Goal: Task Accomplishment & Management: Complete application form

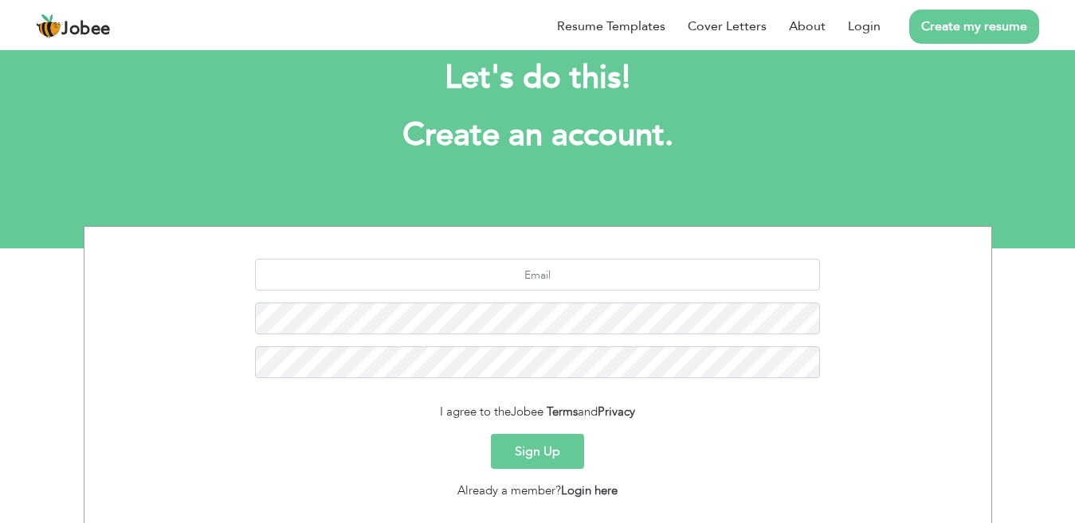
scroll to position [138, 0]
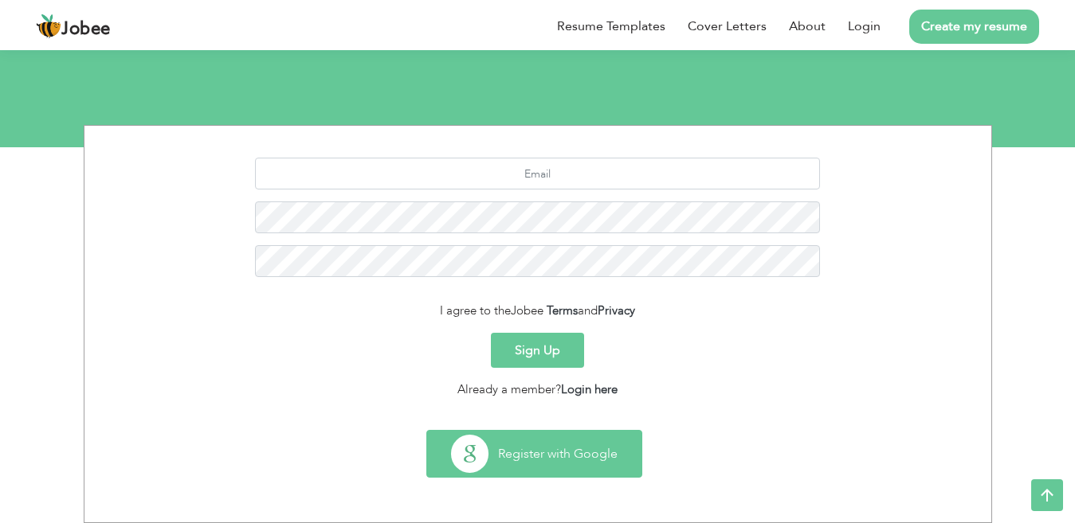
click at [584, 446] on button "Register with Google" at bounding box center [534, 454] width 214 height 46
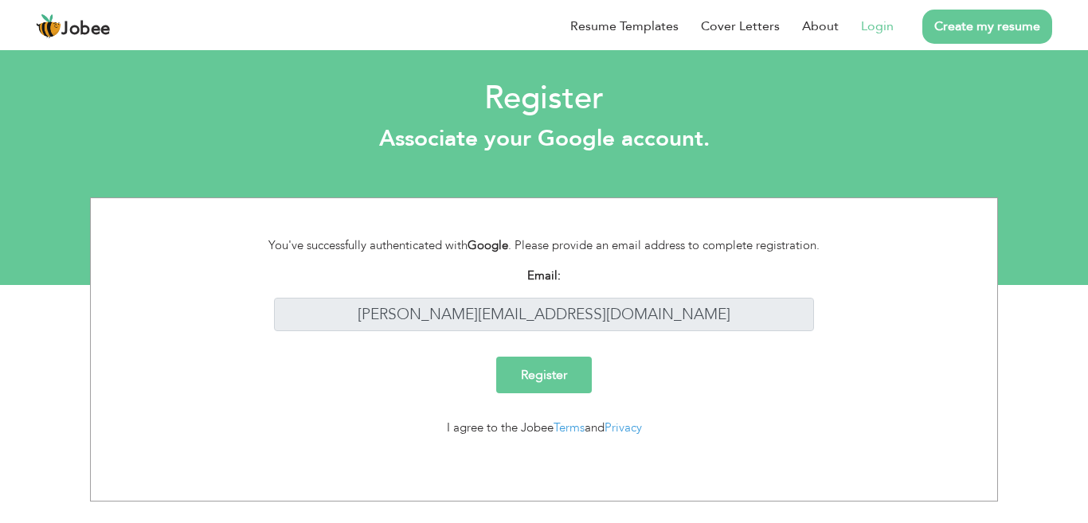
click at [556, 374] on input "Register" at bounding box center [544, 375] width 96 height 37
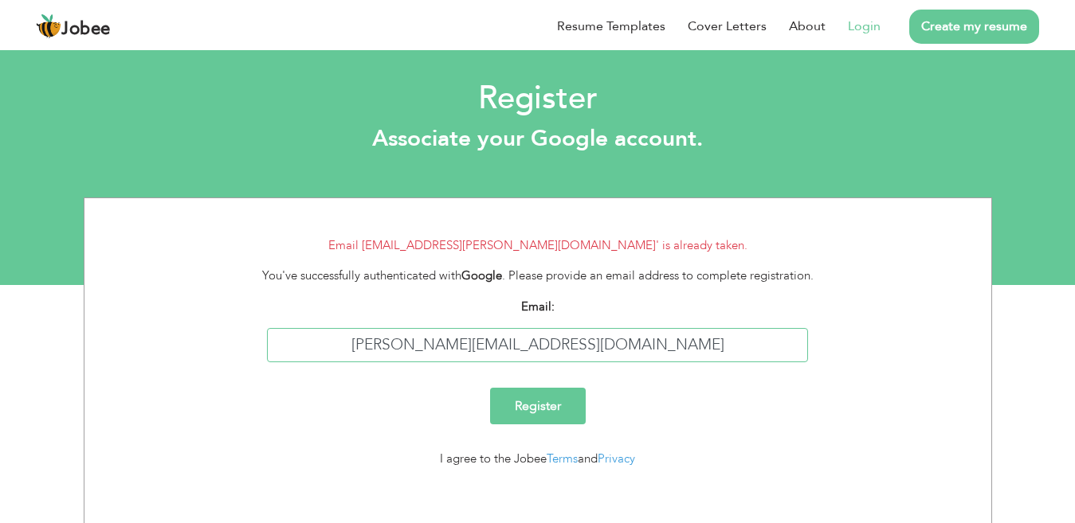
click at [537, 346] on input "[PERSON_NAME][EMAIL_ADDRESS][DOMAIN_NAME]" at bounding box center [537, 345] width 541 height 34
type input "[PERSON_NAME][DOMAIN_NAME]"
click at [543, 411] on input "Register" at bounding box center [538, 406] width 96 height 37
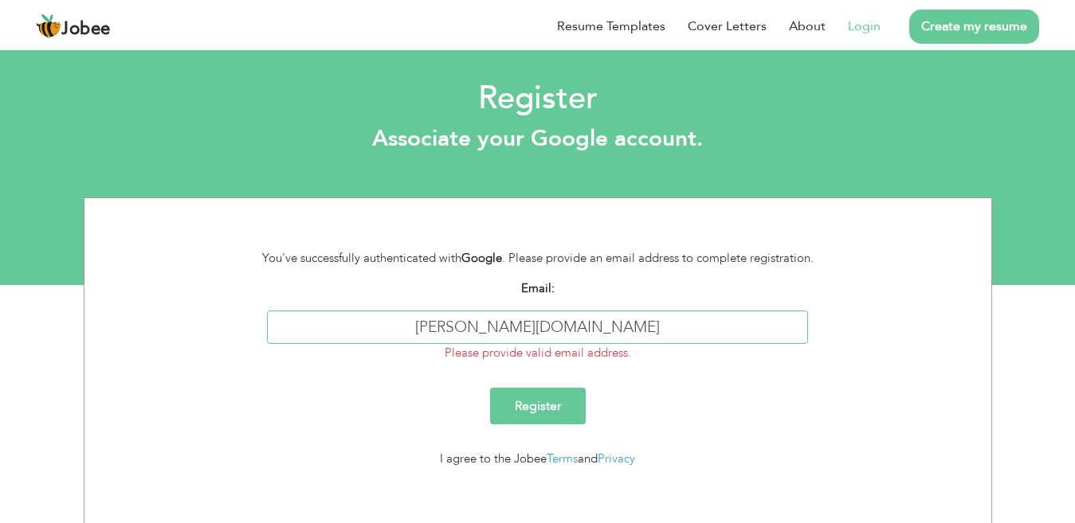
click at [545, 324] on input "[PERSON_NAME][DOMAIN_NAME]" at bounding box center [537, 328] width 541 height 34
type input "[PERSON_NAME][EMAIL_ADDRESS][DOMAIN_NAME]"
click at [554, 396] on input "Register" at bounding box center [538, 406] width 96 height 37
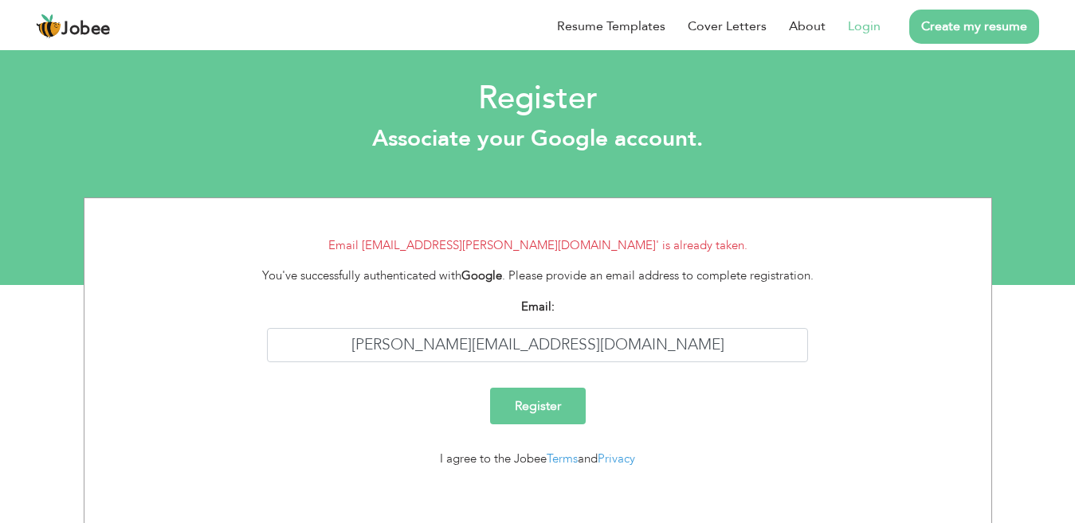
click at [555, 410] on input "Register" at bounding box center [538, 406] width 96 height 37
drag, startPoint x: 627, startPoint y: 339, endPoint x: 455, endPoint y: 347, distance: 172.2
click at [455, 347] on input "[PERSON_NAME][EMAIL_ADDRESS][DOMAIN_NAME]" at bounding box center [537, 345] width 541 height 34
type input "[EMAIL_ADDRESS][DOMAIN_NAME]"
click at [523, 410] on input "Register" at bounding box center [538, 406] width 96 height 37
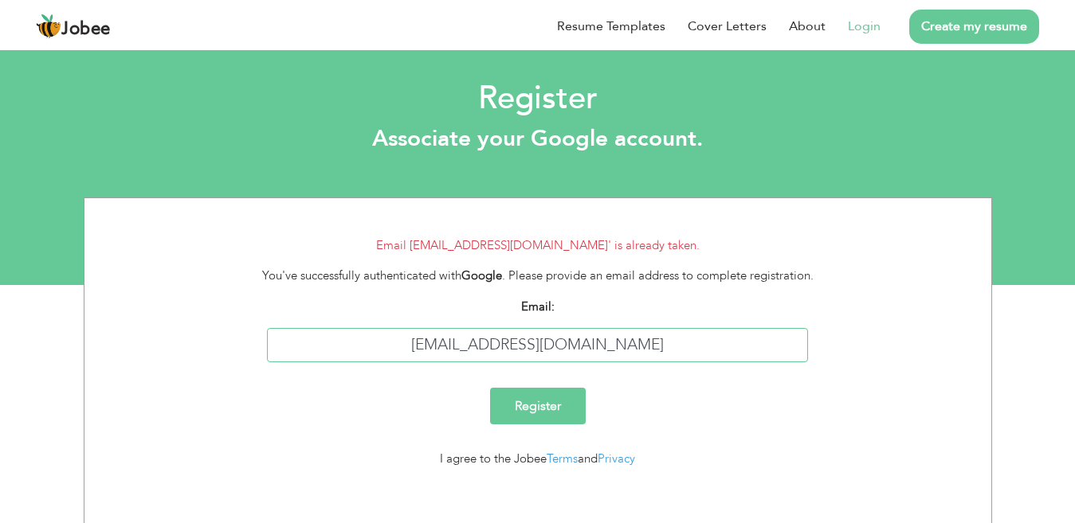
drag, startPoint x: 642, startPoint y: 341, endPoint x: 426, endPoint y: 320, distance: 216.9
click at [426, 320] on div "Email: aishafareed113@gmail.com" at bounding box center [537, 330] width 589 height 65
type input "hamenterprices99@gmail.com"
click at [547, 413] on input "Register" at bounding box center [538, 406] width 96 height 37
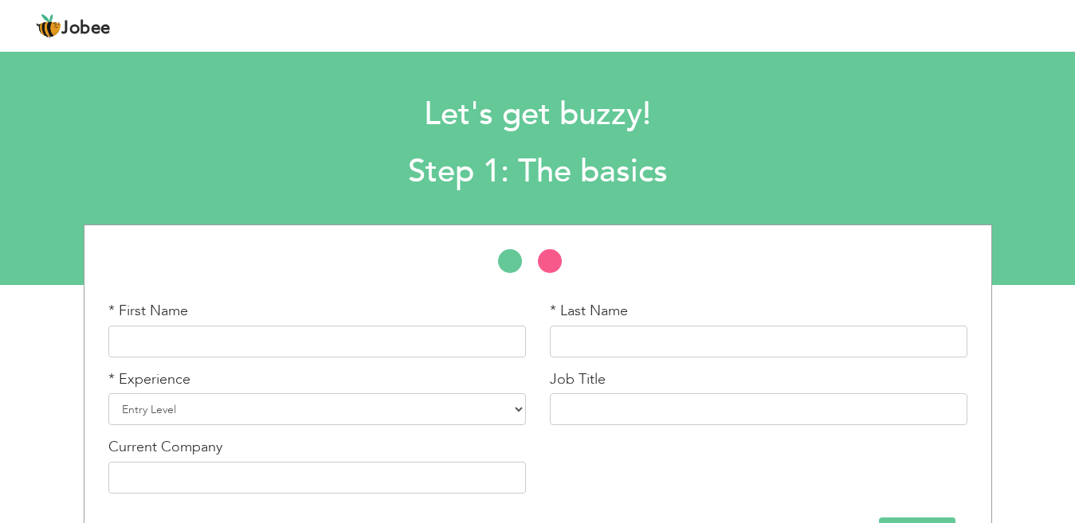
scroll to position [53, 0]
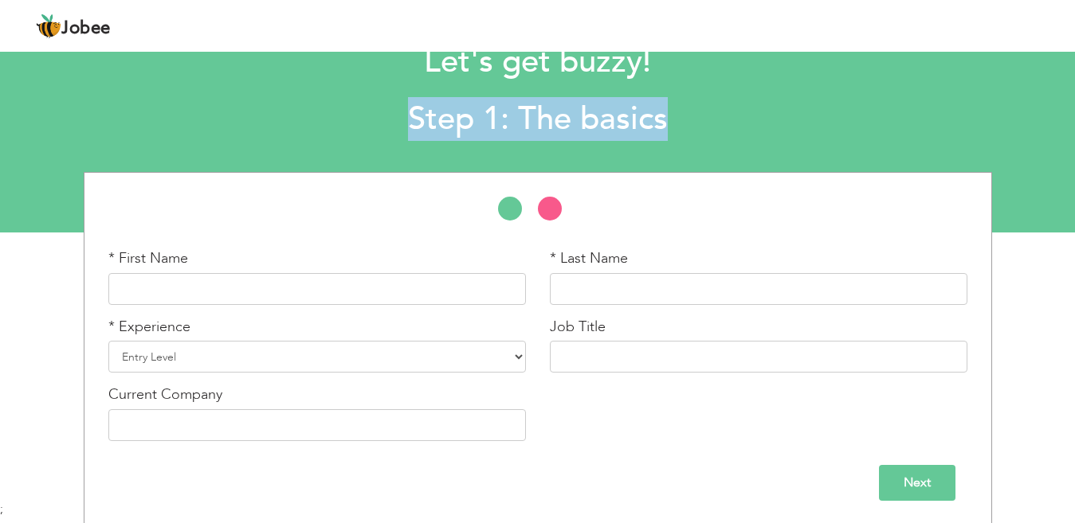
drag, startPoint x: 1073, startPoint y: 121, endPoint x: 1087, endPoint y: 45, distance: 77.0
click at [1075, 45] on html "Jobee Profile Resume Templates Resume Templates Cover Letters About My Resume W…" at bounding box center [537, 208] width 1075 height 523
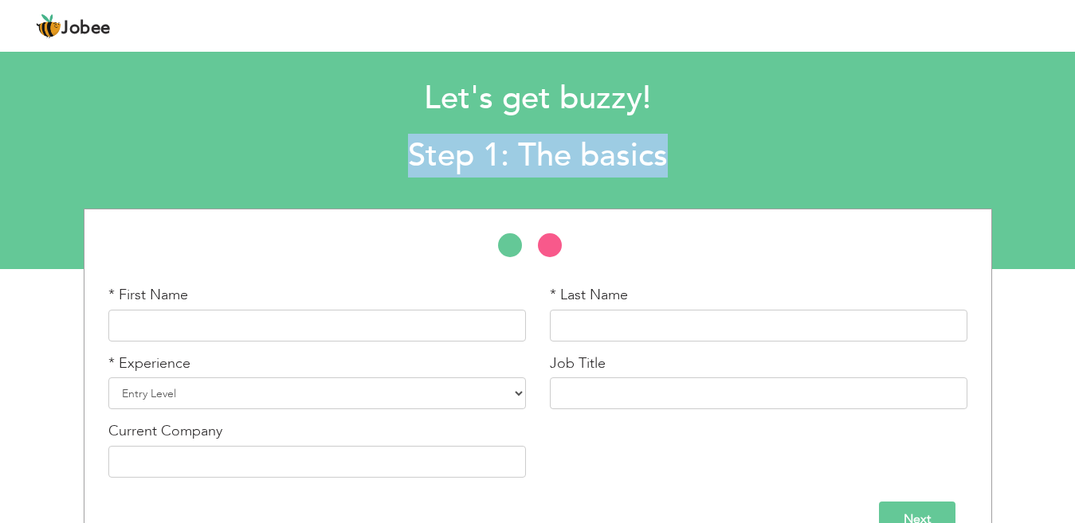
scroll to position [0, 0]
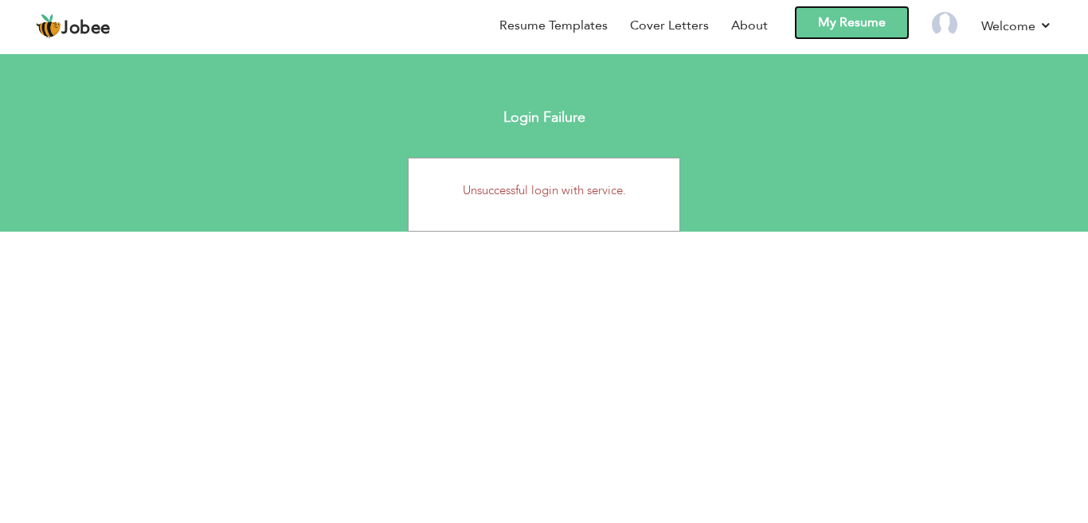
click at [837, 18] on link "My Resume" at bounding box center [852, 23] width 116 height 34
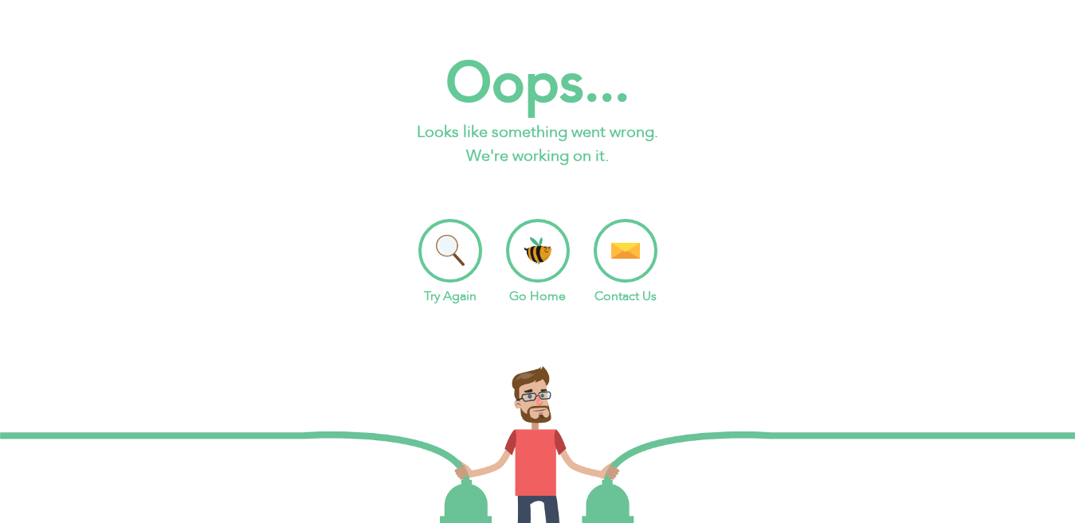
drag, startPoint x: 503, startPoint y: 264, endPoint x: 515, endPoint y: 261, distance: 12.2
click at [515, 261] on ul "Try Again Go Home Contact Us" at bounding box center [537, 262] width 1075 height 87
click at [515, 261] on li "Go Home" at bounding box center [538, 262] width 64 height 87
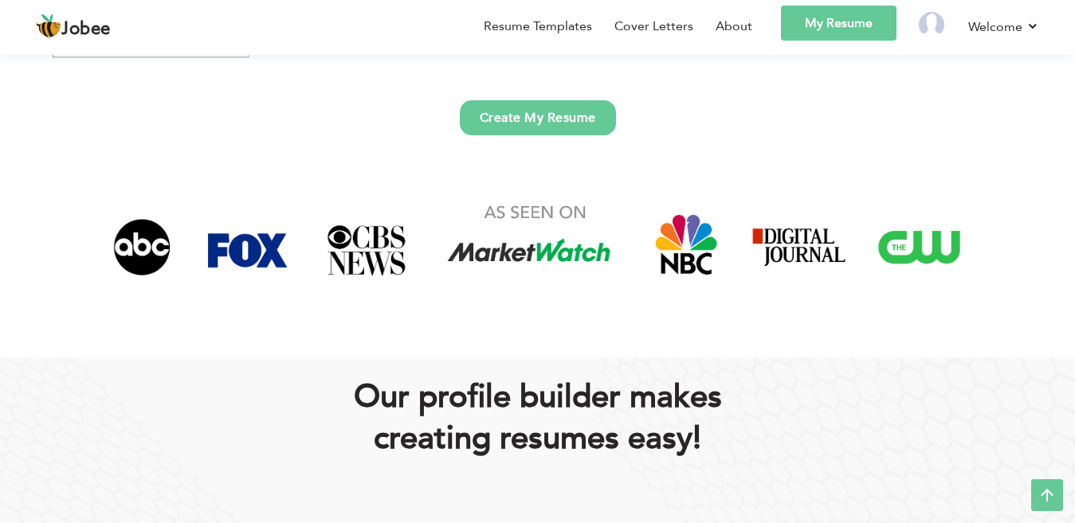
scroll to position [465, 0]
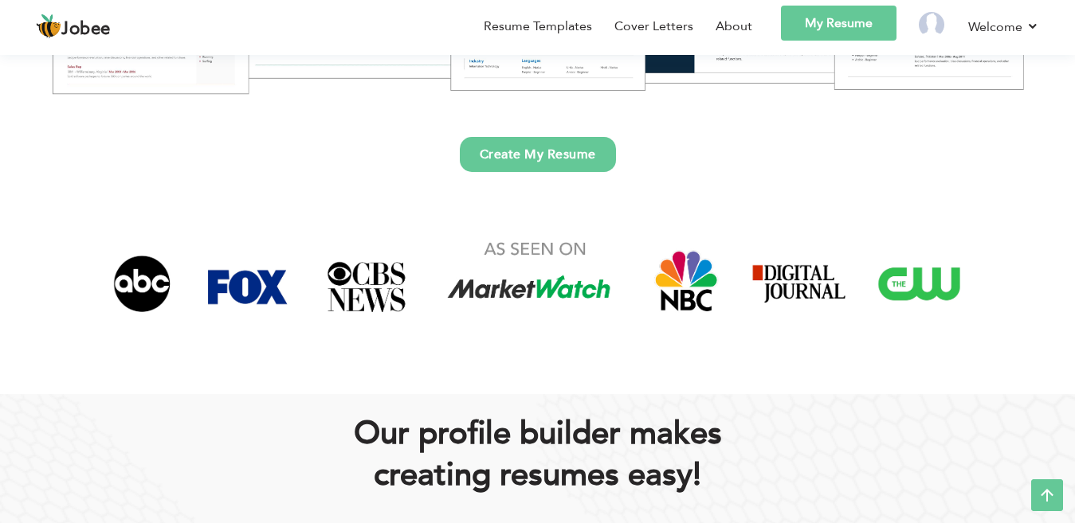
click at [599, 168] on link "Create My Resume" at bounding box center [538, 154] width 156 height 35
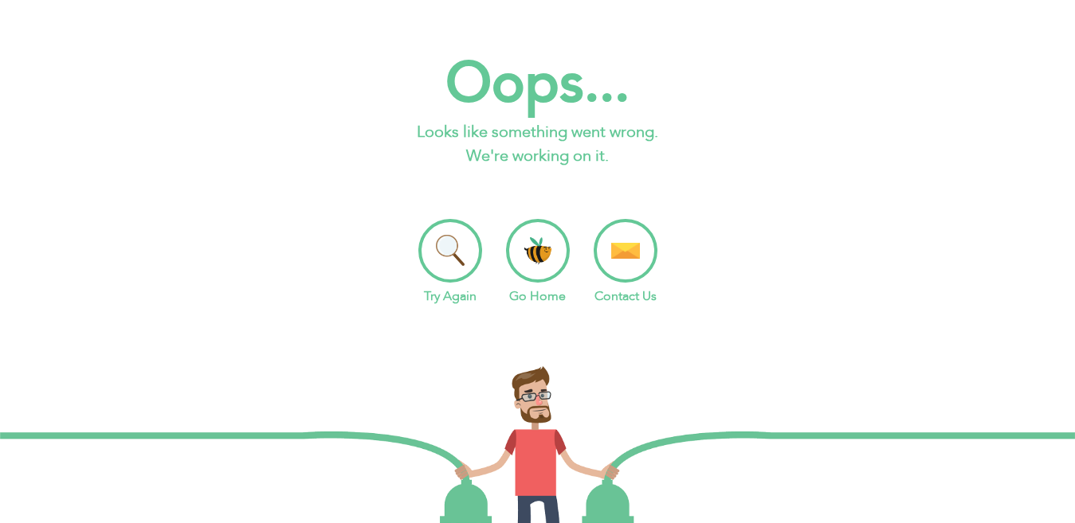
click at [457, 260] on li "Try Again" at bounding box center [450, 262] width 64 height 87
click at [461, 255] on li "Try Again" at bounding box center [450, 262] width 64 height 87
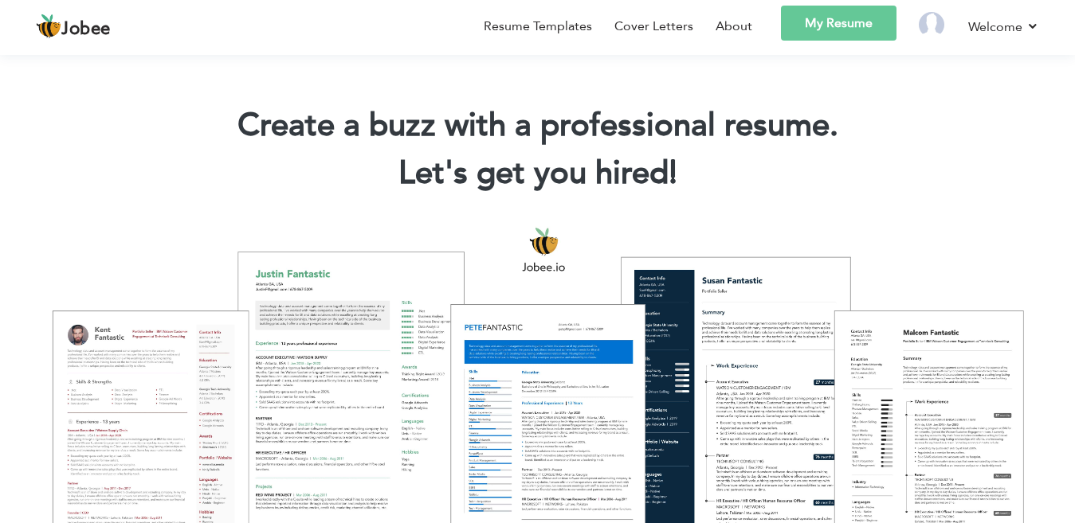
scroll to position [457, 0]
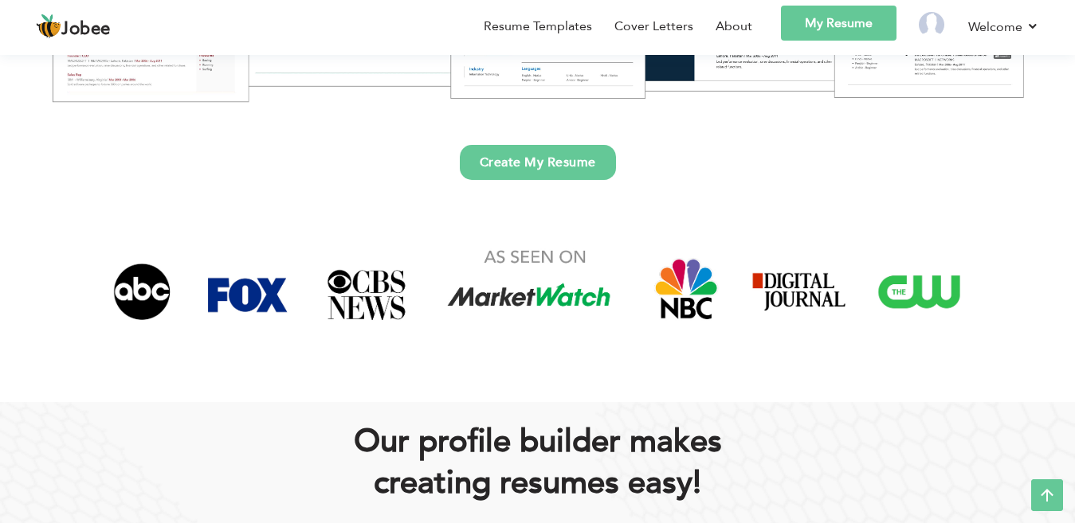
click at [574, 169] on link "Create My Resume" at bounding box center [538, 162] width 156 height 35
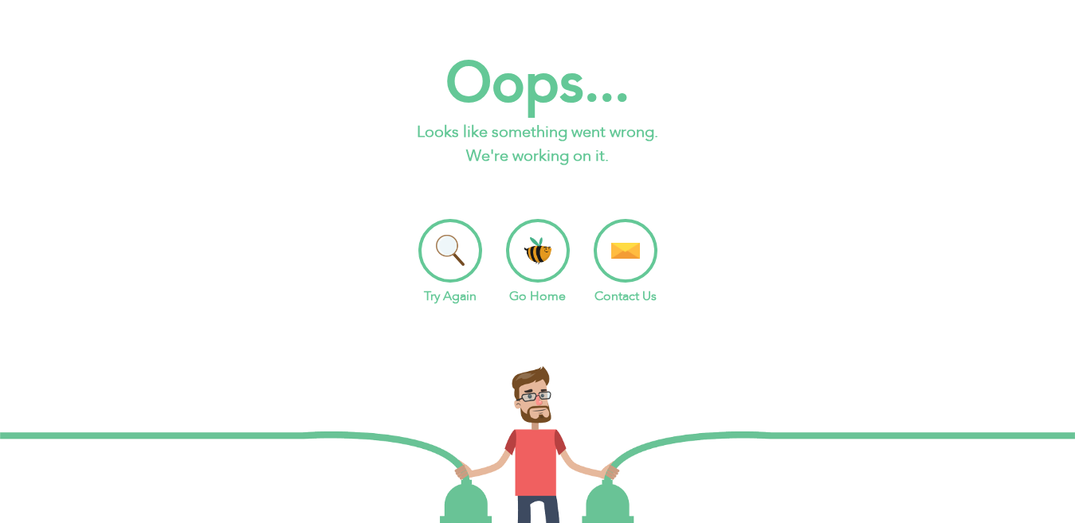
click at [550, 257] on li "Go Home" at bounding box center [538, 262] width 64 height 87
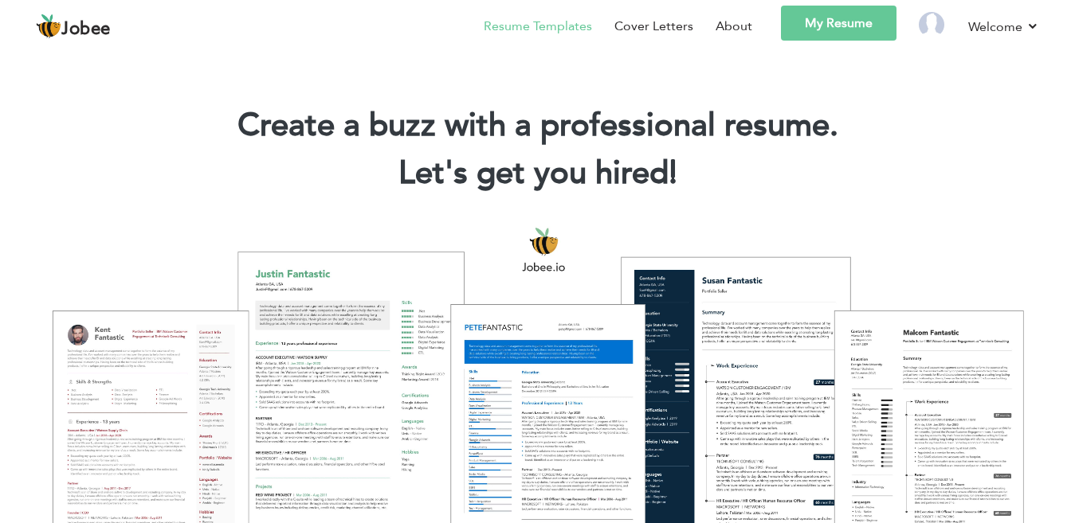
click at [558, 23] on link "Resume Templates" at bounding box center [538, 26] width 108 height 19
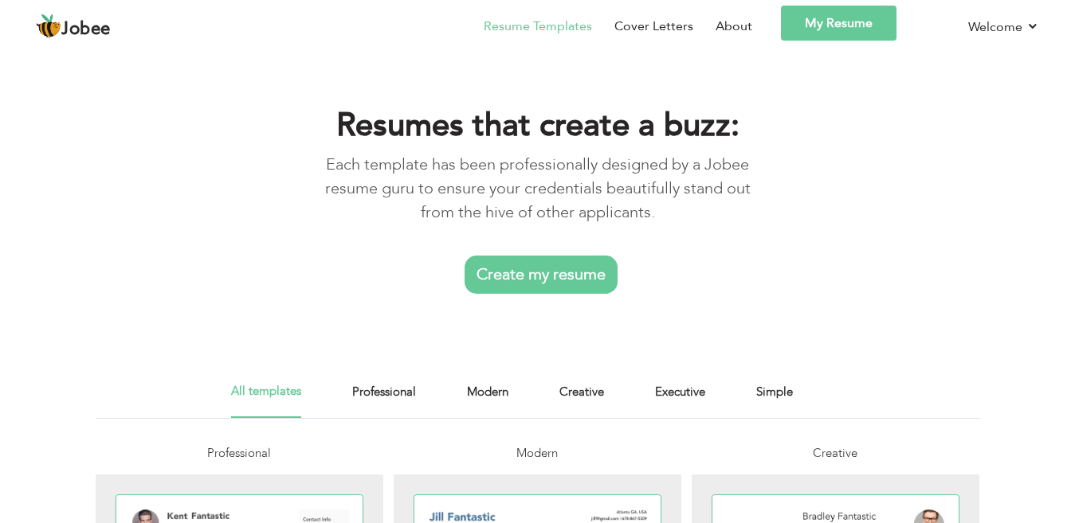
click at [538, 271] on link "Create my resume" at bounding box center [540, 275] width 153 height 38
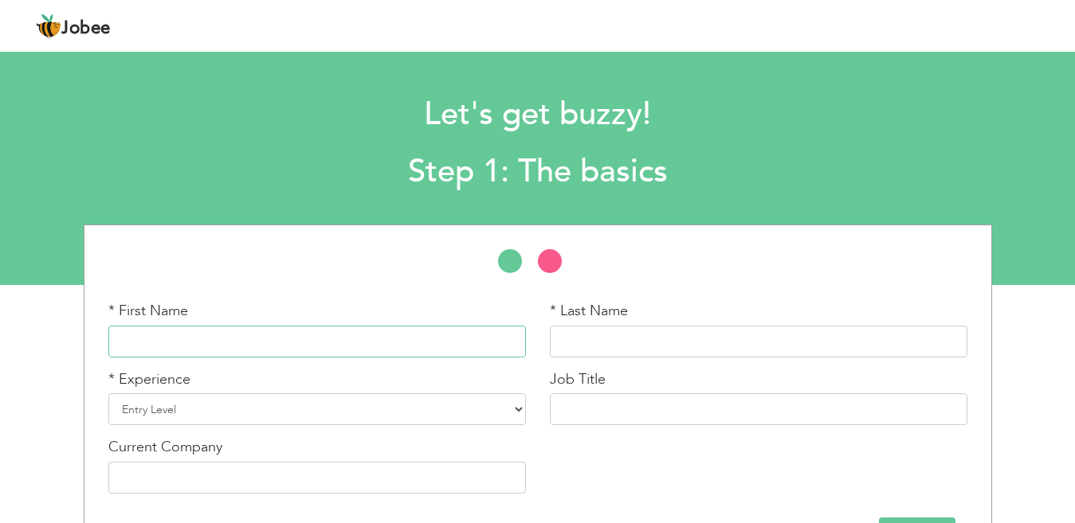
click at [507, 340] on input "text" at bounding box center [316, 342] width 417 height 32
click at [453, 412] on select "Entry Level Less than 1 Year 1 Year 2 Years 3 Years 4 Years 5 Years 6 Years 7 Y…" at bounding box center [316, 410] width 417 height 32
click at [108, 394] on select "Entry Level Less than 1 Year 1 Year 2 Years 3 Years 4 Years 5 Years 6 Years 7 Y…" at bounding box center [316, 410] width 417 height 32
click at [163, 473] on input "text" at bounding box center [316, 478] width 417 height 32
click at [166, 470] on input "text" at bounding box center [316, 478] width 417 height 32
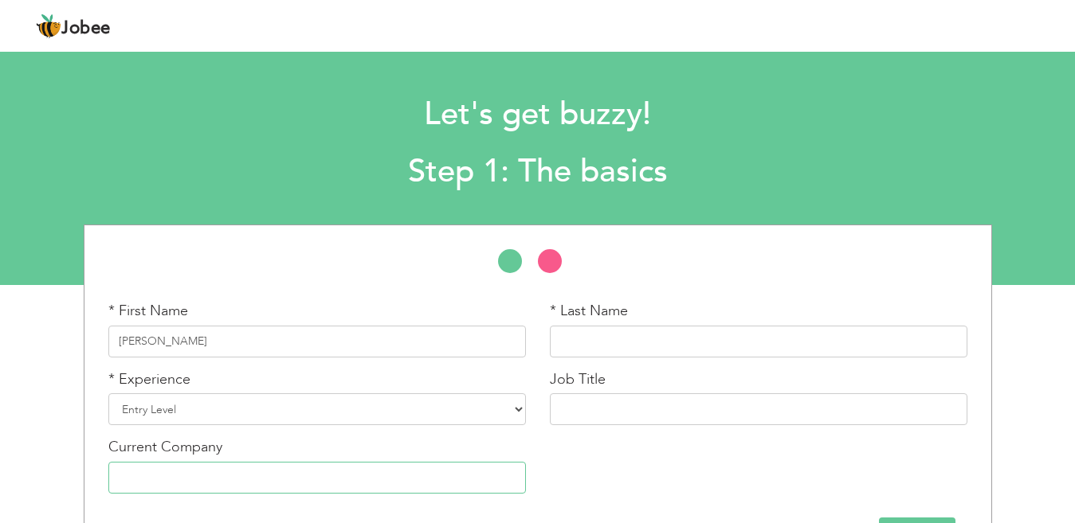
click at [166, 470] on input "text" at bounding box center [316, 478] width 417 height 32
click at [253, 343] on input "[PERSON_NAME]" at bounding box center [316, 342] width 417 height 32
type input "Haris"
click at [563, 340] on input "text" at bounding box center [758, 342] width 417 height 32
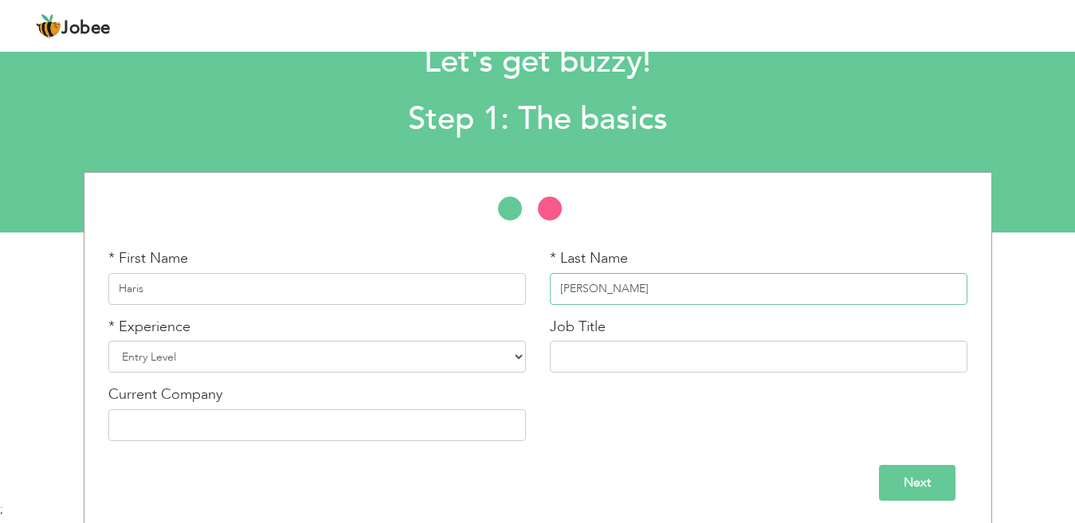
type input "Ali"
click at [920, 463] on div "Next" at bounding box center [537, 477] width 883 height 48
click at [920, 480] on input "Next" at bounding box center [917, 483] width 76 height 36
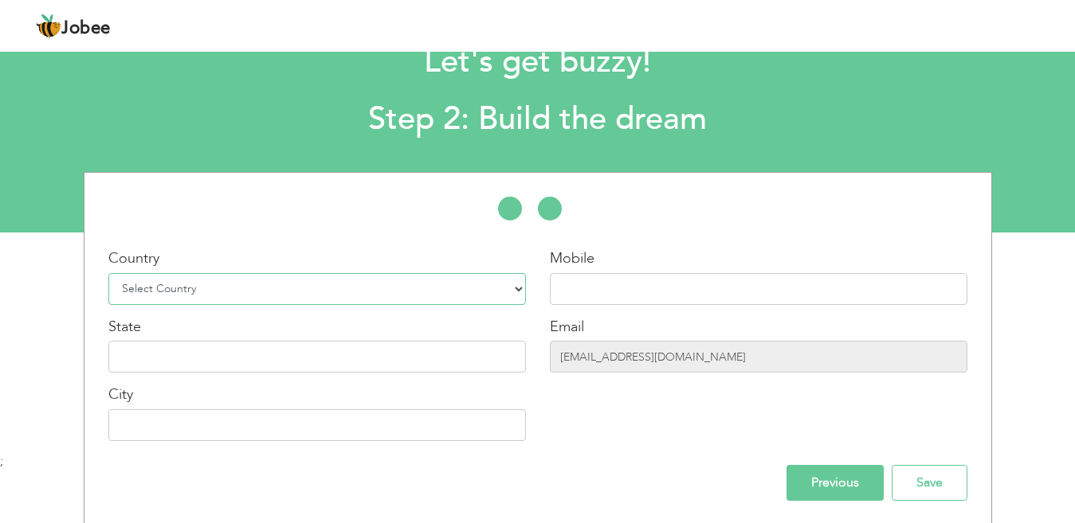
click at [508, 273] on select "Select Country Afghanistan Albania Algeria American Samoa Andorra Angola Anguil…" at bounding box center [316, 289] width 417 height 32
select select "166"
click at [108, 273] on select "Select Country Afghanistan Albania Algeria American Samoa Andorra Angola Anguil…" at bounding box center [316, 289] width 417 height 32
click at [393, 369] on input "text" at bounding box center [316, 357] width 417 height 32
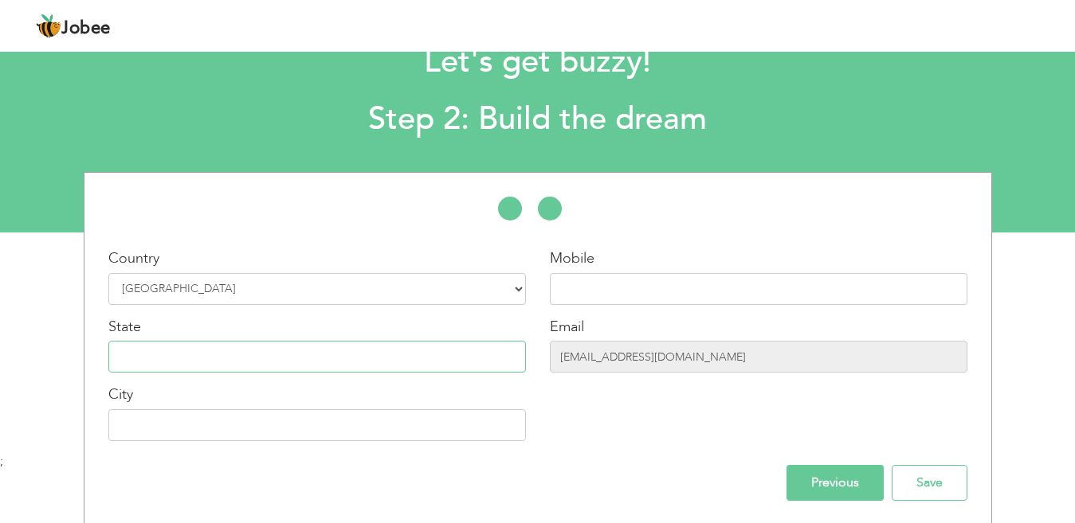
click at [393, 369] on input "text" at bounding box center [316, 357] width 417 height 32
type input "s"
type input "a"
type input "Asia"
click at [351, 433] on input "text" at bounding box center [316, 425] width 417 height 32
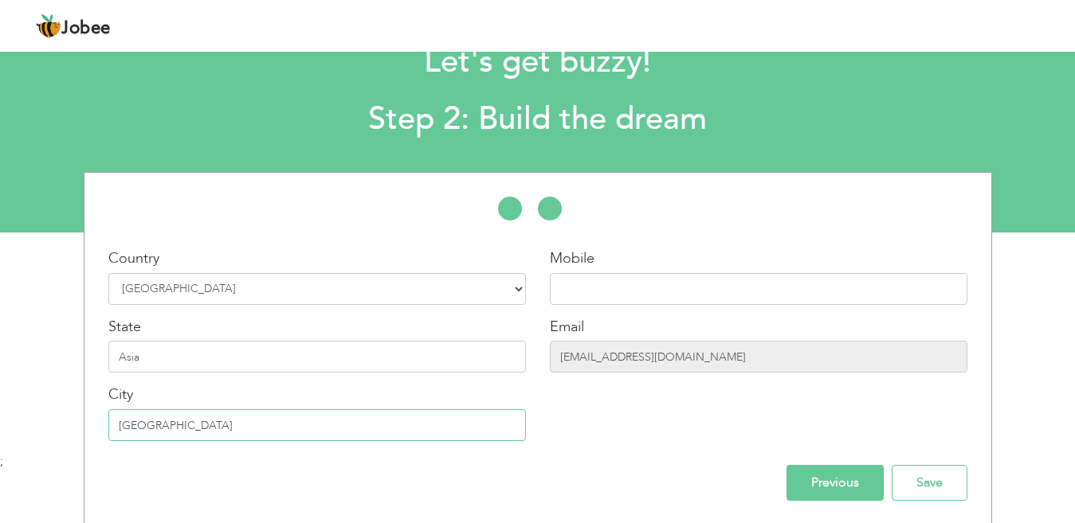
type input "[GEOGRAPHIC_DATA]"
click at [623, 292] on input "text" at bounding box center [758, 289] width 417 height 32
type input "03213044915"
click at [901, 483] on input "Save" at bounding box center [929, 483] width 76 height 36
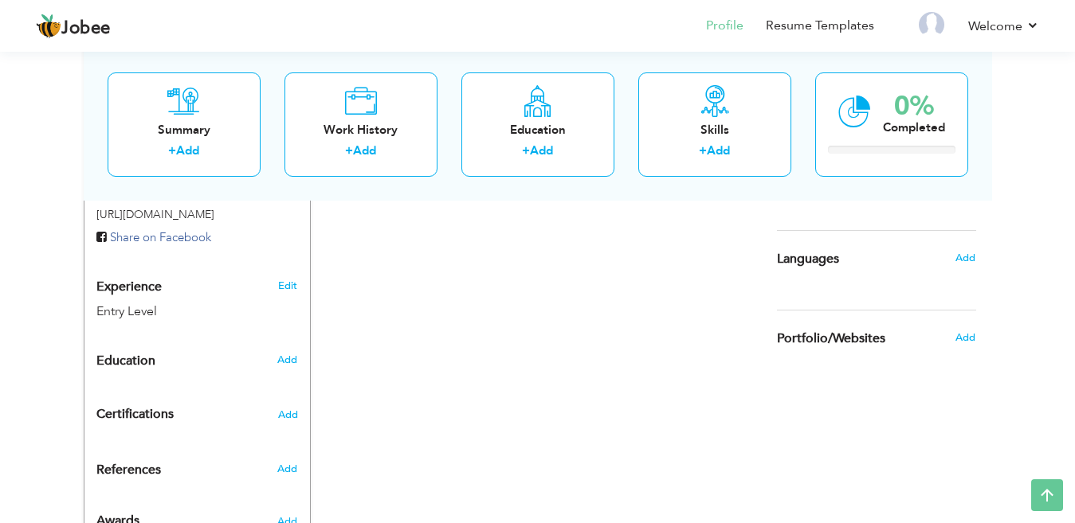
scroll to position [557, 0]
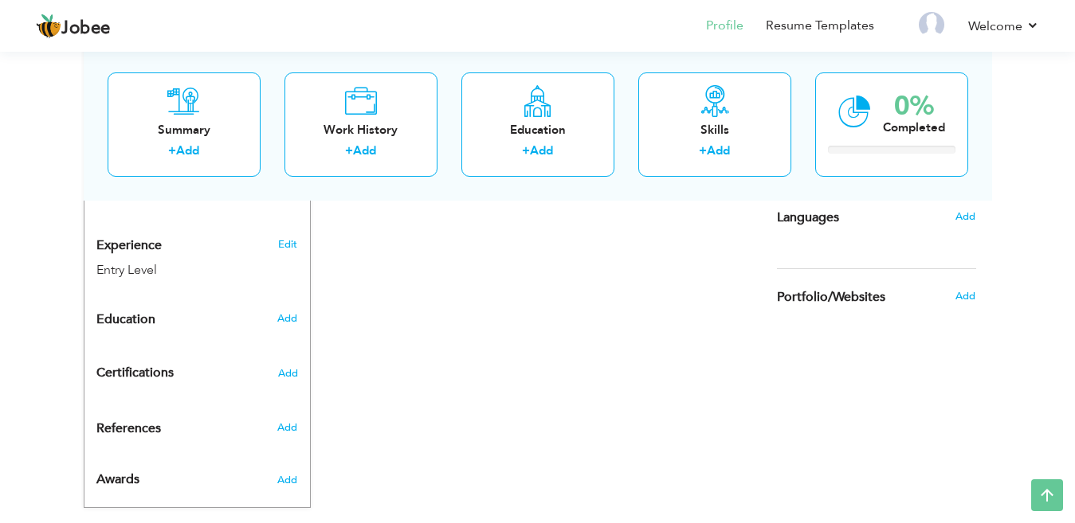
click at [288, 311] on h6 "Add" at bounding box center [287, 318] width 20 height 14
radio input "true"
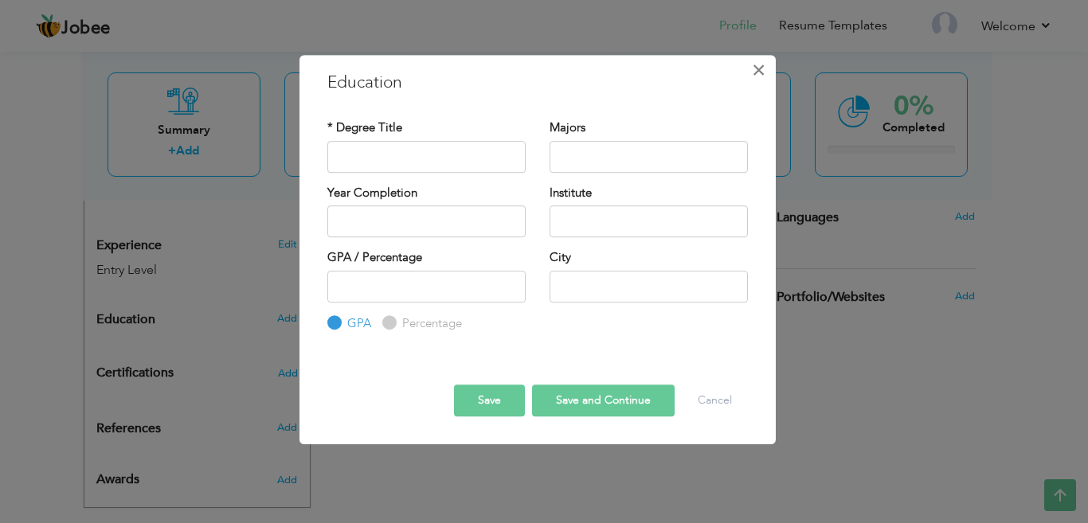
click at [759, 80] on span "×" at bounding box center [759, 70] width 14 height 29
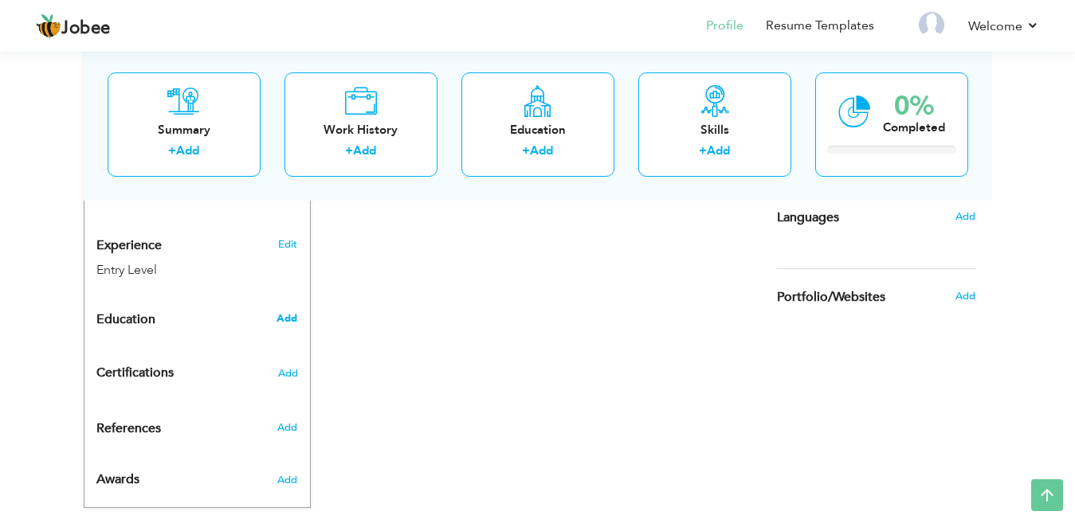
click at [288, 311] on span "Add" at bounding box center [286, 318] width 21 height 14
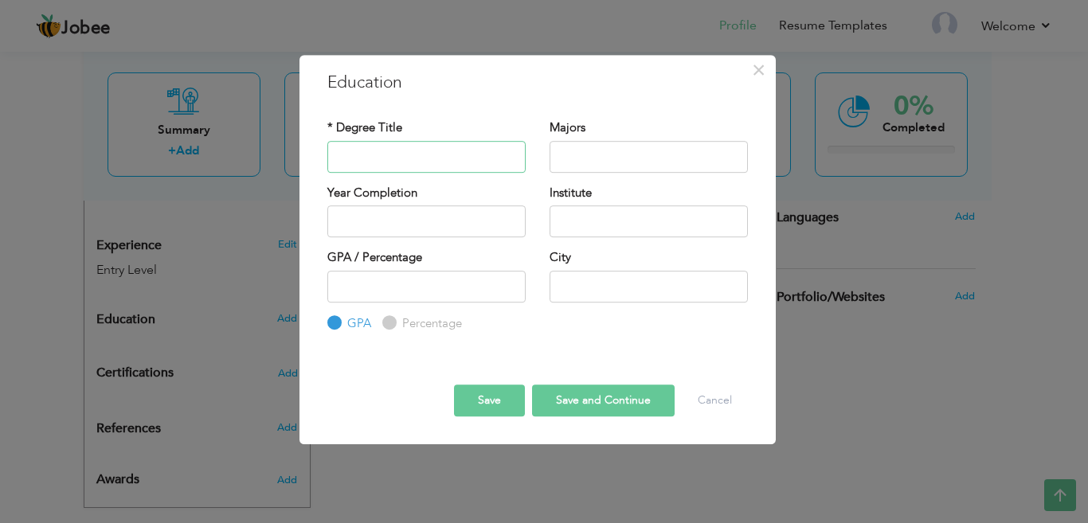
click at [371, 158] on input "text" at bounding box center [426, 157] width 198 height 32
click at [752, 79] on span "×" at bounding box center [759, 70] width 14 height 29
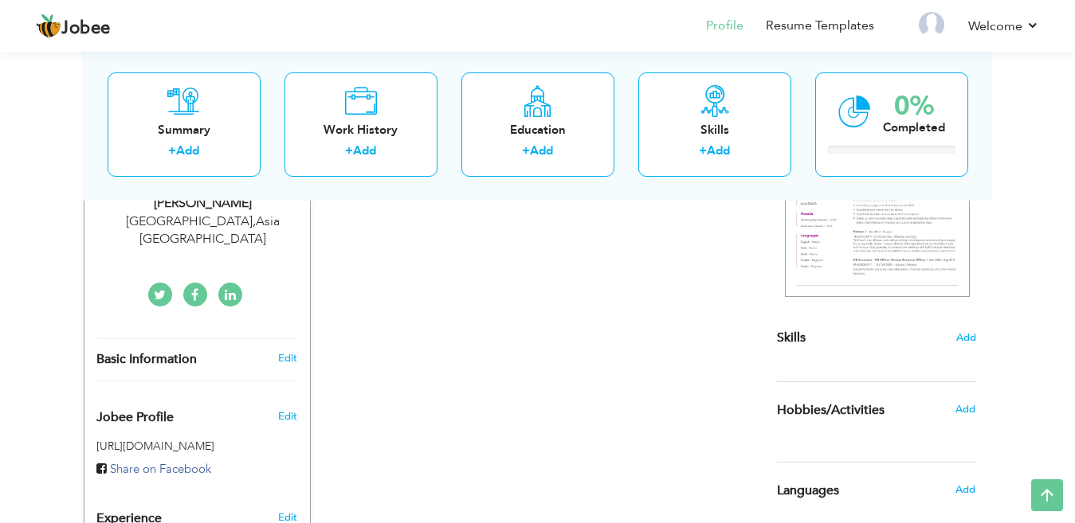
scroll to position [307, 0]
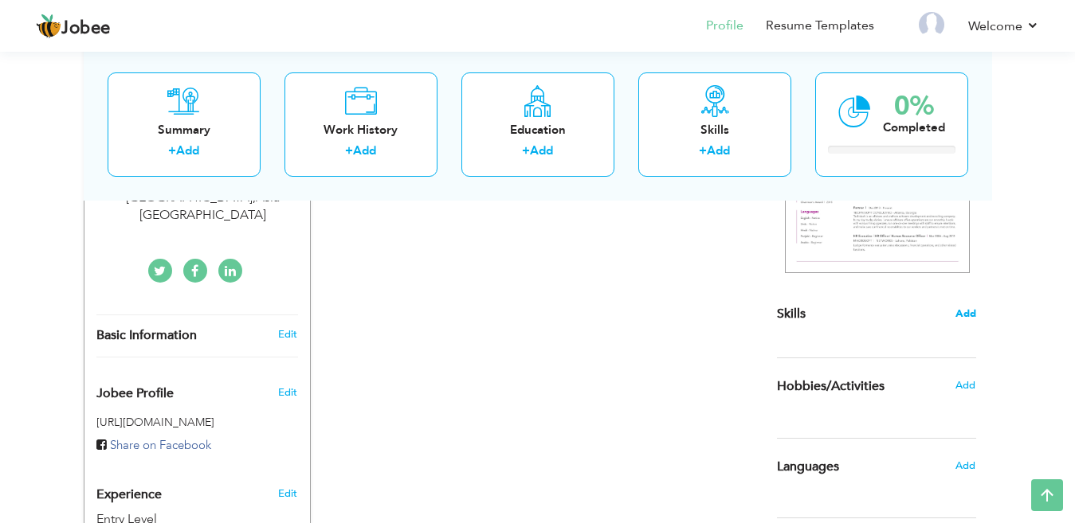
click at [962, 312] on span "Add" at bounding box center [965, 314] width 21 height 15
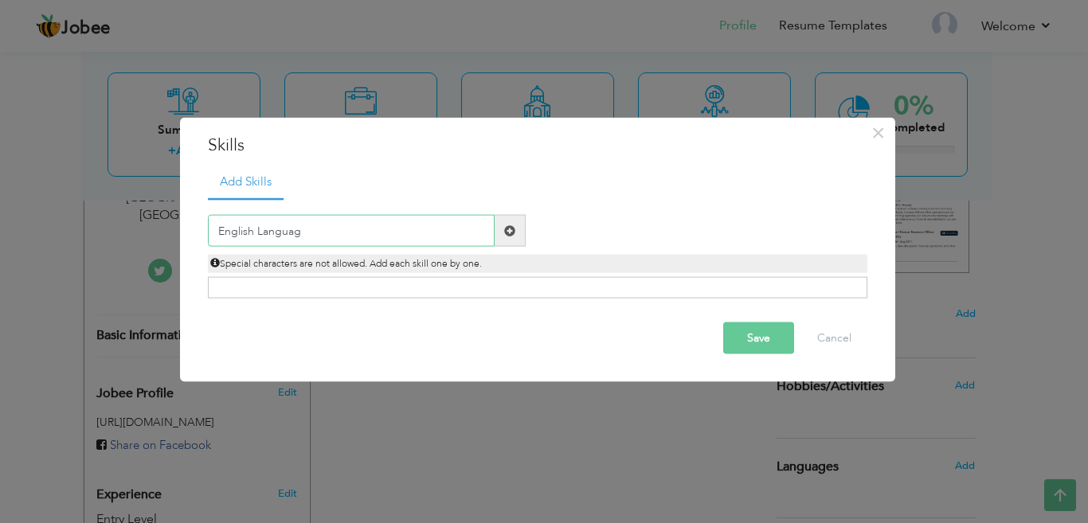
type input "English Language"
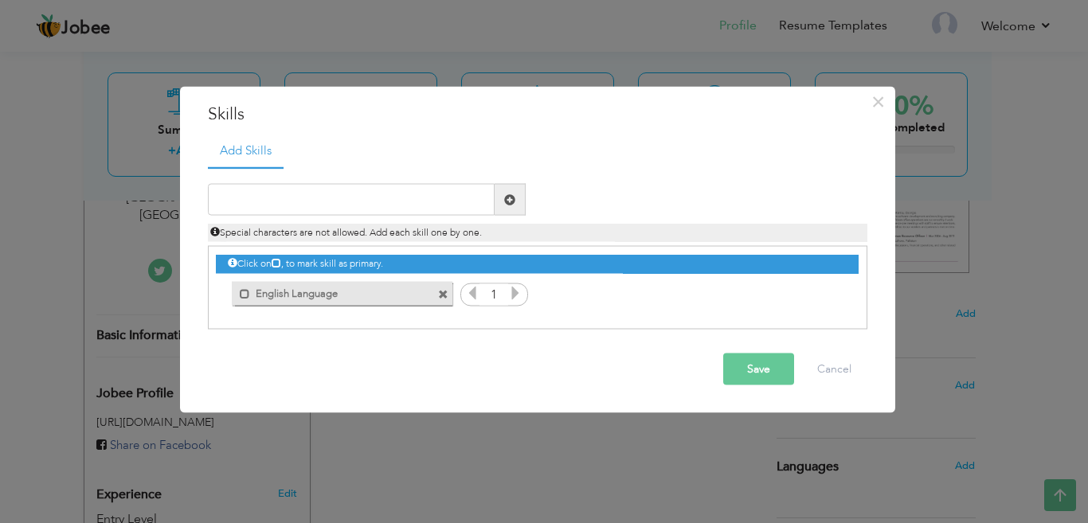
click at [509, 297] on icon at bounding box center [515, 293] width 14 height 14
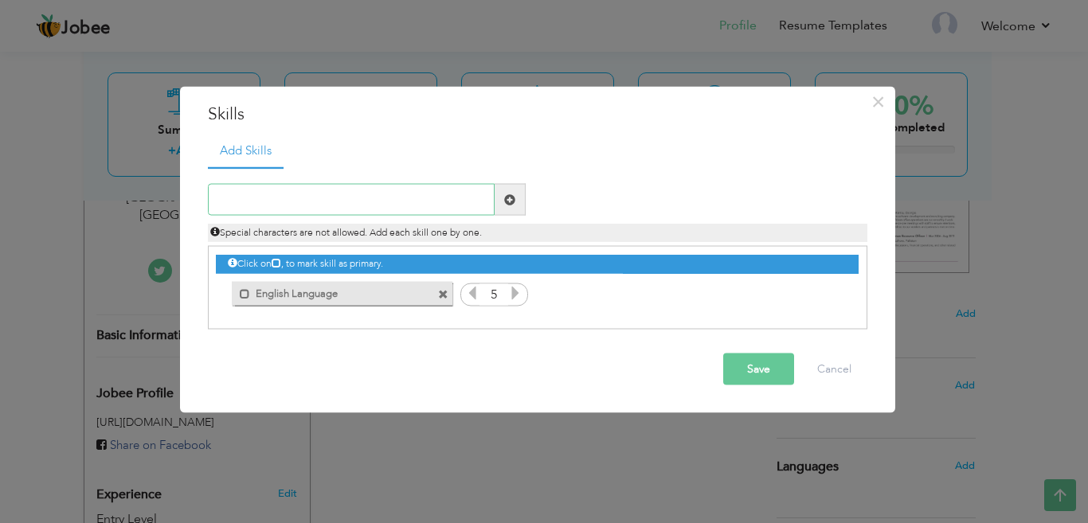
click at [392, 197] on input "text" at bounding box center [351, 200] width 287 height 32
type input "MS Office"
click at [505, 200] on span at bounding box center [509, 199] width 11 height 11
click at [519, 295] on icon at bounding box center [515, 293] width 14 height 14
click at [821, 292] on icon at bounding box center [827, 293] width 14 height 14
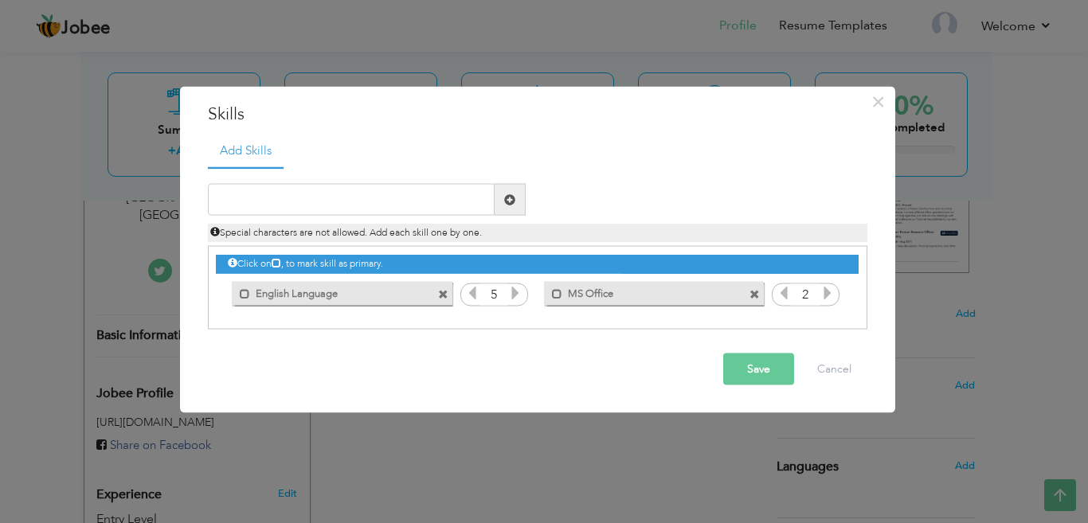
click at [821, 292] on icon at bounding box center [827, 293] width 14 height 14
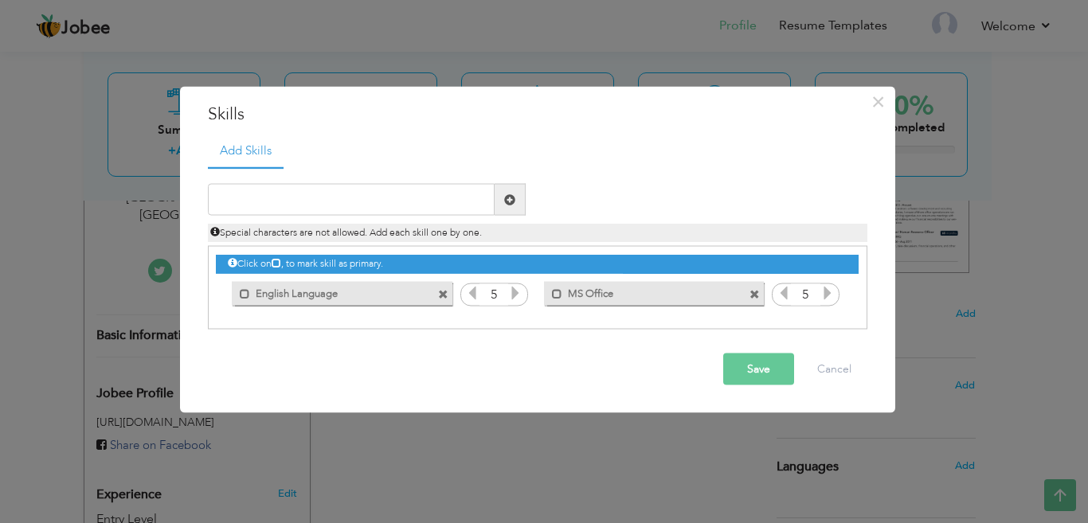
click at [821, 292] on icon at bounding box center [827, 293] width 14 height 14
click at [784, 359] on button "Save" at bounding box center [758, 370] width 71 height 32
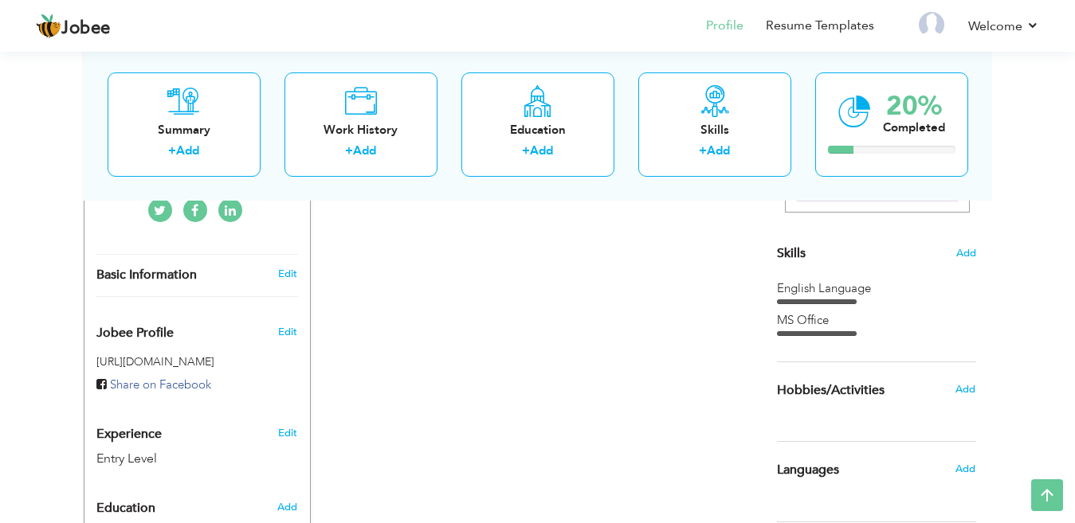
scroll to position [396, 0]
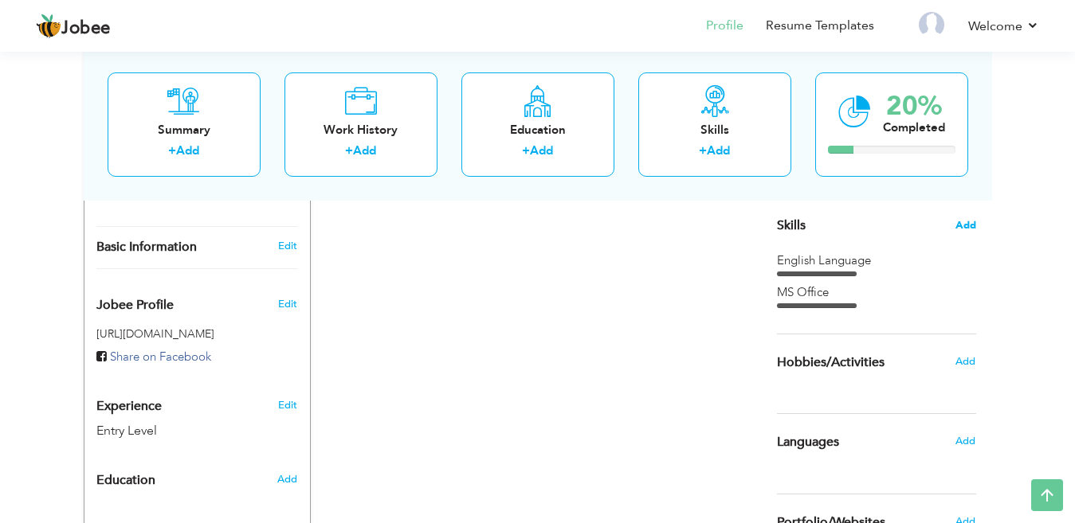
click at [967, 219] on span "Add" at bounding box center [965, 225] width 21 height 15
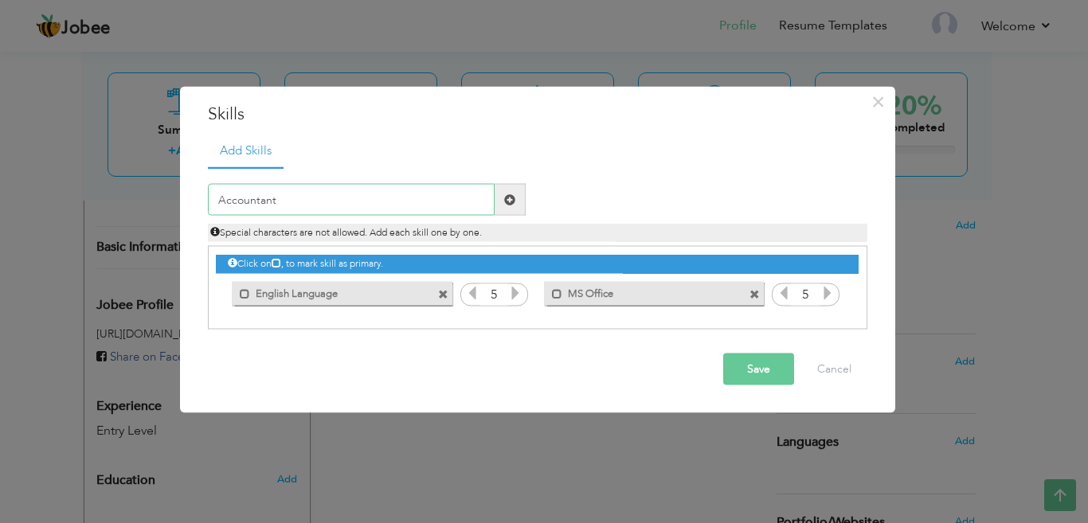
type input "Accountant"
click at [509, 194] on span at bounding box center [509, 199] width 11 height 11
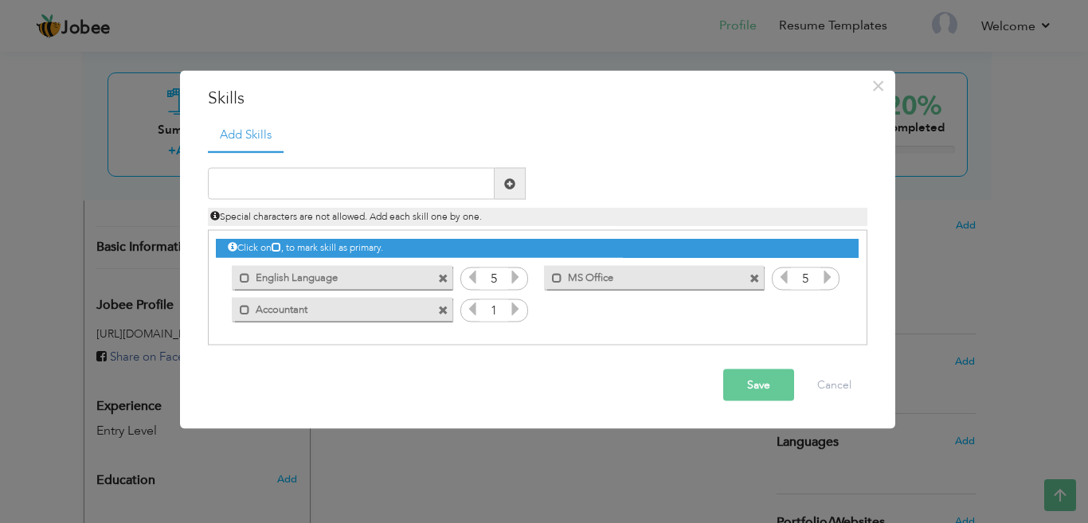
click at [515, 311] on icon at bounding box center [515, 309] width 14 height 14
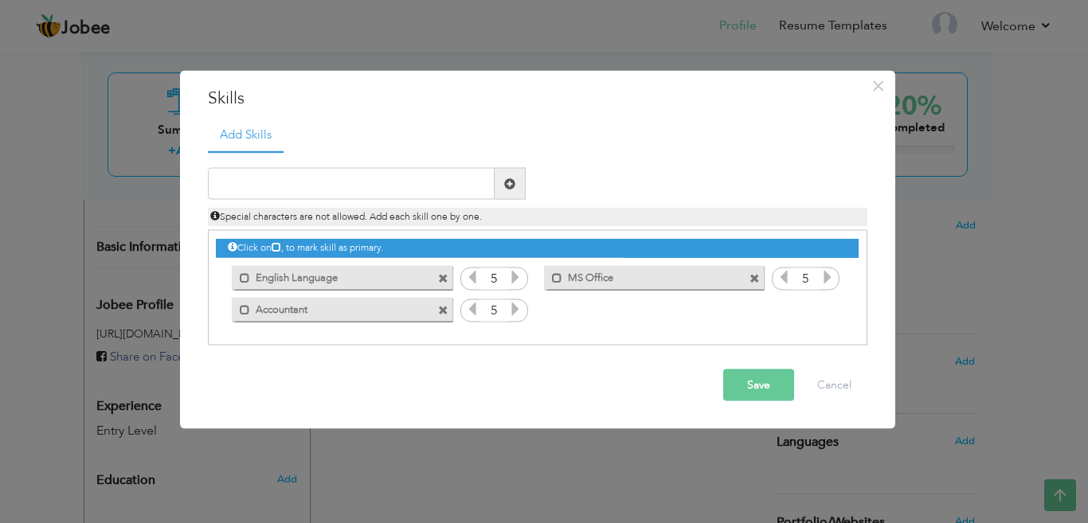
click at [515, 311] on icon at bounding box center [515, 309] width 14 height 14
click at [473, 178] on input "text" at bounding box center [351, 184] width 287 height 32
type input "Cashier"
click at [515, 191] on span at bounding box center [510, 184] width 31 height 32
click at [822, 307] on icon at bounding box center [827, 309] width 14 height 14
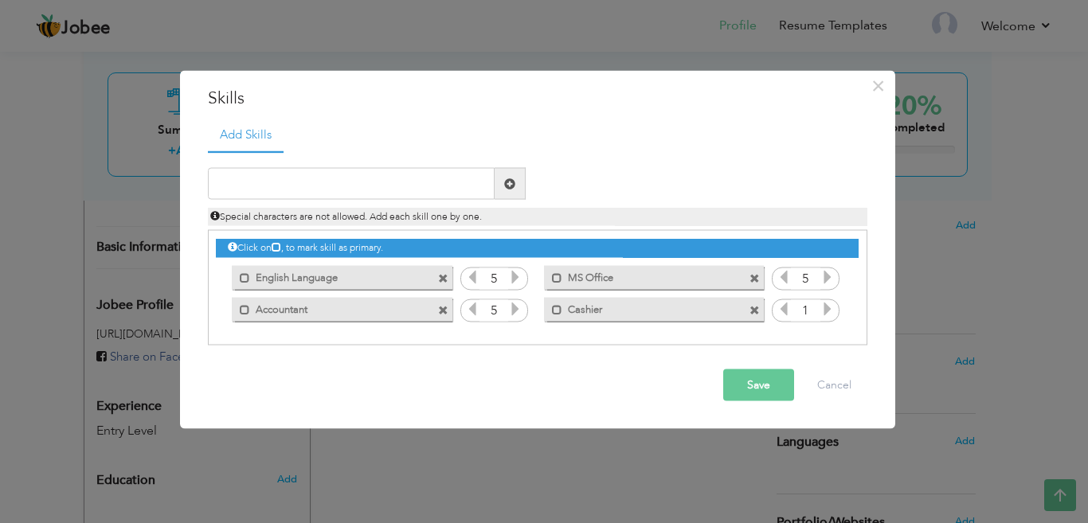
click at [822, 307] on icon at bounding box center [827, 309] width 14 height 14
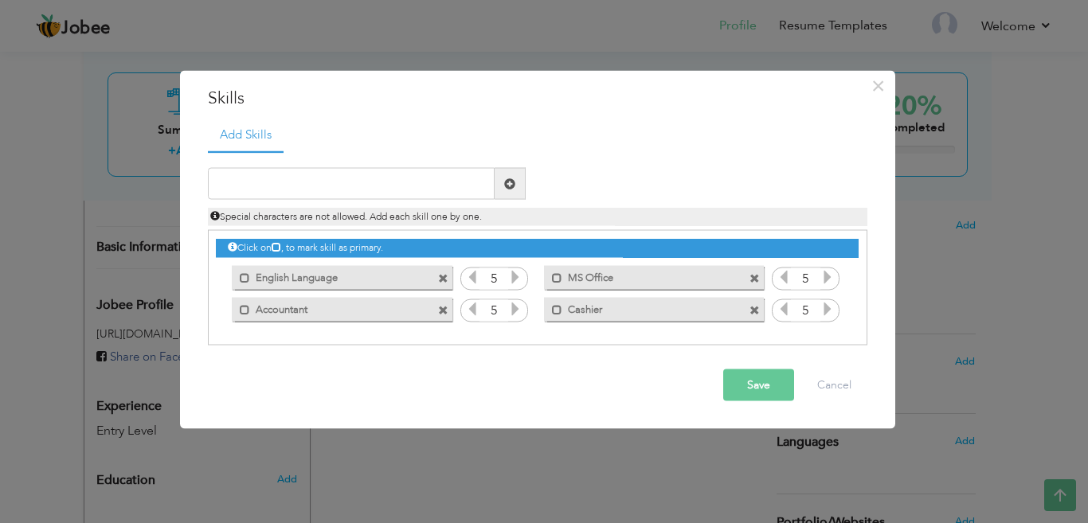
click at [822, 307] on icon at bounding box center [827, 309] width 14 height 14
click at [752, 390] on button "Save" at bounding box center [758, 386] width 71 height 32
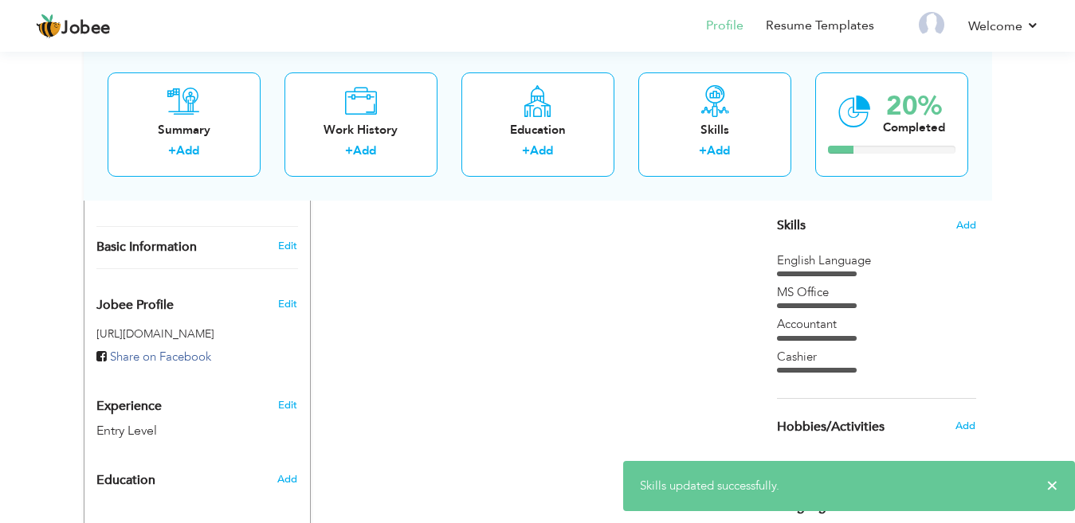
drag, startPoint x: 1071, startPoint y: 317, endPoint x: 1067, endPoint y: 216, distance: 101.2
click at [1067, 216] on div "View Resume Export PDF Profile Summary Public Link Experience Education Awards …" at bounding box center [537, 170] width 1075 height 1037
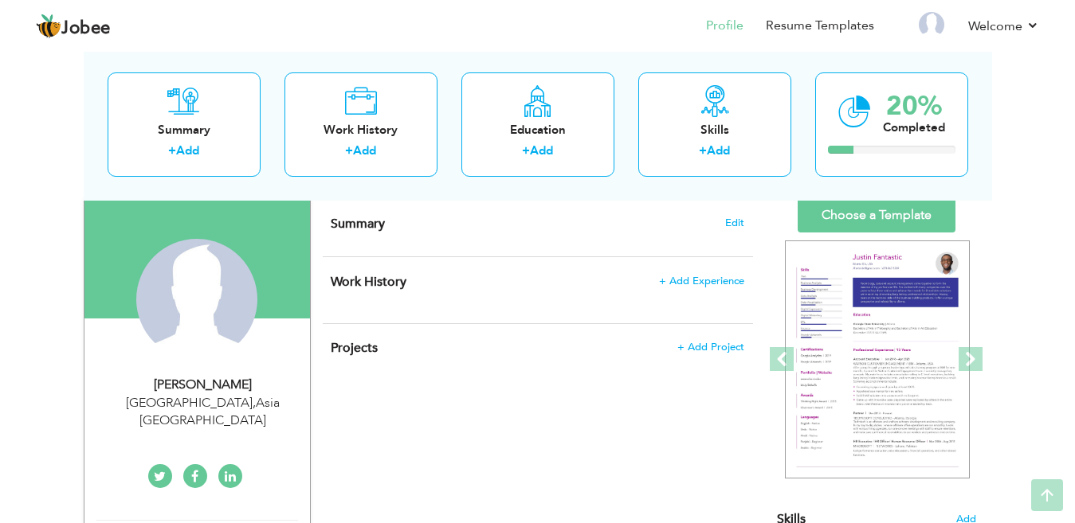
scroll to position [0, 0]
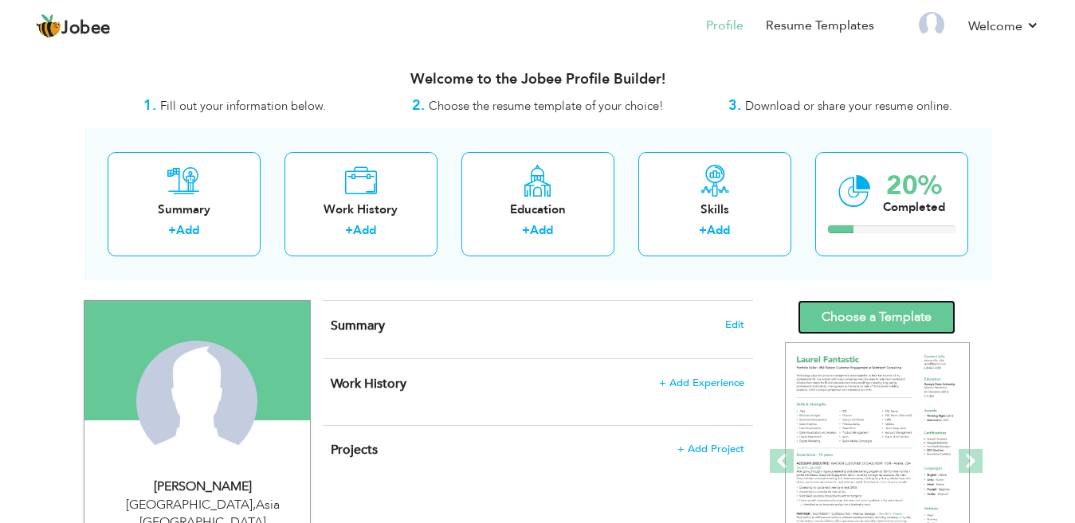
click at [913, 322] on link "Choose a Template" at bounding box center [876, 317] width 158 height 34
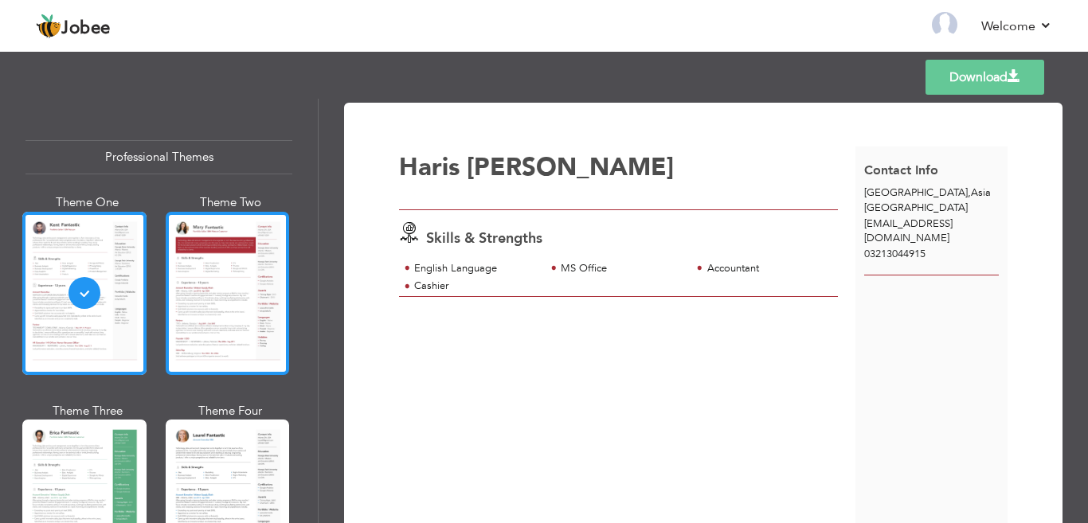
click at [257, 323] on div at bounding box center [228, 293] width 124 height 163
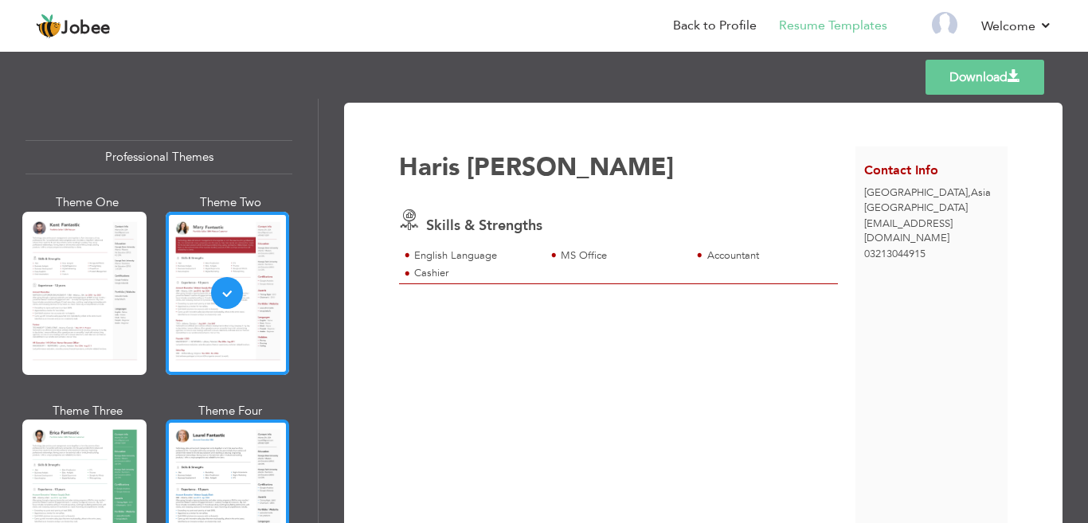
click at [260, 420] on div at bounding box center [228, 501] width 124 height 163
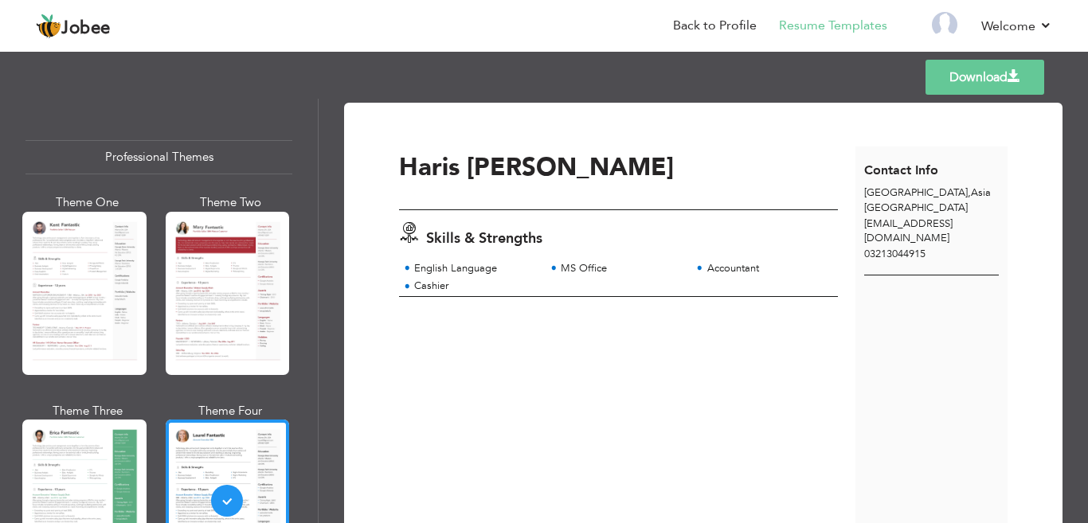
click at [311, 307] on div "Professional Themes Theme One Theme Two Theme Three Theme Six" at bounding box center [159, 311] width 318 height 425
click at [321, 293] on div "Download Haris Ali Skills & Strengths Cashier" at bounding box center [704, 311] width 770 height 425
drag, startPoint x: 311, startPoint y: 141, endPoint x: 315, endPoint y: 180, distance: 39.2
click at [315, 180] on div "Professional Themes Theme One Theme Two Theme Three Theme Six" at bounding box center [159, 311] width 318 height 425
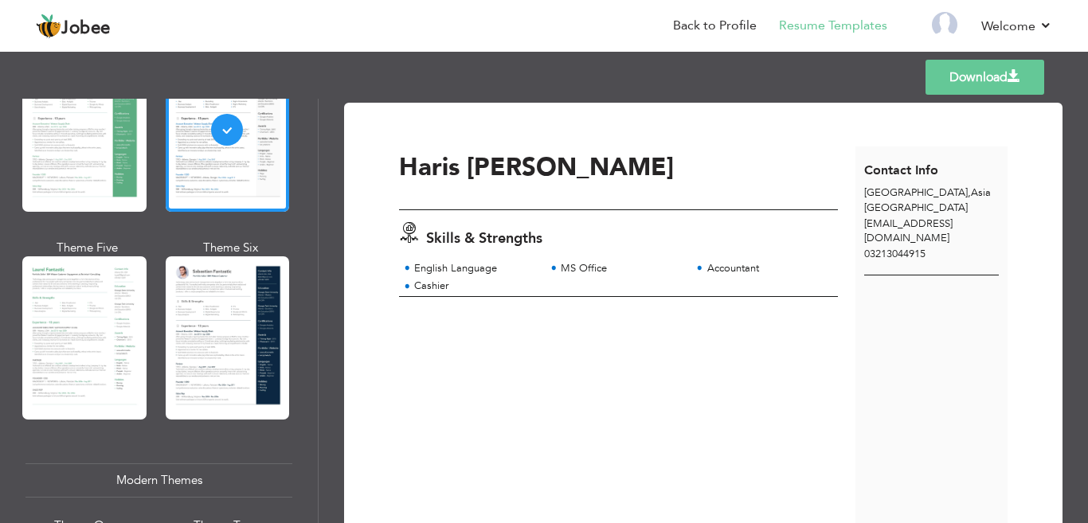
scroll to position [413, 0]
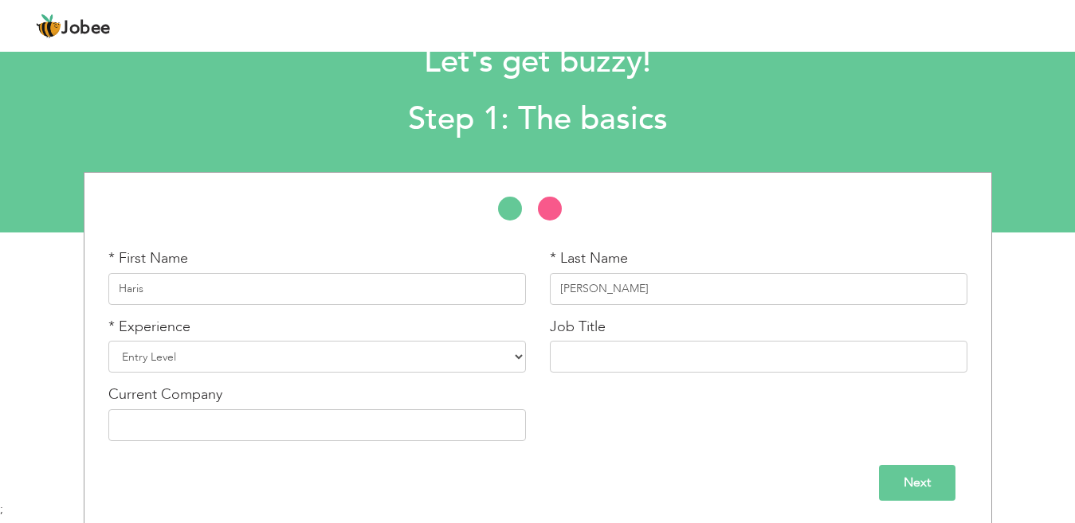
scroll to position [53, 0]
click at [922, 480] on input "Next" at bounding box center [917, 483] width 76 height 36
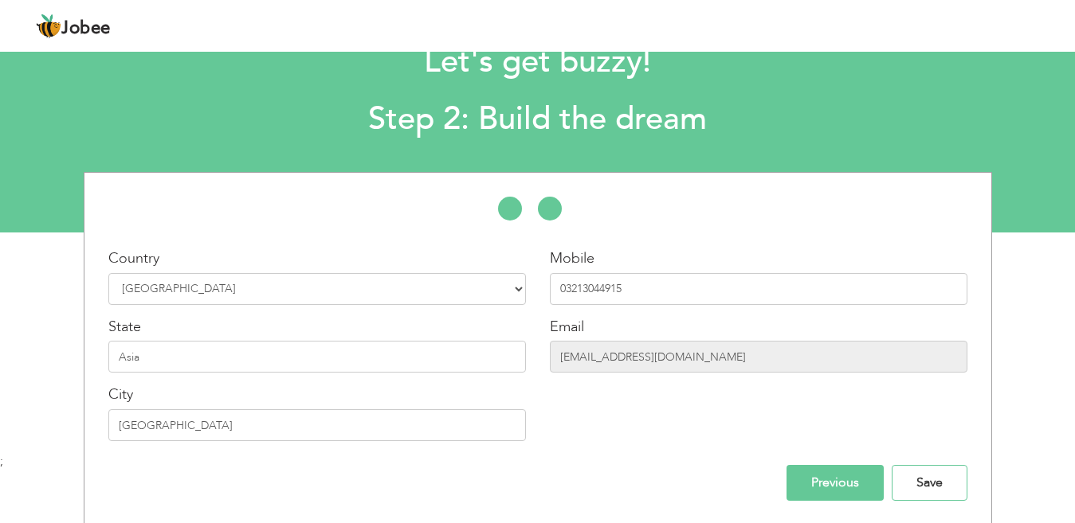
click at [922, 480] on input "Save" at bounding box center [929, 483] width 76 height 36
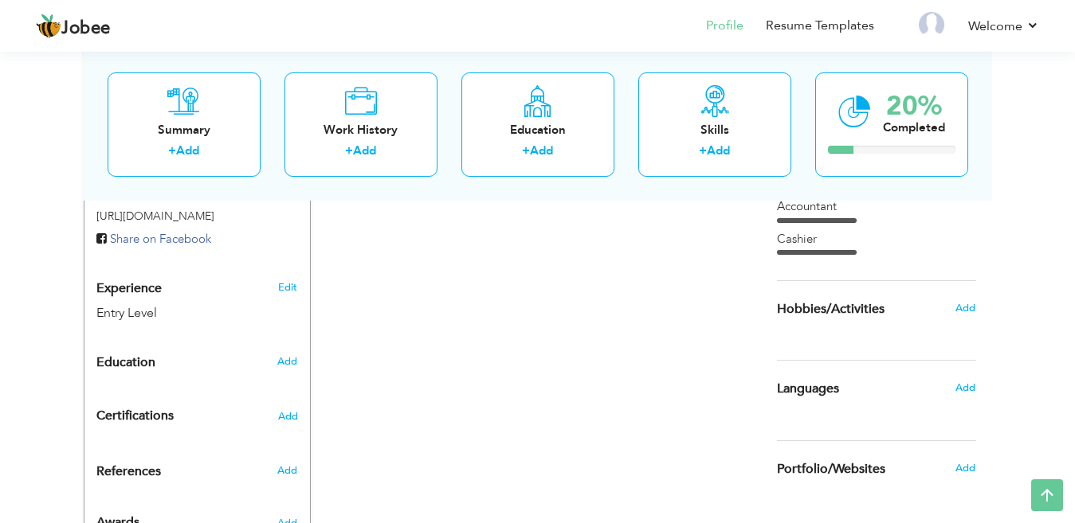
scroll to position [520, 0]
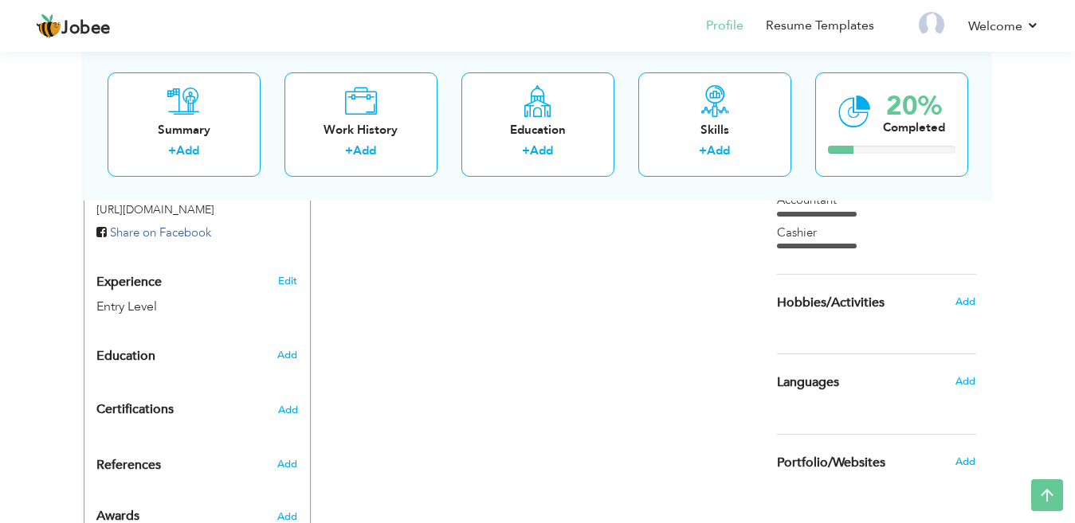
click at [288, 340] on div "Add" at bounding box center [290, 355] width 37 height 30
radio input "true"
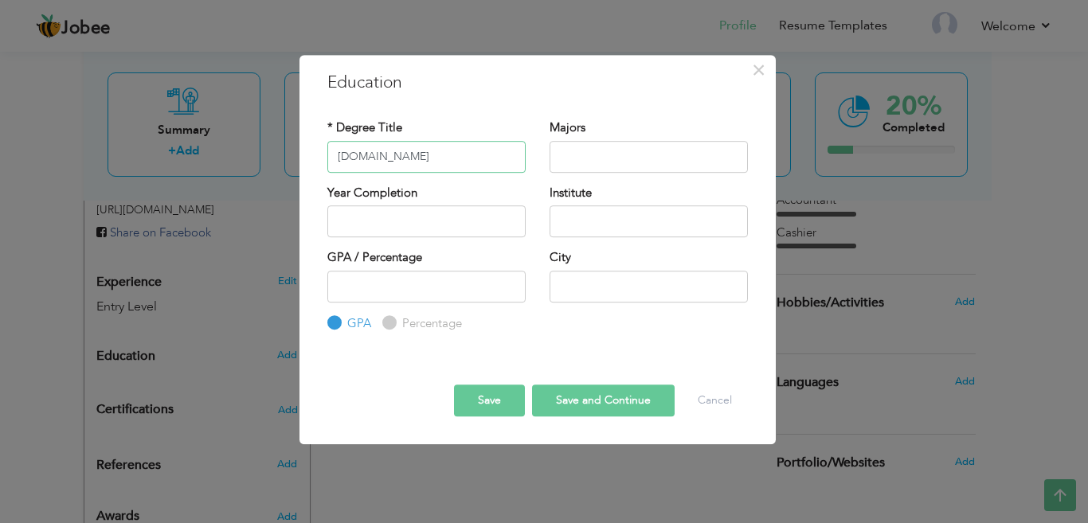
type input "B.COM"
click at [573, 157] on input "text" at bounding box center [649, 157] width 198 height 32
click at [468, 228] on input "text" at bounding box center [426, 222] width 198 height 32
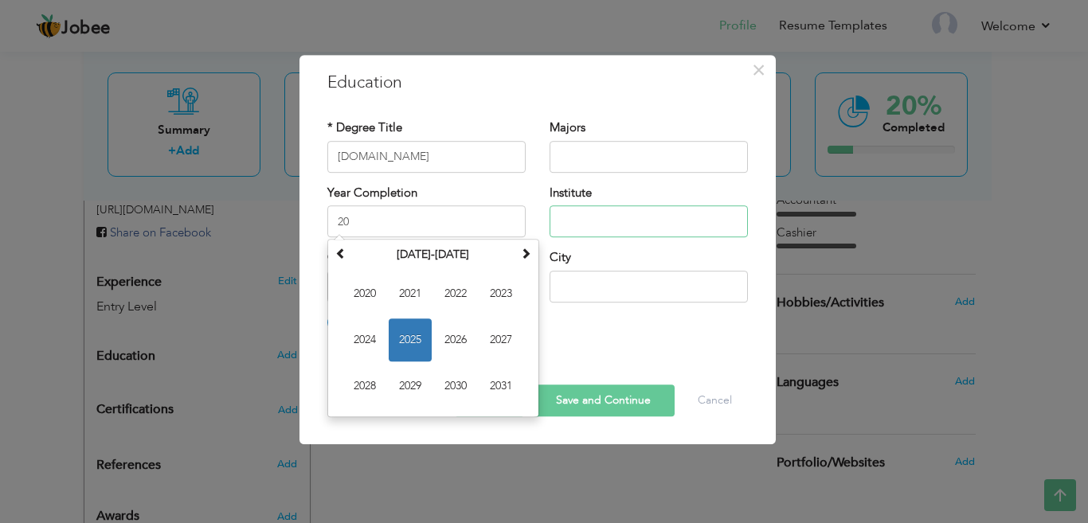
click at [575, 217] on input "text" at bounding box center [649, 222] width 198 height 32
type input "2020"
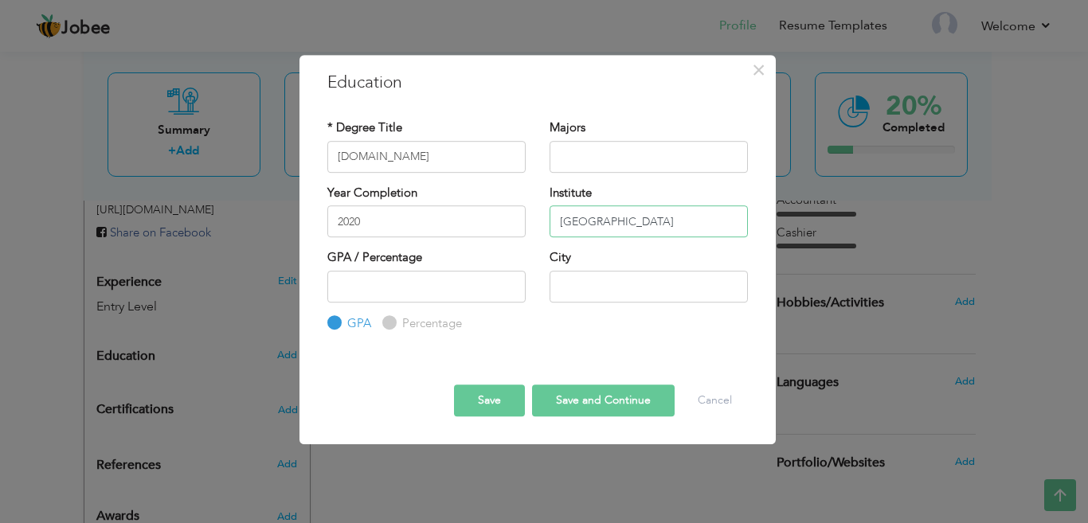
type input "Sinsh University"
click at [460, 231] on input "2020" at bounding box center [426, 222] width 198 height 32
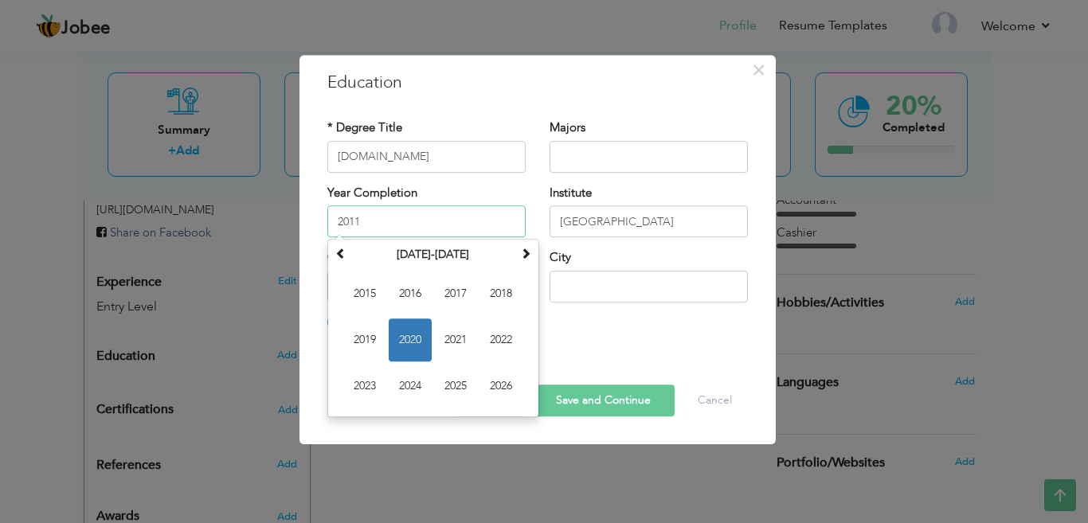
type input "2011"
click at [585, 344] on div "* Degree Title B.COM Majors Year Completion 2011 1" at bounding box center [537, 226] width 444 height 237
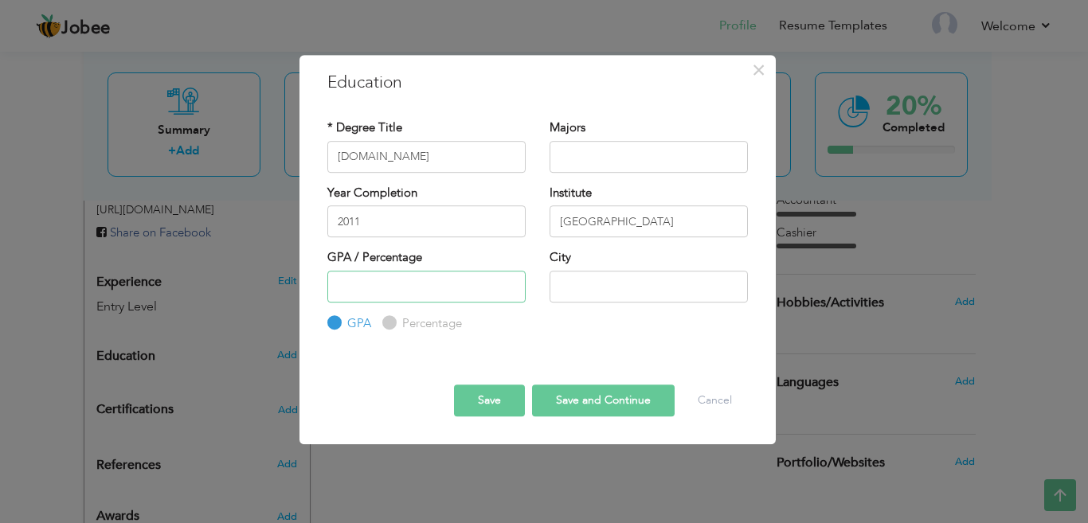
click at [495, 283] on input "number" at bounding box center [426, 287] width 198 height 32
type input "3.5"
click at [565, 278] on input "text" at bounding box center [649, 287] width 198 height 32
type input "[GEOGRAPHIC_DATA]"
click at [550, 396] on button "Save and Continue" at bounding box center [603, 401] width 143 height 32
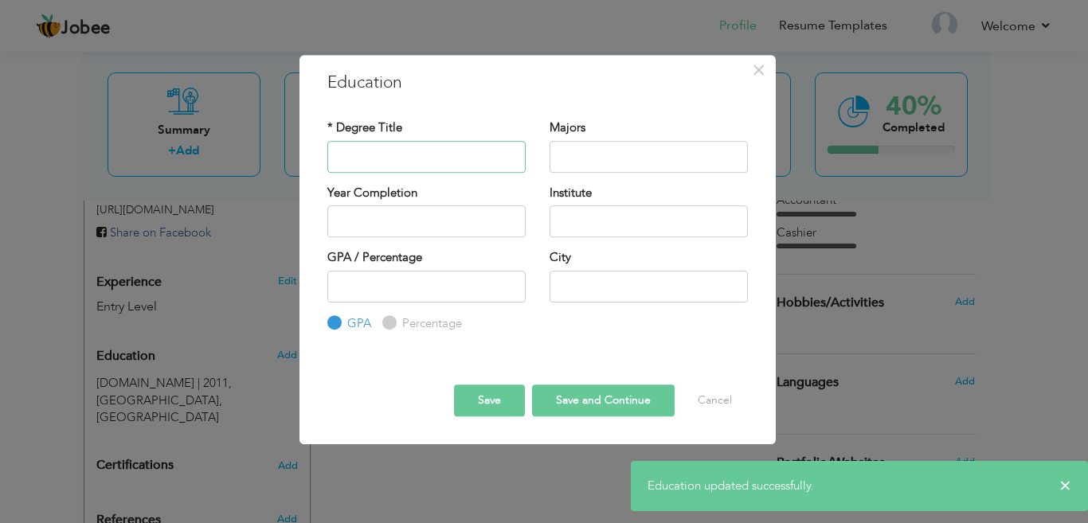
click at [486, 158] on input "text" at bounding box center [426, 157] width 198 height 32
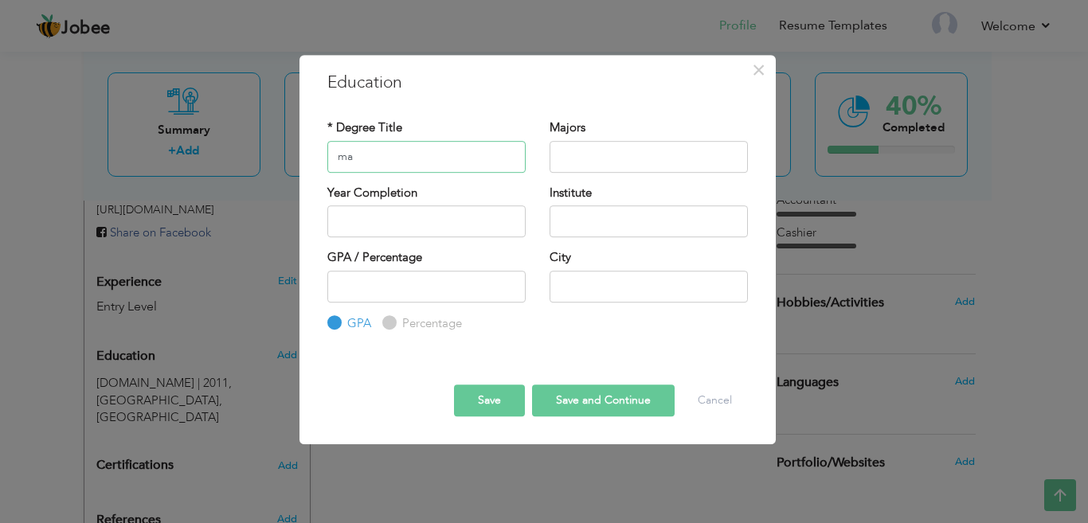
type input "m"
type input "HSC"
click at [601, 160] on input "text" at bounding box center [649, 157] width 198 height 32
type input "Pre-Engineering"
click at [507, 219] on input "text" at bounding box center [426, 222] width 198 height 32
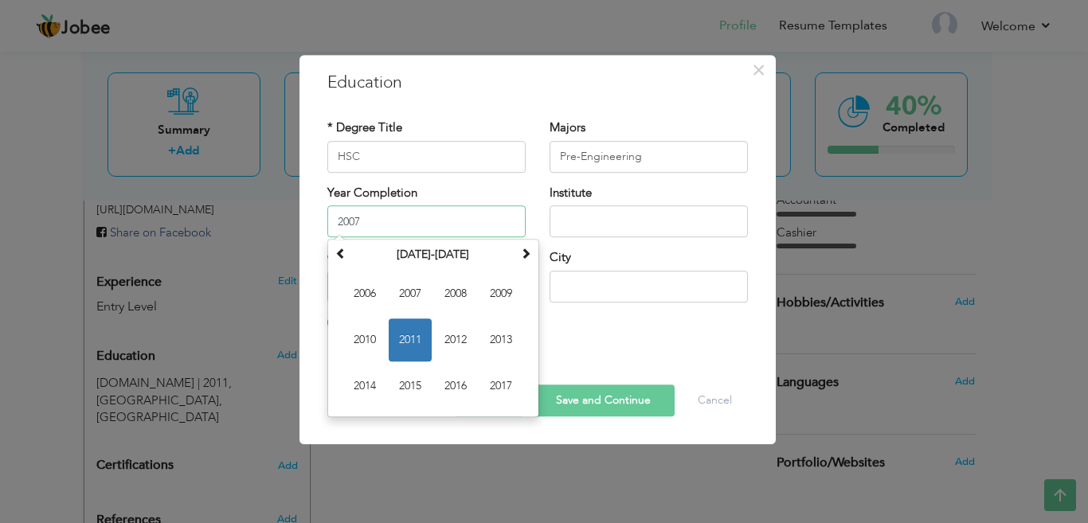
type input "2007"
click at [591, 231] on input "text" at bounding box center [649, 222] width 198 height 32
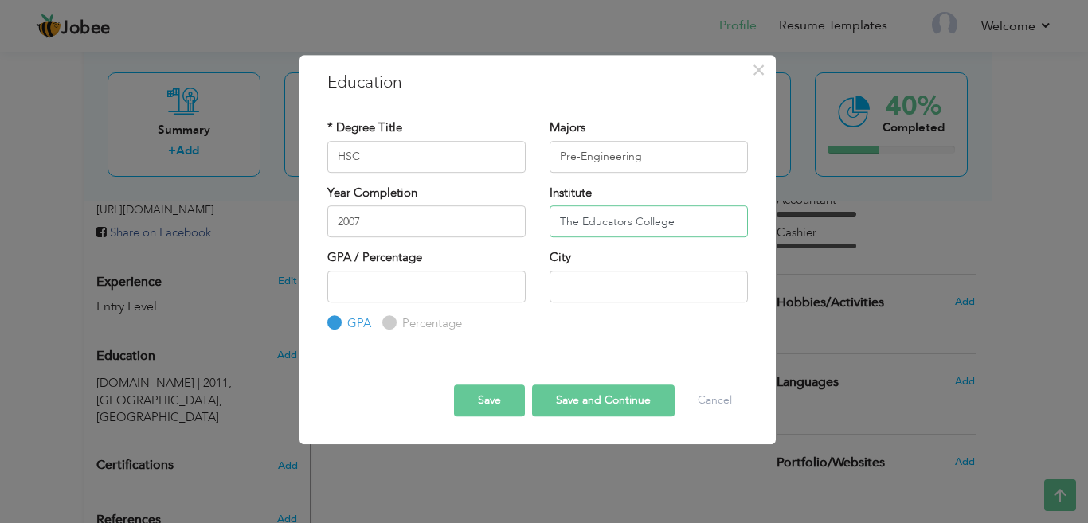
type input "The Educators College"
click at [504, 297] on input "number" at bounding box center [426, 287] width 198 height 32
click at [423, 321] on label "Percentage" at bounding box center [430, 323] width 64 height 17
click at [393, 321] on input "Percentage" at bounding box center [387, 323] width 10 height 10
radio input "true"
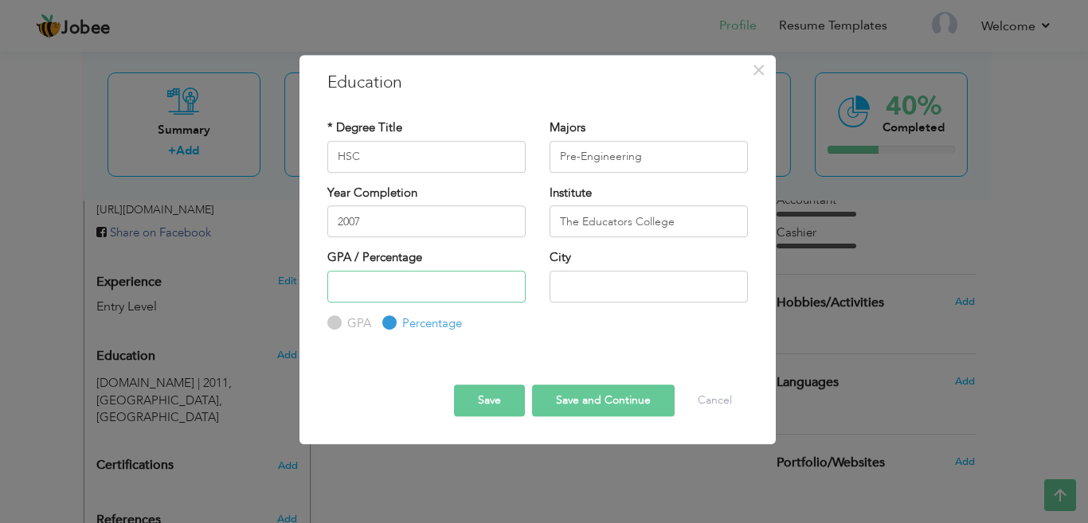
click at [401, 295] on input "number" at bounding box center [426, 287] width 198 height 32
type input "68"
click at [564, 284] on input "text" at bounding box center [649, 287] width 198 height 32
type input "[GEOGRAPHIC_DATA]"
click at [560, 388] on button "Save and Continue" at bounding box center [603, 401] width 143 height 32
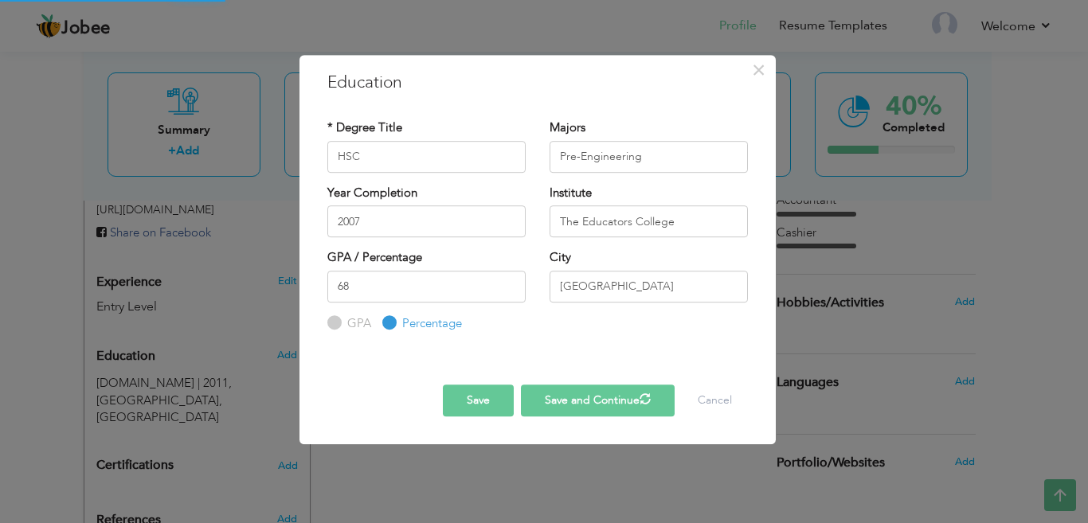
radio input "true"
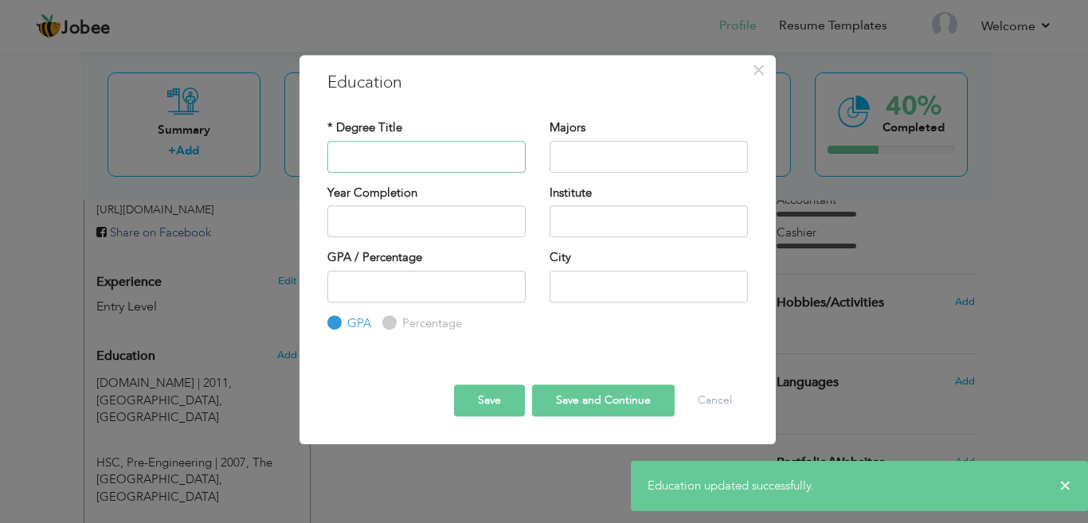
click at [452, 165] on input "text" at bounding box center [426, 157] width 198 height 32
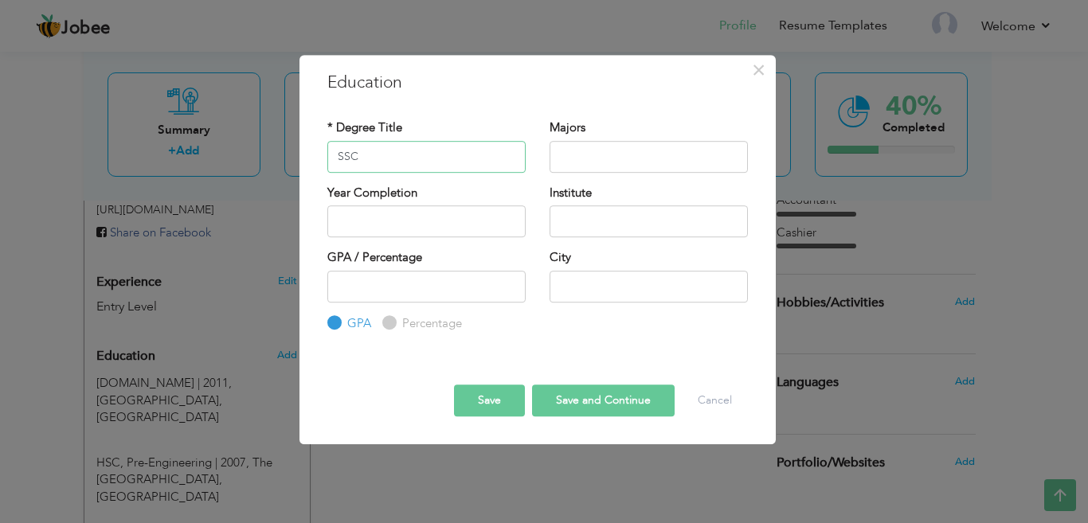
type input "SSC"
click at [570, 145] on input "text" at bounding box center [649, 157] width 198 height 32
click at [610, 155] on input "ComputerScience" at bounding box center [649, 157] width 198 height 32
type input "Computer Science"
click at [454, 215] on input "text" at bounding box center [426, 222] width 198 height 32
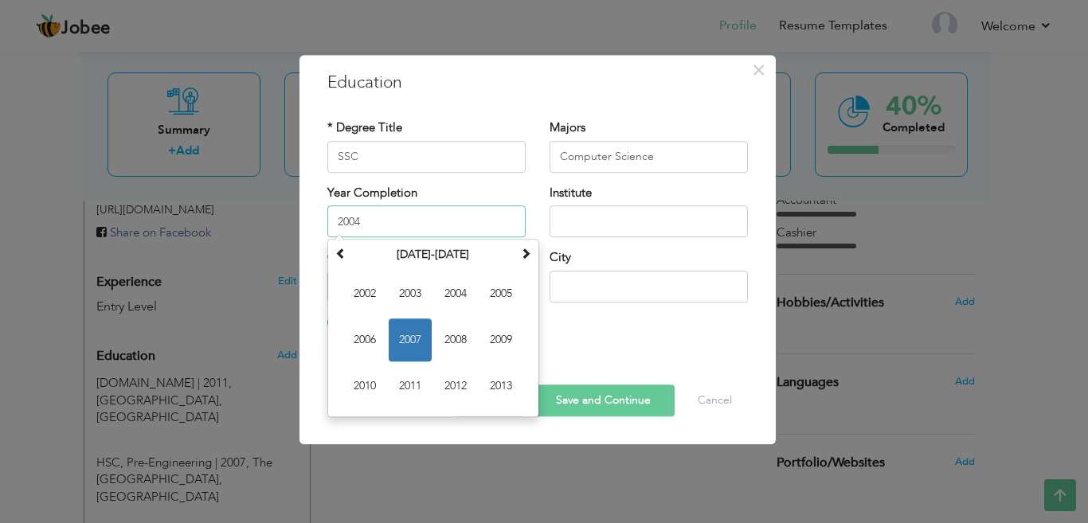
type input "2004"
click at [554, 224] on input "text" at bounding box center [649, 222] width 198 height 32
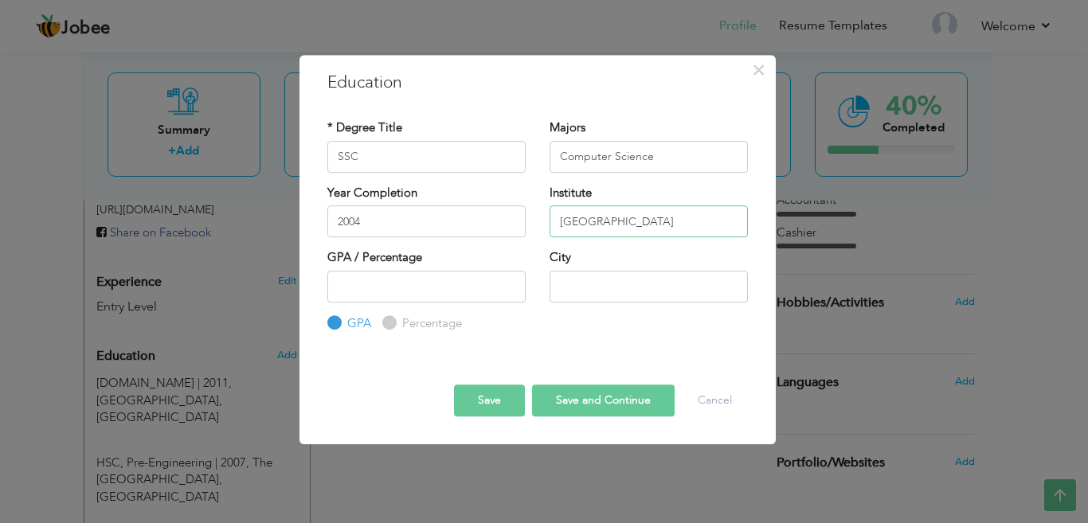
type input "Boston House Public High School"
click at [484, 299] on input "number" at bounding box center [426, 287] width 198 height 32
click at [434, 330] on label "Percentage" at bounding box center [430, 323] width 64 height 17
click at [393, 328] on input "Percentage" at bounding box center [387, 323] width 10 height 10
radio input "true"
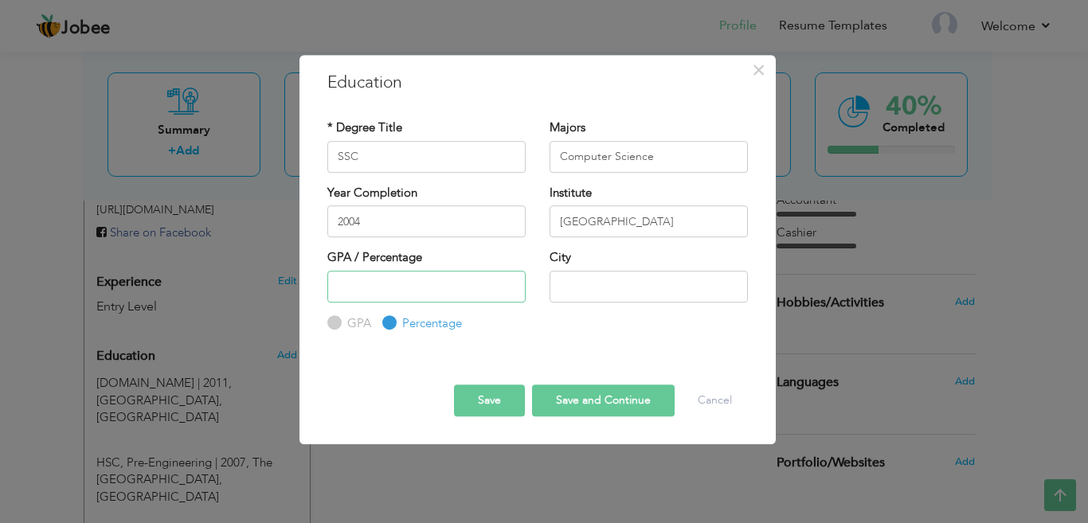
click at [423, 281] on input "number" at bounding box center [426, 287] width 198 height 32
type input "70"
click at [550, 284] on input "text" at bounding box center [649, 287] width 198 height 32
type input "[GEOGRAPHIC_DATA]"
click at [652, 394] on button "Save and Continue" at bounding box center [603, 401] width 143 height 32
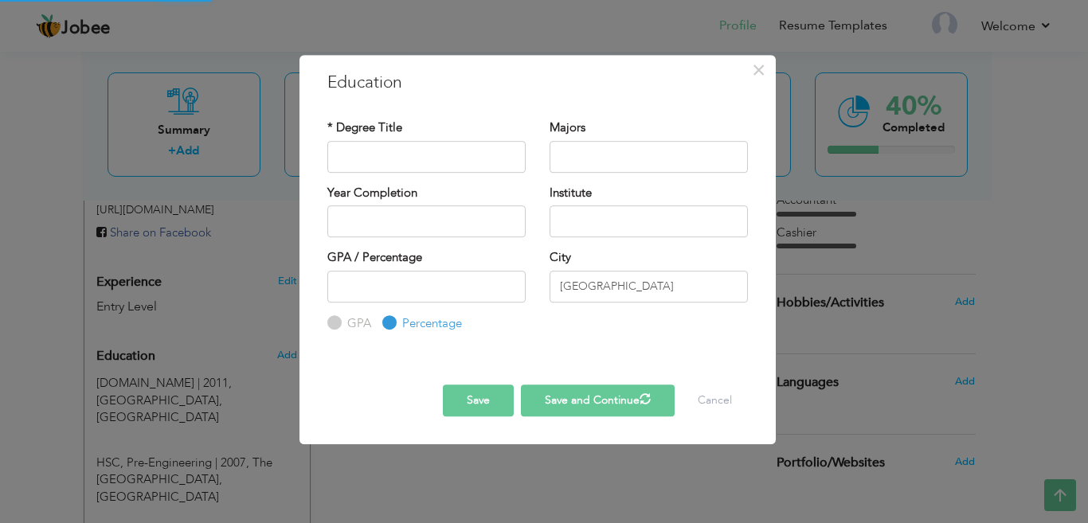
radio input "true"
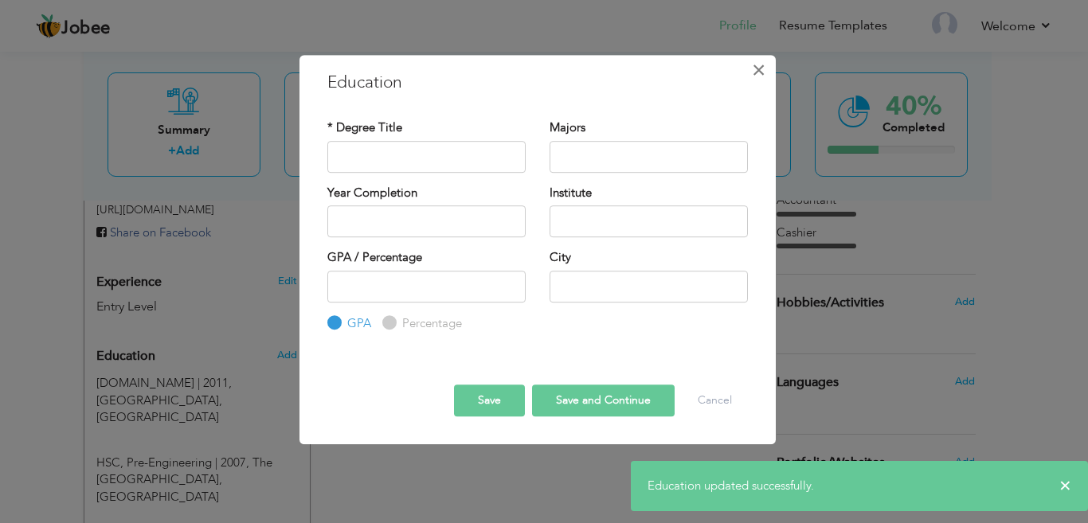
click at [755, 70] on span "×" at bounding box center [759, 70] width 14 height 29
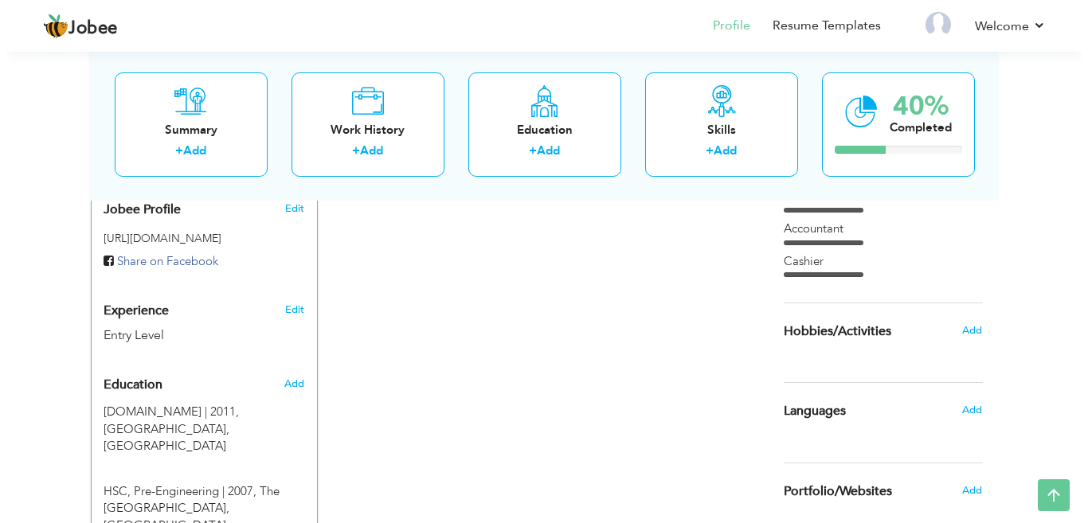
scroll to position [484, 0]
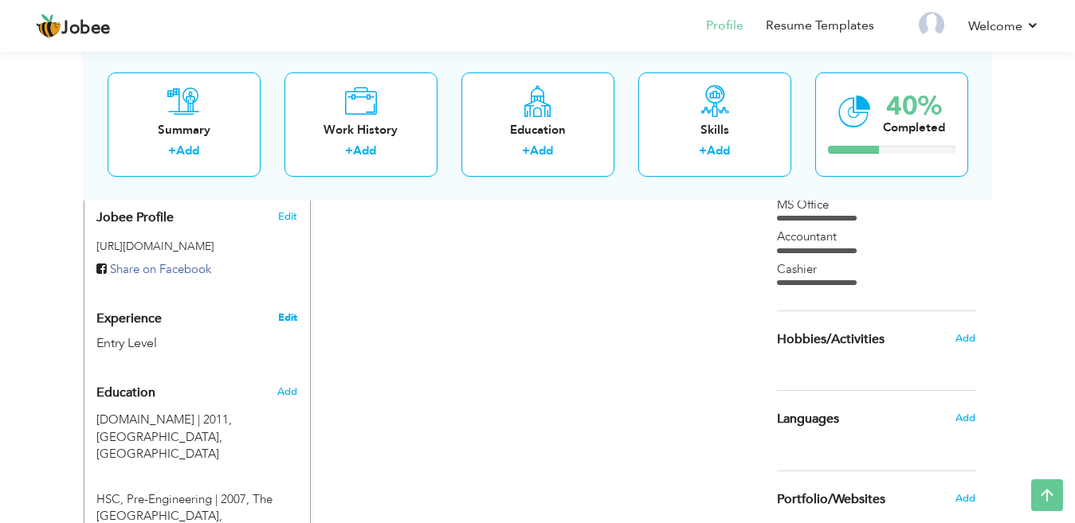
click at [295, 311] on link "Edit" at bounding box center [287, 318] width 19 height 14
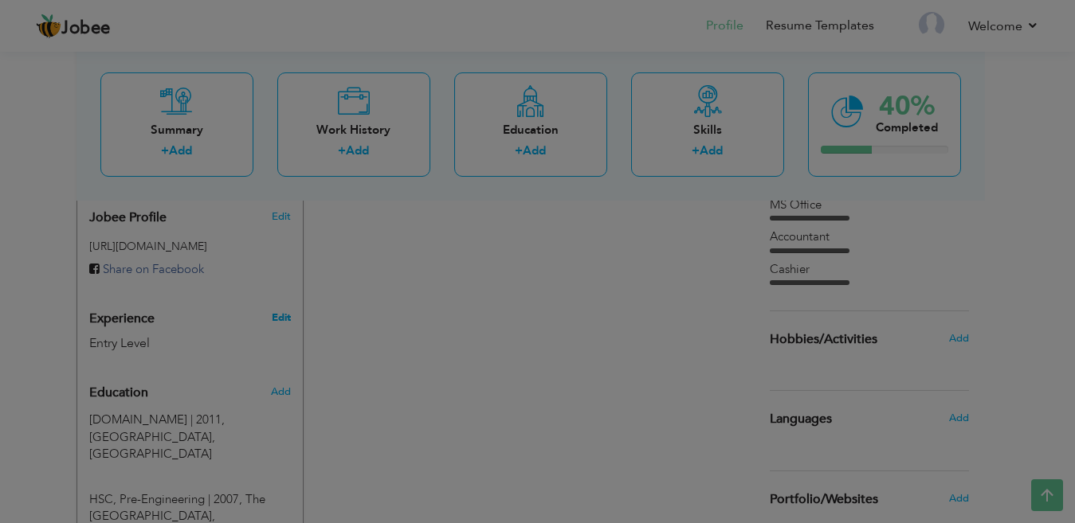
type input "Haris"
type input "Ali"
type input "03213044915"
select select "number:166"
type input "Asia"
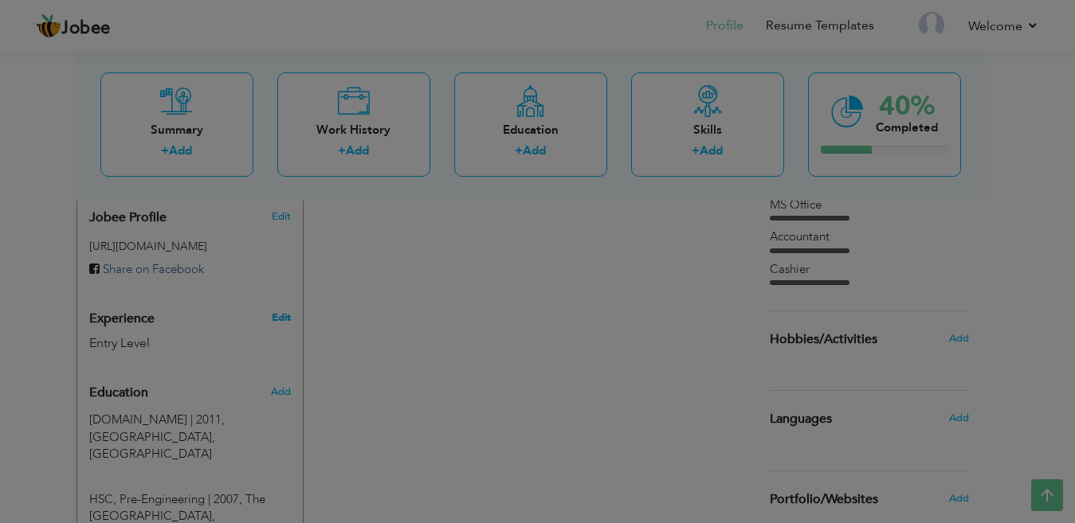
type input "[GEOGRAPHIC_DATA]"
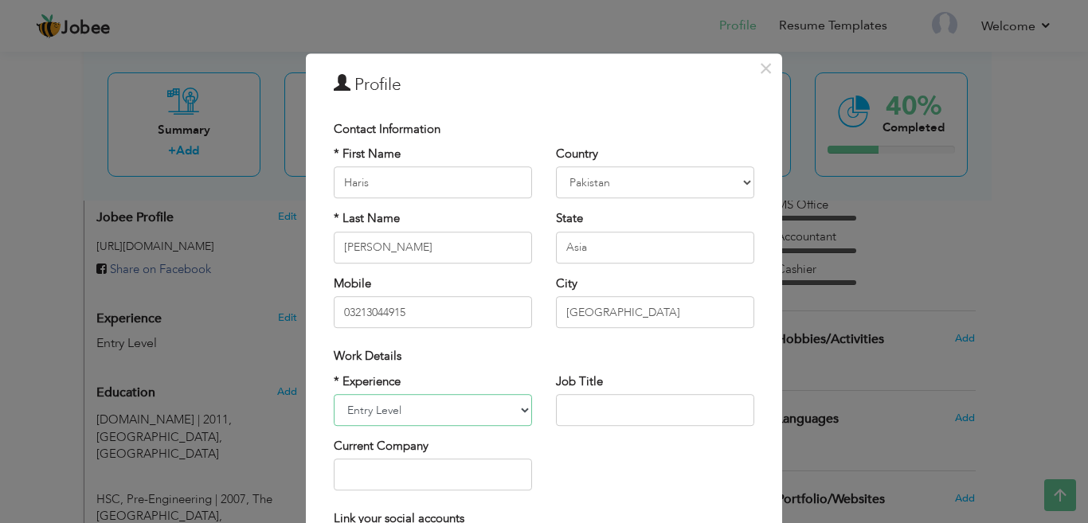
click at [507, 406] on select "Entry Level Less than 1 Year 1 Year 2 Years 3 Years 4 Years 5 Years 6 Years 7 Y…" at bounding box center [433, 410] width 198 height 32
click at [334, 394] on select "Entry Level Less than 1 Year 1 Year 2 Years 3 Years 4 Years 5 Years 6 Years 7 Y…" at bounding box center [433, 410] width 198 height 32
click at [844, 261] on div "× Profile Contact Information * First Name Haris * Last Name Ali Chad" at bounding box center [544, 261] width 1088 height 523
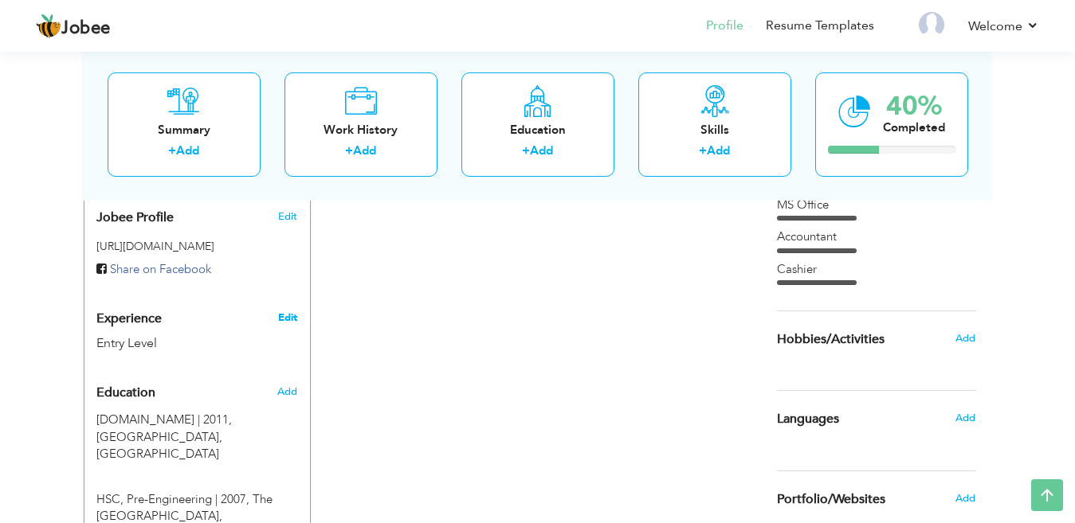
click at [294, 311] on link "Edit" at bounding box center [287, 318] width 19 height 14
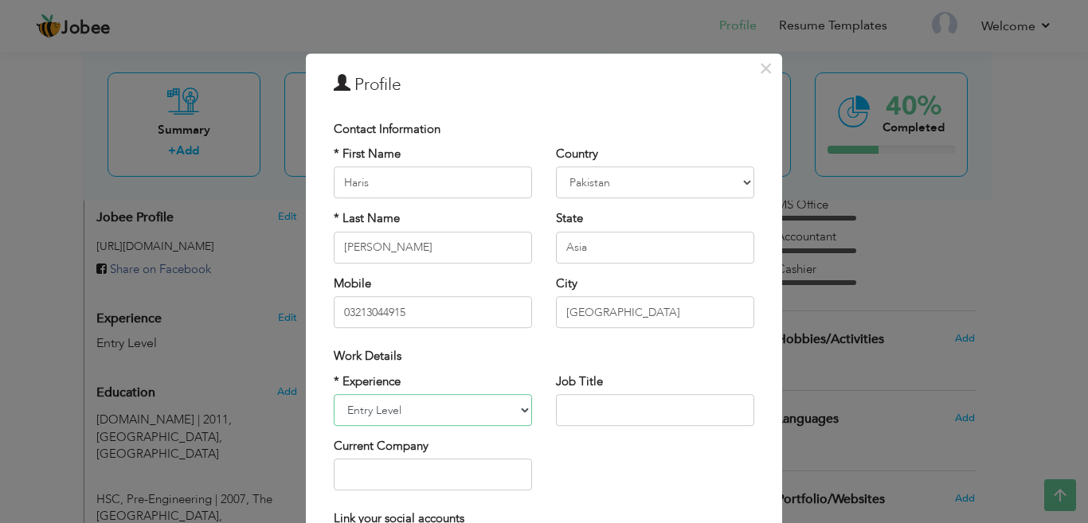
click at [396, 416] on select "Entry Level Less than 1 Year 1 Year 2 Years 3 Years 4 Years 5 Years 6 Years 7 Y…" at bounding box center [433, 410] width 198 height 32
click at [334, 394] on select "Entry Level Less than 1 Year 1 Year 2 Years 3 Years 4 Years 5 Years 6 Years 7 Y…" at bounding box center [433, 410] width 198 height 32
select select "number:15"
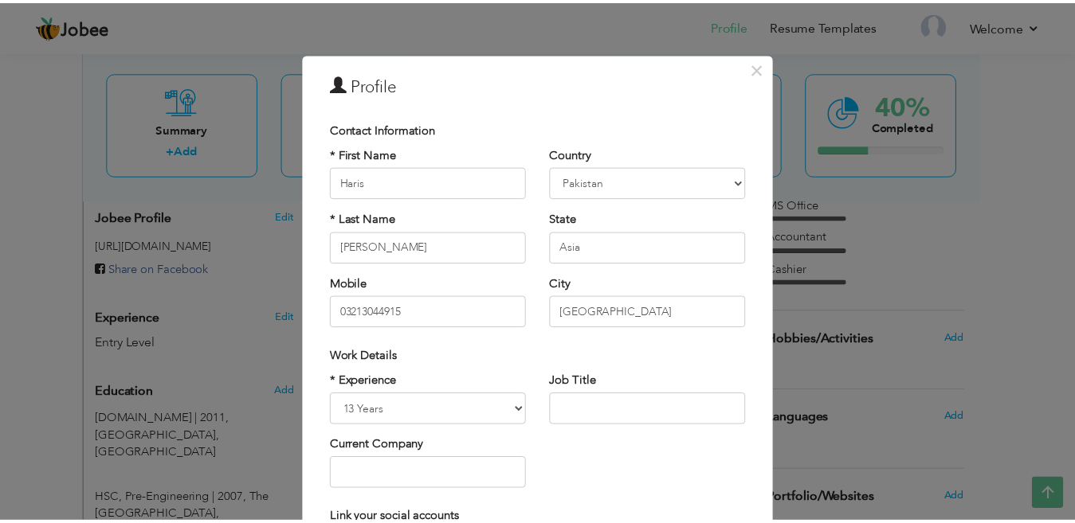
scroll to position [194, 0]
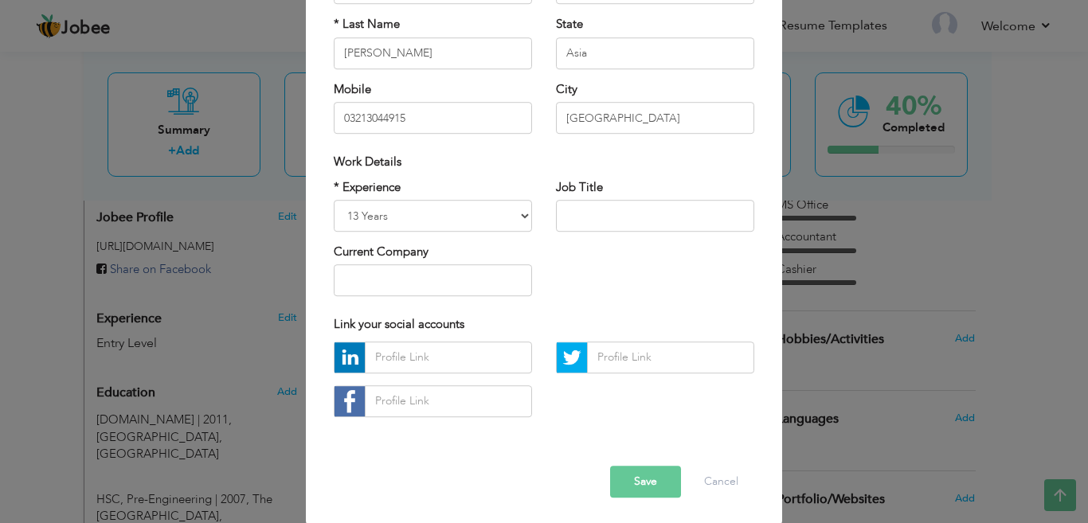
click at [654, 472] on button "Save" at bounding box center [645, 482] width 71 height 32
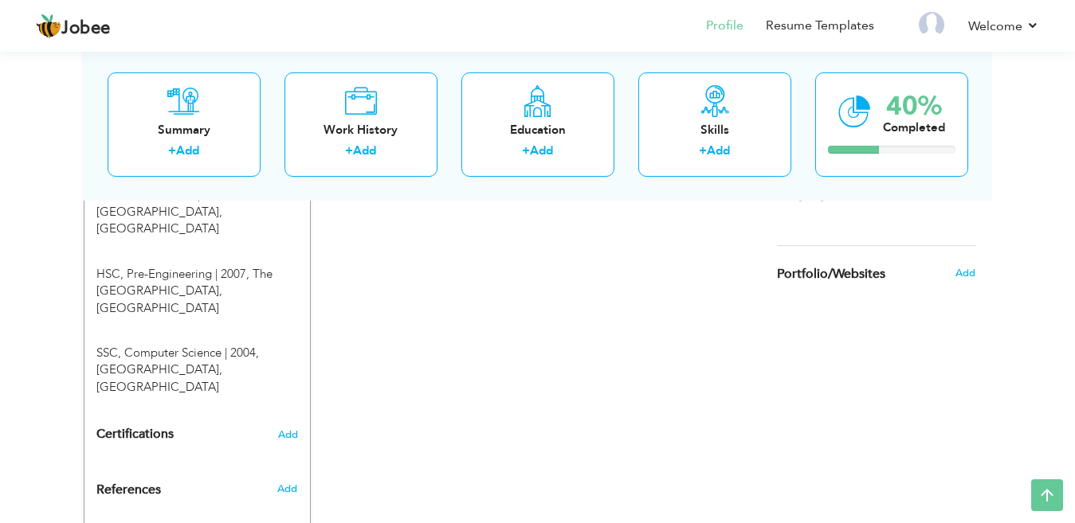
scroll to position [734, 0]
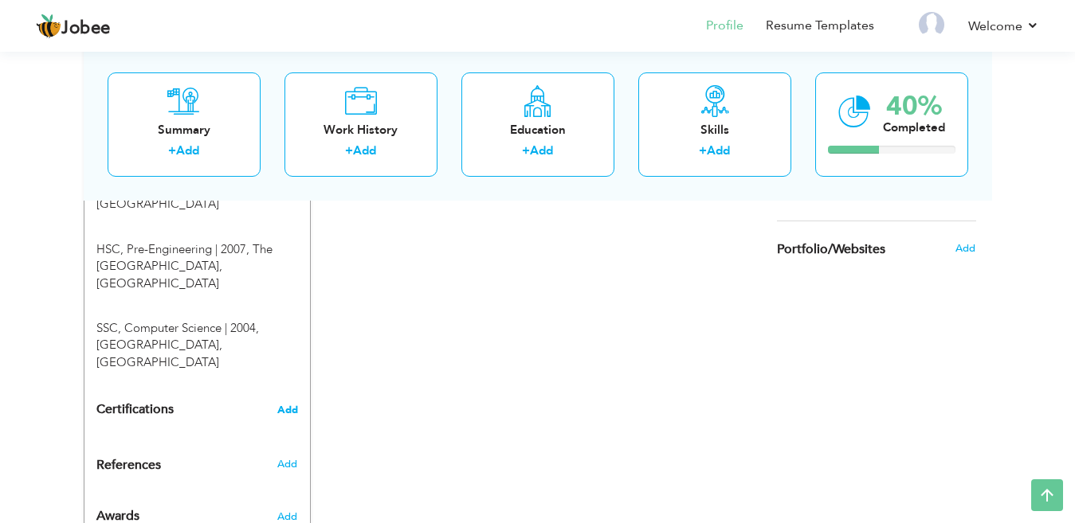
click at [292, 405] on span "Add" at bounding box center [287, 410] width 21 height 11
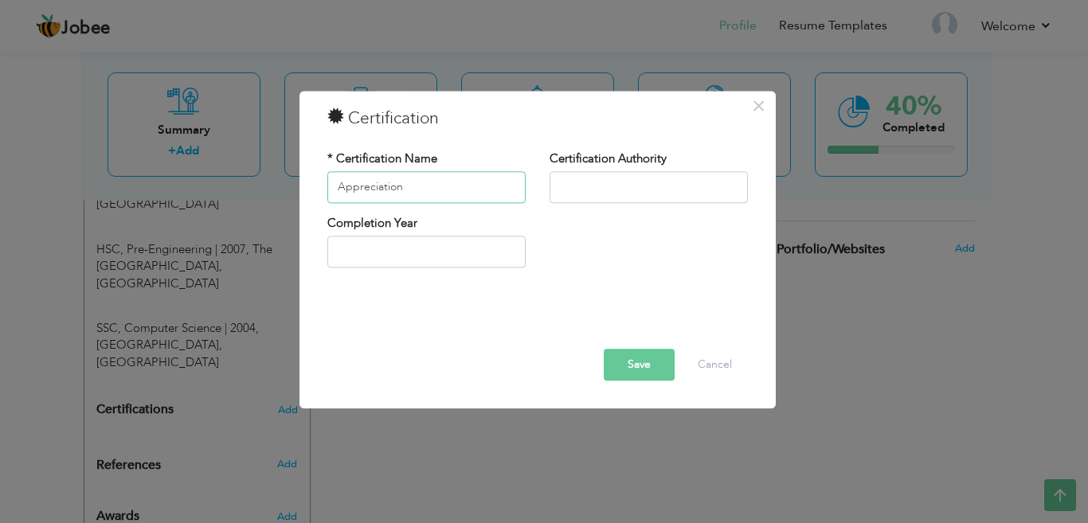
type input "Appreciation"
click at [594, 183] on input "text" at bounding box center [649, 187] width 198 height 32
type input "[GEOGRAPHIC_DATA]"
click at [515, 253] on input "text" at bounding box center [426, 253] width 198 height 32
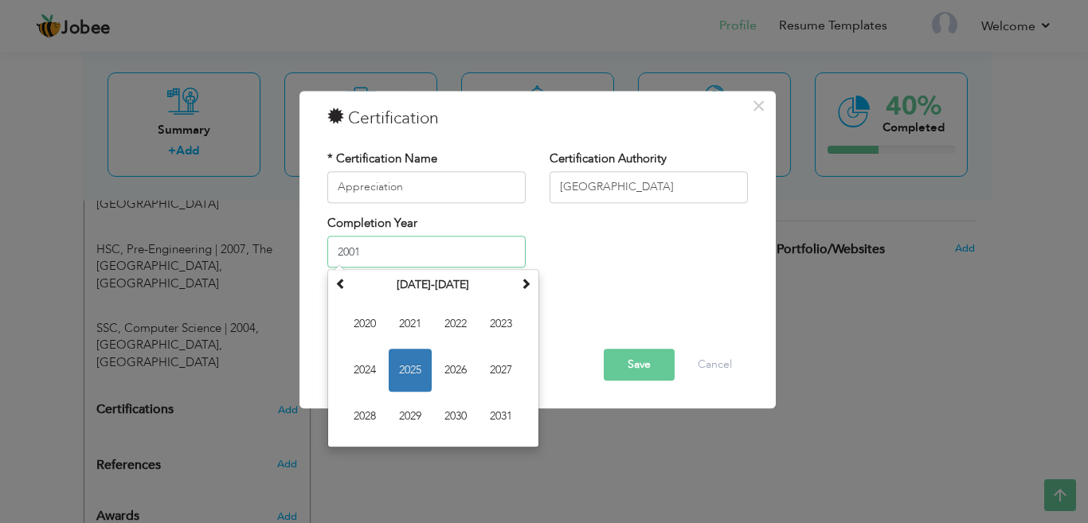
type input "2001"
click at [635, 373] on button "Save" at bounding box center [639, 365] width 71 height 32
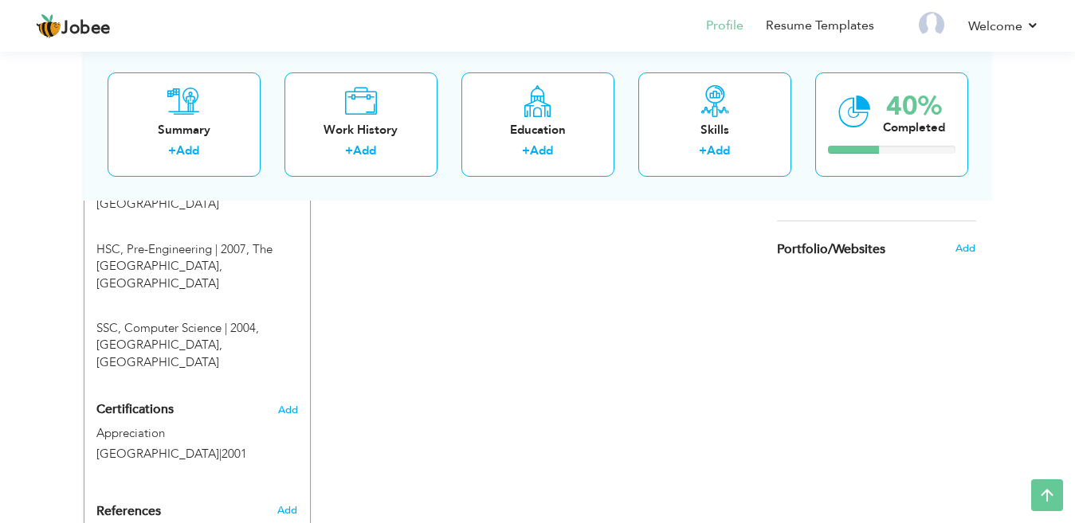
click at [298, 395] on div "Certifications Add Appreciation Boston House School | 2001 Appreciation Boston …" at bounding box center [196, 433] width 225 height 76
click at [296, 405] on span "Add" at bounding box center [287, 410] width 21 height 11
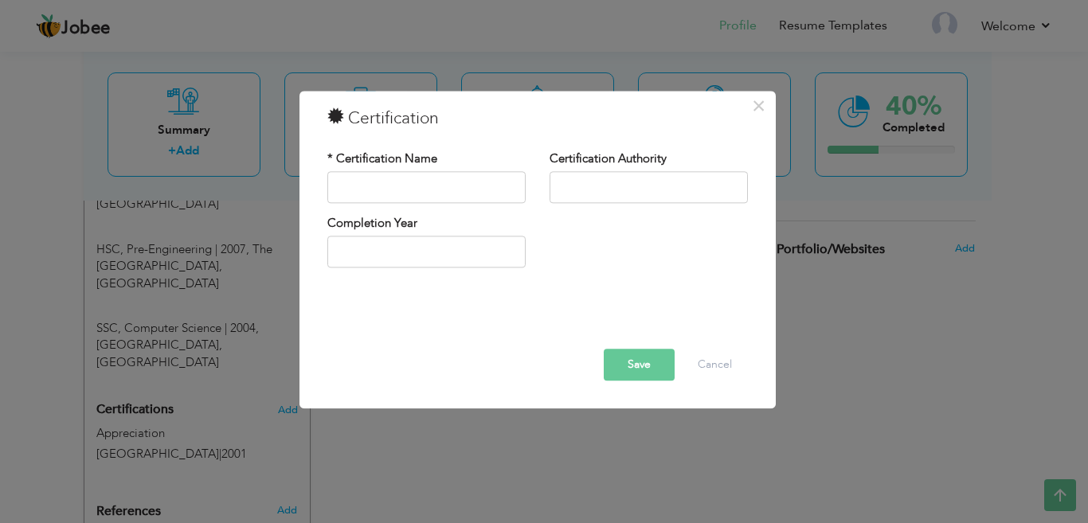
click at [441, 210] on div "* Certification Name" at bounding box center [426, 183] width 222 height 65
click at [437, 190] on input "text" at bounding box center [426, 187] width 198 height 32
type input "Hardworking Student"
click at [576, 186] on input "text" at bounding box center [649, 187] width 198 height 32
type input "[GEOGRAPHIC_DATA]"
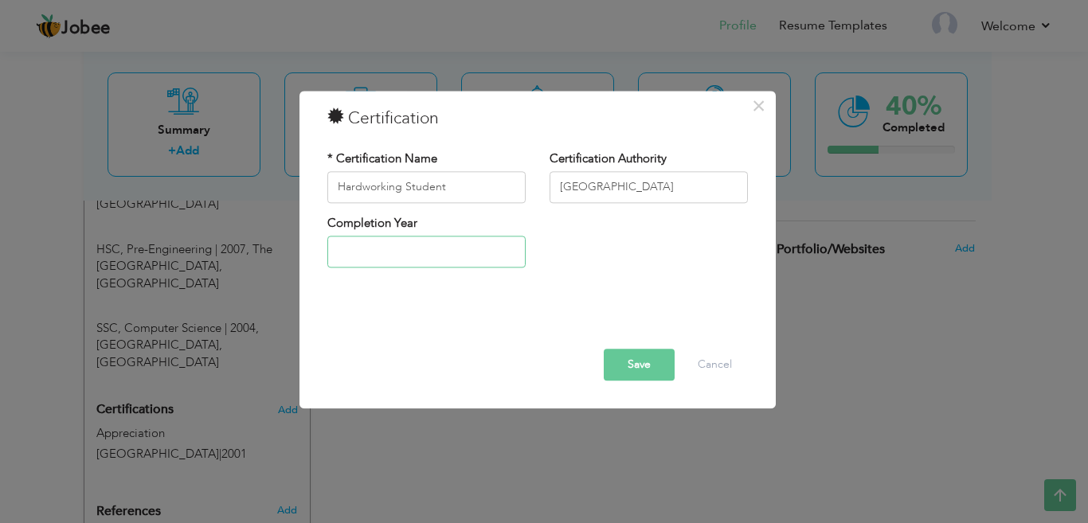
click at [481, 249] on input "text" at bounding box center [426, 253] width 198 height 32
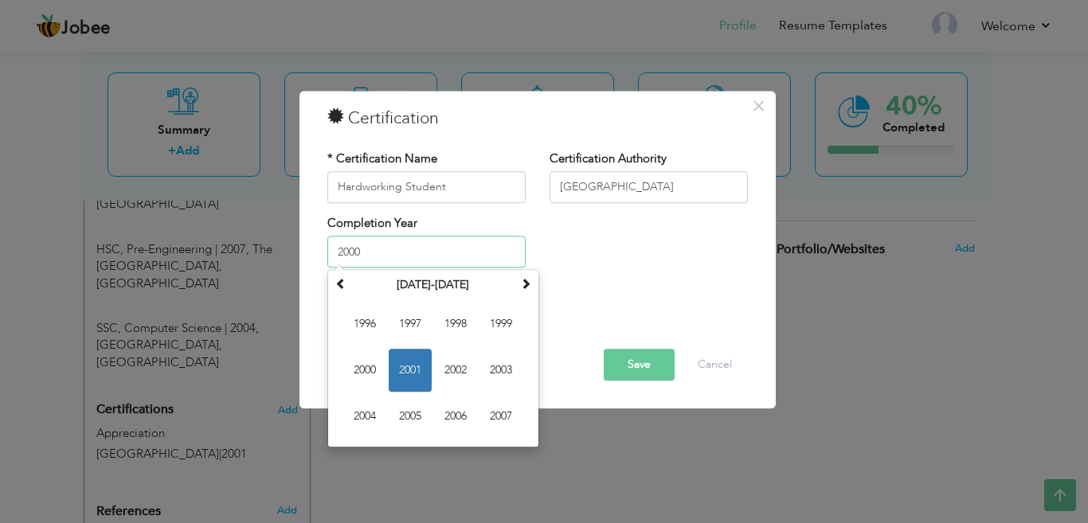
type input "2000"
click at [658, 358] on button "Save" at bounding box center [639, 365] width 71 height 32
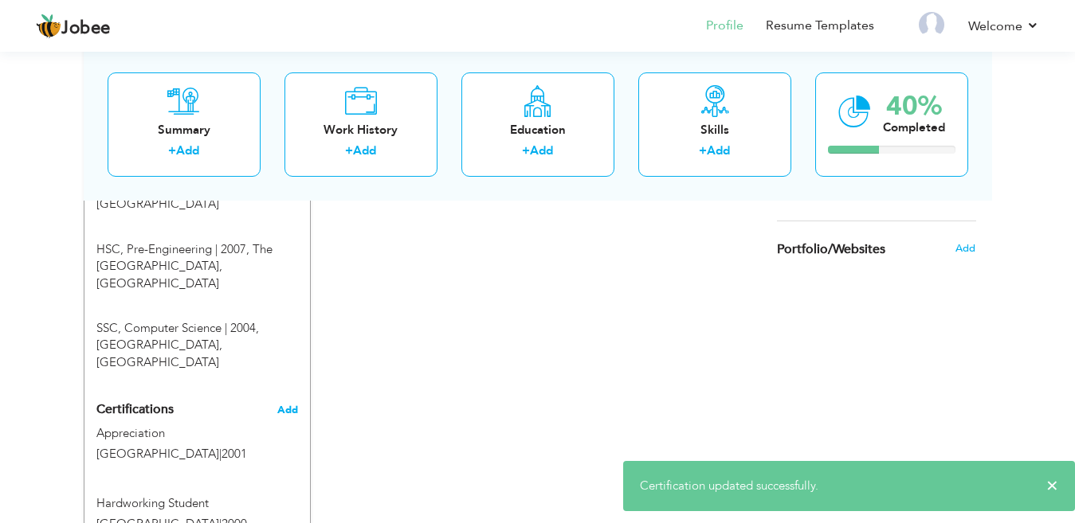
click at [296, 405] on span "Add" at bounding box center [287, 410] width 21 height 11
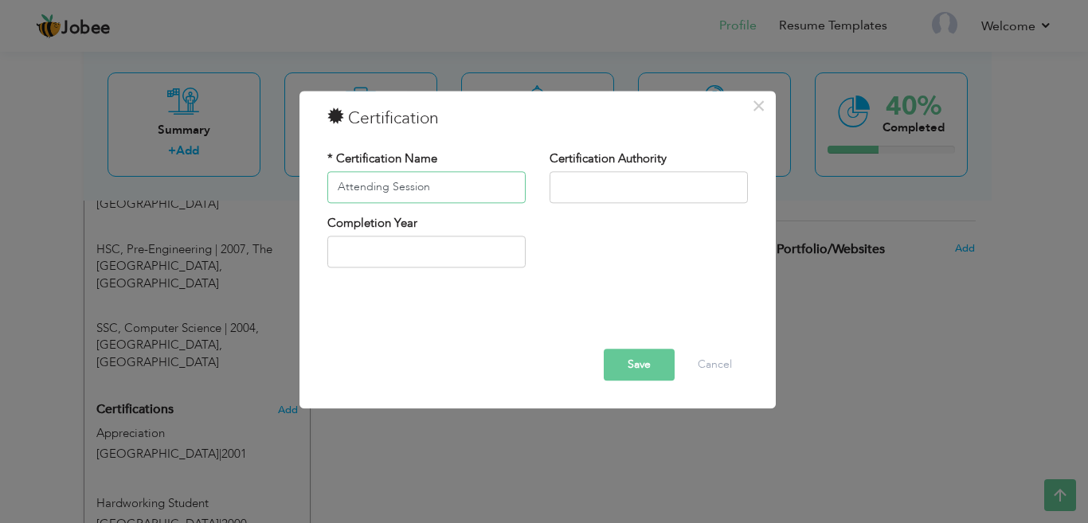
type input "Attending Session"
click at [599, 177] on input "text" at bounding box center [649, 187] width 198 height 32
type input "[GEOGRAPHIC_DATA]"
click at [454, 265] on input "text" at bounding box center [426, 253] width 198 height 32
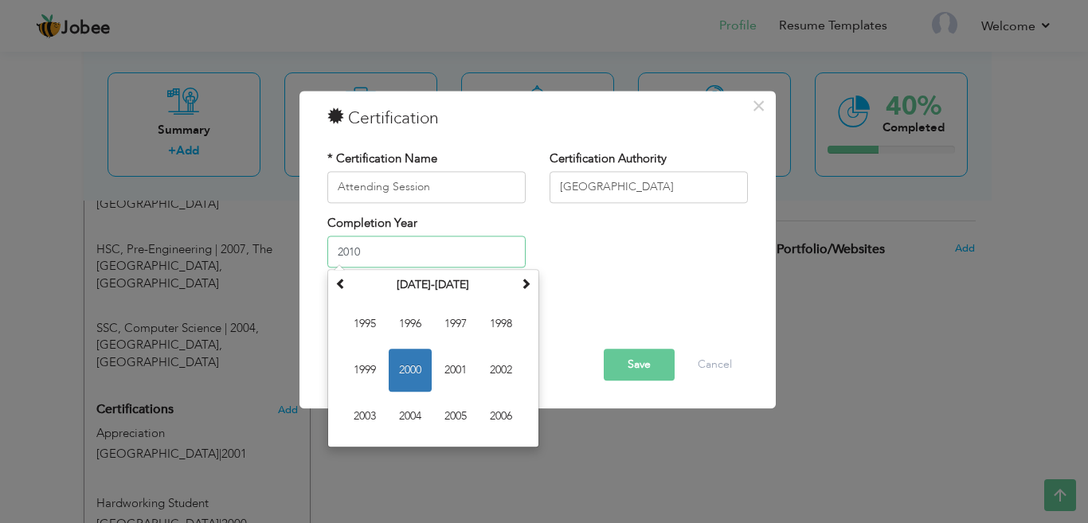
type input "2010"
click at [618, 358] on button "Save" at bounding box center [639, 365] width 71 height 32
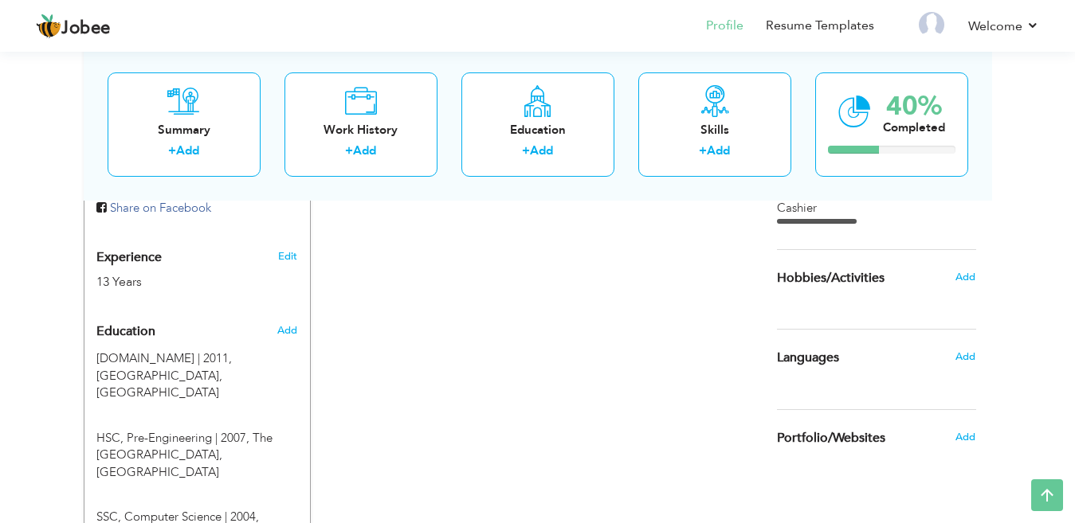
scroll to position [542, 0]
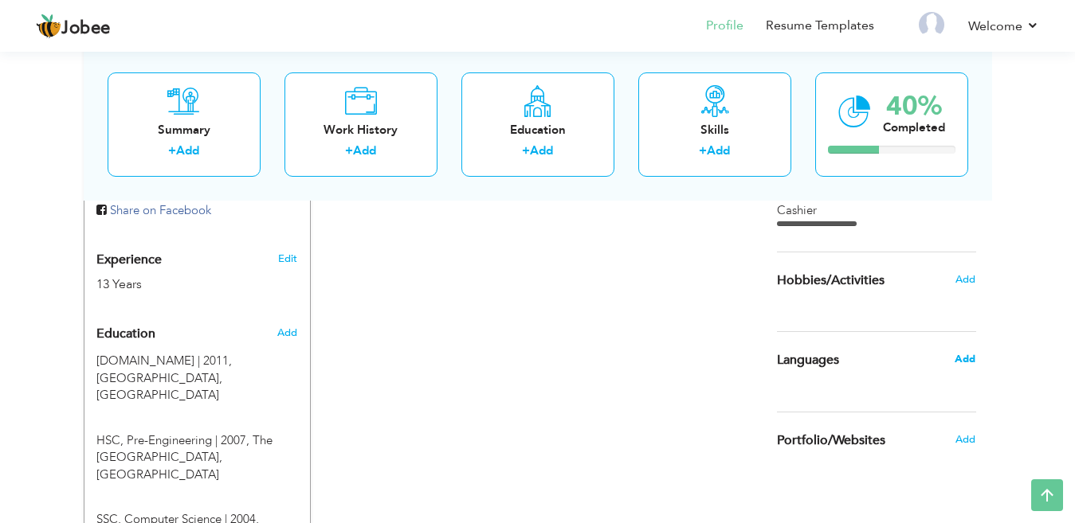
click at [965, 352] on span "Add" at bounding box center [964, 359] width 21 height 14
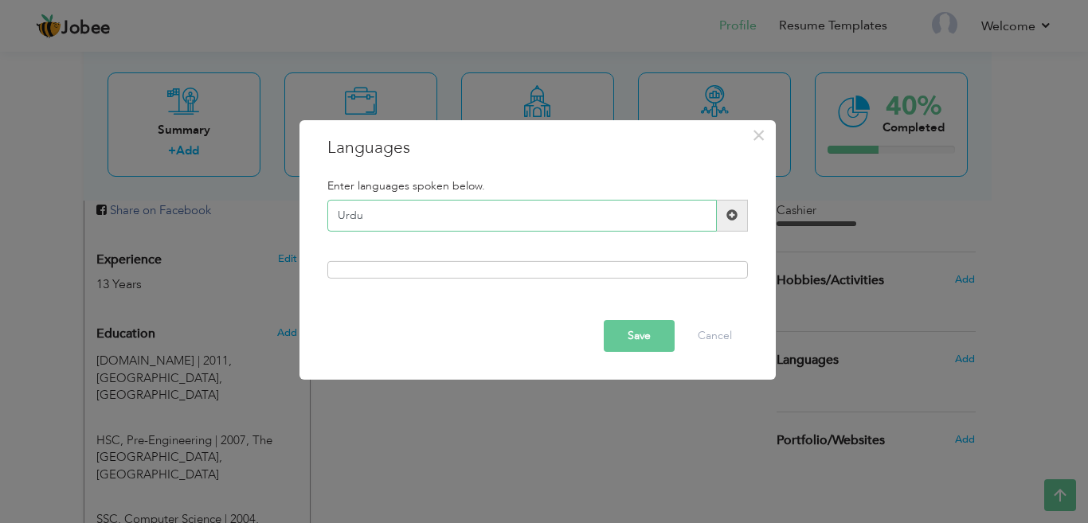
type input "Urdu"
click at [738, 215] on span at bounding box center [732, 216] width 31 height 32
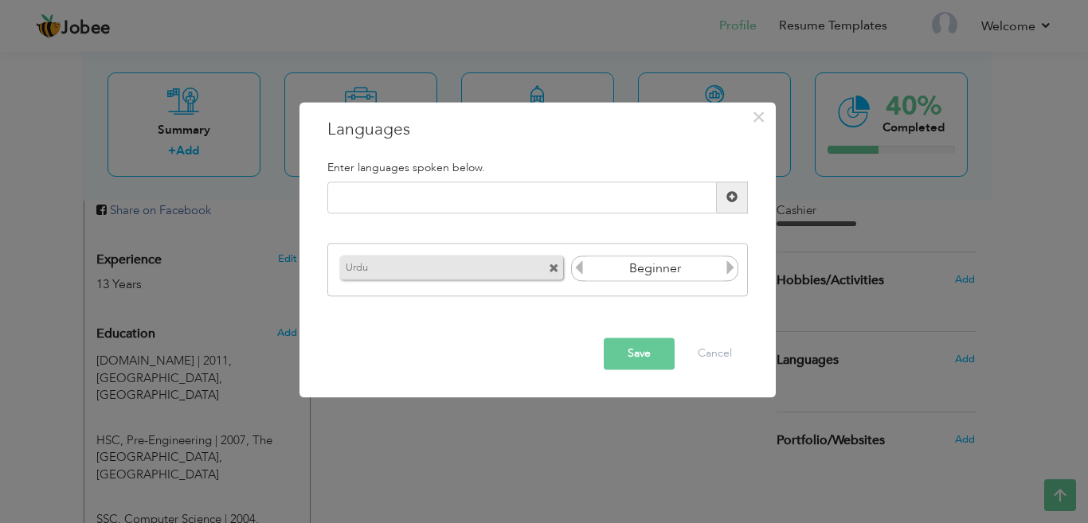
click at [728, 272] on icon at bounding box center [730, 268] width 14 height 14
click at [665, 186] on input "text" at bounding box center [522, 198] width 390 height 32
type input "English"
click at [736, 188] on span at bounding box center [732, 198] width 31 height 32
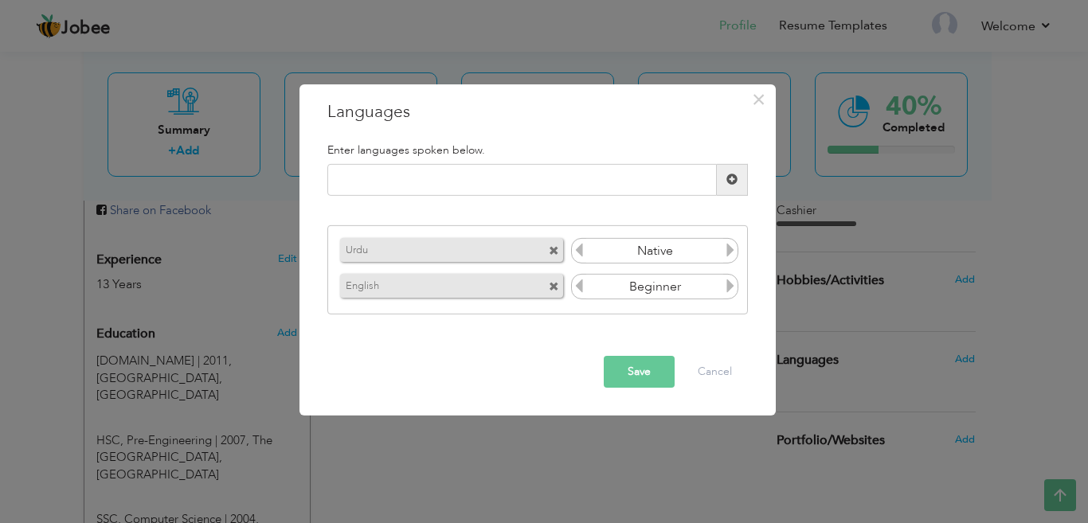
click at [728, 290] on icon at bounding box center [730, 286] width 14 height 14
click at [583, 287] on icon at bounding box center [579, 286] width 14 height 14
click at [699, 177] on input "text" at bounding box center [522, 180] width 390 height 32
click at [734, 247] on icon at bounding box center [730, 250] width 14 height 14
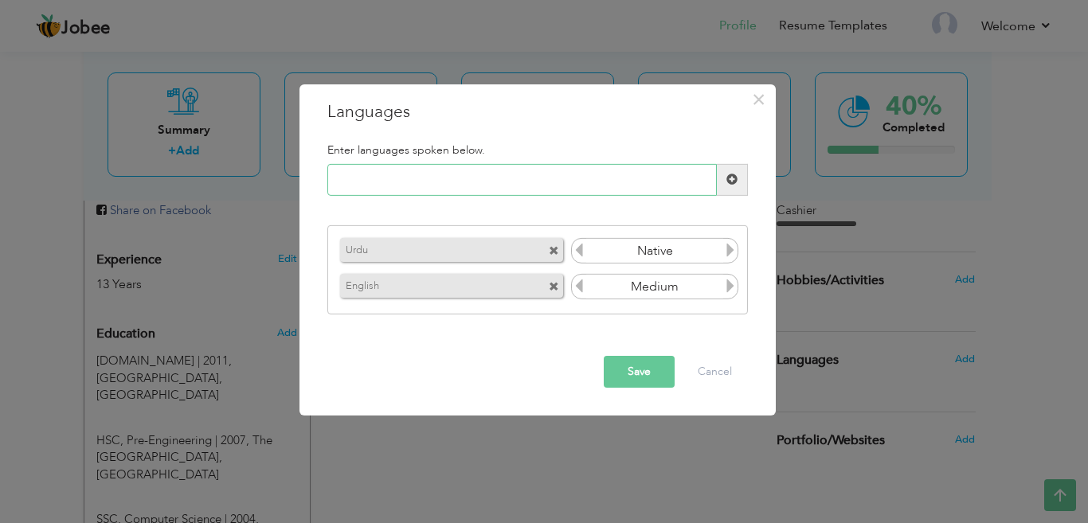
click at [591, 189] on input "text" at bounding box center [522, 180] width 390 height 32
type input "Sindhi"
click at [737, 181] on span at bounding box center [731, 179] width 11 height 11
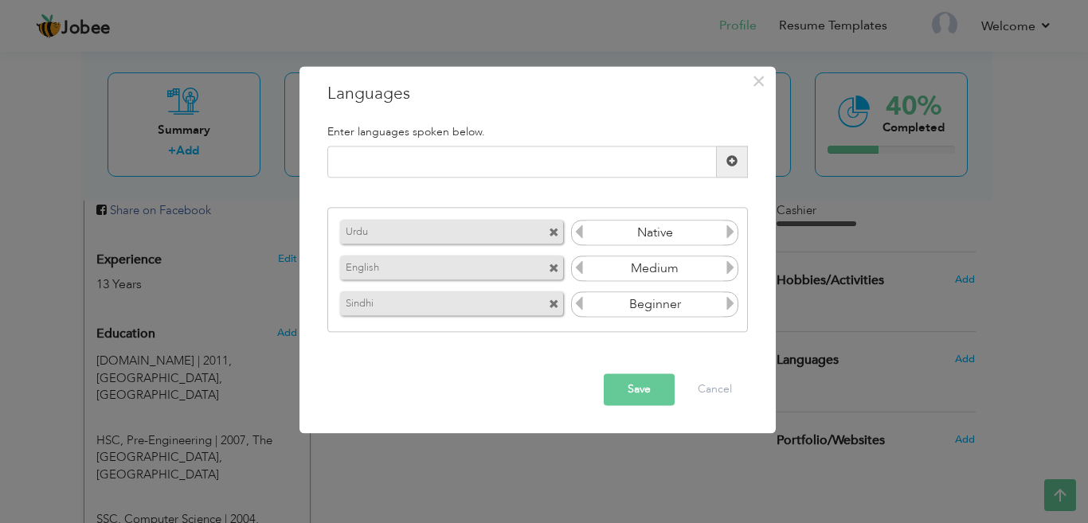
click at [726, 308] on icon at bounding box center [730, 304] width 14 height 14
click at [635, 381] on button "Save" at bounding box center [639, 390] width 71 height 32
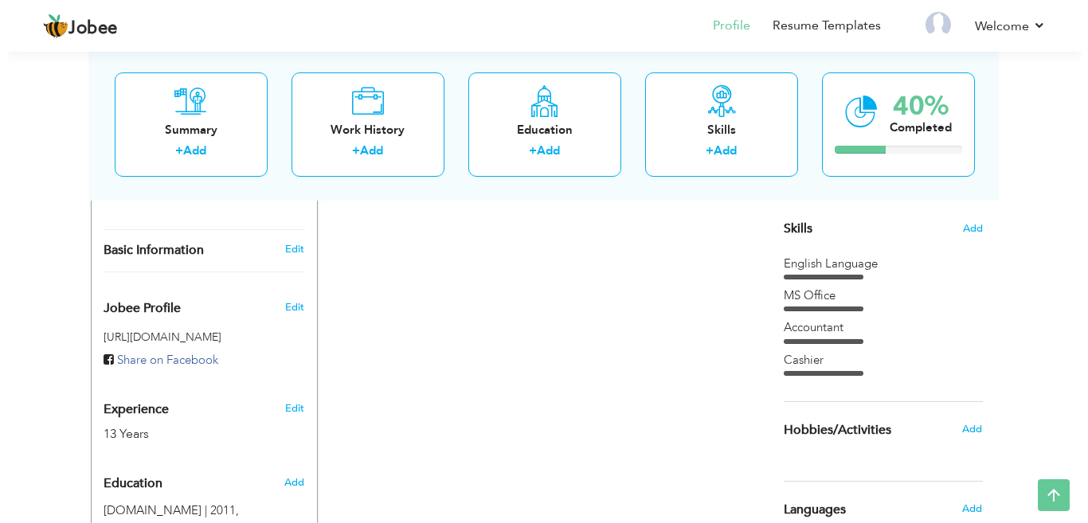
scroll to position [316, 0]
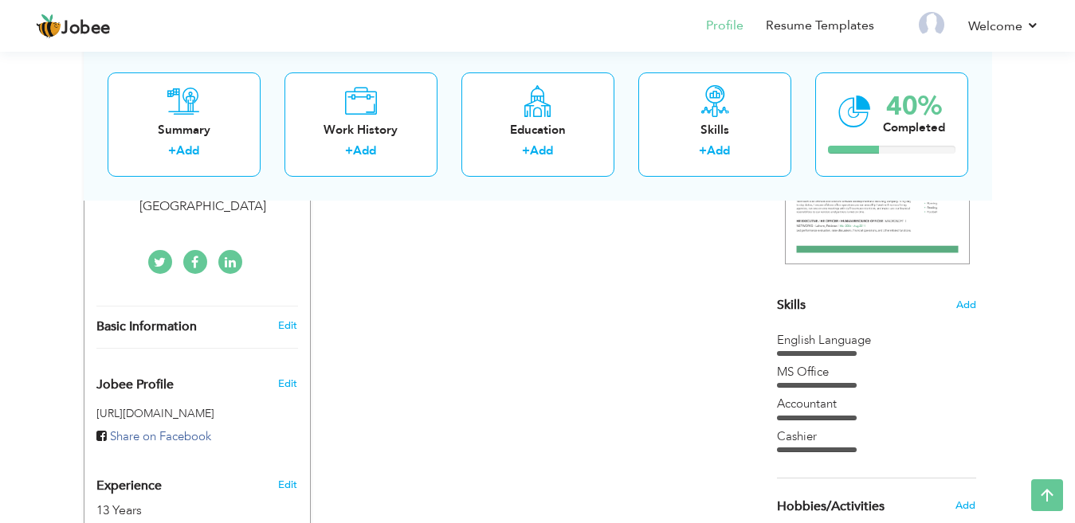
click at [284, 311] on div "Basic Information Edit" at bounding box center [196, 327] width 225 height 41
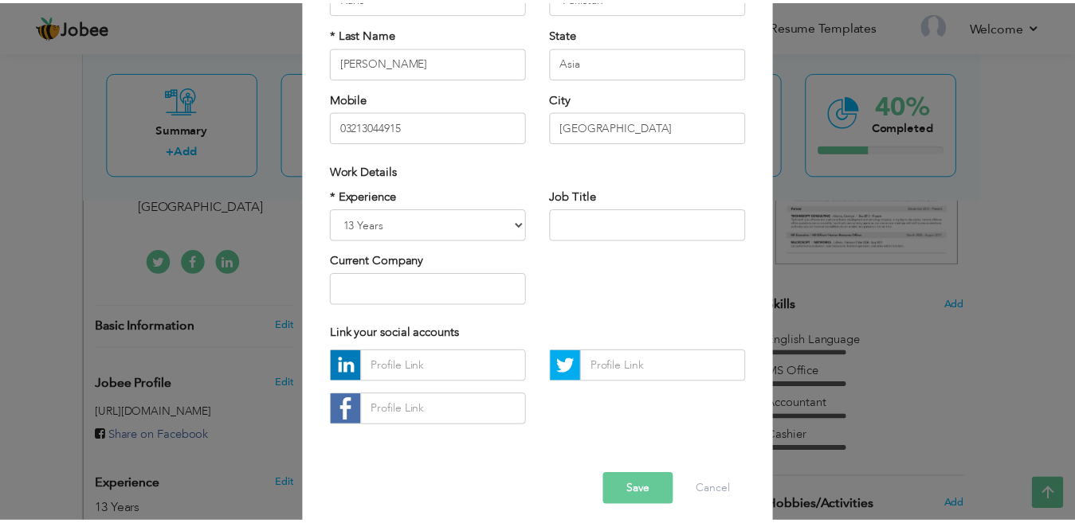
scroll to position [194, 0]
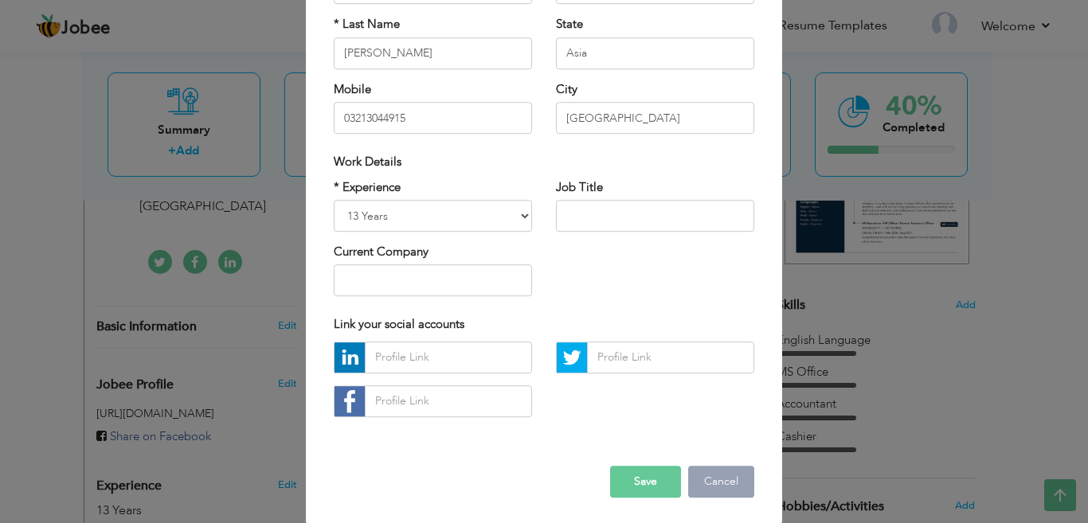
click at [733, 491] on button "Cancel" at bounding box center [721, 482] width 66 height 32
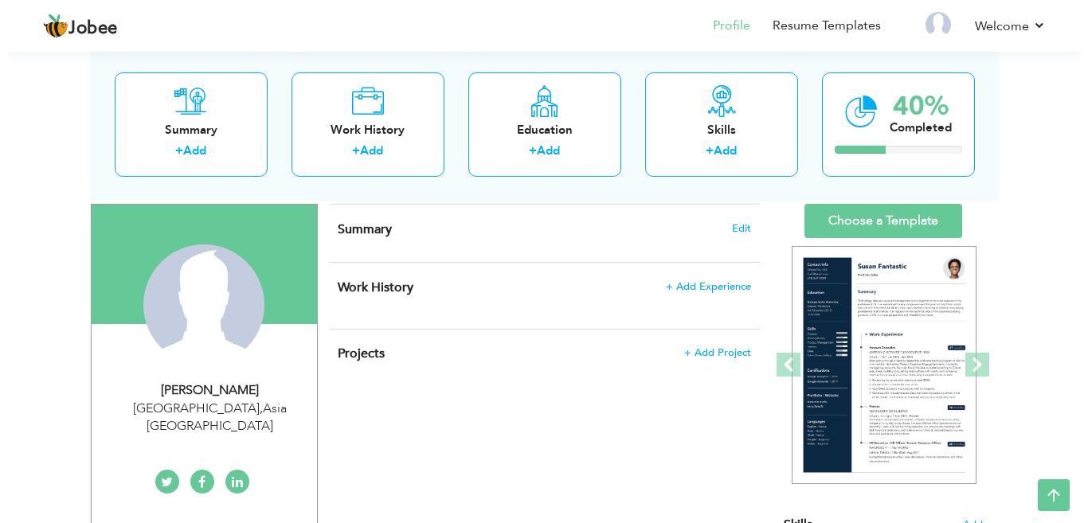
scroll to position [71, 0]
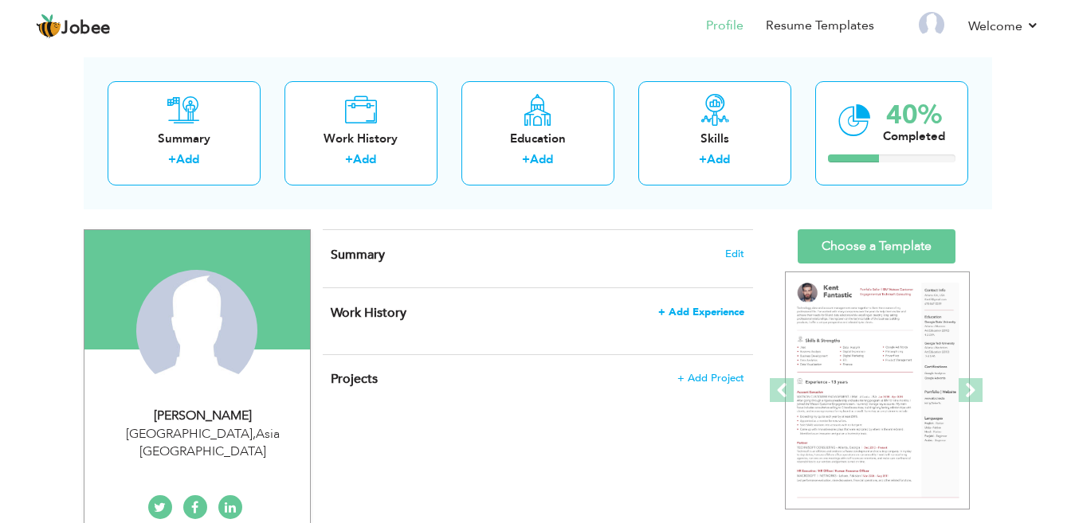
click at [696, 310] on span "+ Add Experience" at bounding box center [701, 312] width 86 height 11
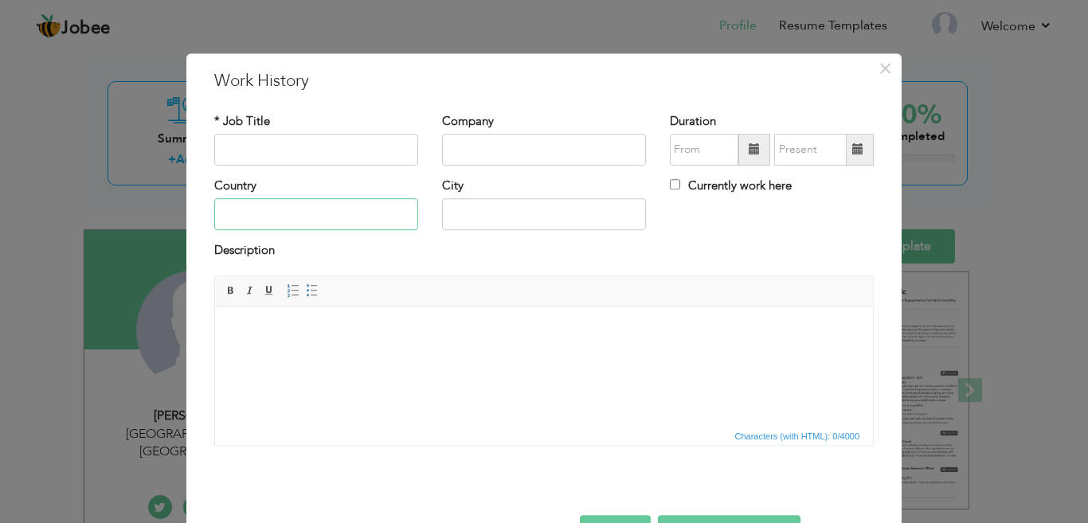
click at [347, 206] on input "text" at bounding box center [316, 215] width 204 height 32
type input "[GEOGRAPHIC_DATA]"
click at [450, 220] on input "text" at bounding box center [544, 215] width 204 height 32
type input "[GEOGRAPHIC_DATA]"
click at [394, 156] on input "text" at bounding box center [316, 150] width 204 height 32
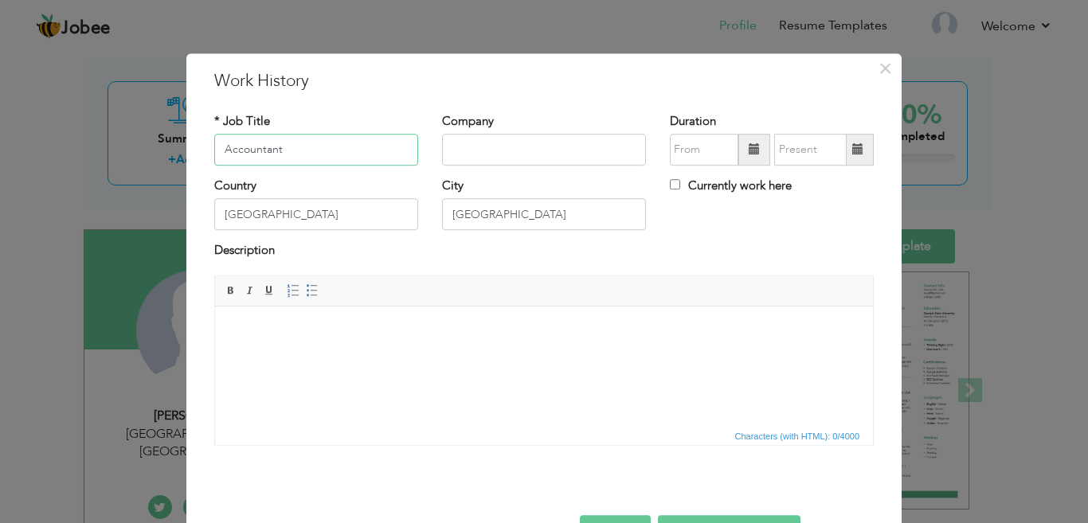
type input "Accountant"
click at [462, 147] on input "text" at bounding box center [544, 150] width 204 height 32
type input "Al-Fareed Glass Bangle Industries"
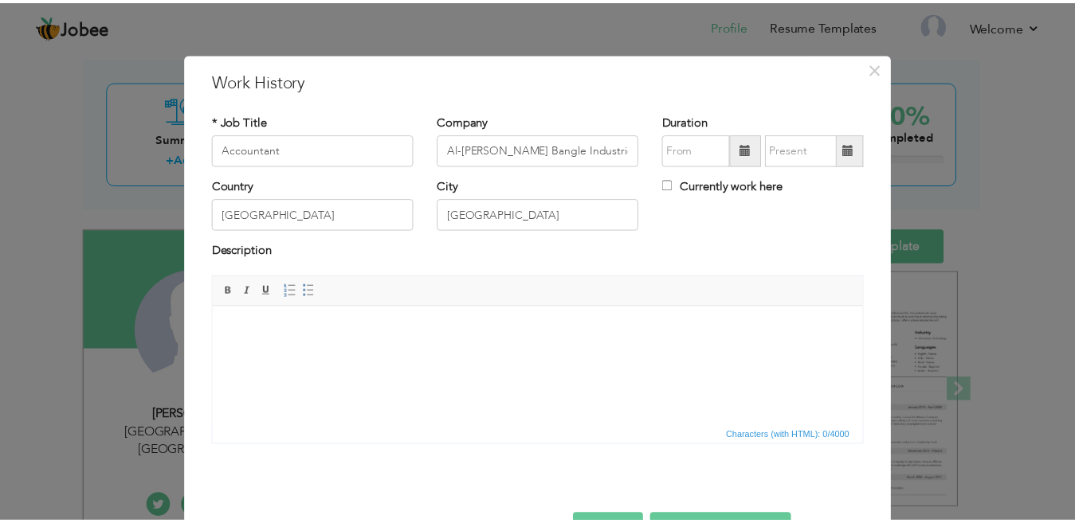
scroll to position [51, 0]
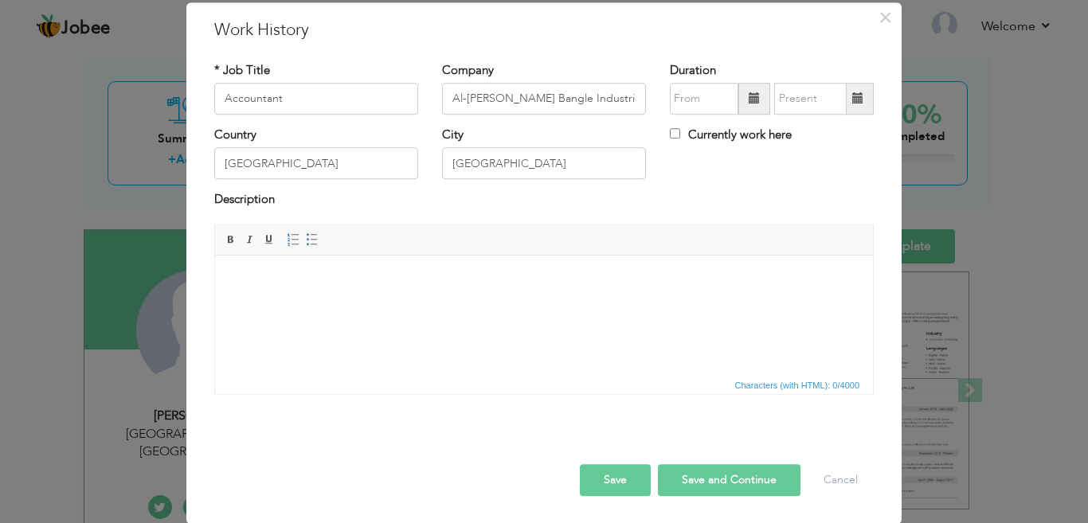
click at [613, 480] on button "Save" at bounding box center [615, 480] width 71 height 32
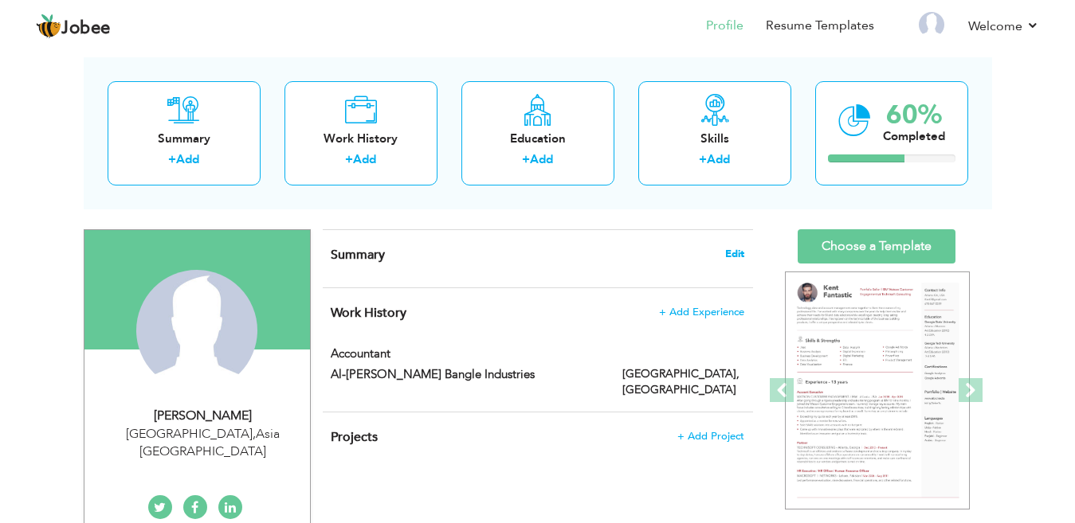
click at [734, 253] on span "Edit" at bounding box center [734, 254] width 19 height 11
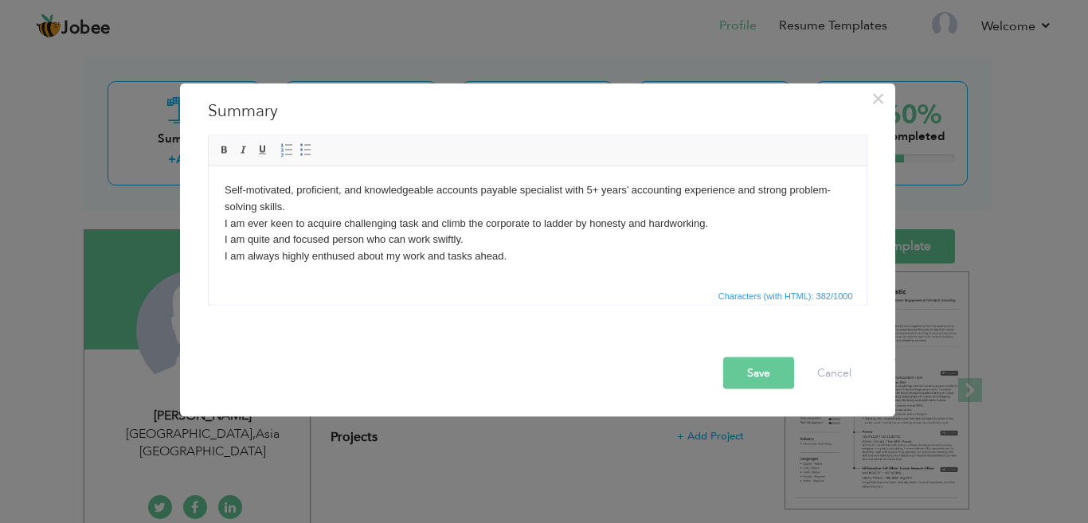
click at [775, 369] on button "Save" at bounding box center [758, 373] width 71 height 32
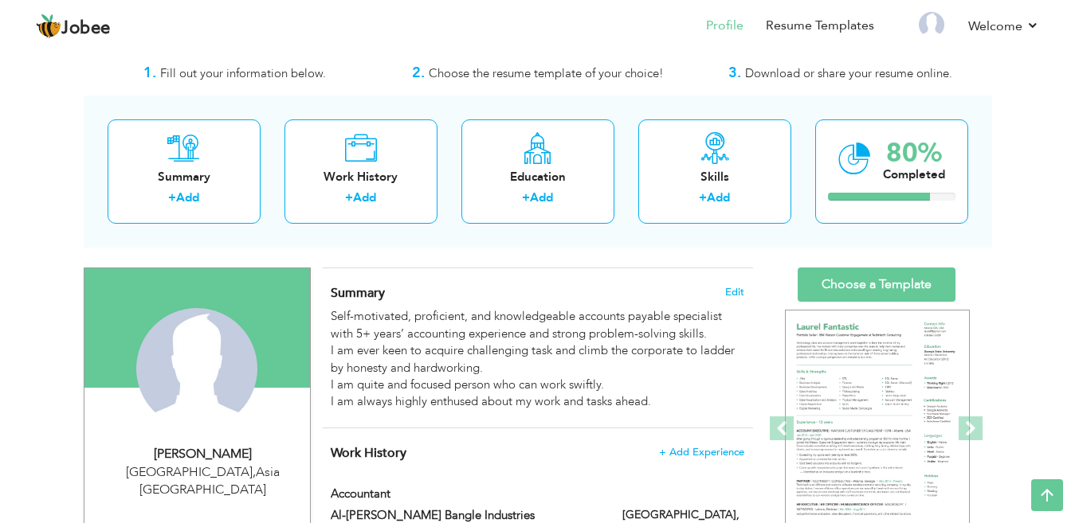
scroll to position [19, 0]
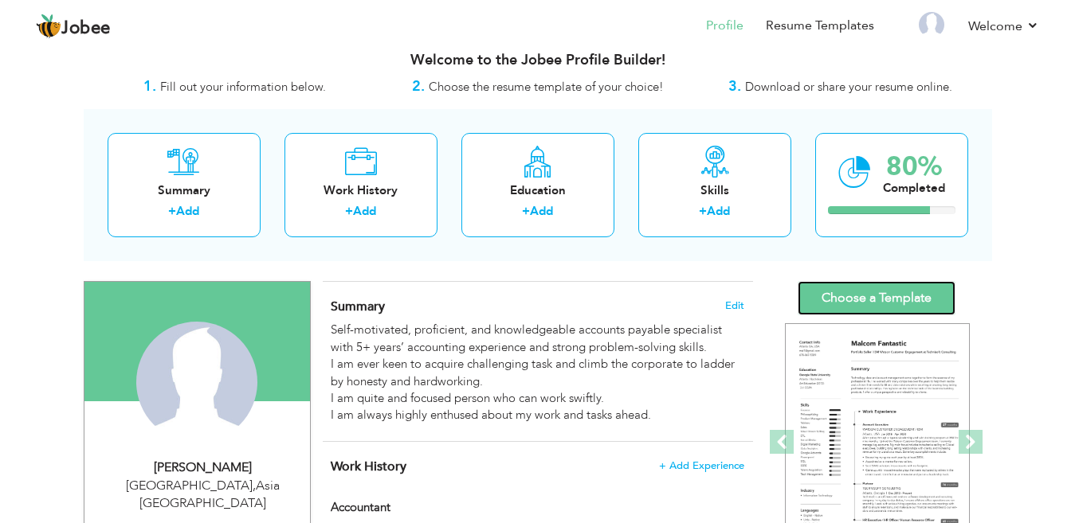
click at [838, 292] on link "Choose a Template" at bounding box center [876, 298] width 158 height 34
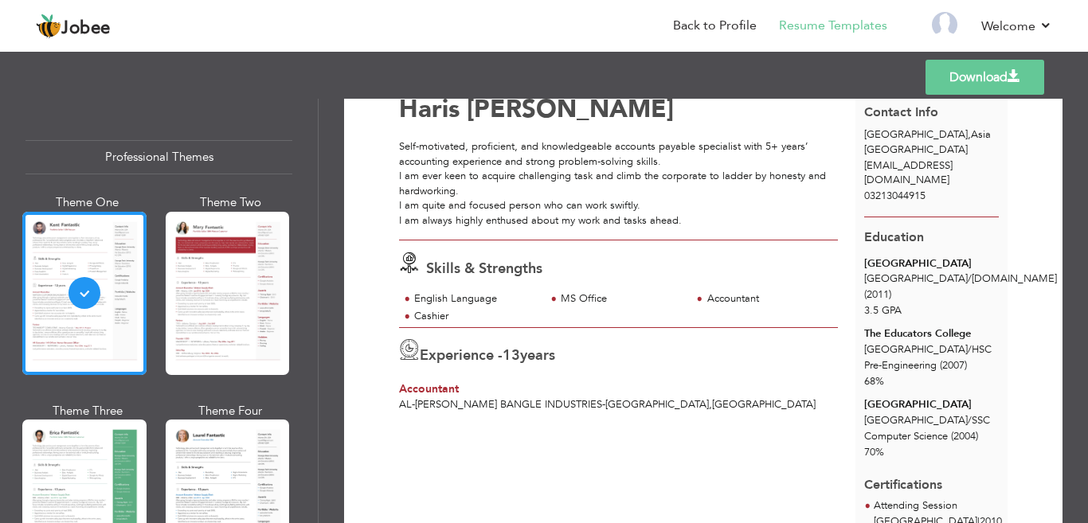
scroll to position [65, 0]
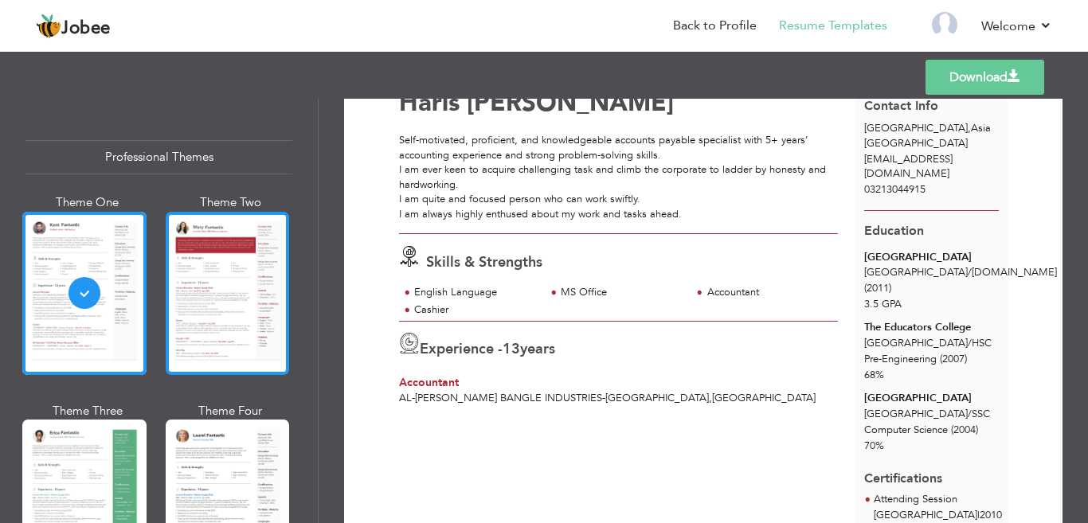
click at [243, 262] on div at bounding box center [228, 293] width 124 height 163
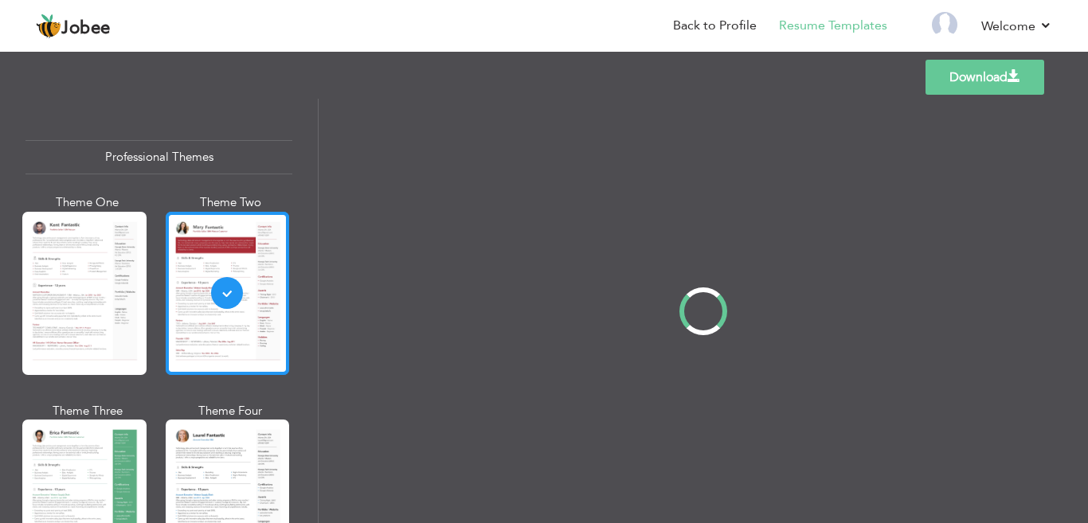
scroll to position [0, 0]
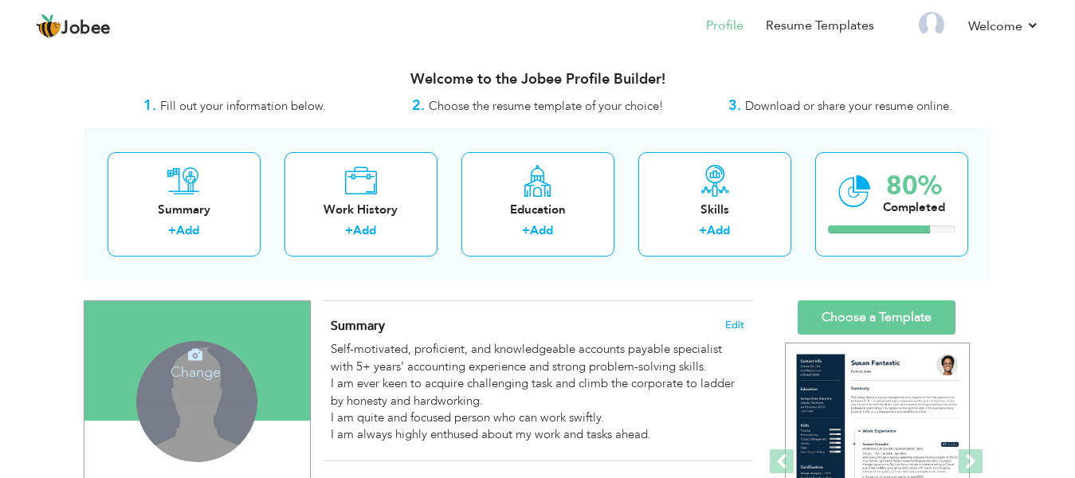
click at [194, 378] on h4 "Change" at bounding box center [196, 362] width 114 height 38
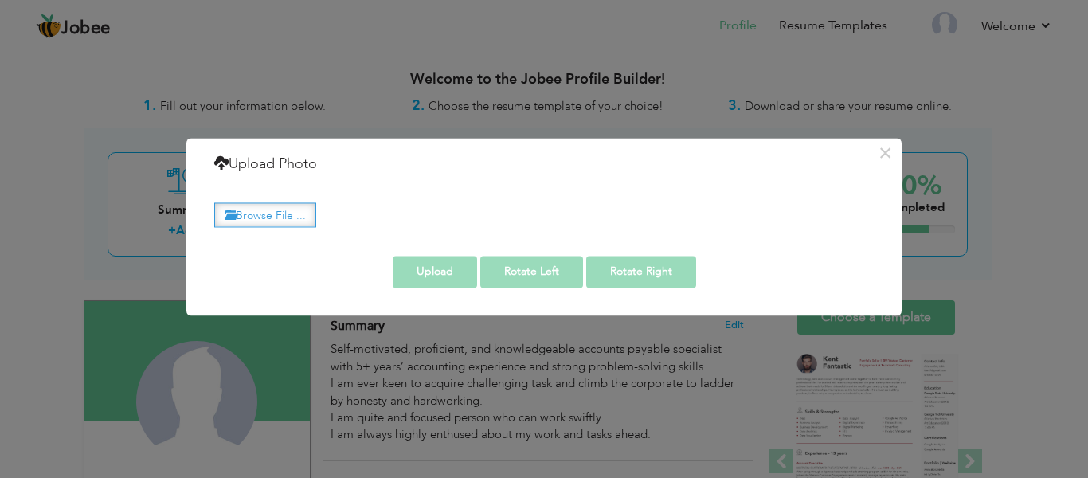
click at [300, 211] on label "Browse File ..." at bounding box center [265, 214] width 102 height 25
click at [0, 0] on input "Browse File ..." at bounding box center [0, 0] width 0 height 0
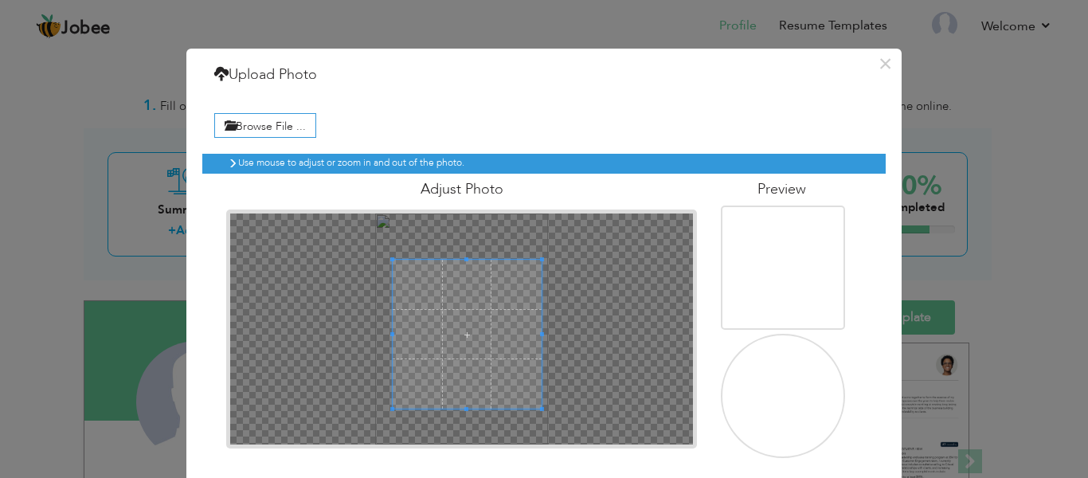
click at [535, 475] on div "× Upload Photo Browse File ... Adjust Photo Preview Upload Rotate Left" at bounding box center [543, 295] width 715 height 493
click at [368, 245] on div at bounding box center [461, 328] width 463 height 231
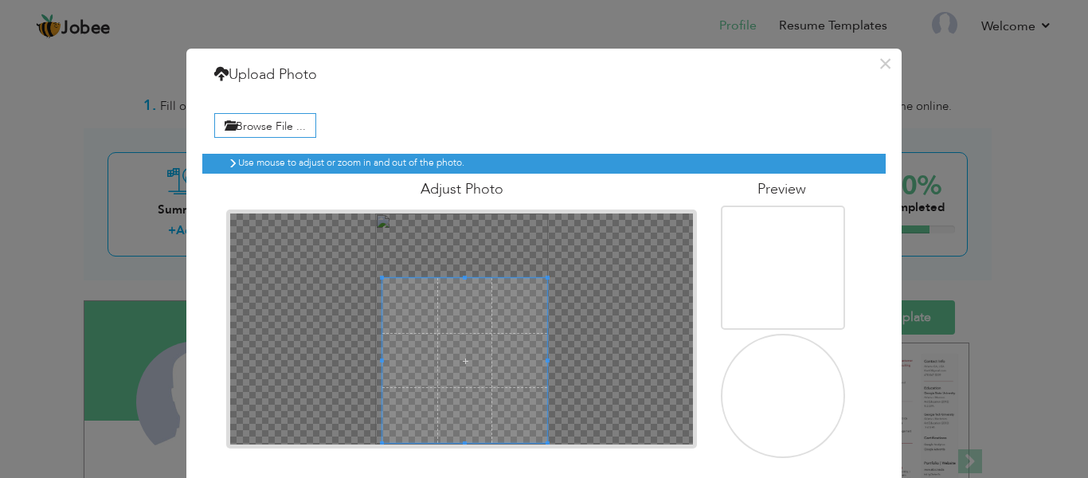
click at [473, 370] on span at bounding box center [464, 360] width 165 height 165
click at [793, 397] on img at bounding box center [782, 374] width 131 height 174
click at [803, 387] on img at bounding box center [782, 374] width 131 height 174
click at [831, 224] on img at bounding box center [782, 246] width 131 height 174
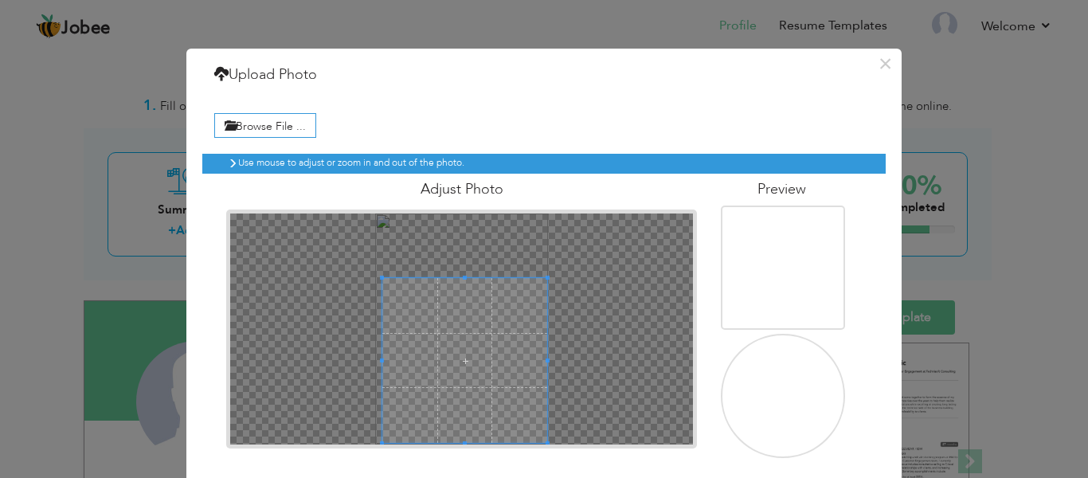
click at [774, 402] on img at bounding box center [782, 374] width 131 height 174
click at [782, 421] on img at bounding box center [782, 374] width 131 height 174
click at [530, 416] on span at bounding box center [464, 362] width 165 height 165
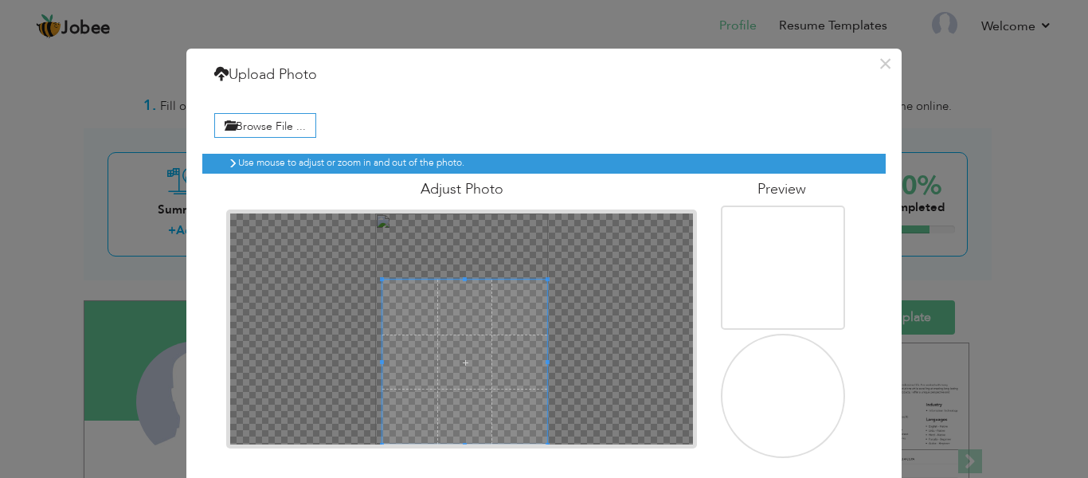
scroll to position [62, 0]
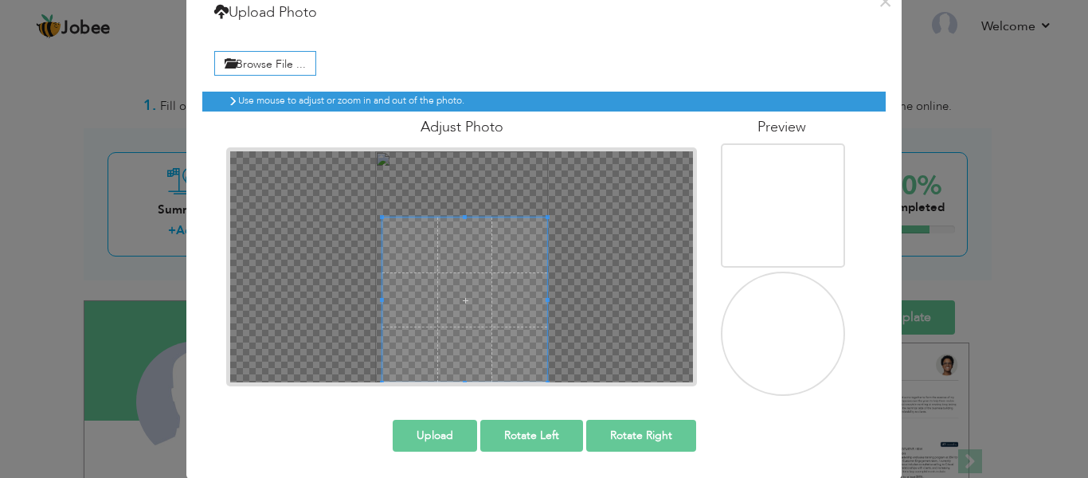
click at [450, 439] on button "Upload" at bounding box center [435, 436] width 84 height 32
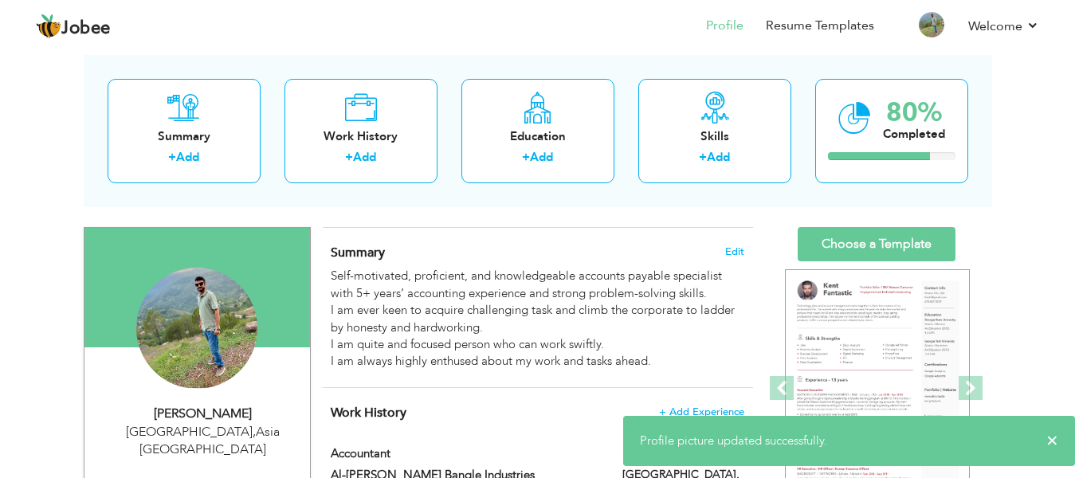
scroll to position [79, 0]
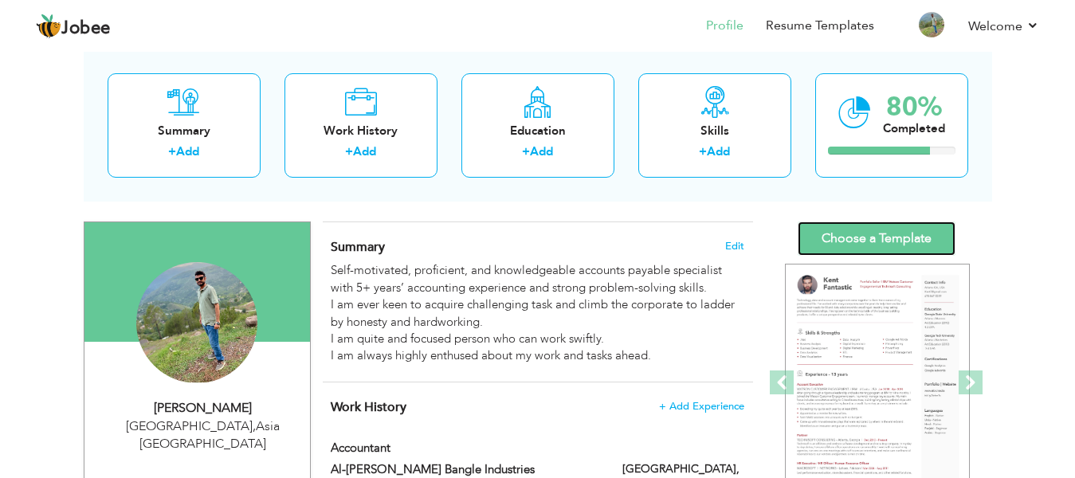
click at [858, 242] on link "Choose a Template" at bounding box center [876, 238] width 158 height 34
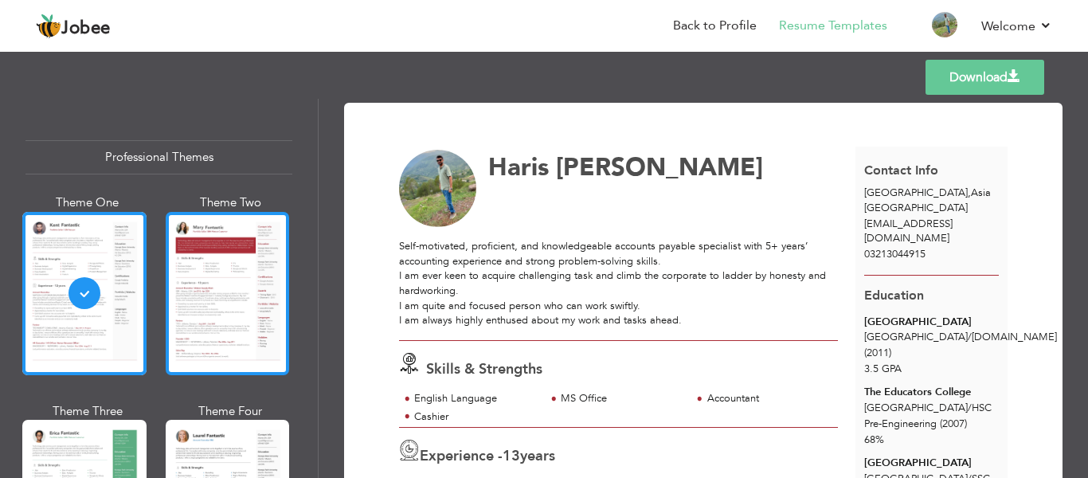
click at [231, 292] on div at bounding box center [228, 293] width 124 height 163
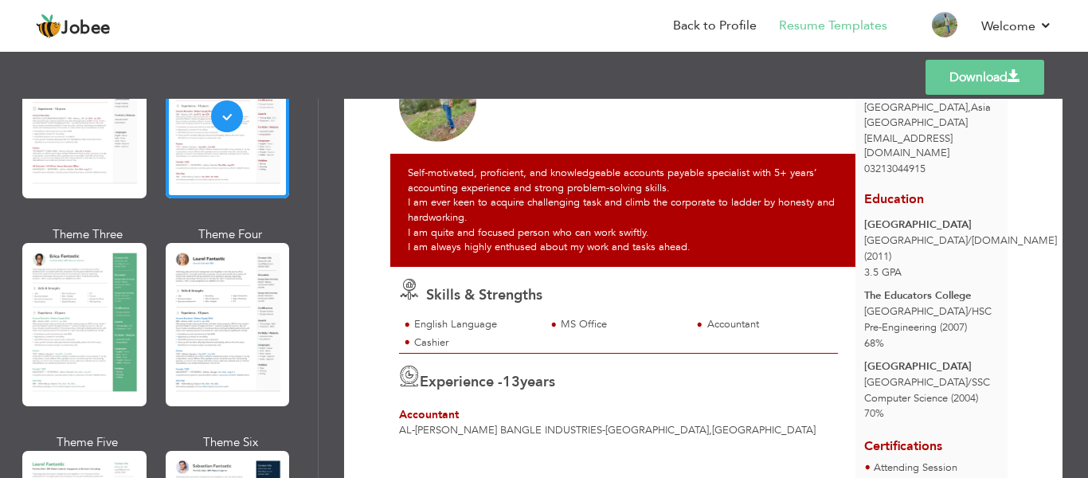
scroll to position [217, 0]
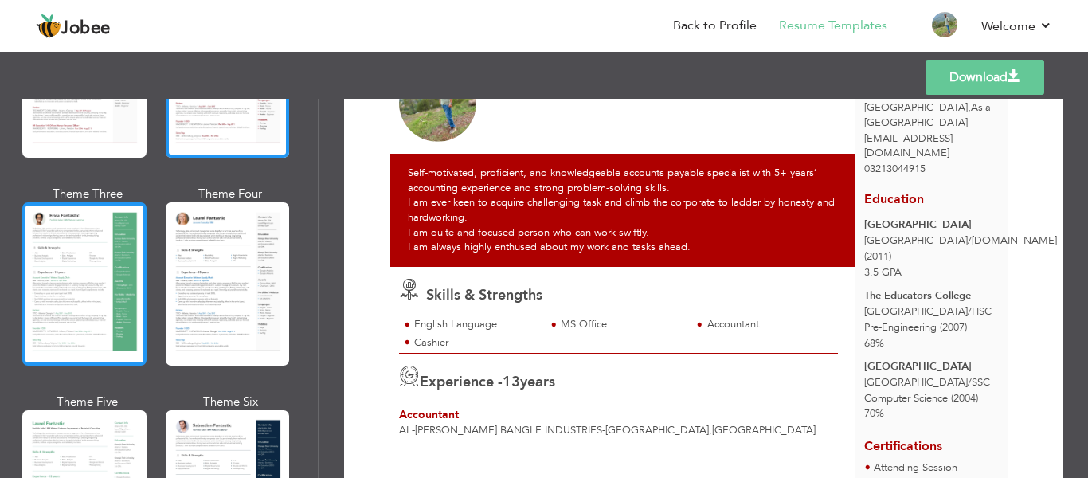
click at [68, 299] on div at bounding box center [84, 283] width 124 height 163
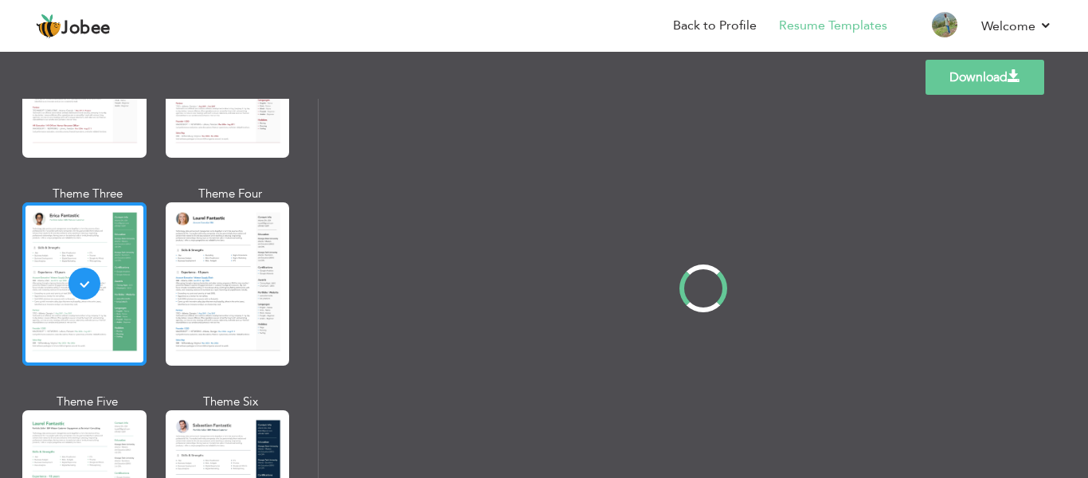
scroll to position [0, 0]
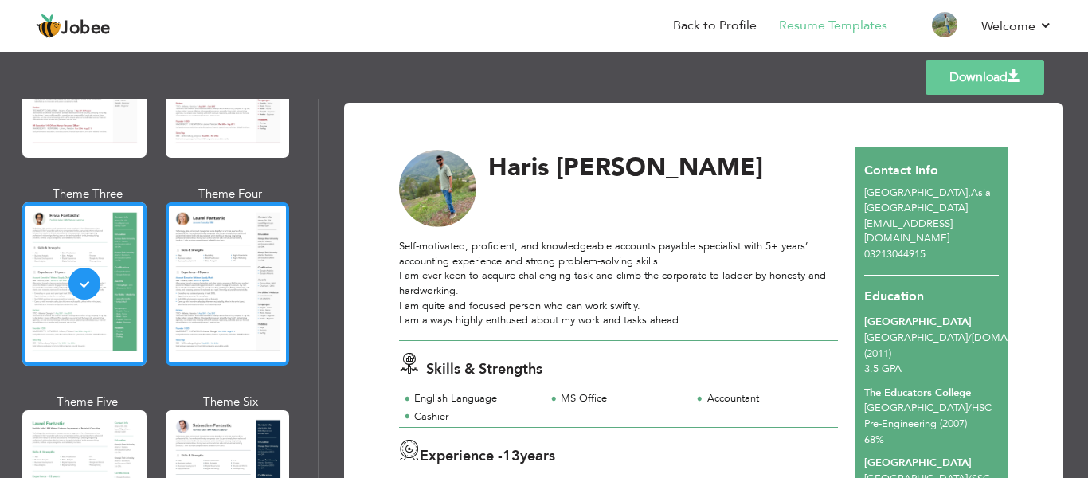
click at [194, 304] on div at bounding box center [228, 283] width 124 height 163
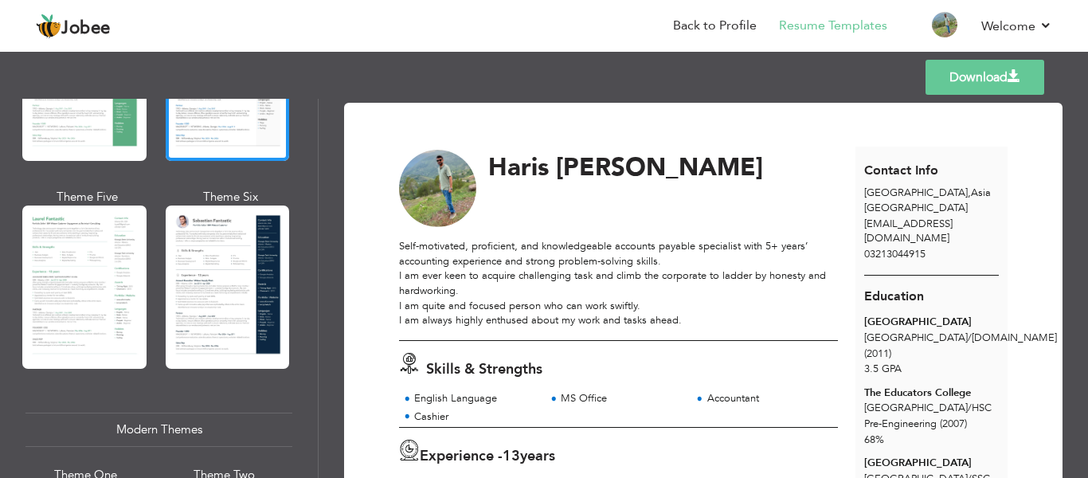
scroll to position [429, 0]
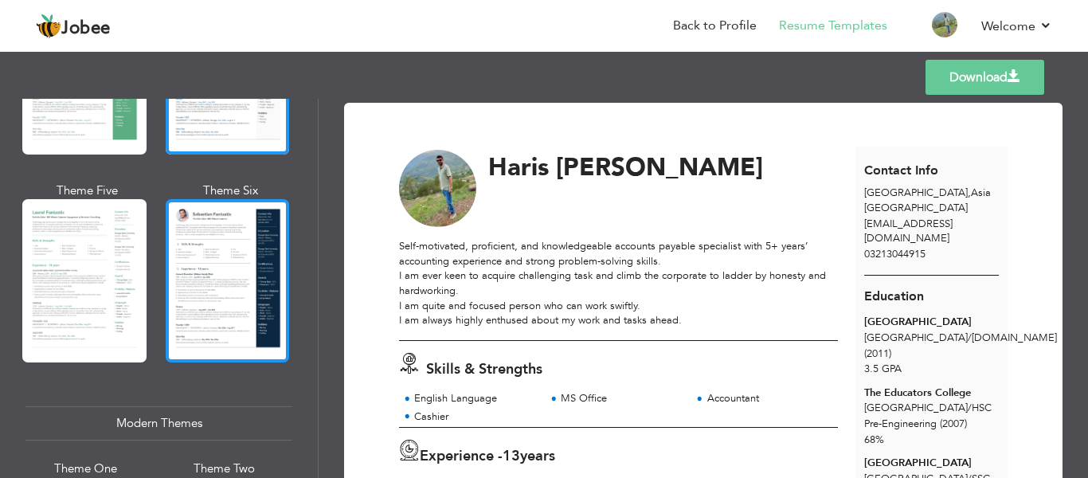
click at [229, 296] on div at bounding box center [228, 280] width 124 height 163
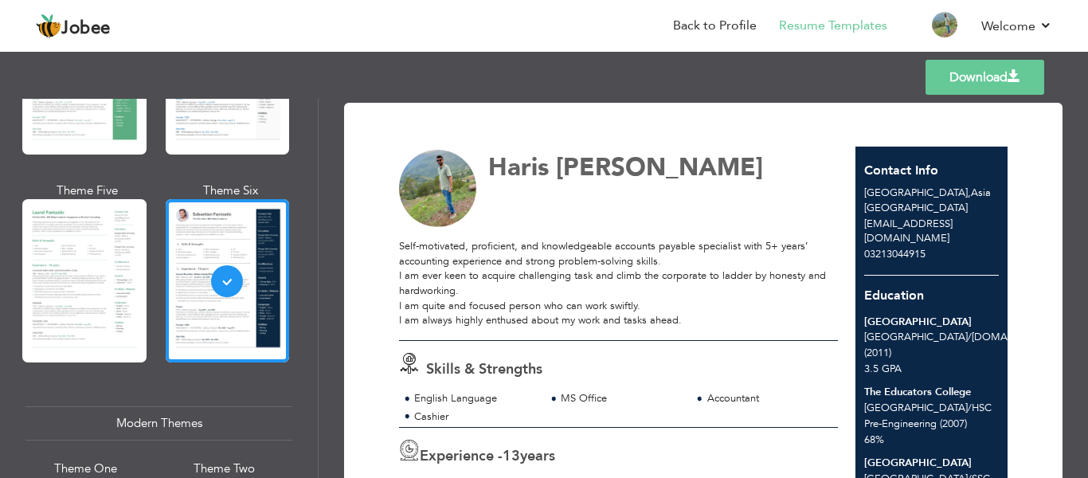
drag, startPoint x: 310, startPoint y: 176, endPoint x: 311, endPoint y: 192, distance: 16.0
click at [311, 192] on div "Professional Themes Theme One Theme Two Theme Three Theme Six" at bounding box center [159, 288] width 318 height 379
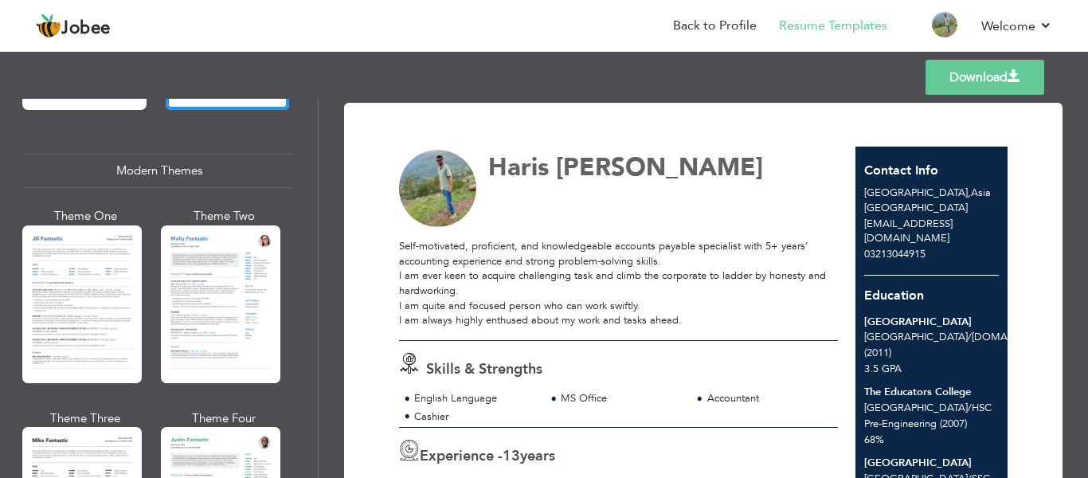
scroll to position [688, 0]
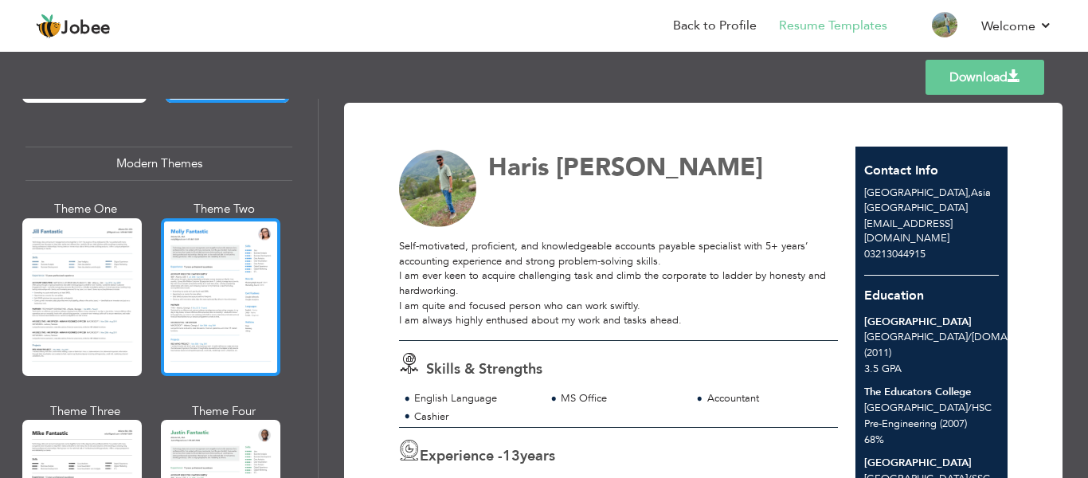
click at [262, 265] on div at bounding box center [220, 297] width 119 height 158
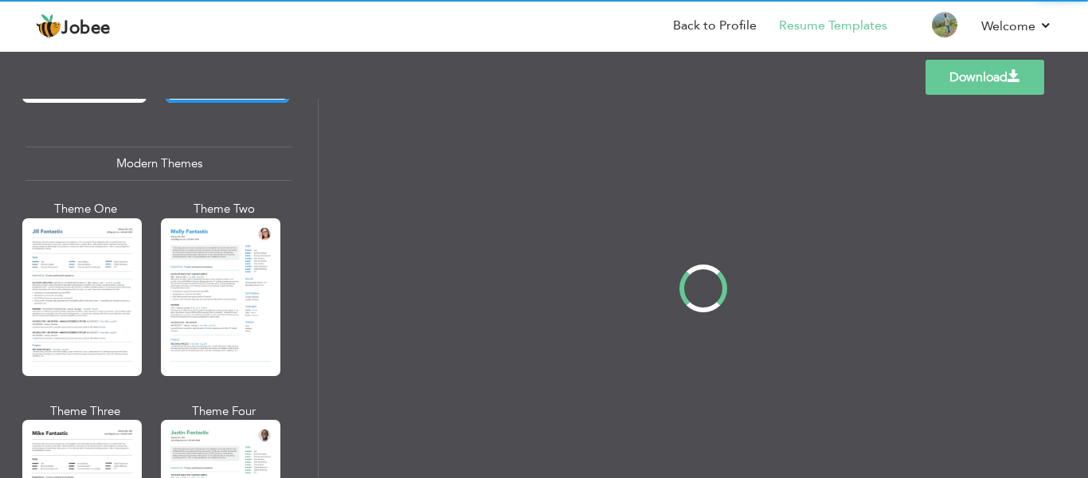
drag, startPoint x: 315, startPoint y: 202, endPoint x: 315, endPoint y: 220, distance: 18.3
click at [315, 220] on div "Professional Themes Theme One Theme Two Theme Three Theme Four" at bounding box center [544, 288] width 1088 height 379
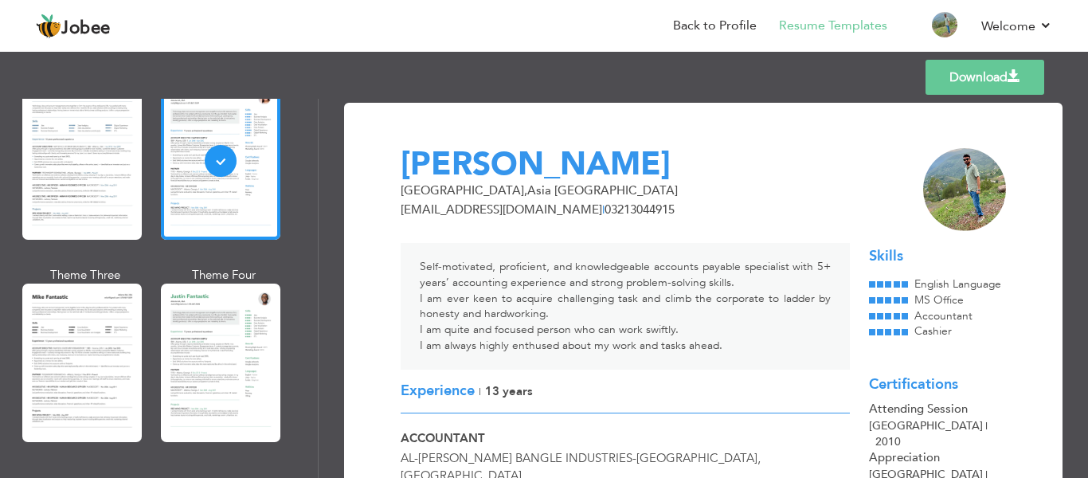
scroll to position [831, 0]
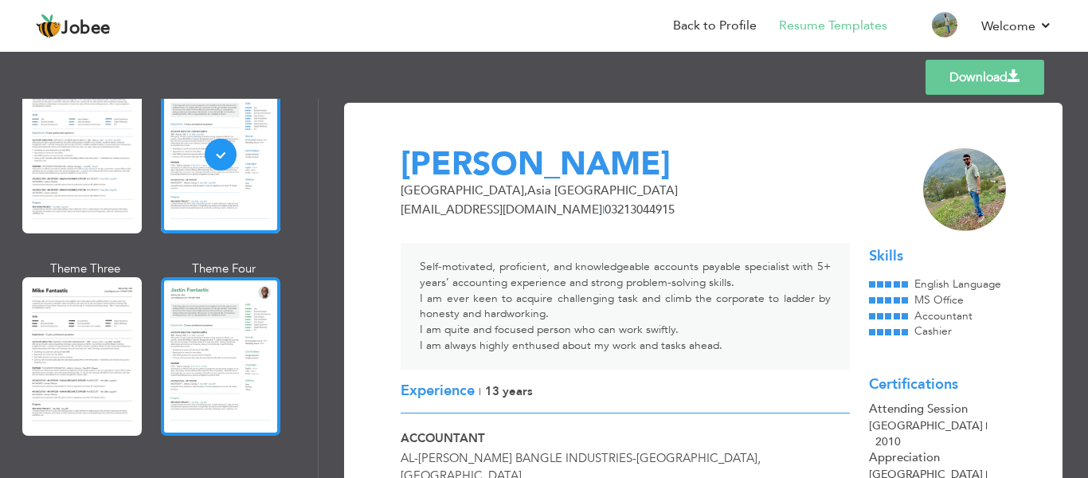
click at [253, 358] on div at bounding box center [220, 356] width 119 height 158
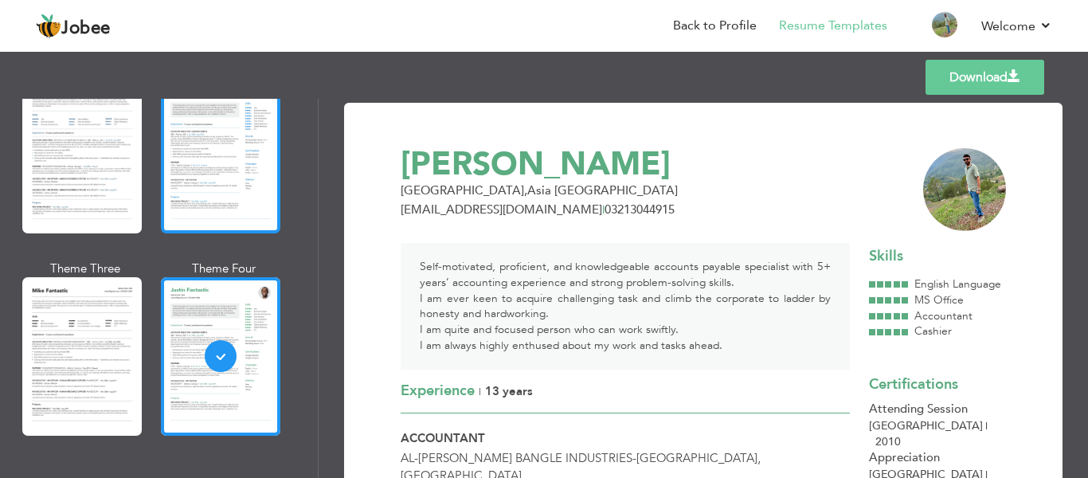
click at [254, 155] on div at bounding box center [220, 155] width 119 height 158
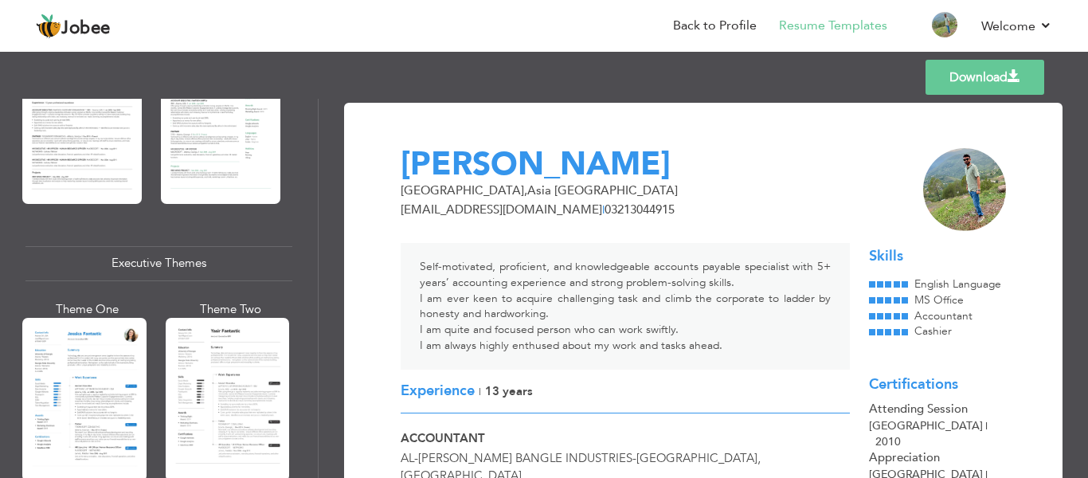
scroll to position [1158, 0]
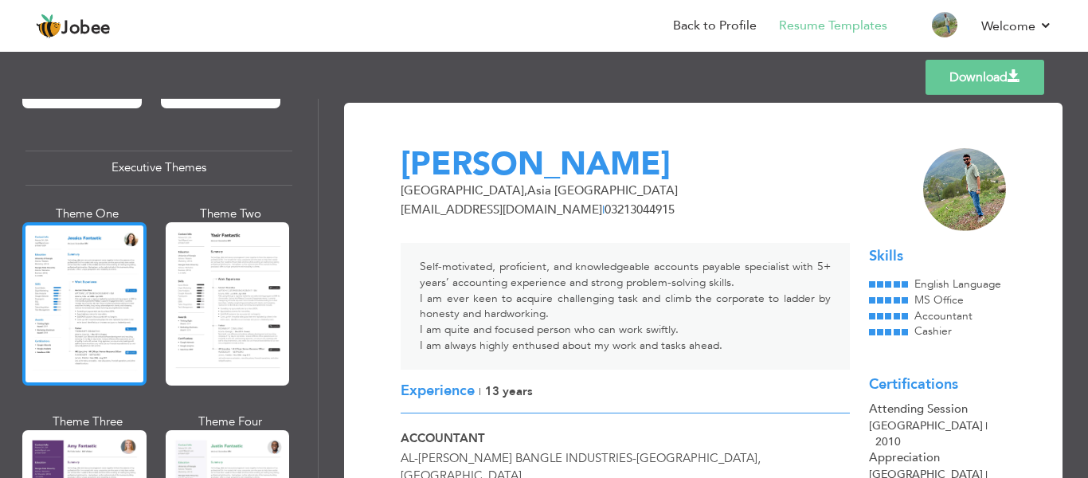
click at [113, 224] on div at bounding box center [84, 303] width 124 height 163
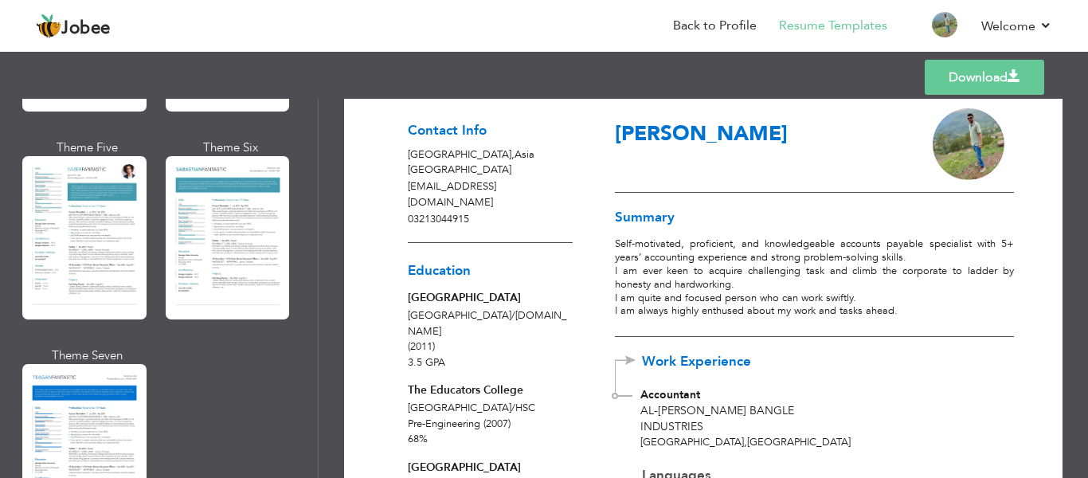
scroll to position [2307, 0]
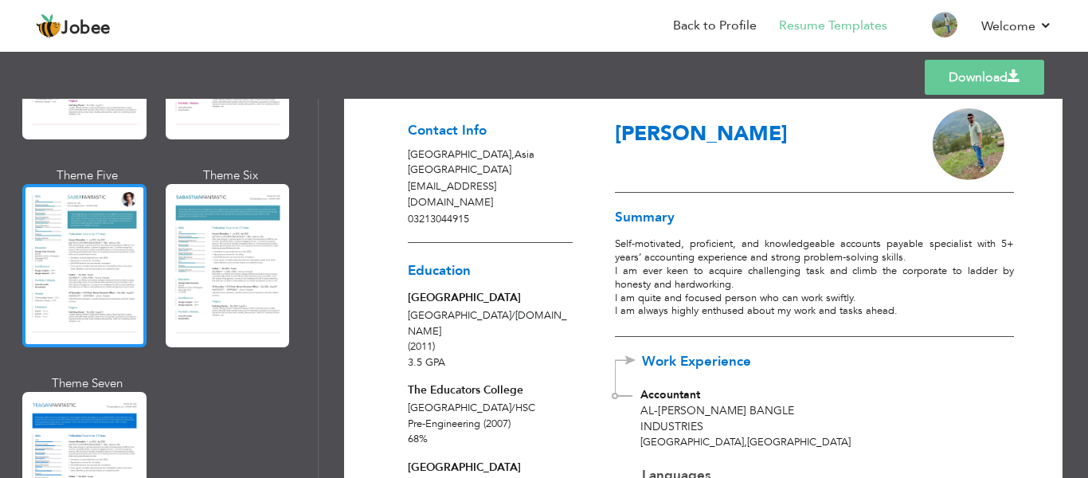
click at [124, 220] on div at bounding box center [84, 265] width 124 height 163
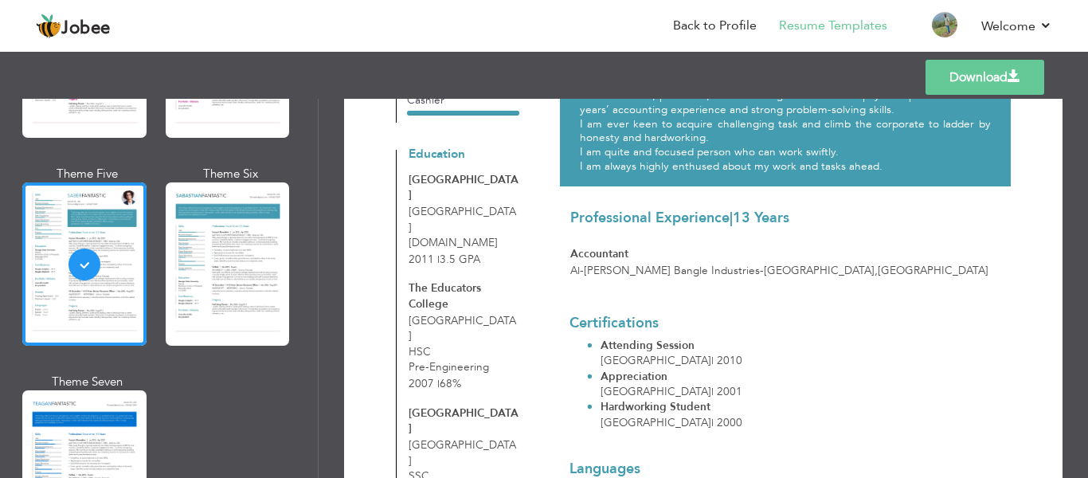
scroll to position [217, 0]
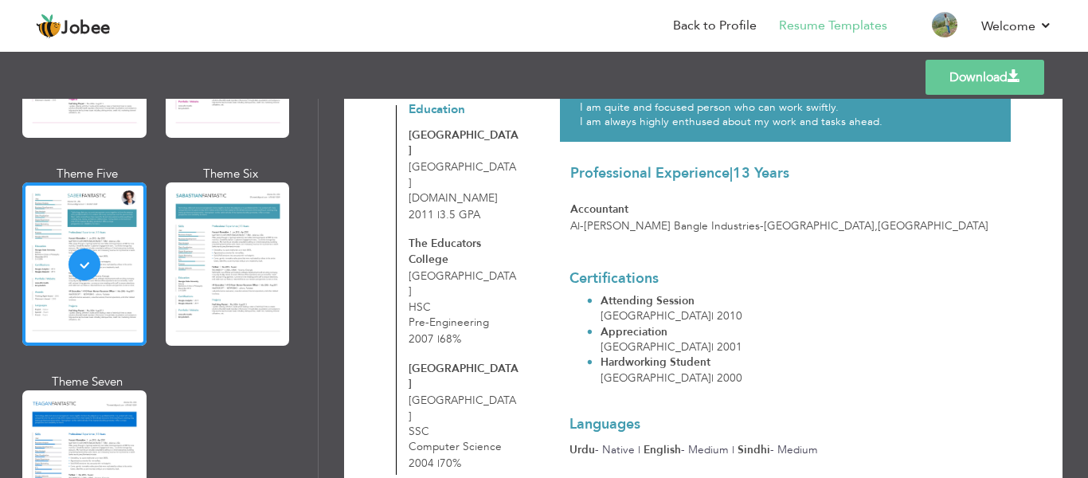
click at [1082, 220] on div "Download Haris Ali Hyderabad , Asia Pakistan hamenterprices99@gmail.com | 03213…" at bounding box center [704, 288] width 770 height 379
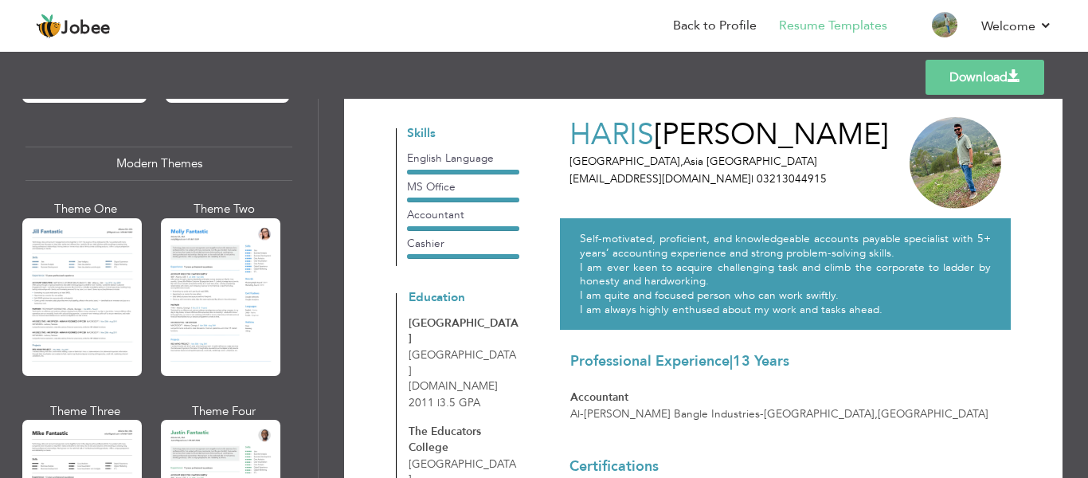
scroll to position [660, 0]
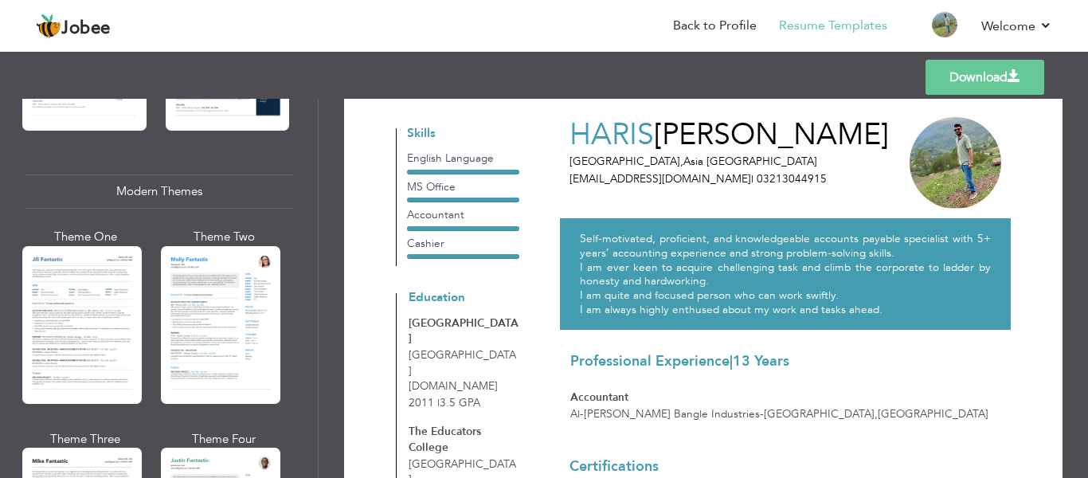
click at [252, 174] on div "Modern Themes" at bounding box center [158, 191] width 267 height 34
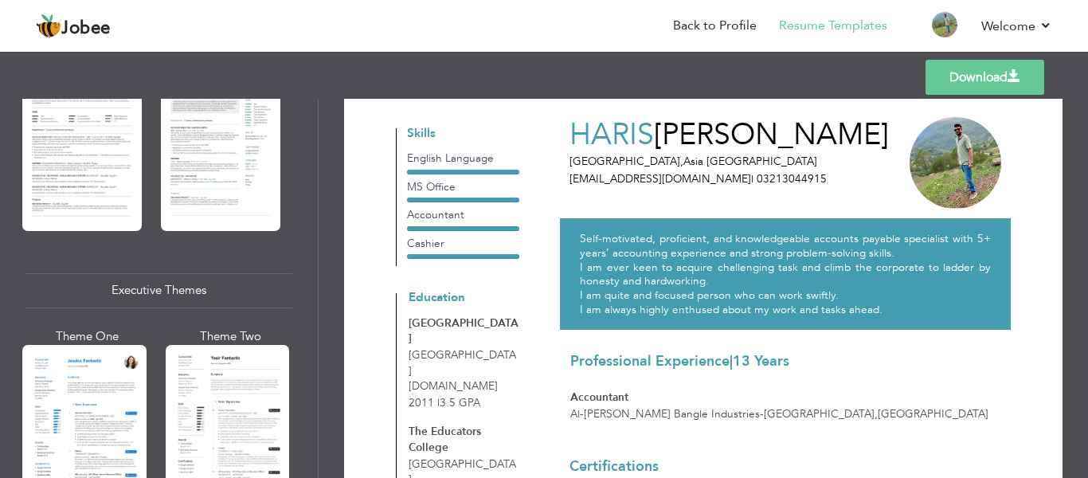
scroll to position [1083, 0]
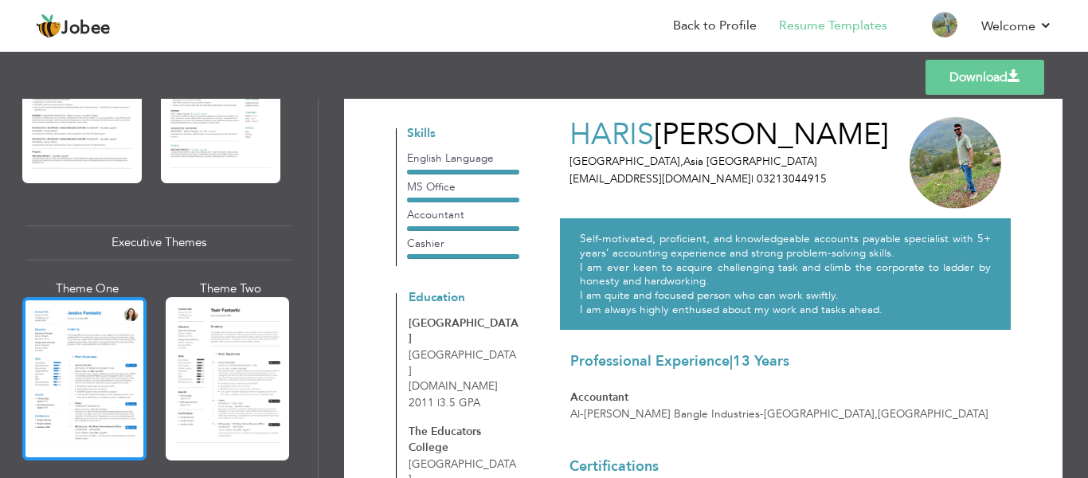
click at [134, 297] on div at bounding box center [84, 378] width 124 height 163
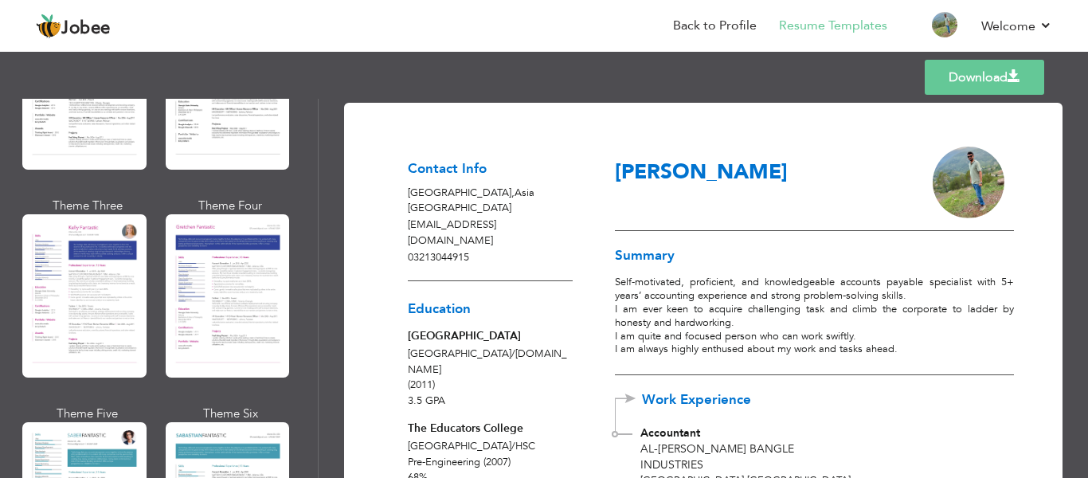
scroll to position [2178, 0]
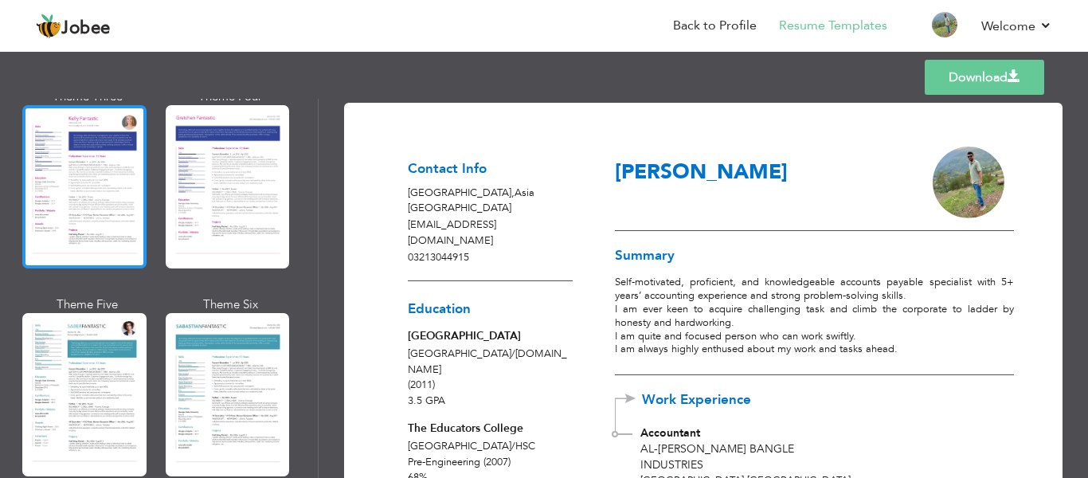
click div
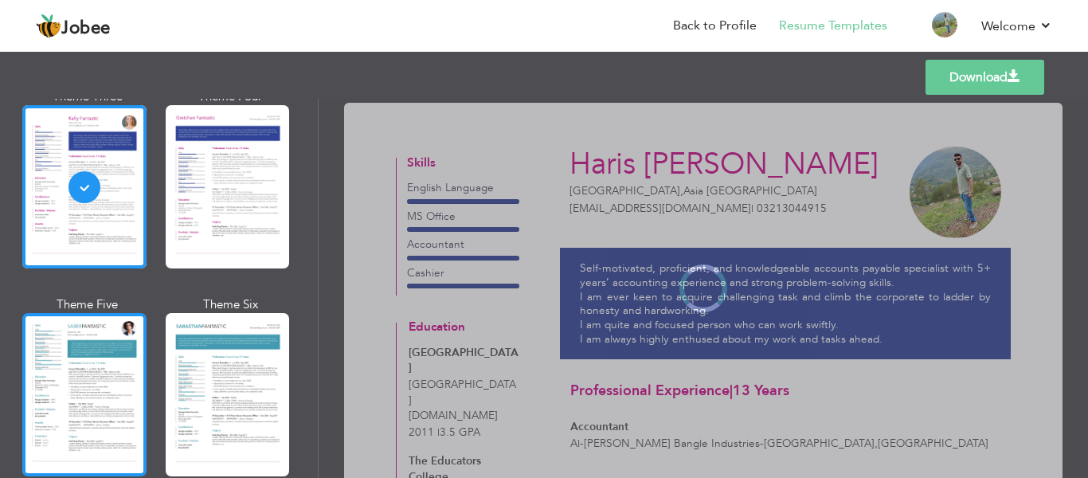
scroll to position [2179, 0]
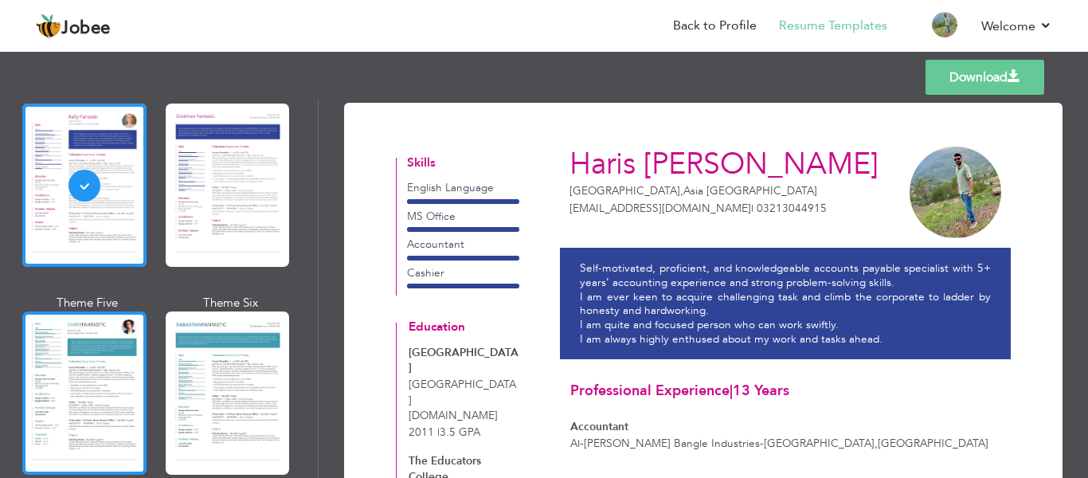
click div
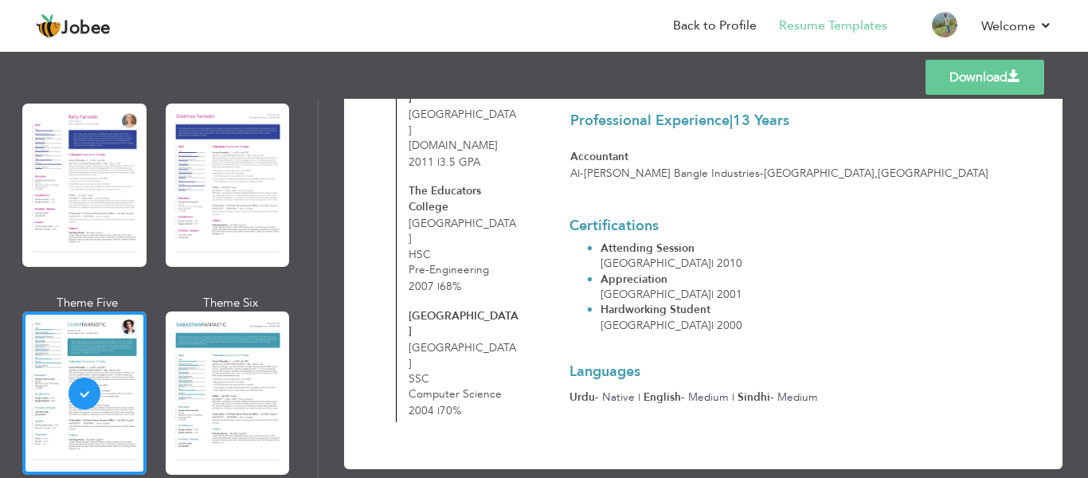
scroll to position [0, 0]
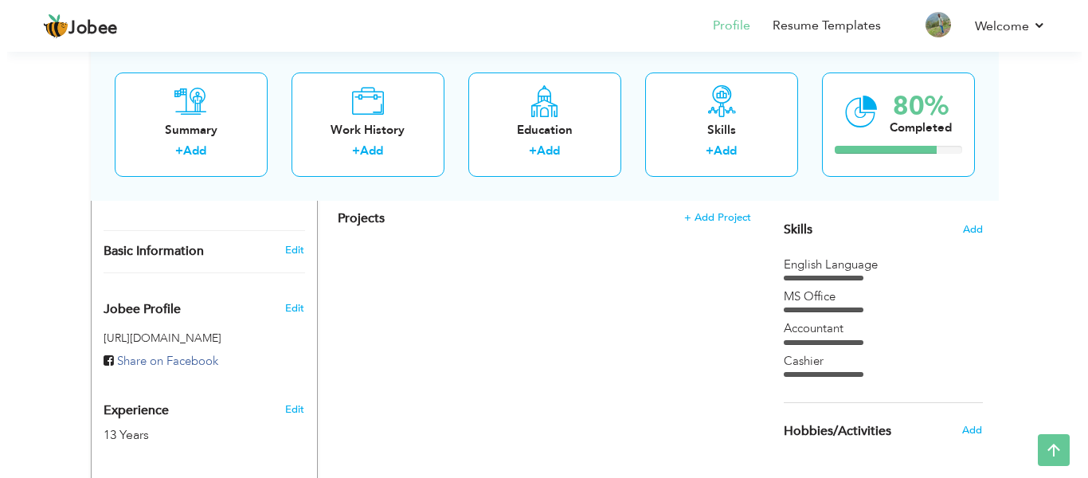
scroll to position [389, 0]
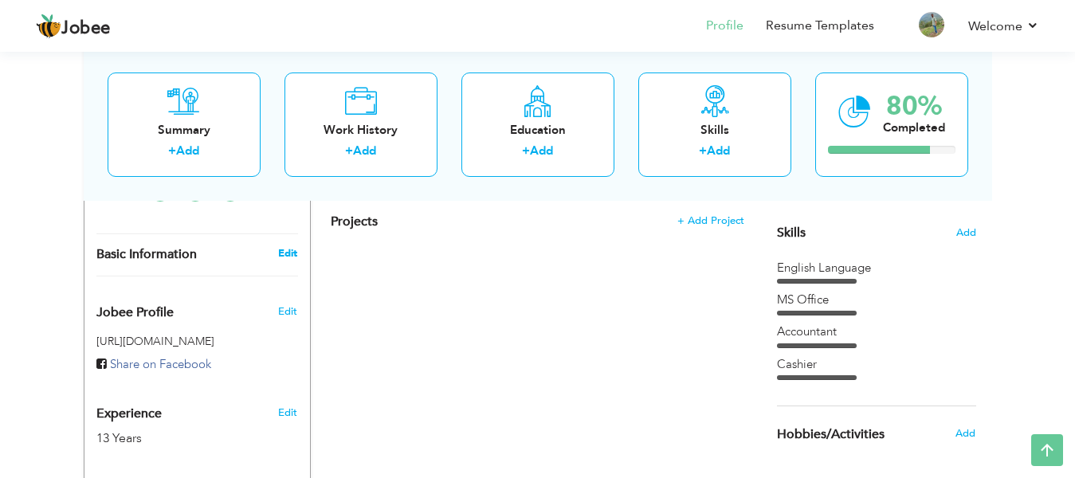
click at [282, 246] on link "Edit" at bounding box center [287, 253] width 19 height 14
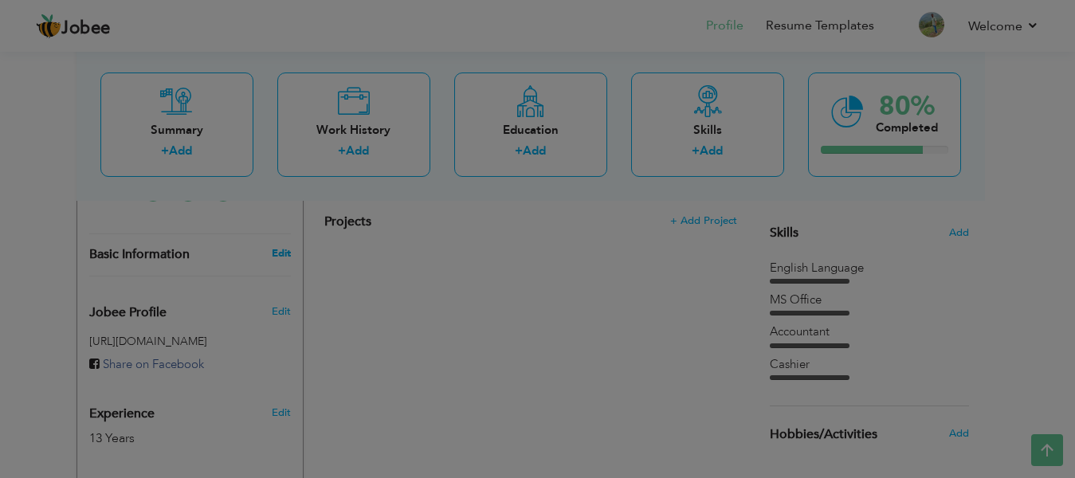
select select "number:166"
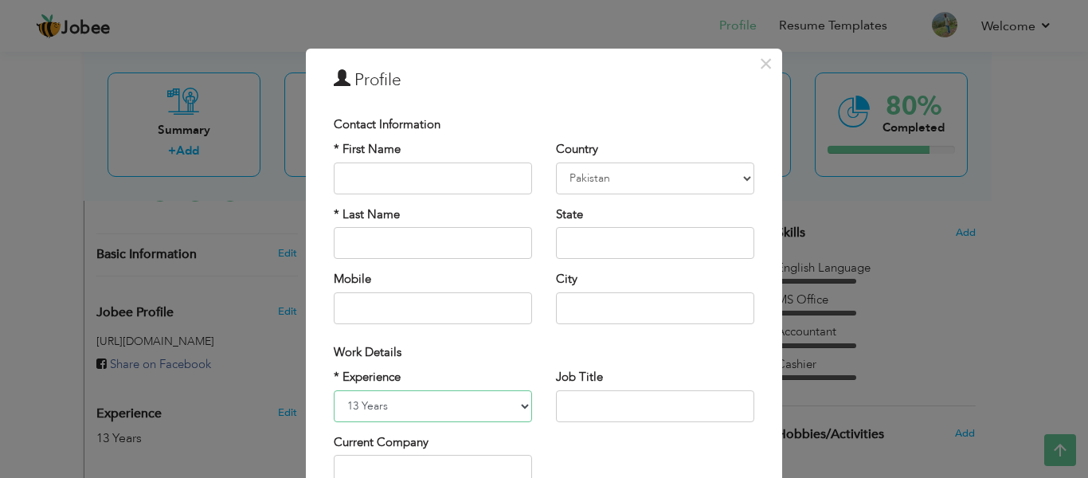
click at [486, 411] on select "Entry Level Less than 1 Year 1 Year 2 Years 3 Years 4 Years 5 Years 6 Years 7 Y…" at bounding box center [433, 406] width 198 height 32
select select "number:12"
click at [334, 390] on select "Entry Level Less than 1 Year 1 Year 2 Years 3 Years 4 Years 5 Years 6 Years 7 Y…" at bounding box center [433, 406] width 198 height 32
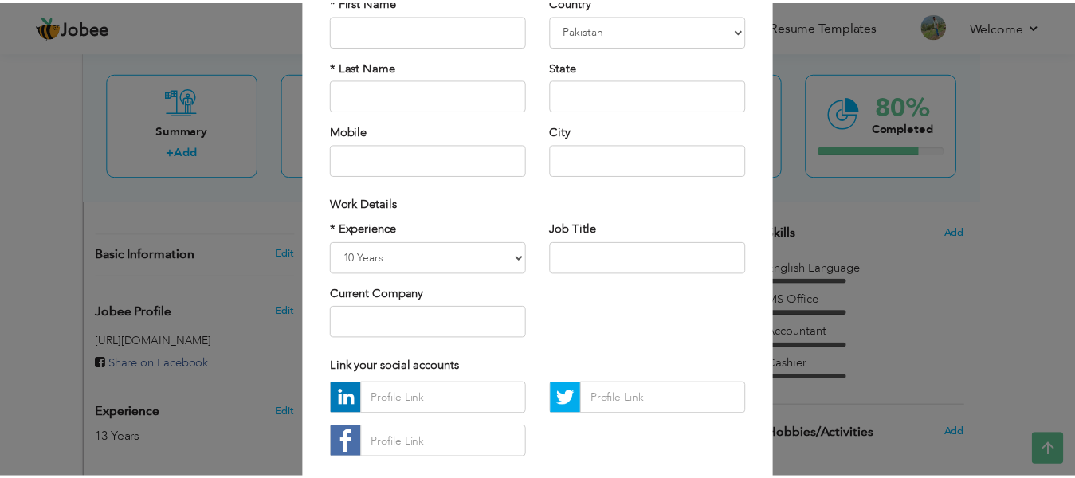
scroll to position [235, 0]
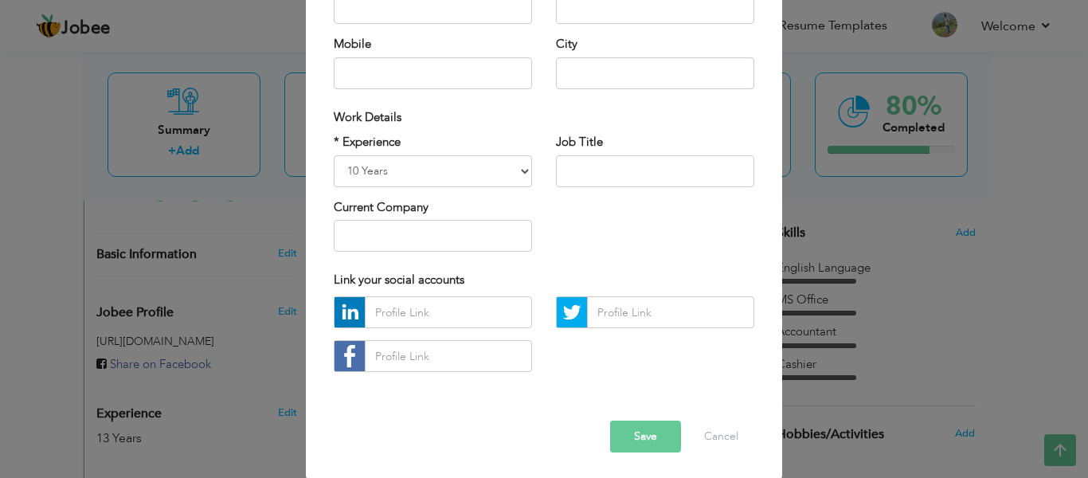
click at [626, 446] on button "Save" at bounding box center [645, 437] width 71 height 32
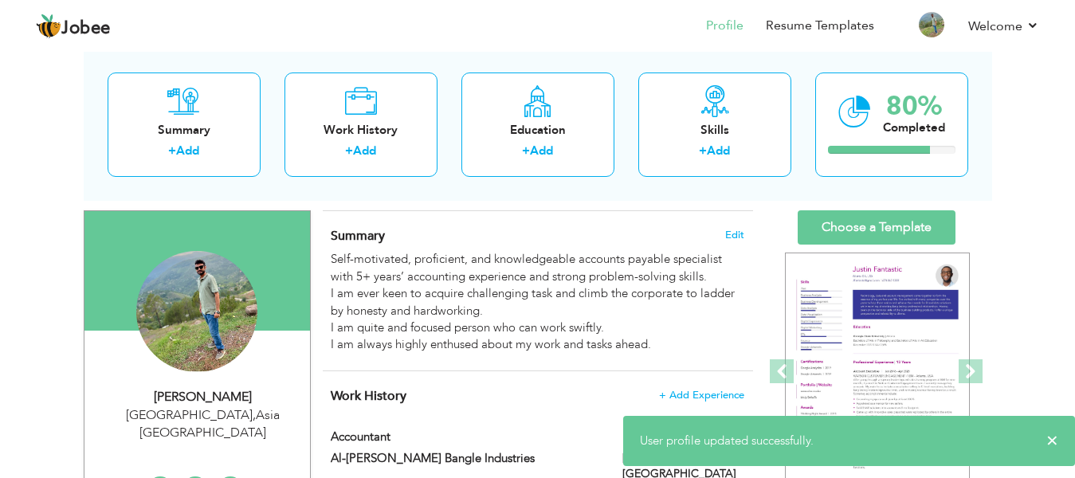
scroll to position [77, 0]
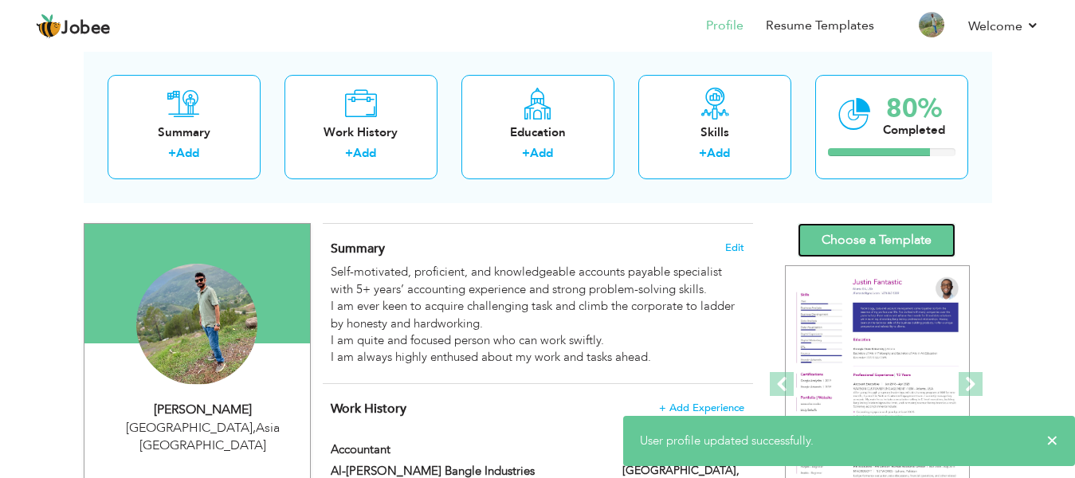
click at [918, 235] on link "Choose a Template" at bounding box center [876, 240] width 158 height 34
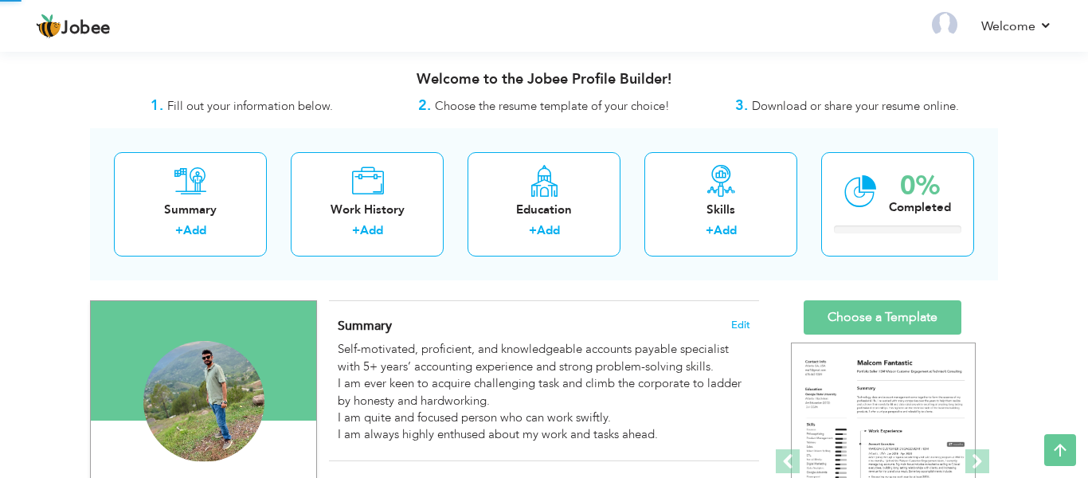
select select
select select "?"
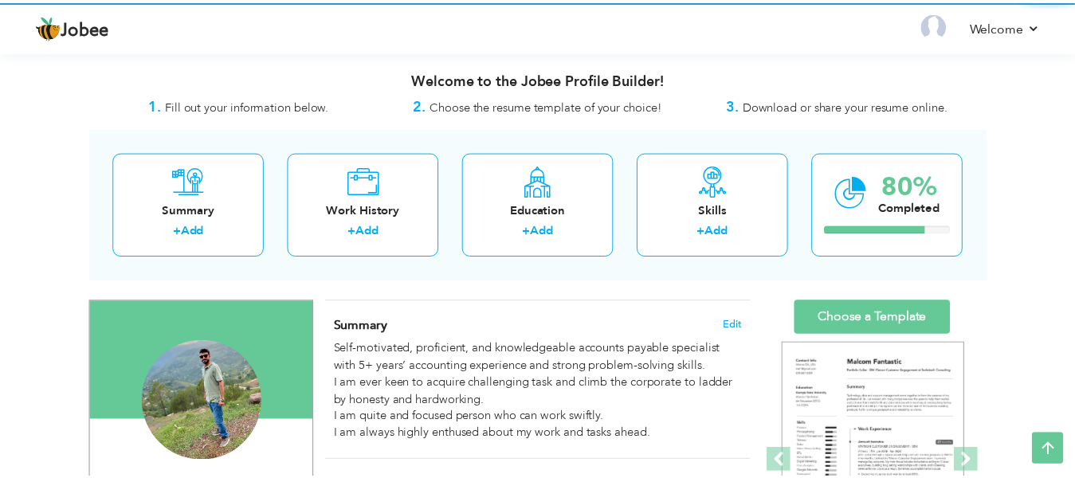
scroll to position [300, 0]
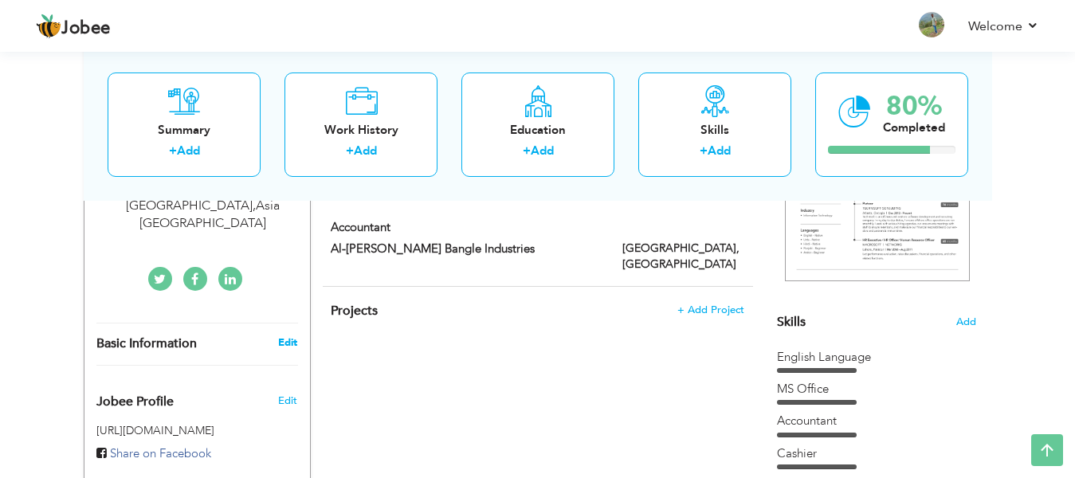
click at [283, 335] on link "Edit" at bounding box center [287, 342] width 19 height 14
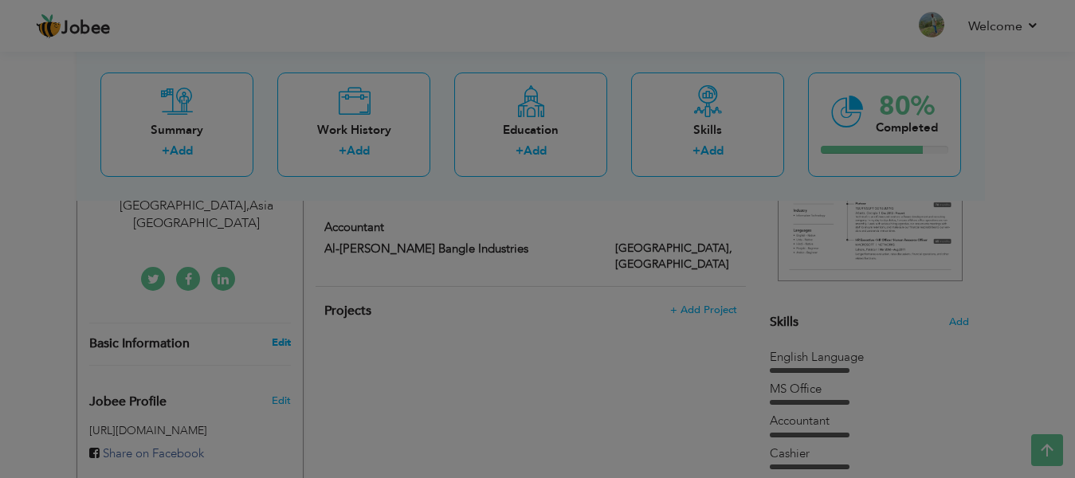
select select "number:166"
select select "number:12"
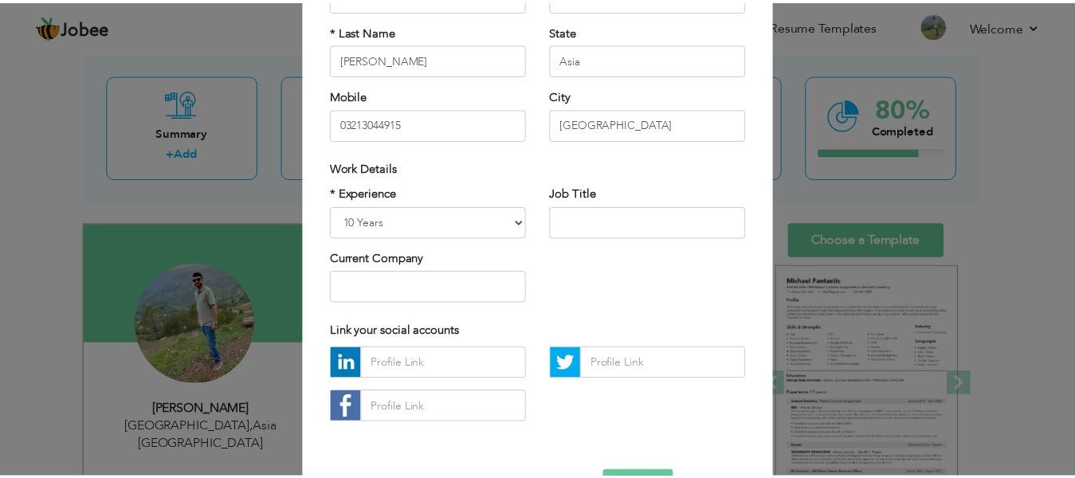
scroll to position [229, 0]
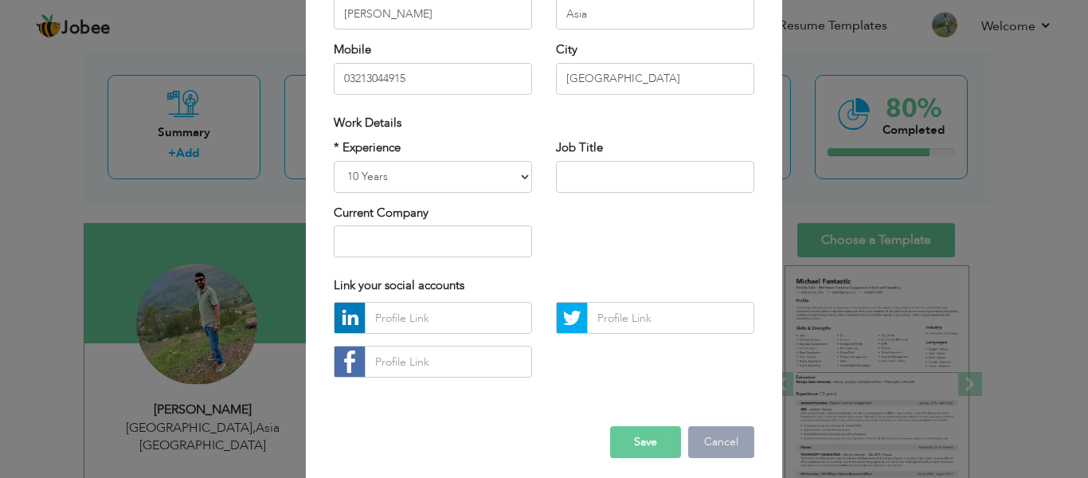
click at [735, 444] on button "Cancel" at bounding box center [721, 442] width 66 height 32
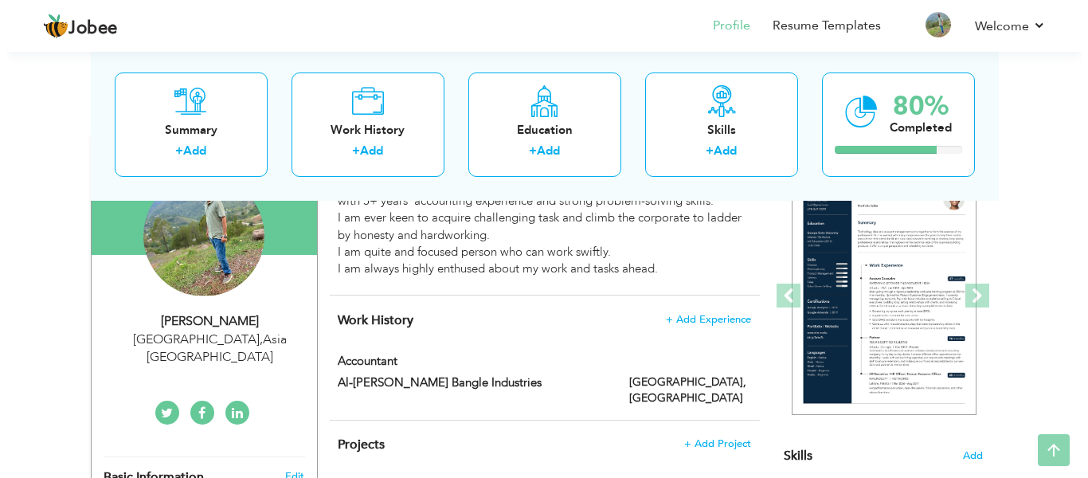
scroll to position [163, 0]
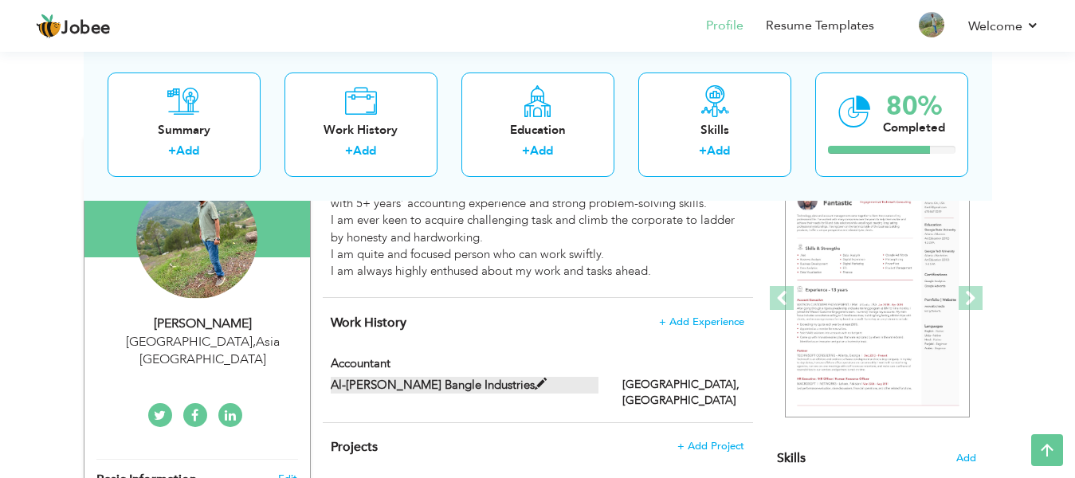
click at [535, 381] on span at bounding box center [541, 384] width 12 height 12
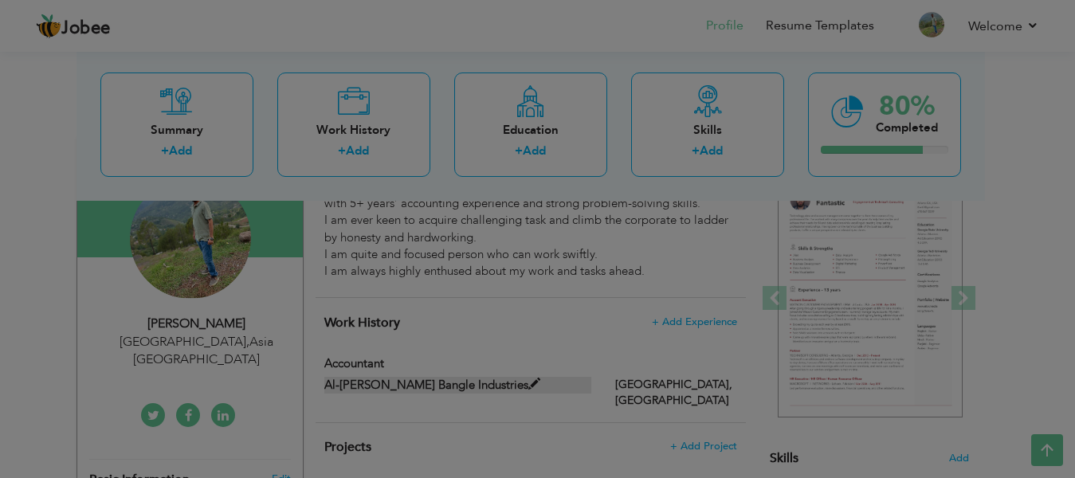
type input "Accountant"
type input "Al-[PERSON_NAME] Bangle Industries"
type input "[GEOGRAPHIC_DATA]"
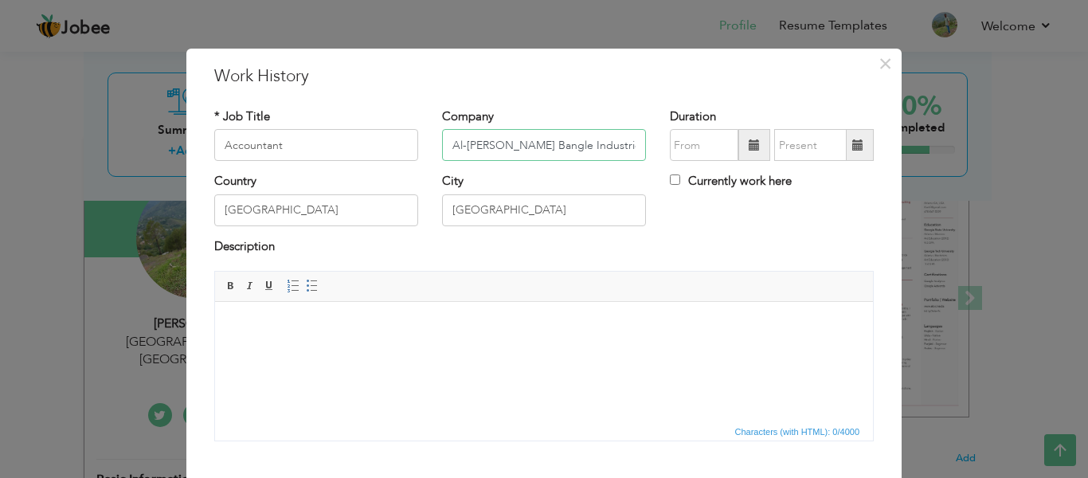
click at [562, 140] on input "Al-[PERSON_NAME] Bangle Industries" at bounding box center [544, 145] width 204 height 32
type input "Al-[PERSON_NAME] Bangles Industries"
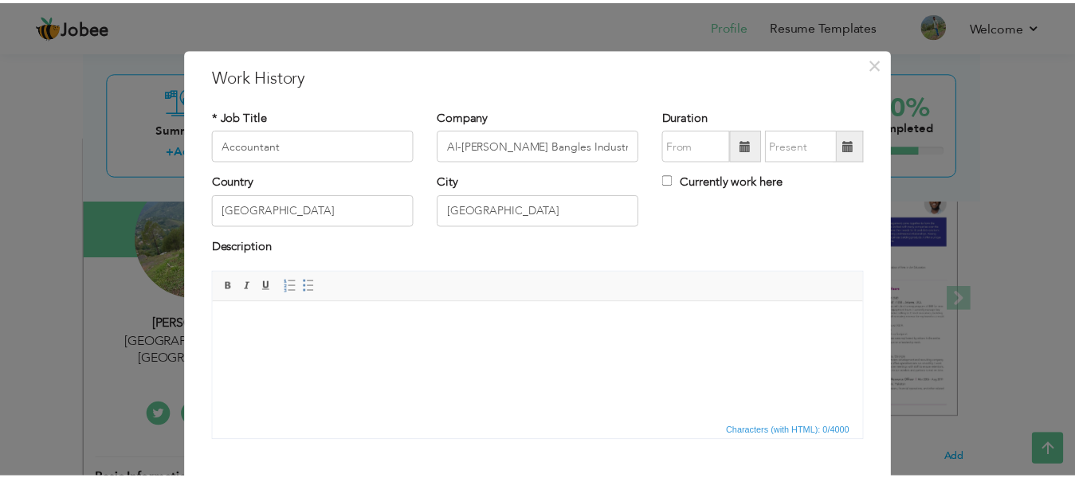
scroll to position [92, 0]
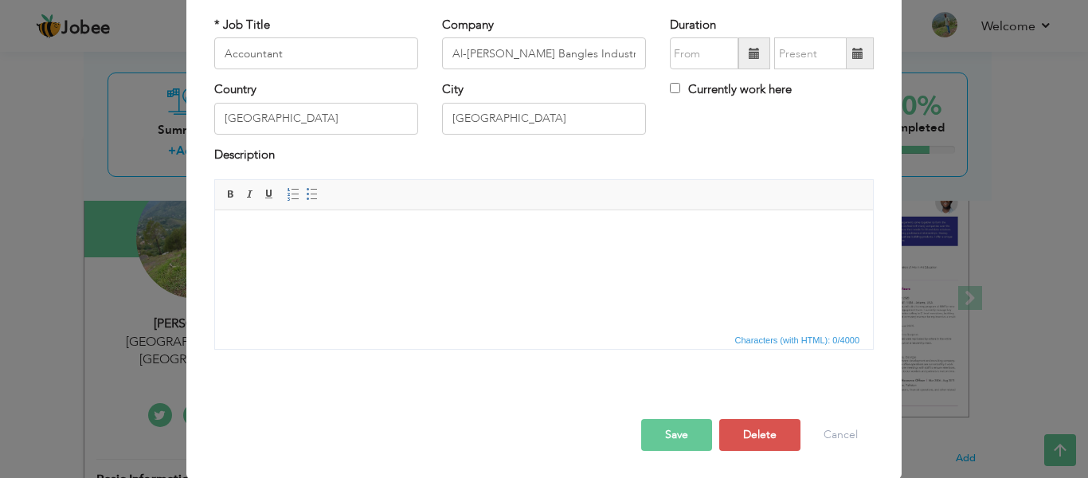
click at [698, 428] on button "Save" at bounding box center [676, 435] width 71 height 32
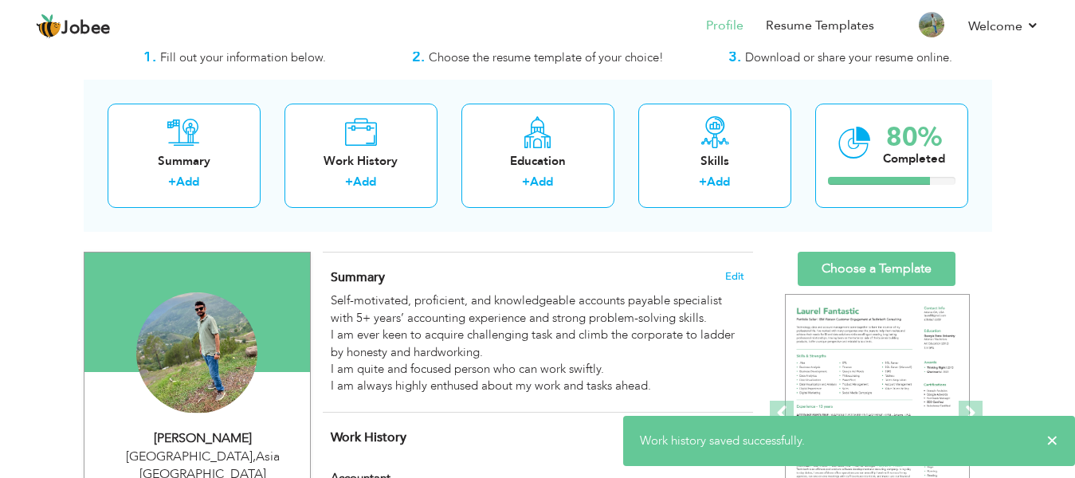
scroll to position [51, 0]
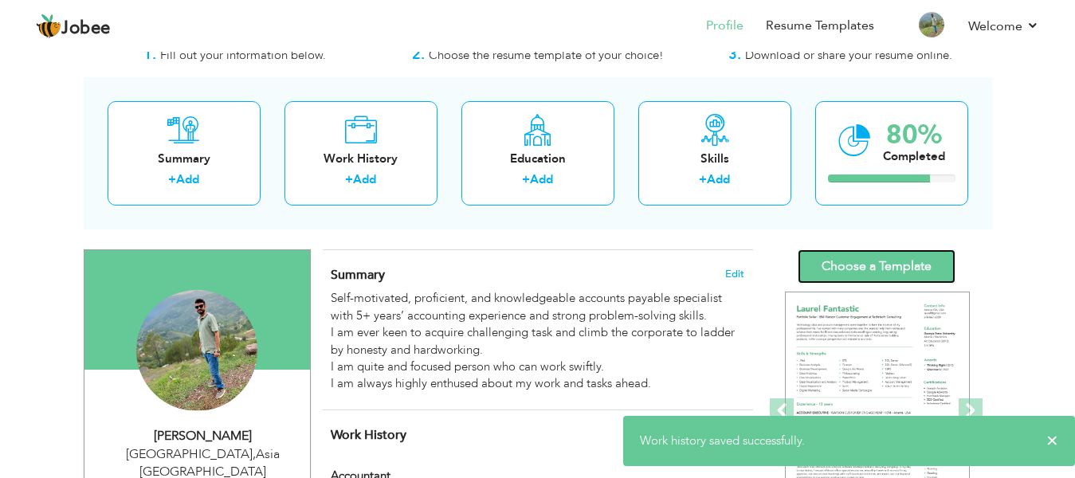
click at [921, 277] on link "Choose a Template" at bounding box center [876, 266] width 158 height 34
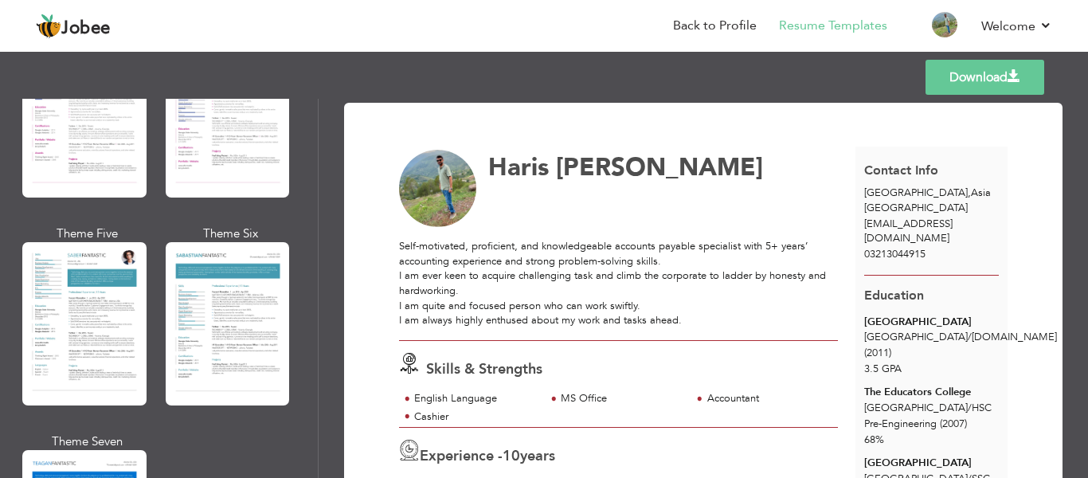
scroll to position [2433, 0]
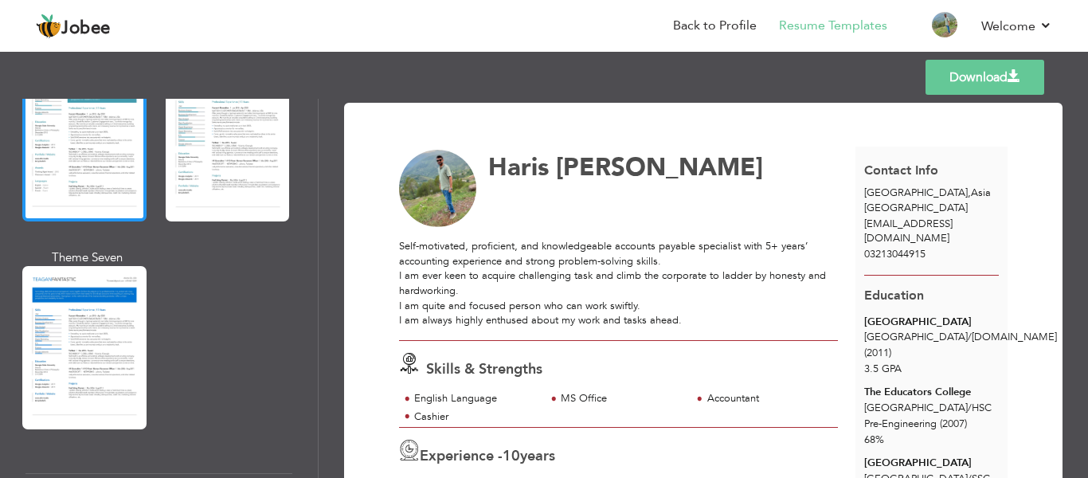
click at [109, 147] on div at bounding box center [84, 139] width 124 height 163
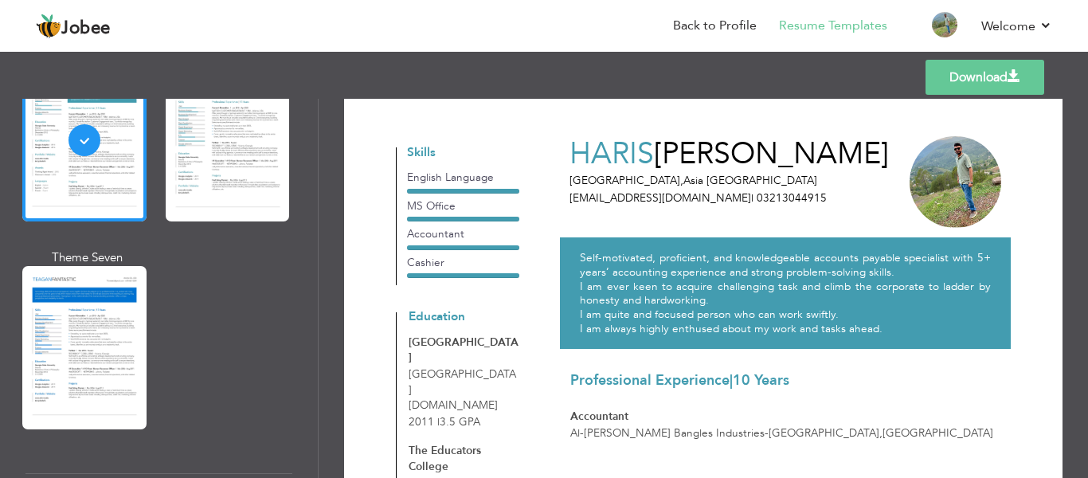
scroll to position [16, 0]
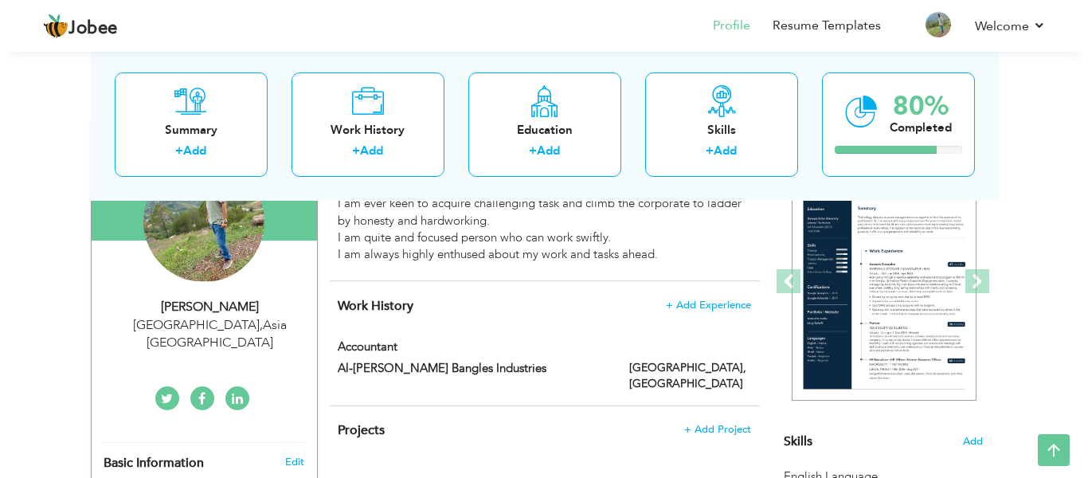
scroll to position [190, 0]
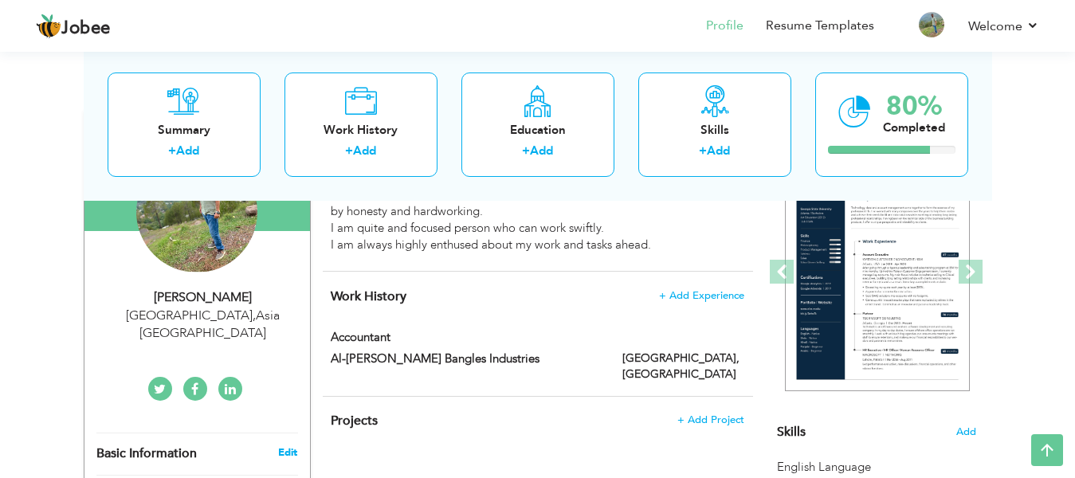
click at [288, 445] on link "Edit" at bounding box center [287, 452] width 19 height 14
select select "number:166"
select select "number:12"
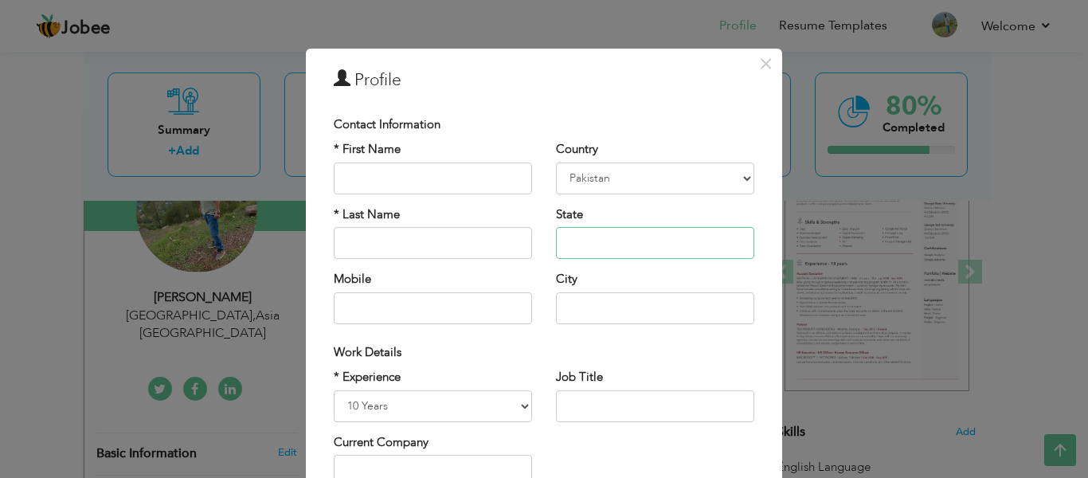
drag, startPoint x: 597, startPoint y: 245, endPoint x: 556, endPoint y: 234, distance: 42.7
click at [556, 234] on input "text" at bounding box center [655, 243] width 198 height 32
type input "Asia"
click at [344, 307] on input "text" at bounding box center [433, 308] width 198 height 32
type input "[PHONE_NUMBER]"
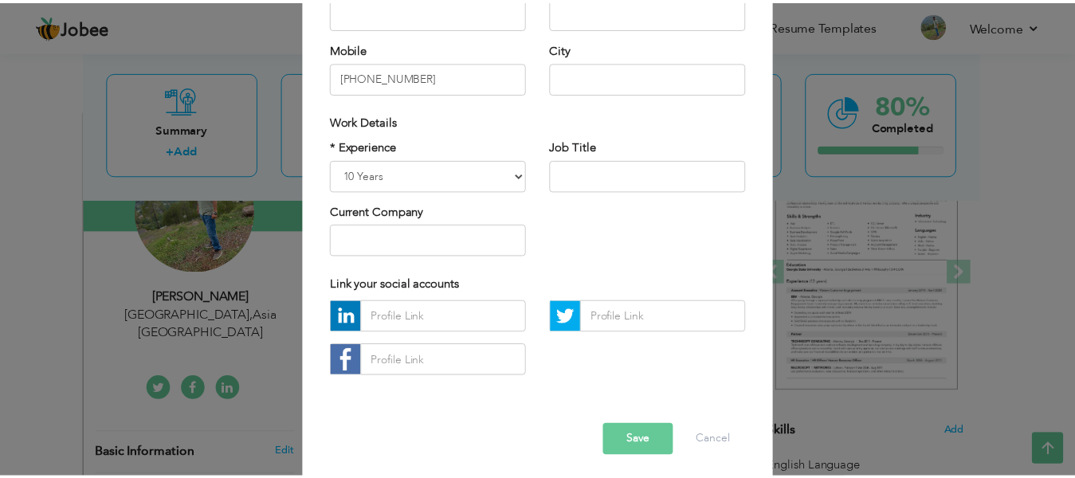
scroll to position [235, 0]
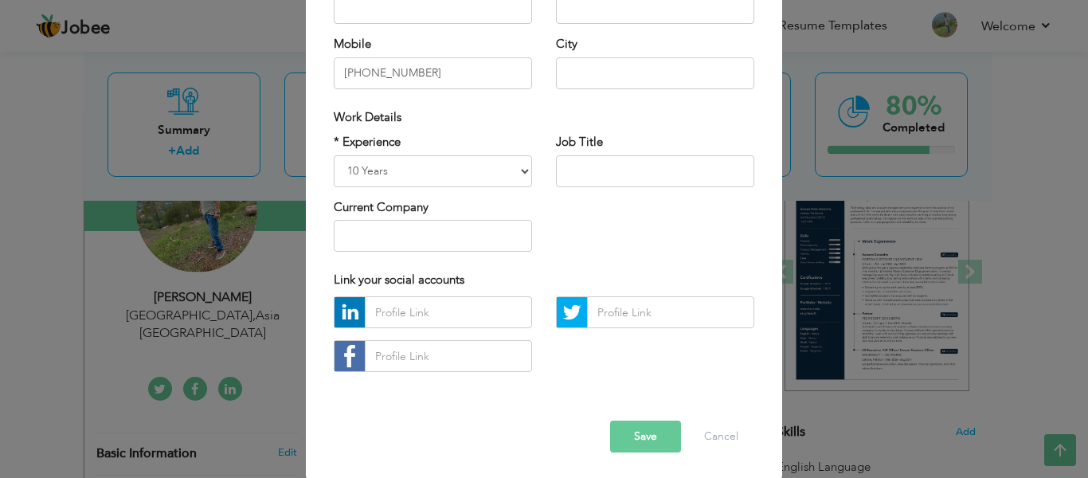
click at [640, 443] on button "Save" at bounding box center [645, 437] width 71 height 32
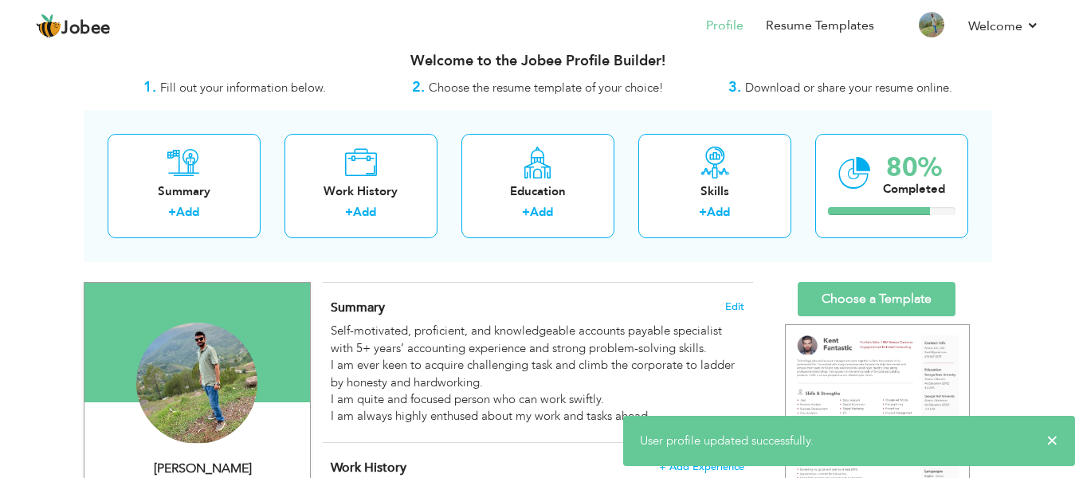
scroll to position [0, 0]
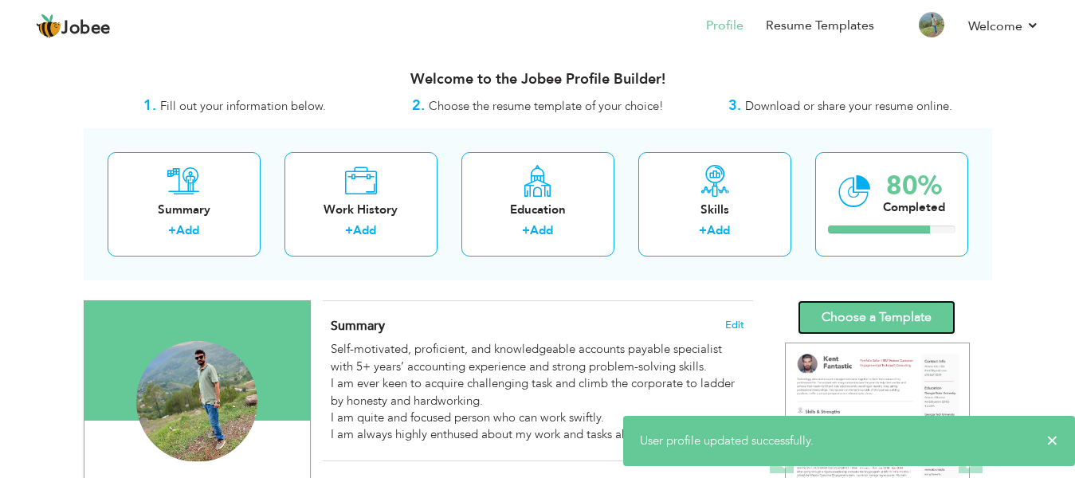
click at [898, 325] on link "Choose a Template" at bounding box center [876, 317] width 158 height 34
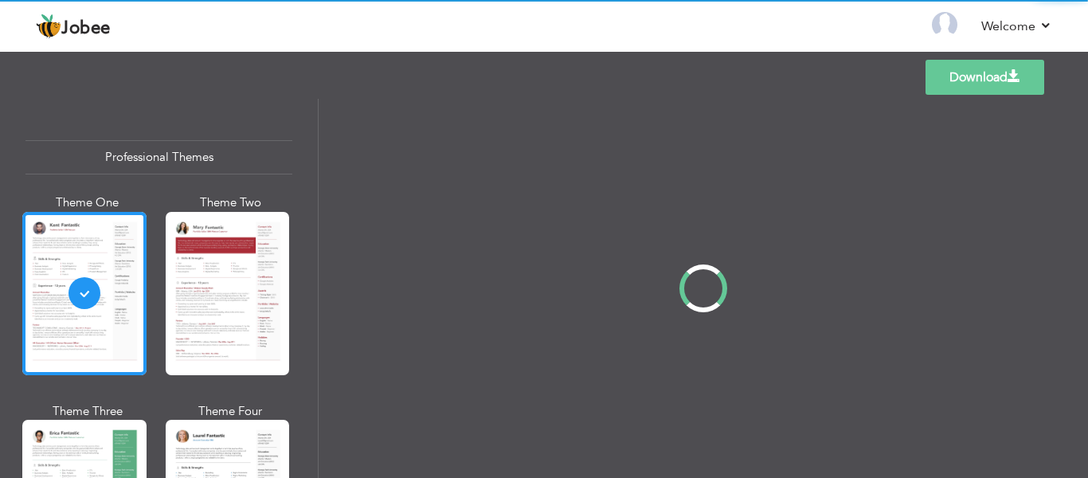
click at [315, 142] on div "Professional Themes Theme One Theme Two Theme Three Theme Four" at bounding box center [544, 288] width 1088 height 379
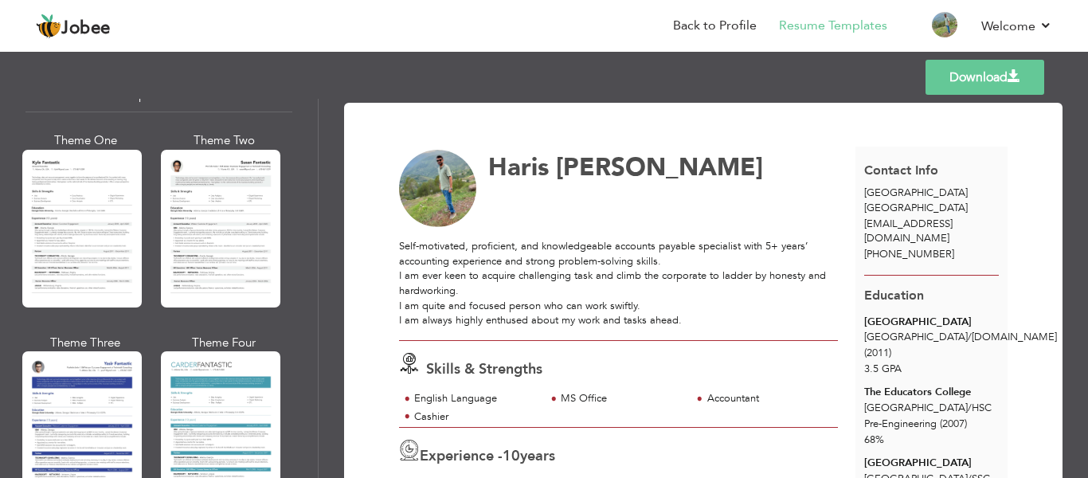
scroll to position [2862, 0]
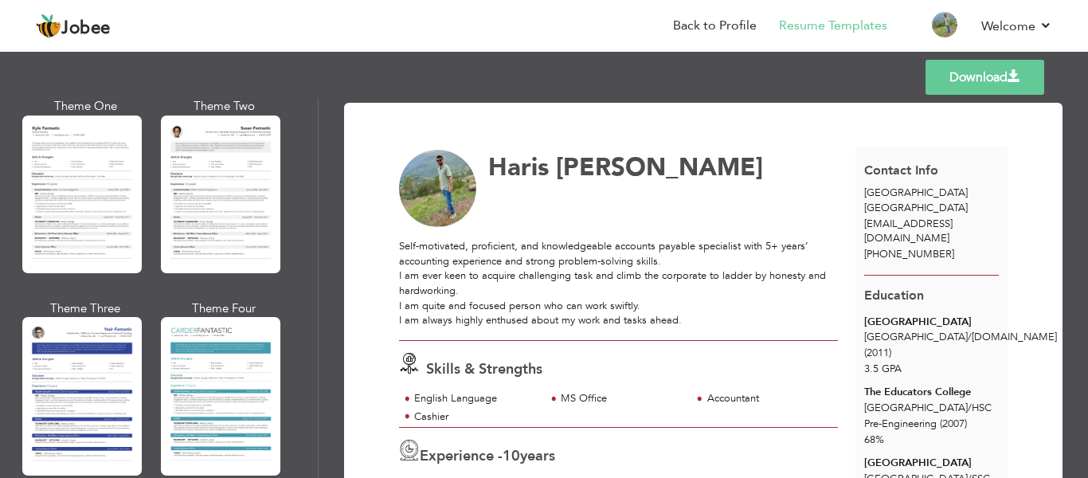
click at [307, 311] on div "Professional Themes Theme One Theme Two Theme Three Theme Six" at bounding box center [159, 288] width 318 height 379
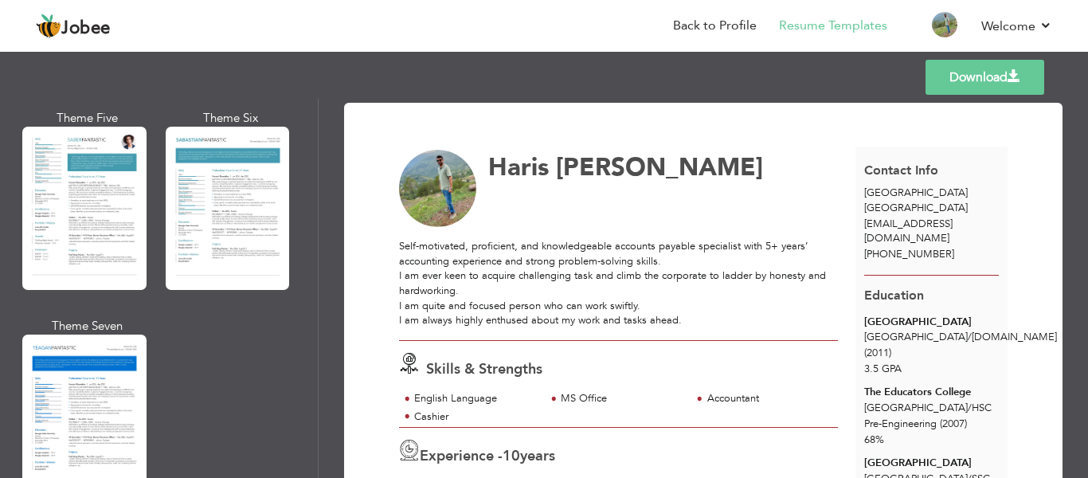
scroll to position [2337, 0]
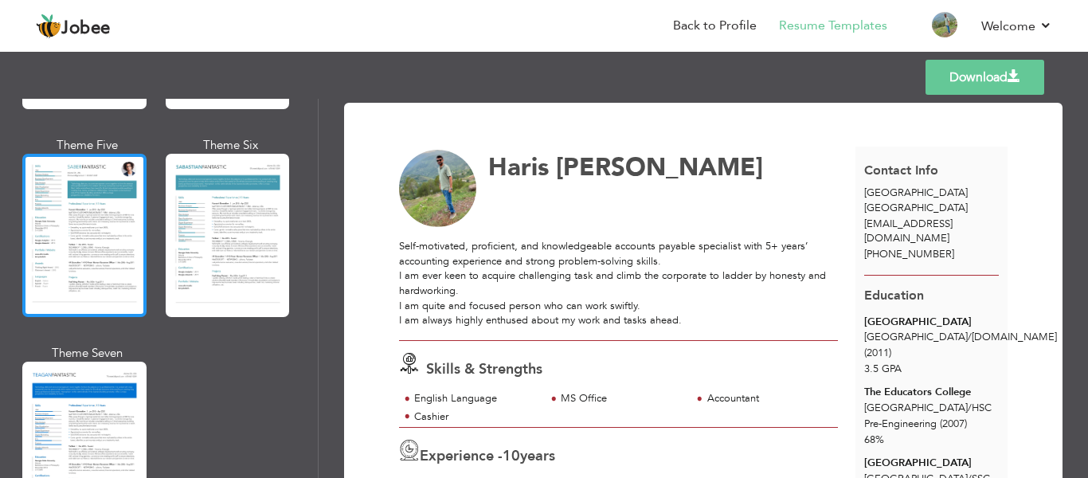
click at [95, 167] on div at bounding box center [84, 235] width 124 height 163
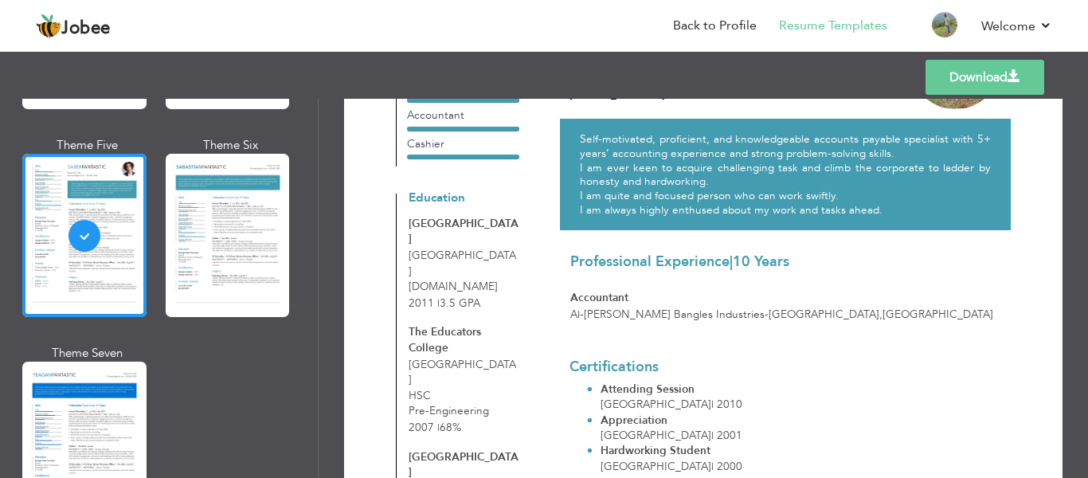
scroll to position [123, 0]
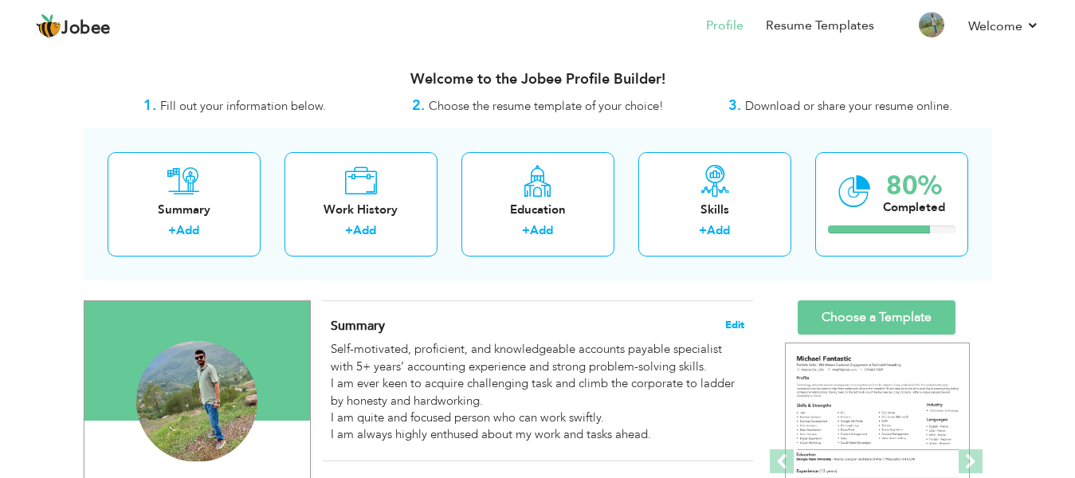
click at [739, 319] on span "Edit" at bounding box center [734, 324] width 19 height 11
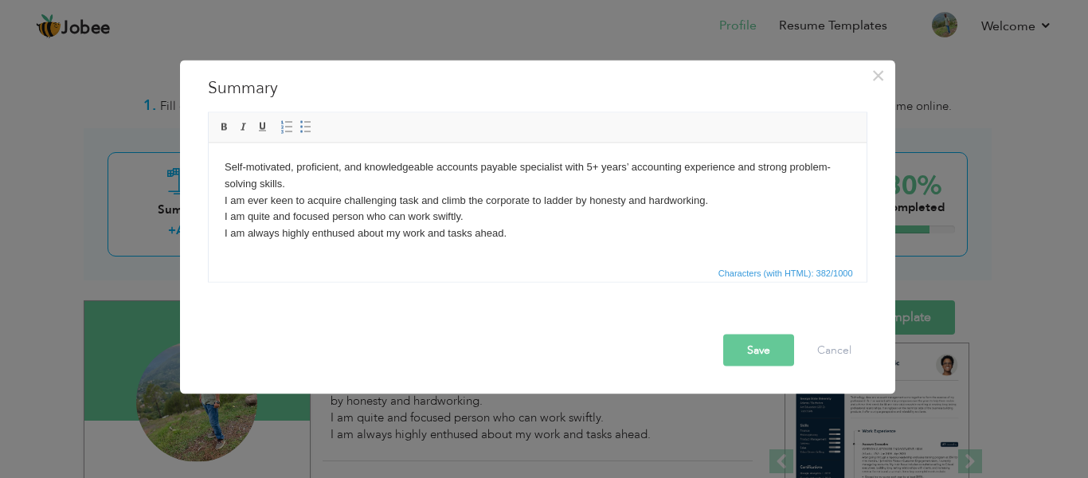
click at [601, 164] on body "Self-motivated, proficient, and knowledgeable accounts payable specialist with …" at bounding box center [537, 200] width 626 height 83
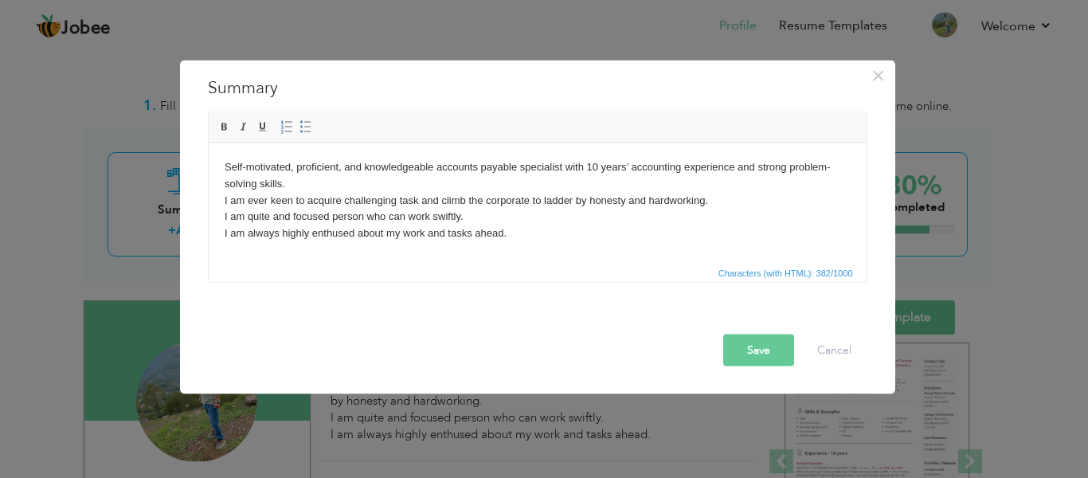
click at [777, 360] on button "Save" at bounding box center [758, 351] width 71 height 32
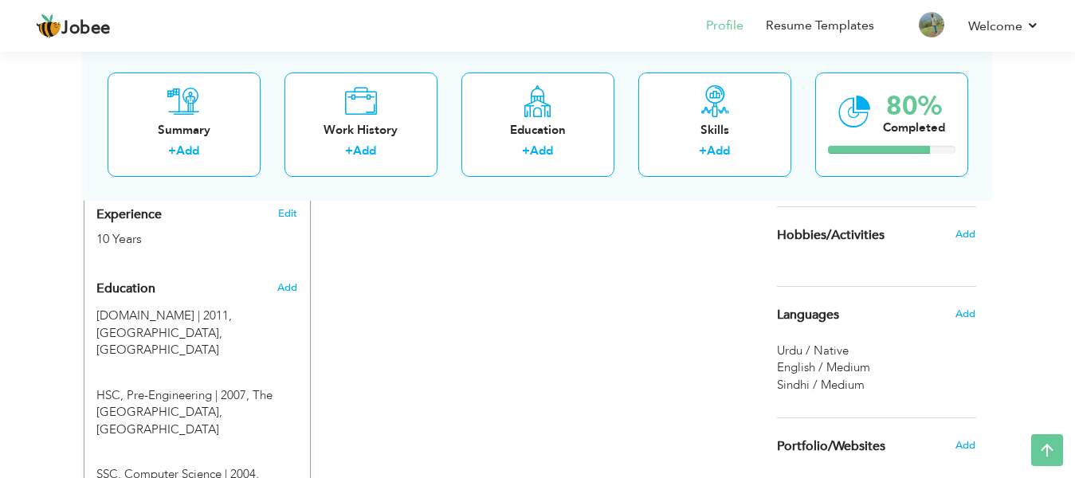
scroll to position [621, 0]
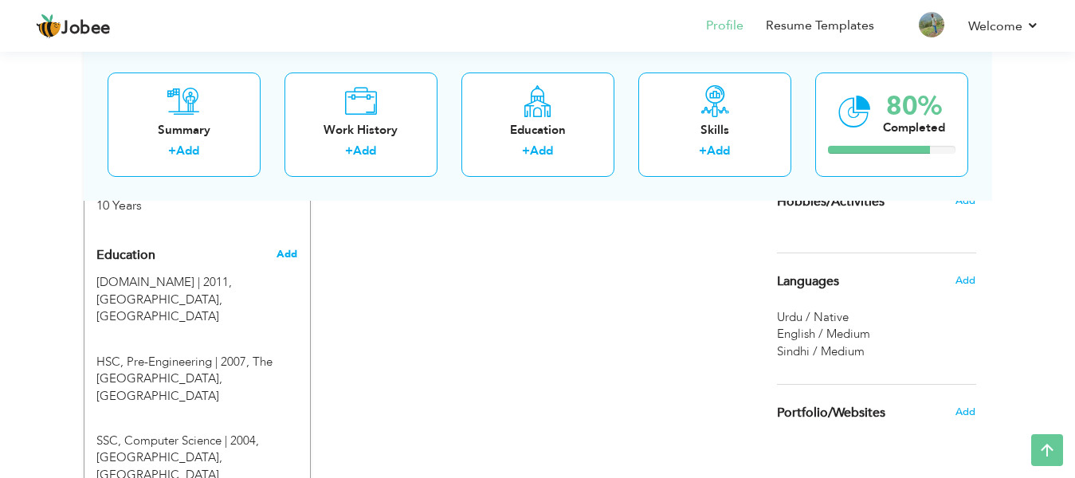
click at [288, 247] on span "Add" at bounding box center [286, 254] width 21 height 14
radio input "true"
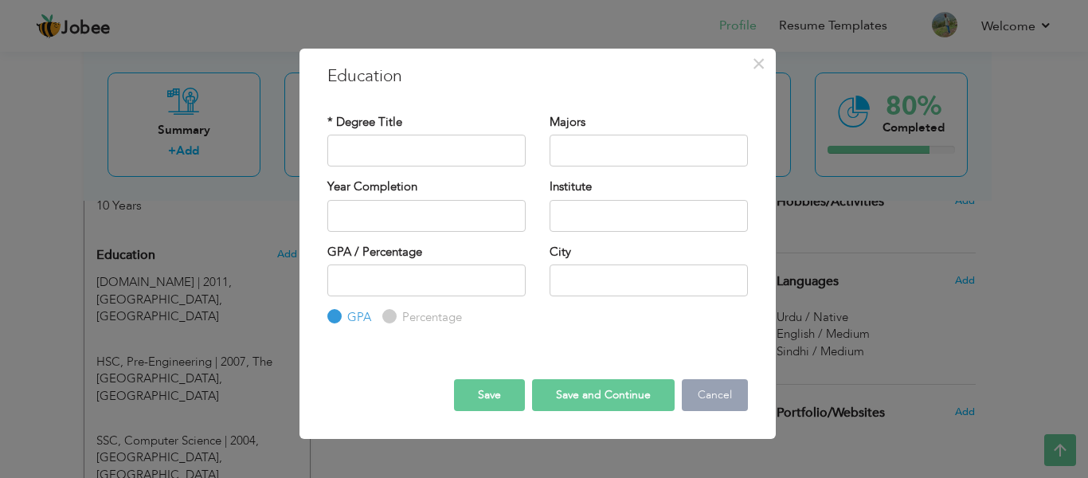
click at [694, 400] on button "Cancel" at bounding box center [715, 395] width 66 height 32
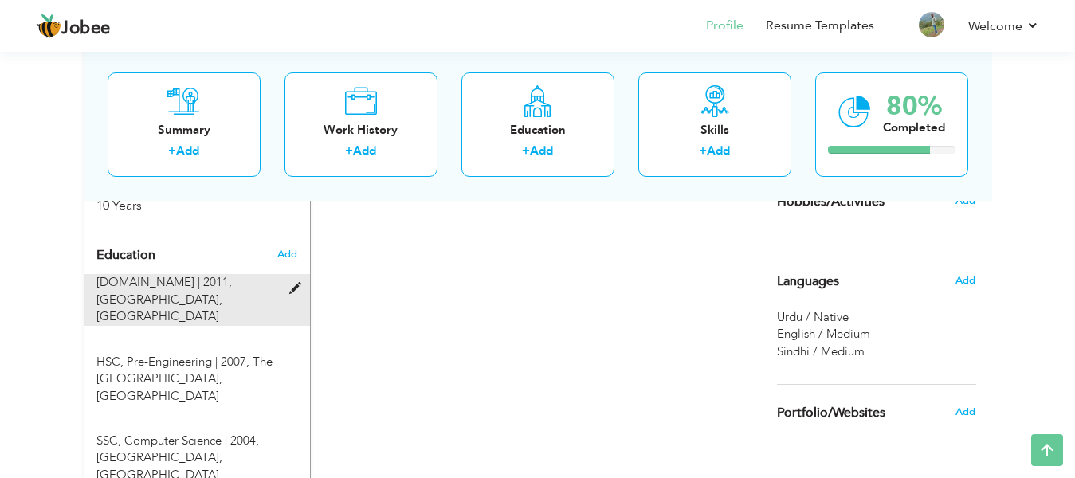
click at [289, 283] on span at bounding box center [299, 289] width 20 height 12
type input "B.COM"
type input "2011"
type input "Sinsh University"
type input "3.5"
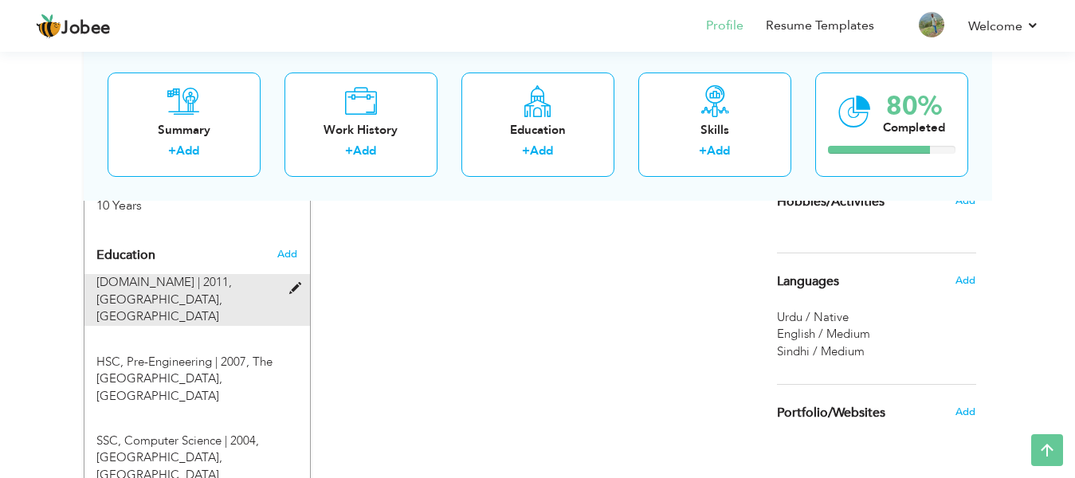
type input "Hyderabad"
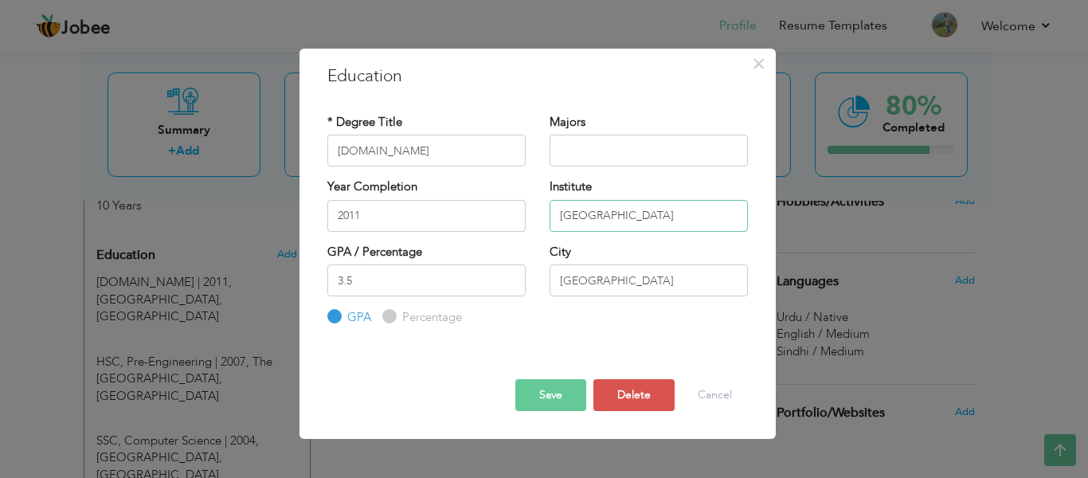
click at [641, 215] on input "Sinsh University" at bounding box center [649, 216] width 198 height 32
click at [580, 210] on input "Sinsh University" at bounding box center [649, 216] width 198 height 32
drag, startPoint x: 640, startPoint y: 217, endPoint x: 544, endPoint y: 230, distance: 96.4
click at [544, 230] on div "Institute Sinsh University" at bounding box center [649, 210] width 222 height 65
type input "I"
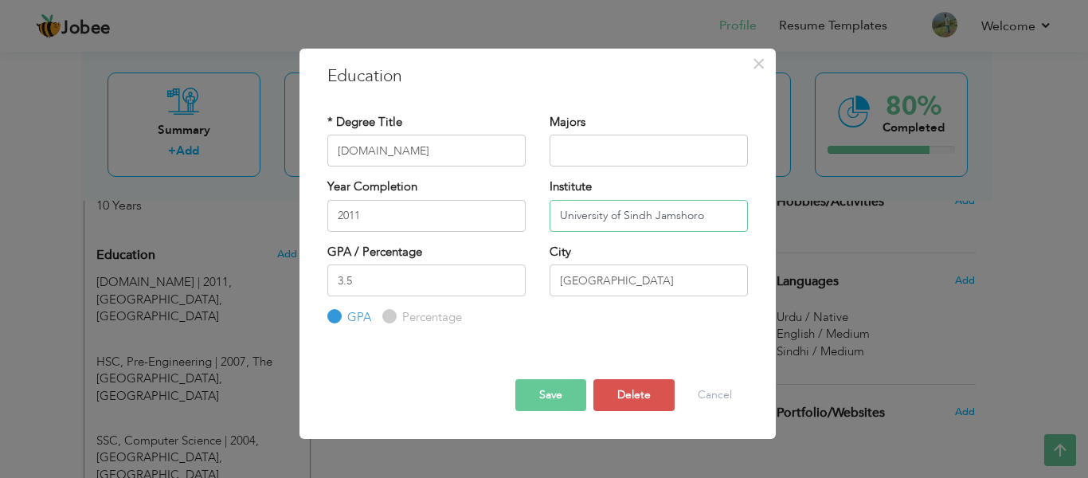
type input "University of Sindh Jamshoro"
click at [553, 395] on button "Save" at bounding box center [550, 395] width 71 height 32
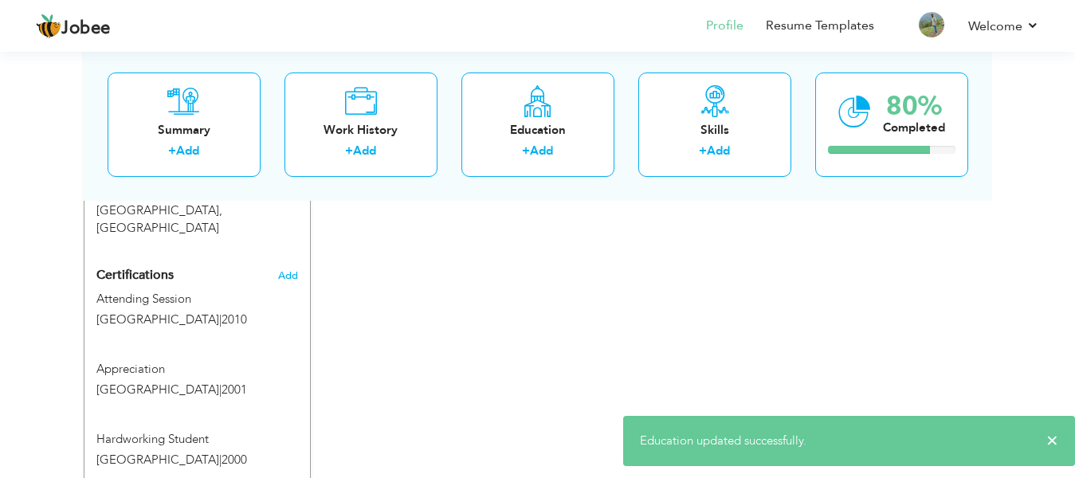
scroll to position [875, 0]
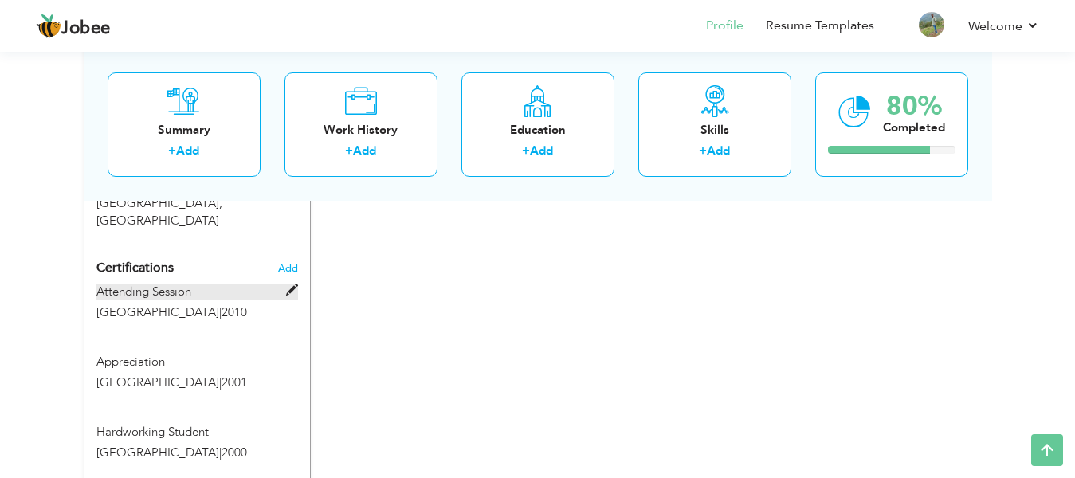
click at [288, 284] on span at bounding box center [292, 290] width 12 height 12
type input "Attending Session"
type input "Sindh University"
type input "2010"
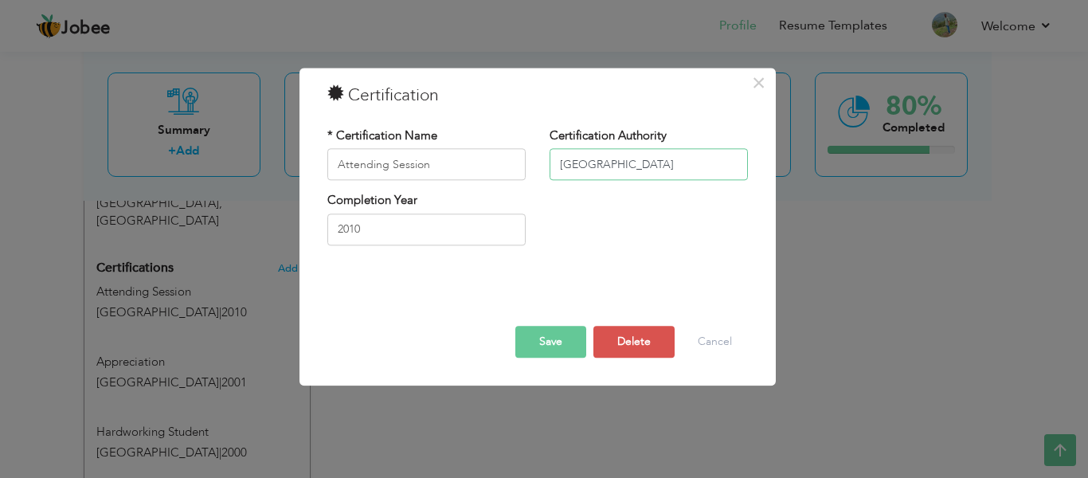
drag, startPoint x: 679, startPoint y: 168, endPoint x: 531, endPoint y: 167, distance: 149.0
click at [531, 167] on div "* Certification Name Attending Session Certification Authority Sindh University" at bounding box center [537, 159] width 444 height 65
type input "University of Sindh Jamshoro"
click at [561, 339] on button "Save" at bounding box center [550, 343] width 71 height 32
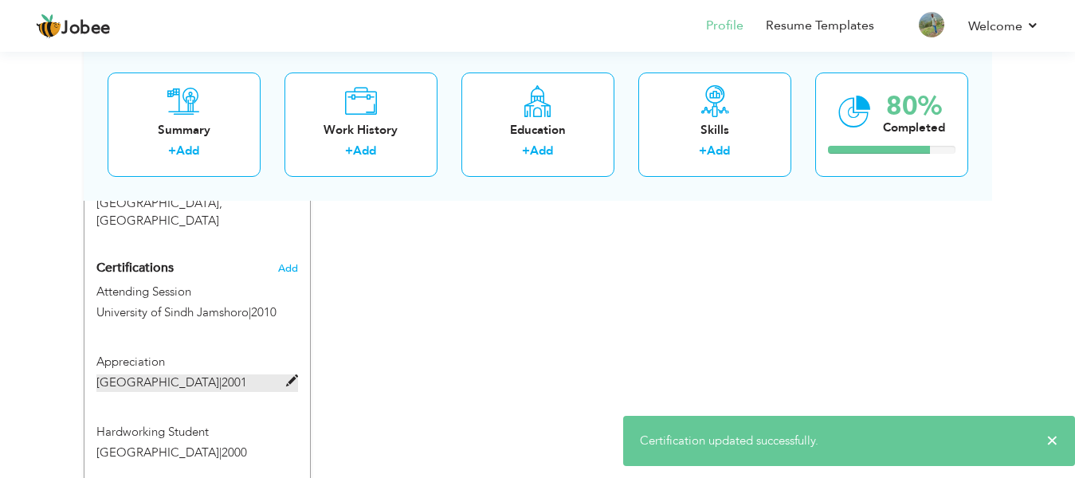
click at [288, 375] on span at bounding box center [292, 381] width 12 height 12
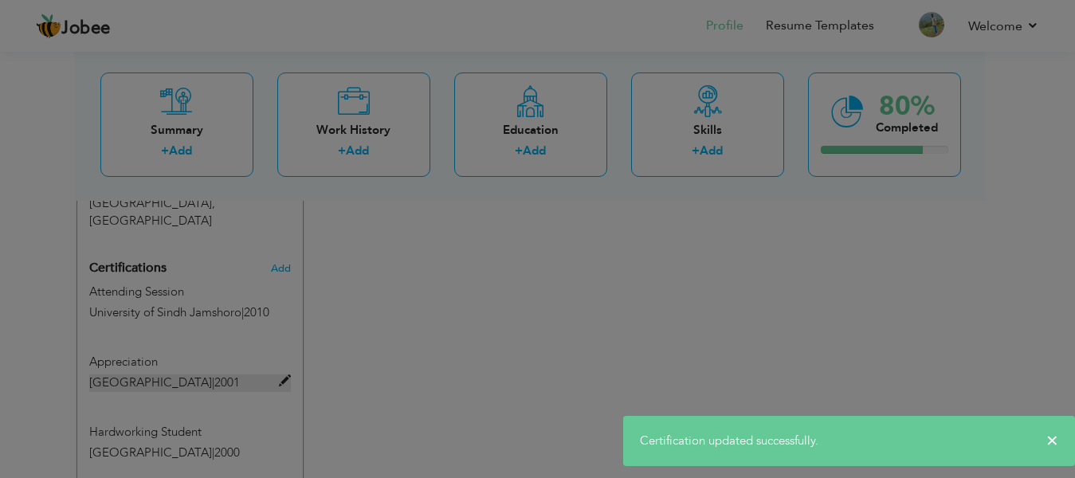
type input "Appreciation"
type input "Boston House School"
type input "2001"
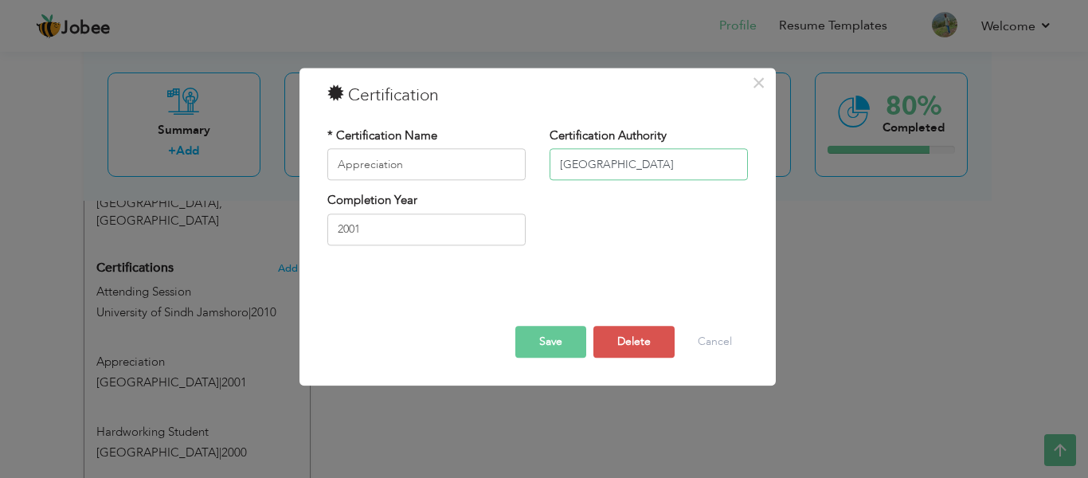
click at [627, 165] on input "Boston House School" at bounding box center [649, 165] width 198 height 32
type input "Boston House Public High School"
click at [566, 343] on button "Save" at bounding box center [550, 343] width 71 height 32
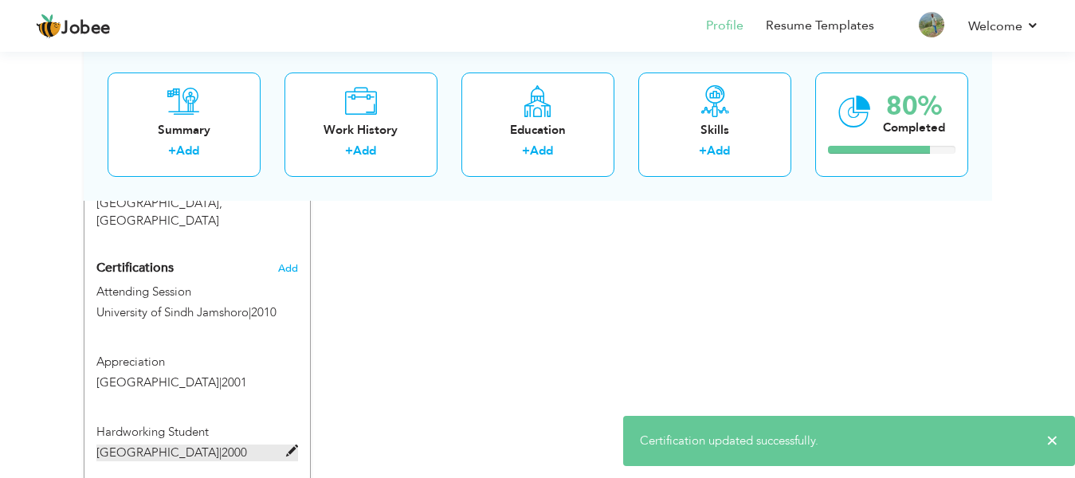
click at [289, 445] on span at bounding box center [292, 451] width 12 height 12
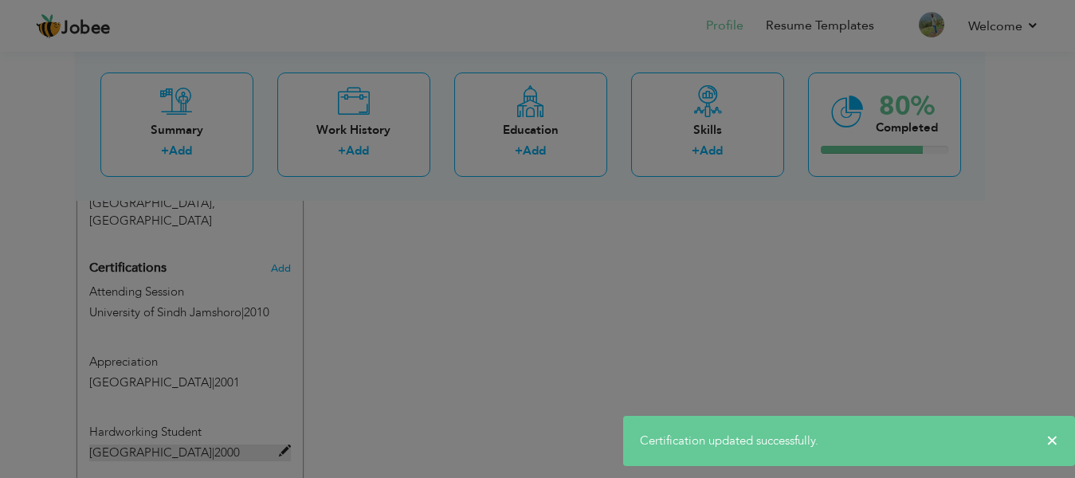
type input "Hardworking Student"
type input "Boston House School"
type input "2000"
click at [289, 383] on div at bounding box center [537, 239] width 1075 height 478
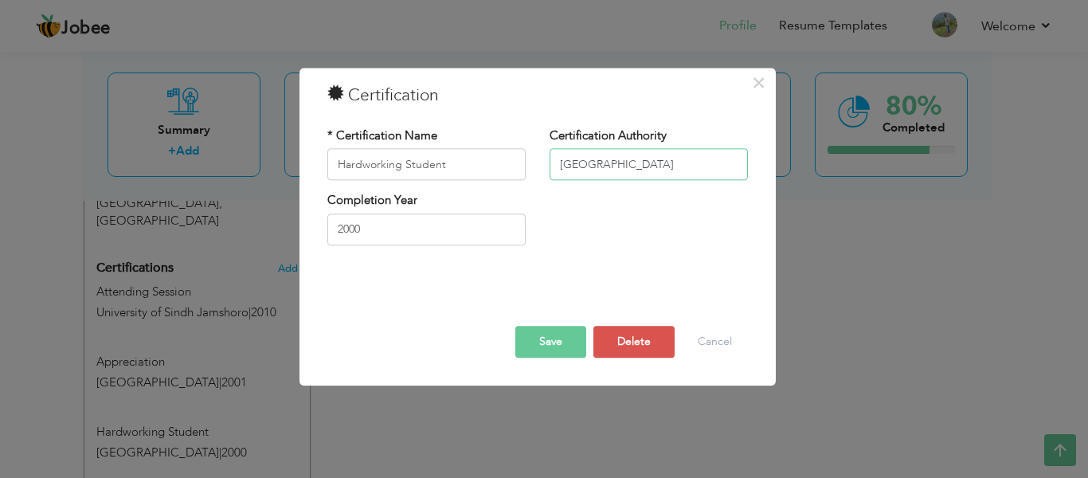
click at [629, 159] on input "Boston House School" at bounding box center [649, 165] width 198 height 32
type input "Boston House Public High School"
click at [566, 339] on button "Save" at bounding box center [550, 343] width 71 height 32
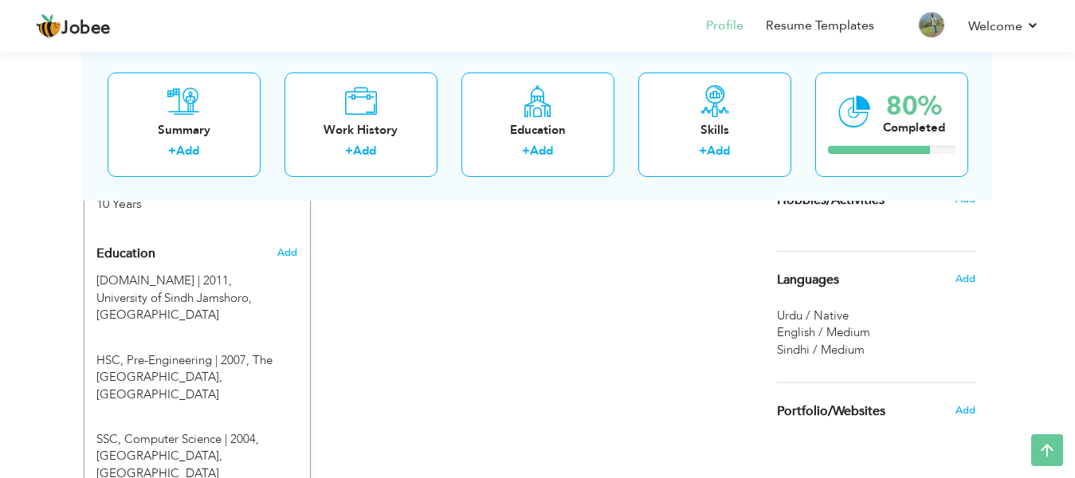
scroll to position [500, 0]
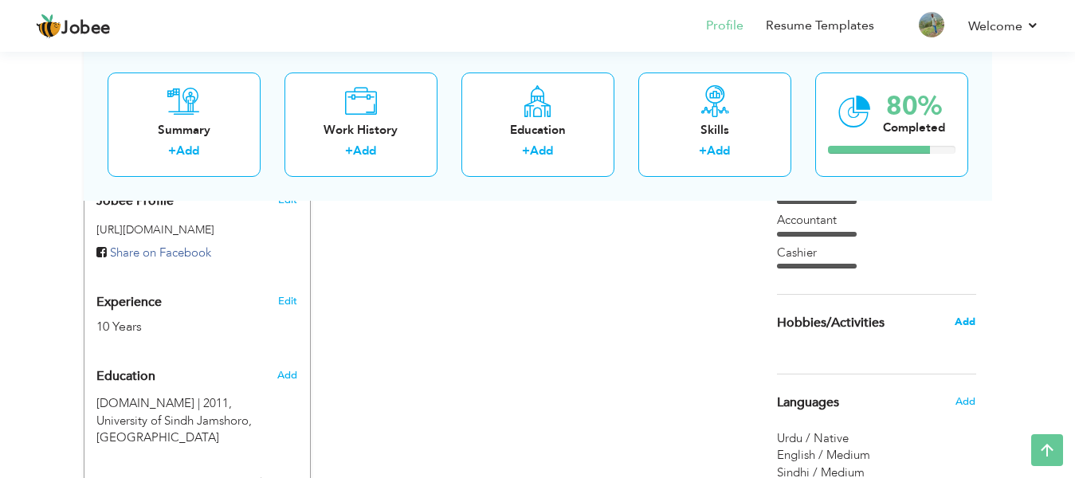
click at [962, 318] on span "Add" at bounding box center [964, 322] width 21 height 14
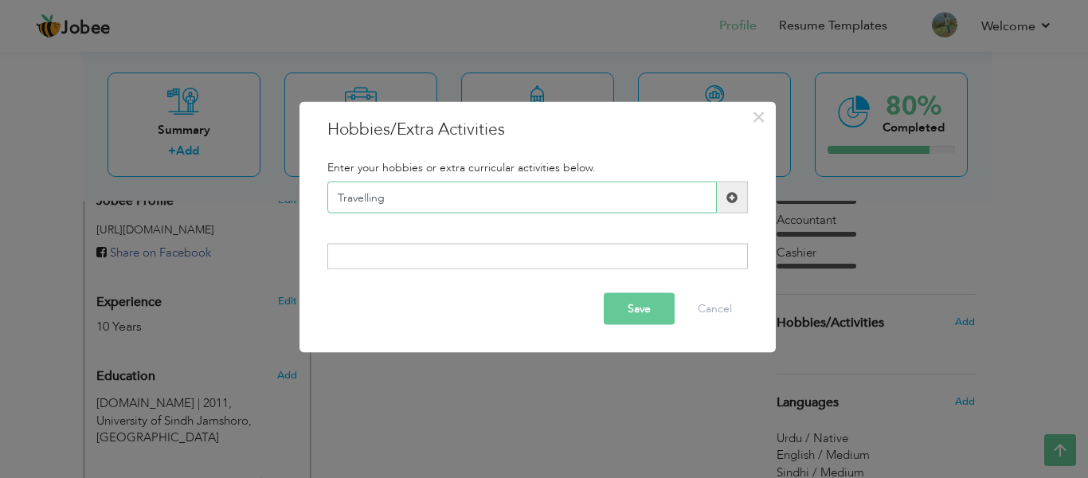
type input "Travelling"
click at [734, 191] on span at bounding box center [731, 196] width 11 height 11
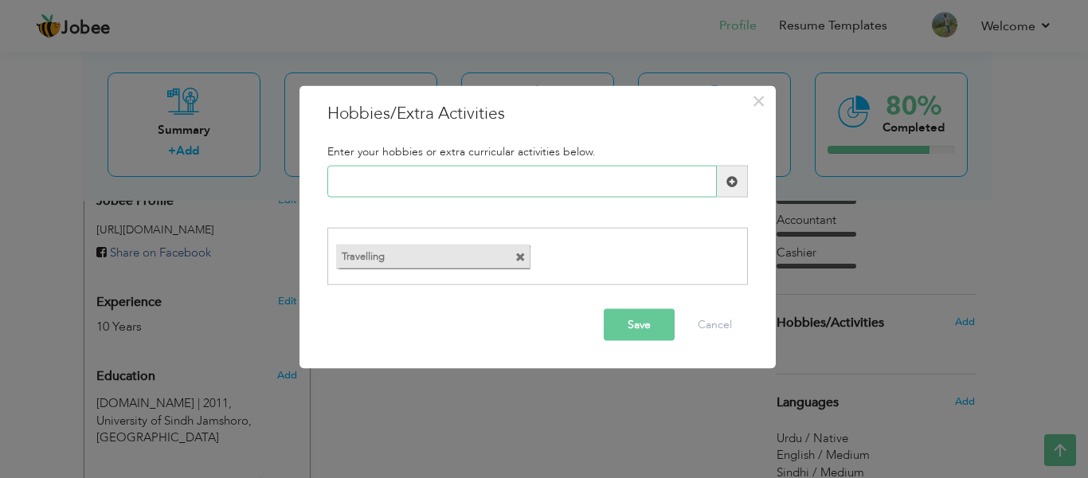
click at [668, 178] on input "text" at bounding box center [522, 182] width 390 height 32
type input "Outdoor Adventures"
click at [731, 188] on span at bounding box center [732, 182] width 31 height 32
click at [610, 175] on input "text" at bounding box center [522, 182] width 390 height 32
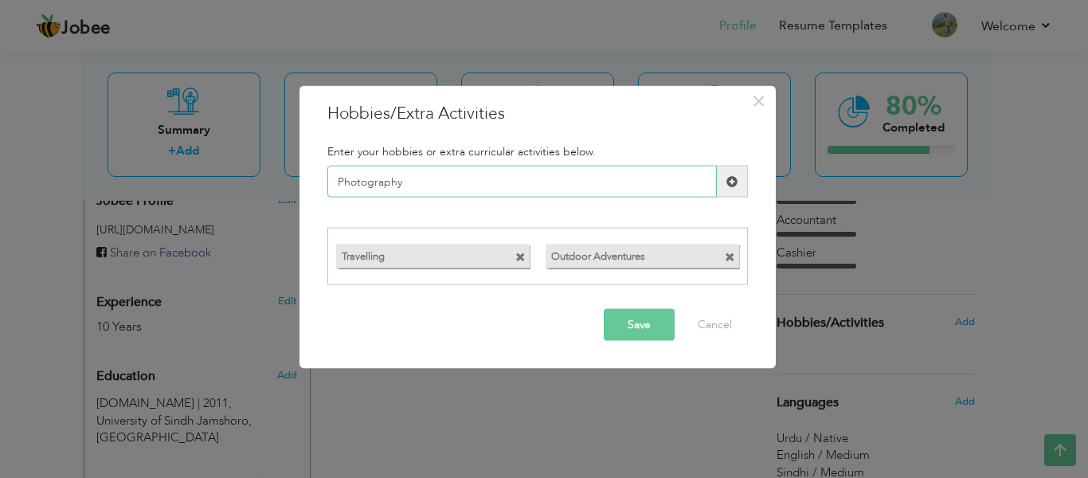
type input "Photography"
click at [722, 183] on span at bounding box center [732, 182] width 31 height 32
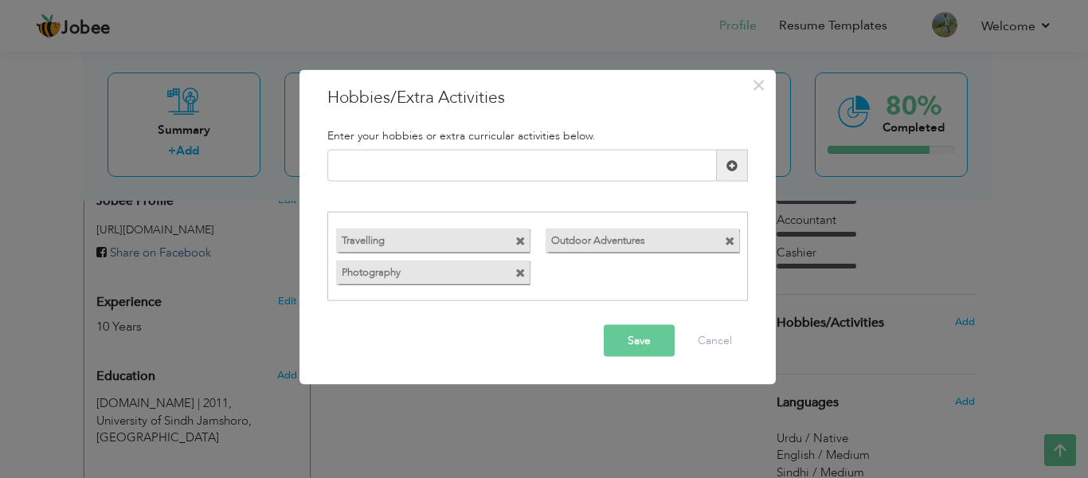
click at [638, 350] on button "Save" at bounding box center [639, 340] width 71 height 32
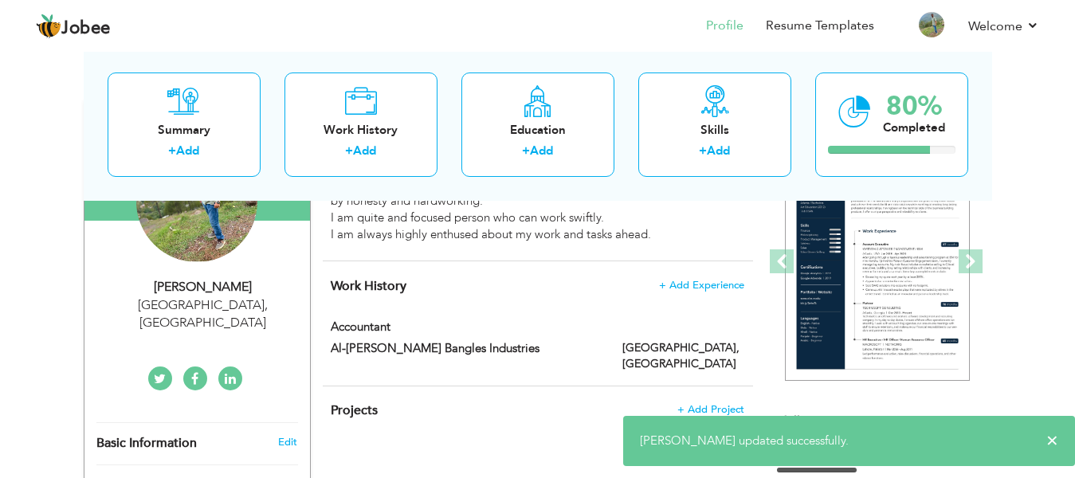
scroll to position [0, 0]
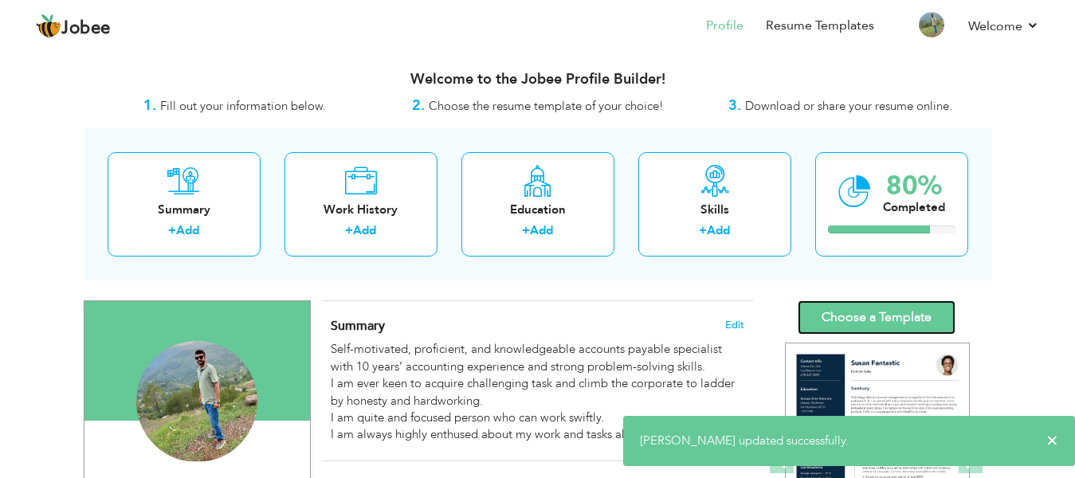
click at [902, 315] on link "Choose a Template" at bounding box center [876, 317] width 158 height 34
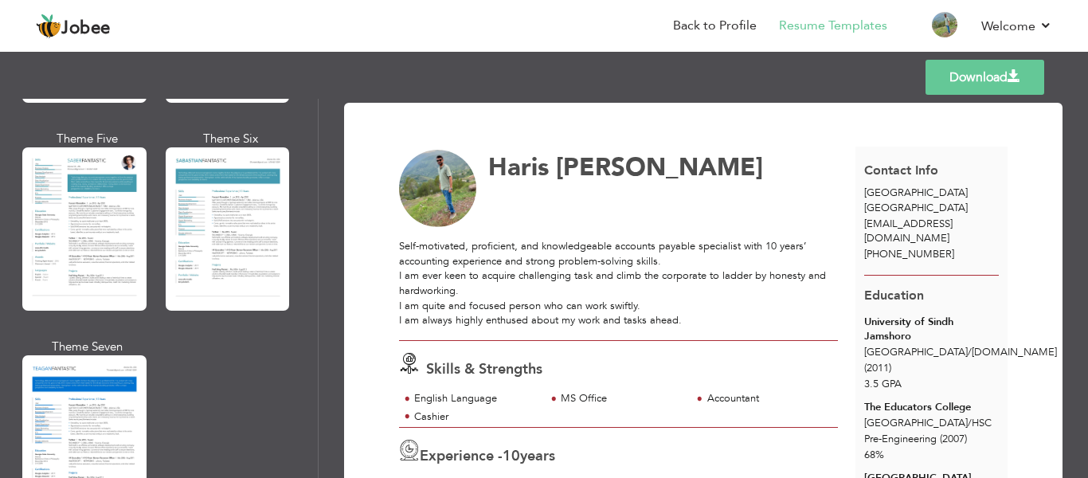
scroll to position [2371, 0]
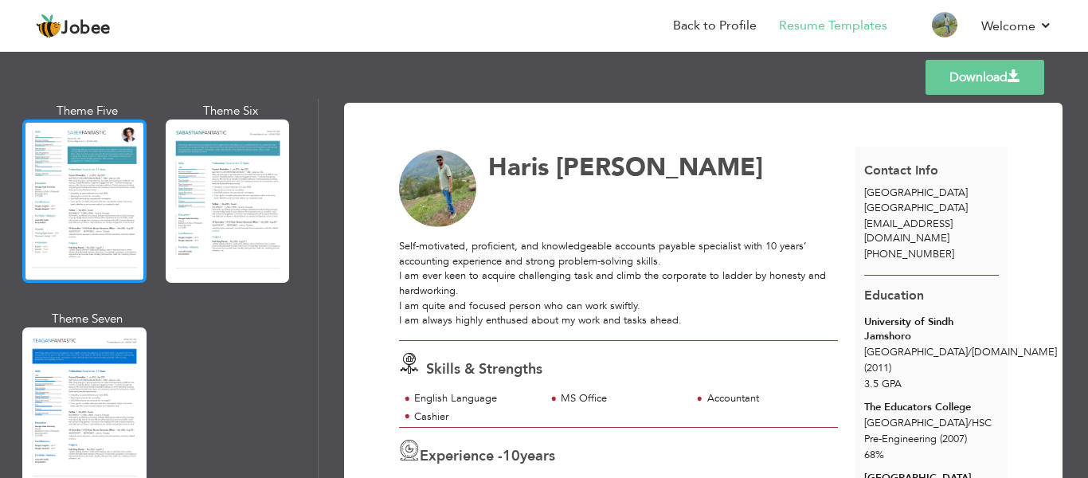
click at [121, 222] on div at bounding box center [84, 200] width 124 height 163
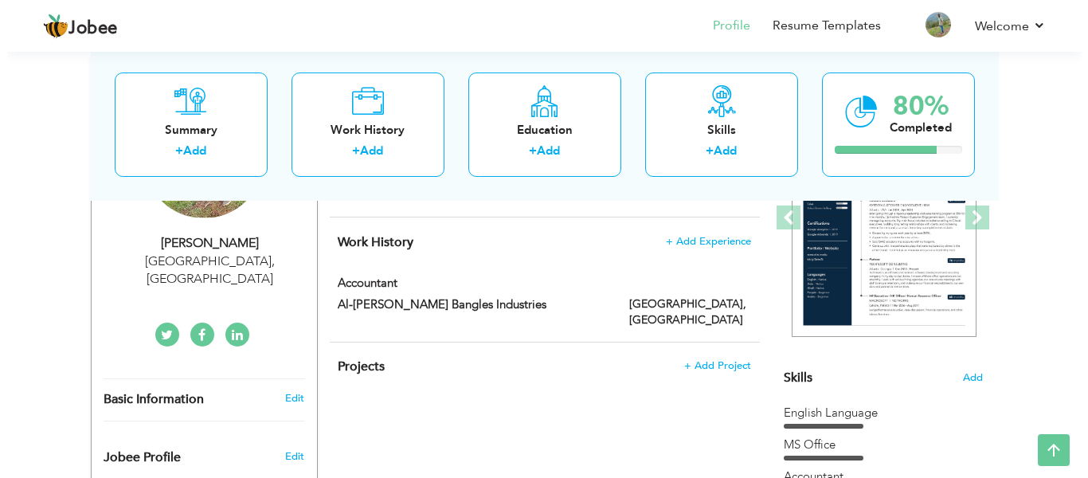
scroll to position [251, 0]
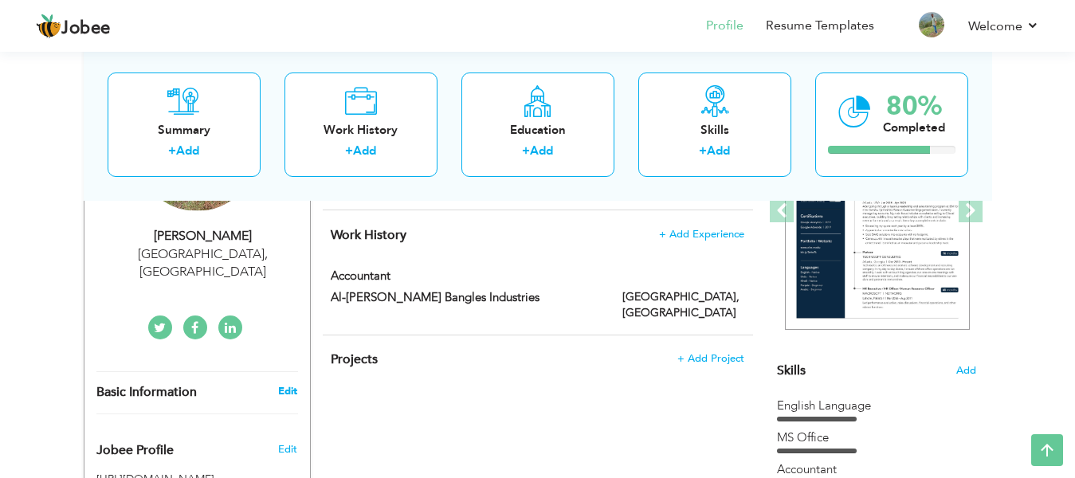
click at [293, 384] on link "Edit" at bounding box center [287, 391] width 19 height 14
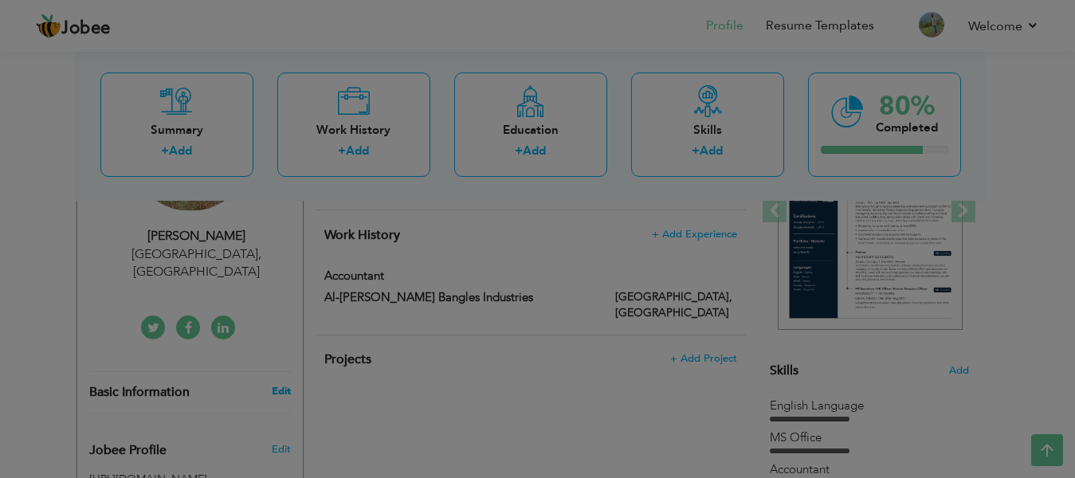
select select "number:166"
select select "number:12"
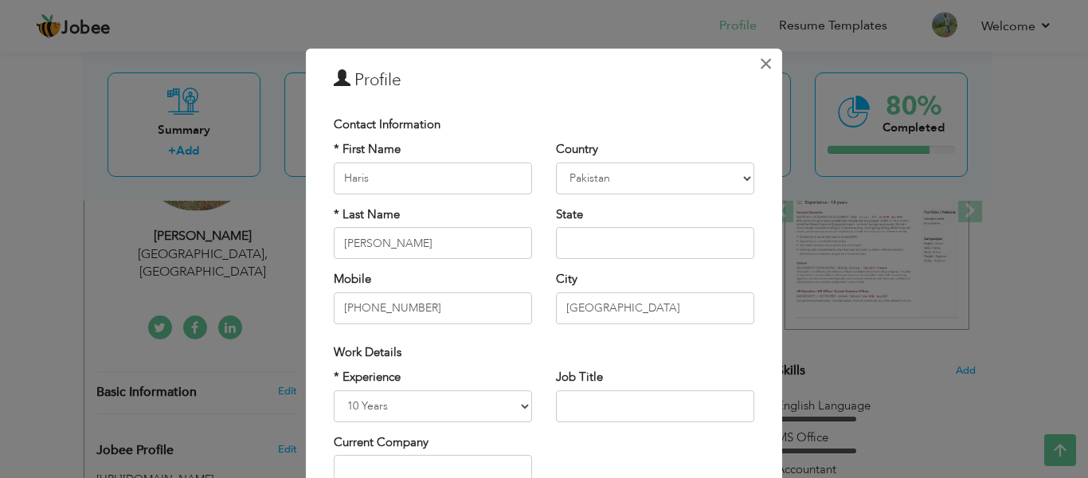
click at [761, 65] on span "×" at bounding box center [766, 63] width 14 height 29
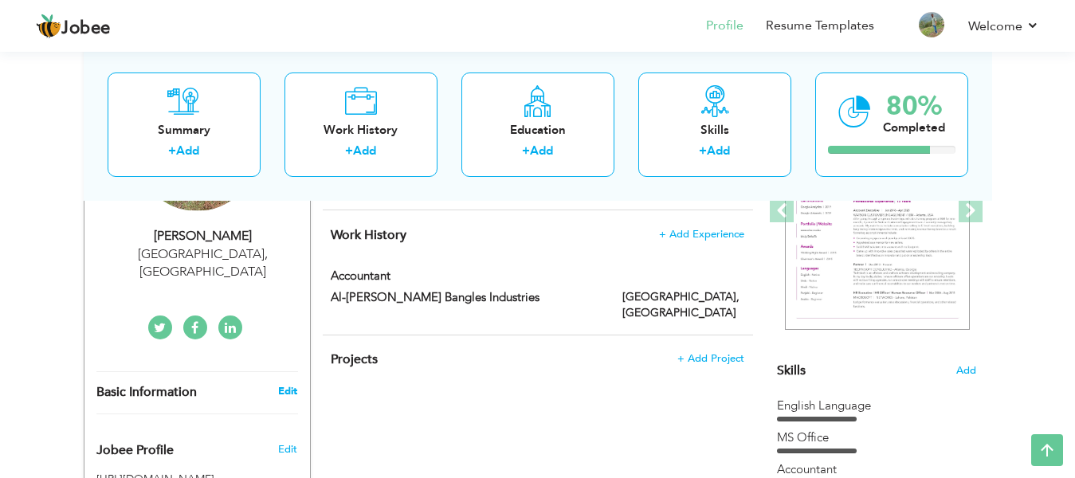
click at [285, 384] on link "Edit" at bounding box center [287, 391] width 19 height 14
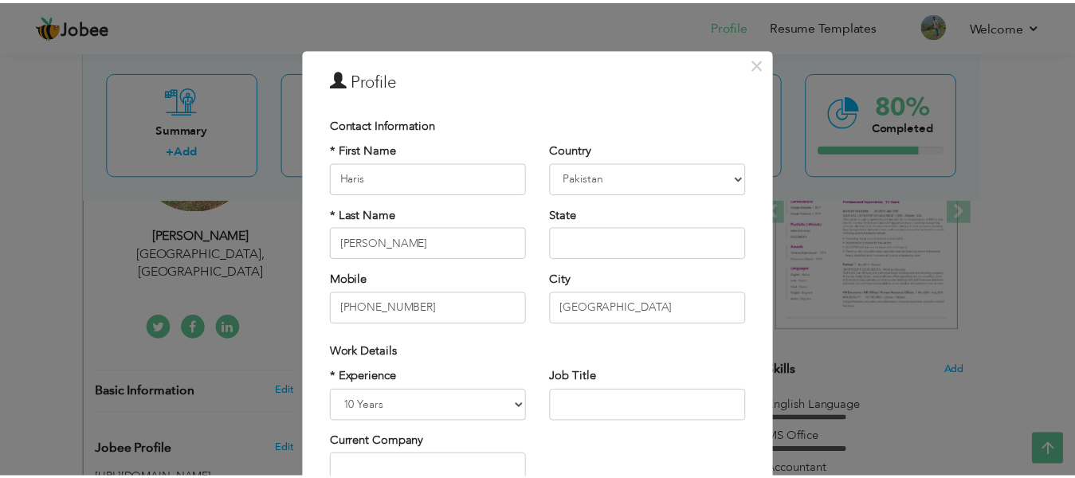
scroll to position [235, 0]
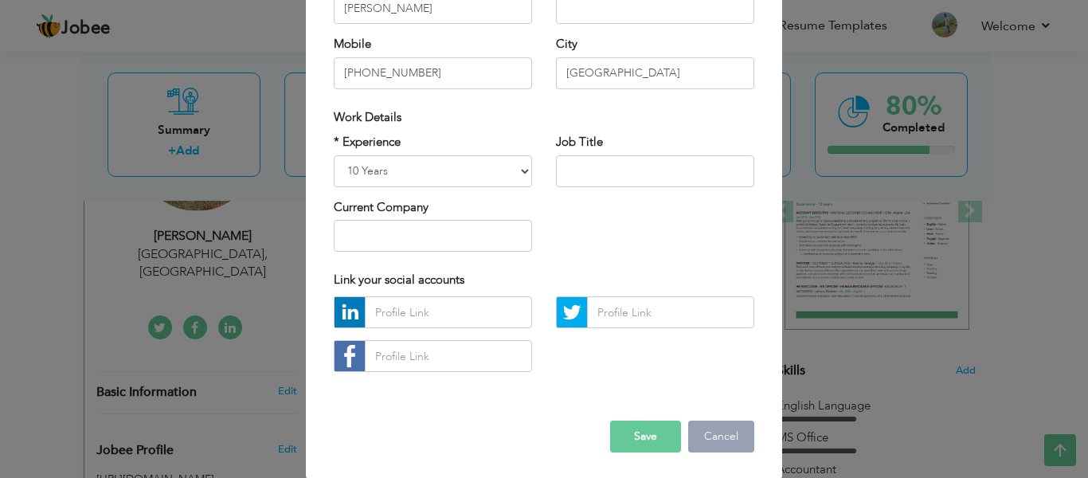
click at [730, 429] on button "Cancel" at bounding box center [721, 437] width 66 height 32
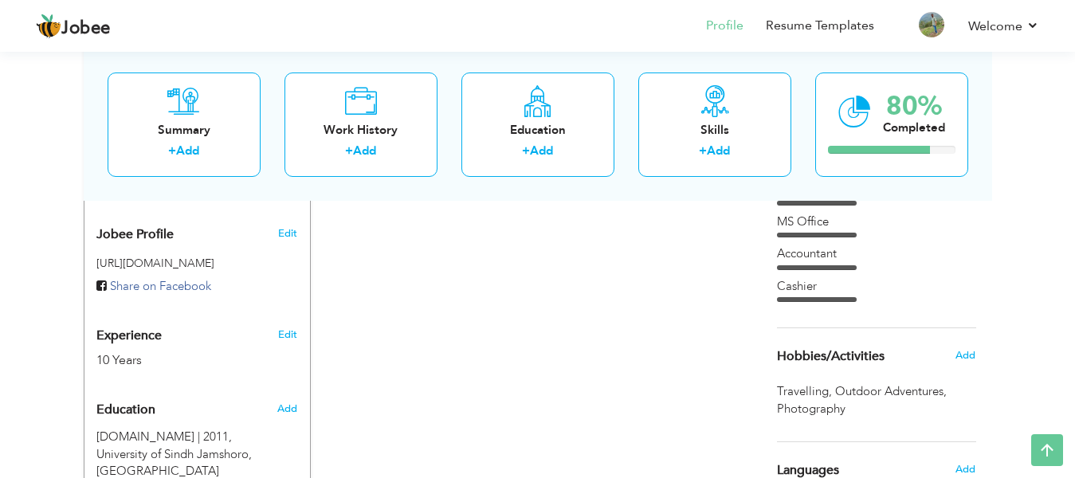
scroll to position [426, 0]
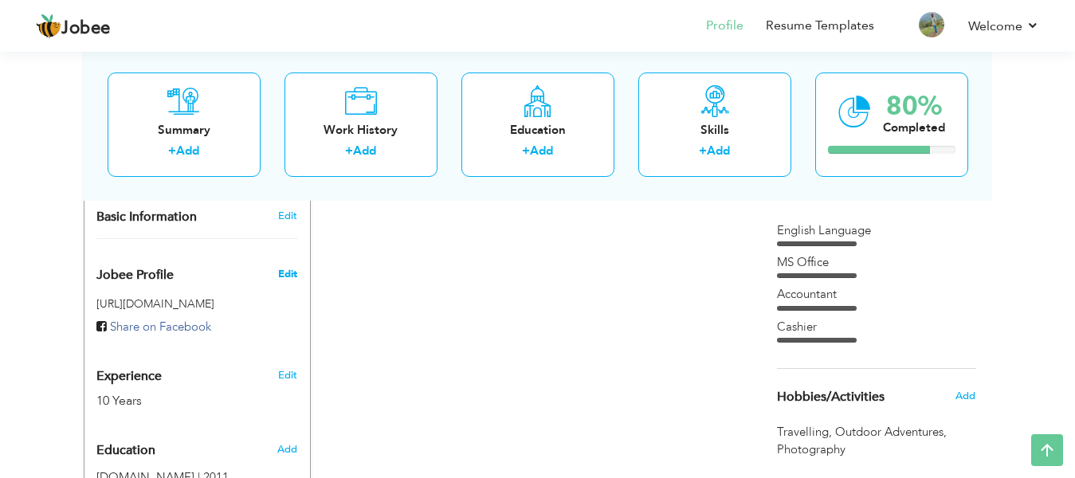
click at [291, 267] on span "Edit" at bounding box center [287, 274] width 19 height 14
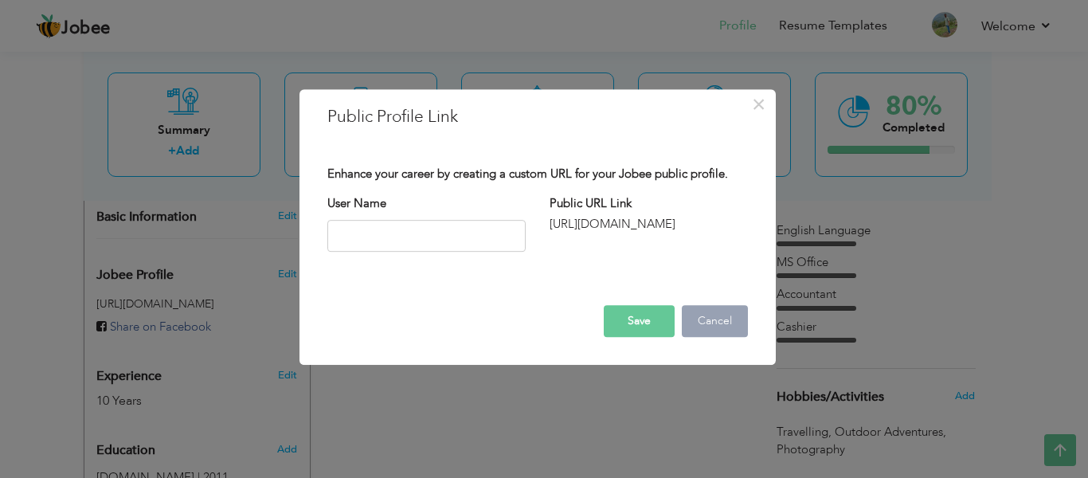
click at [695, 321] on button "Cancel" at bounding box center [715, 321] width 66 height 32
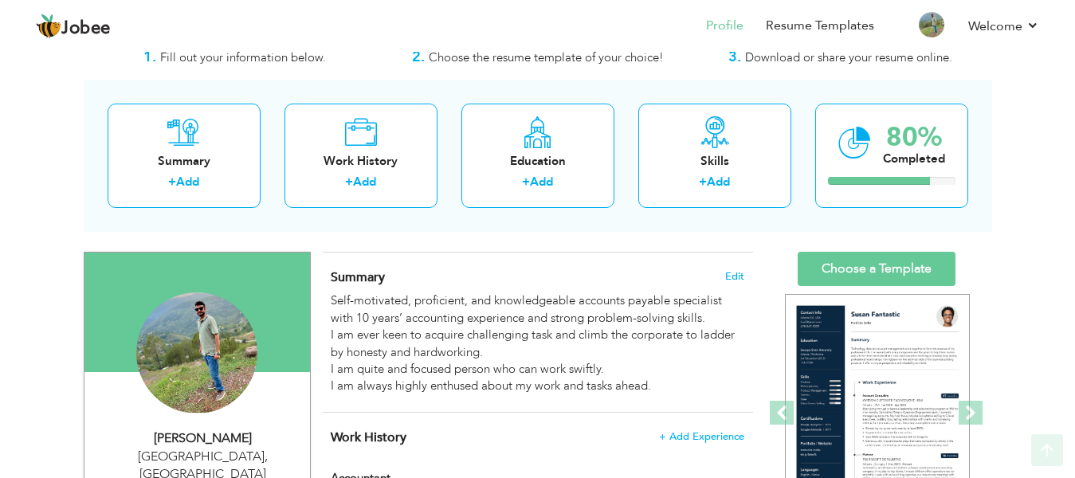
scroll to position [0, 0]
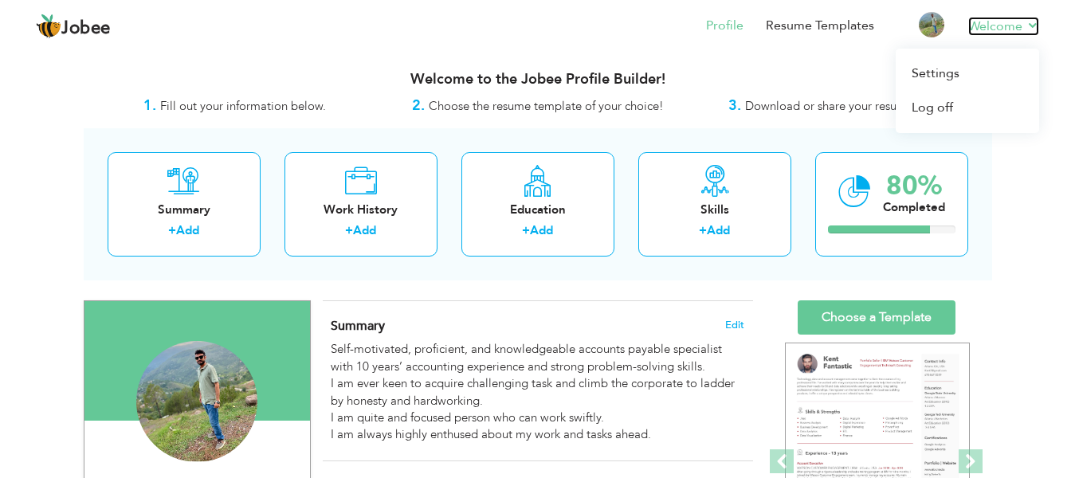
click at [981, 22] on link "Welcome" at bounding box center [1003, 26] width 71 height 19
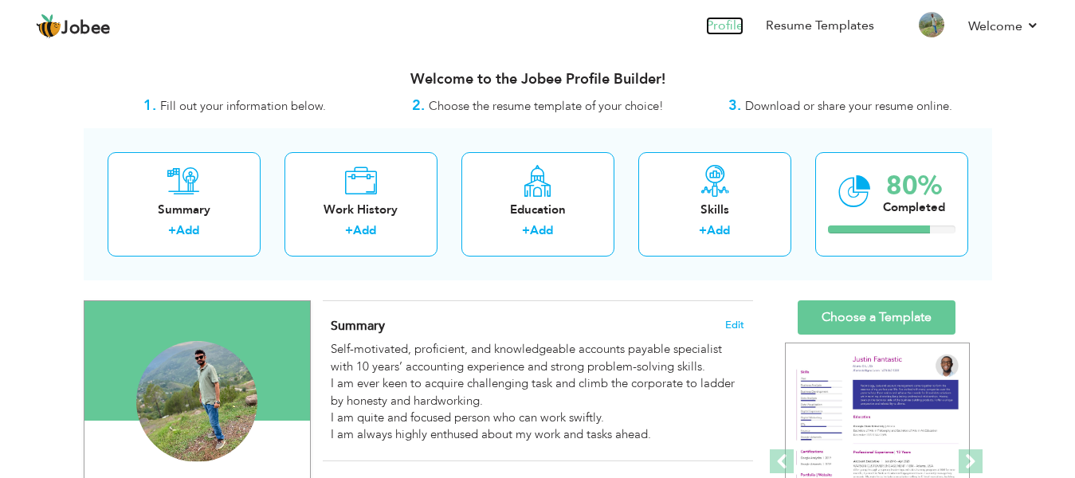
click at [743, 28] on link "Profile" at bounding box center [724, 26] width 37 height 18
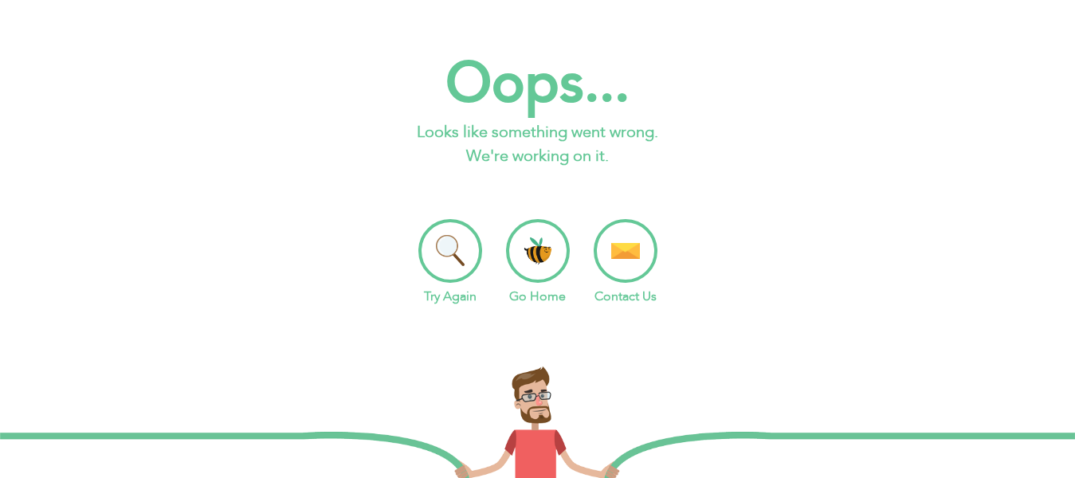
click at [444, 236] on li "Try Again" at bounding box center [450, 262] width 64 height 87
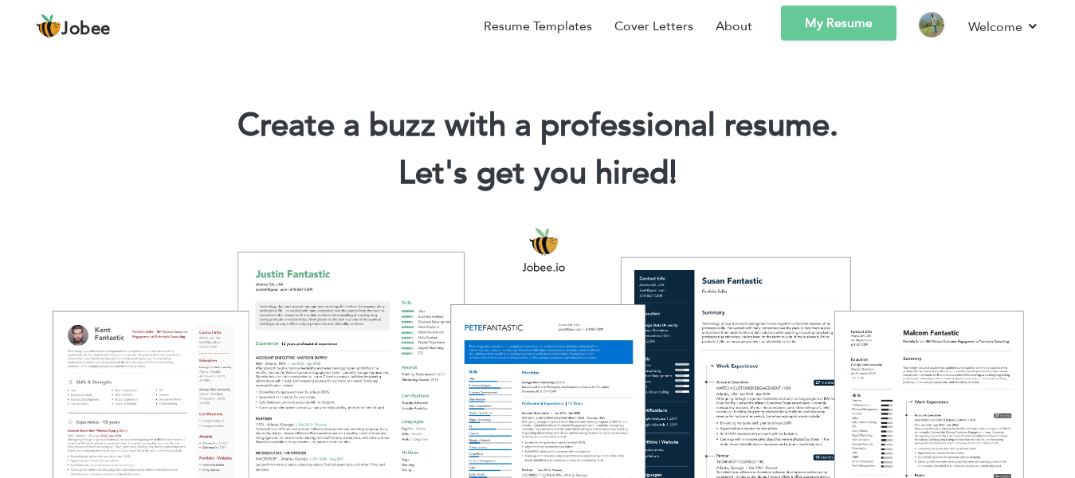
click at [824, 25] on link "My Resume" at bounding box center [839, 23] width 116 height 35
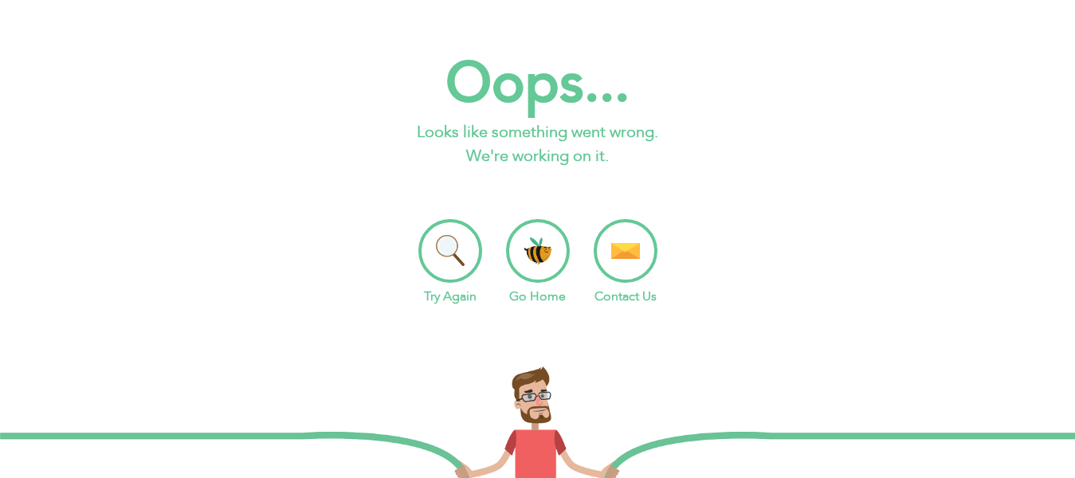
click at [463, 275] on li "Try Again" at bounding box center [450, 262] width 64 height 87
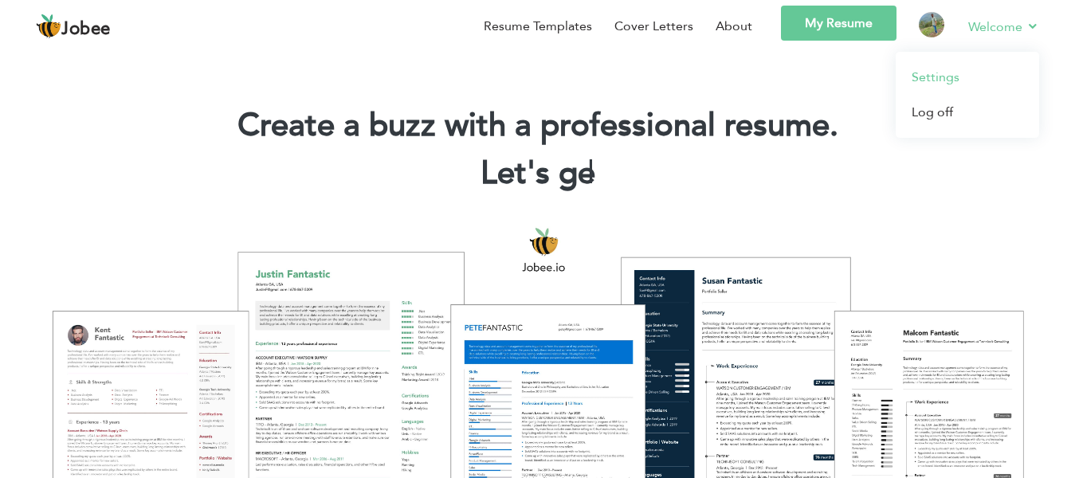
click at [949, 76] on link "Settings" at bounding box center [966, 77] width 143 height 35
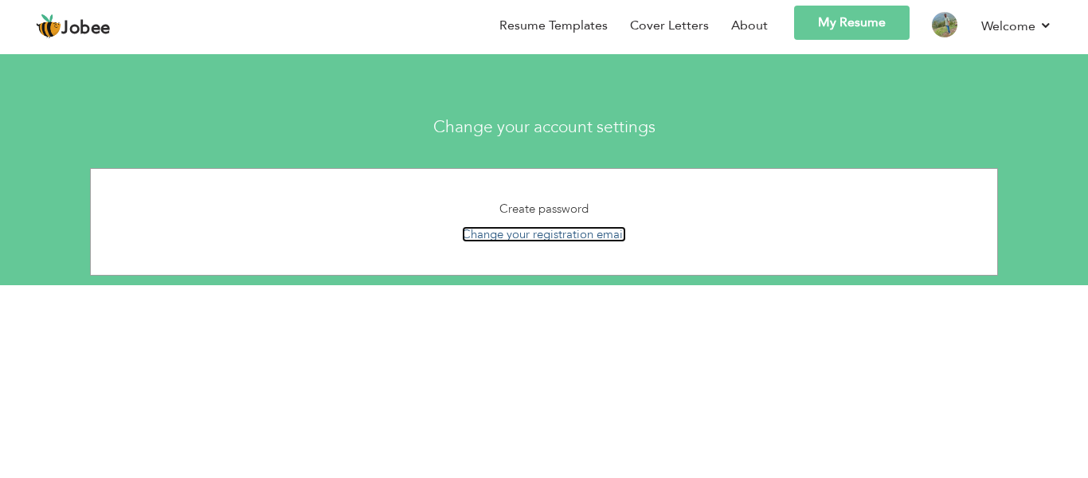
click at [573, 228] on link "Change your registration email" at bounding box center [544, 234] width 164 height 16
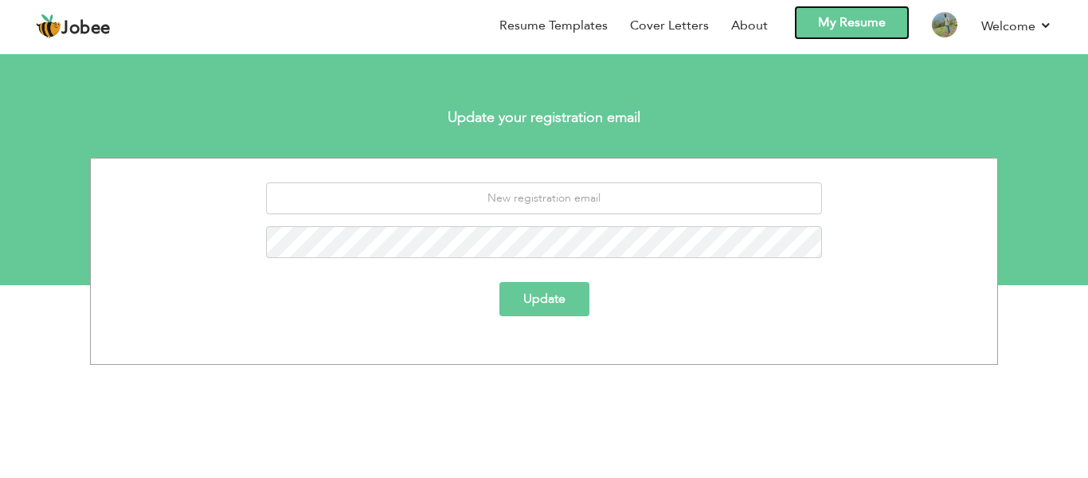
click at [855, 25] on link "My Resume" at bounding box center [852, 23] width 116 height 34
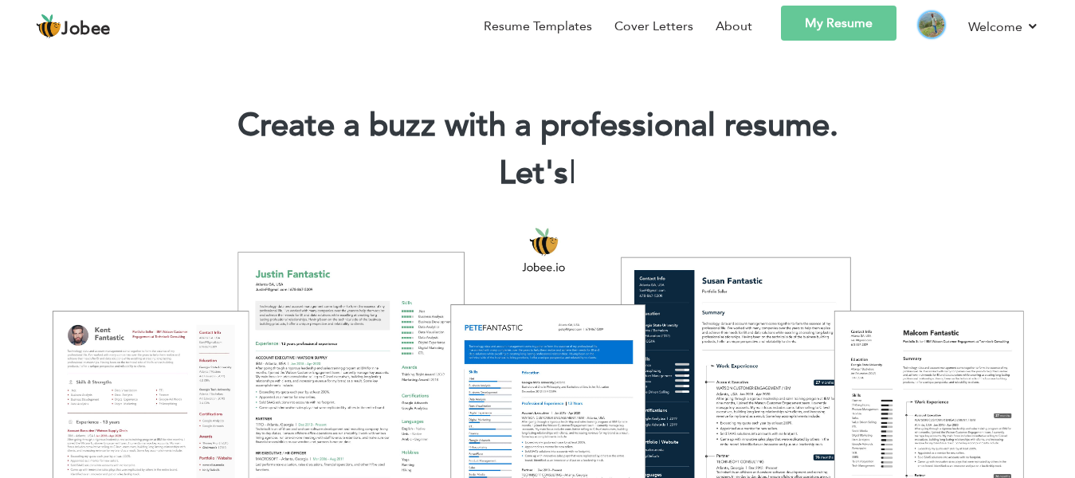
click at [931, 22] on img at bounding box center [930, 24] width 25 height 25
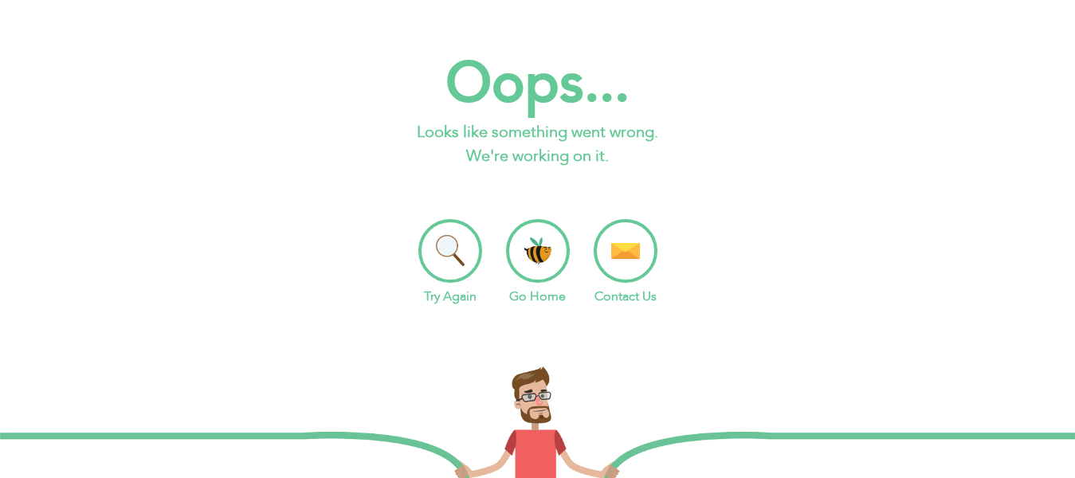
click at [547, 243] on li "Go Home" at bounding box center [538, 262] width 64 height 87
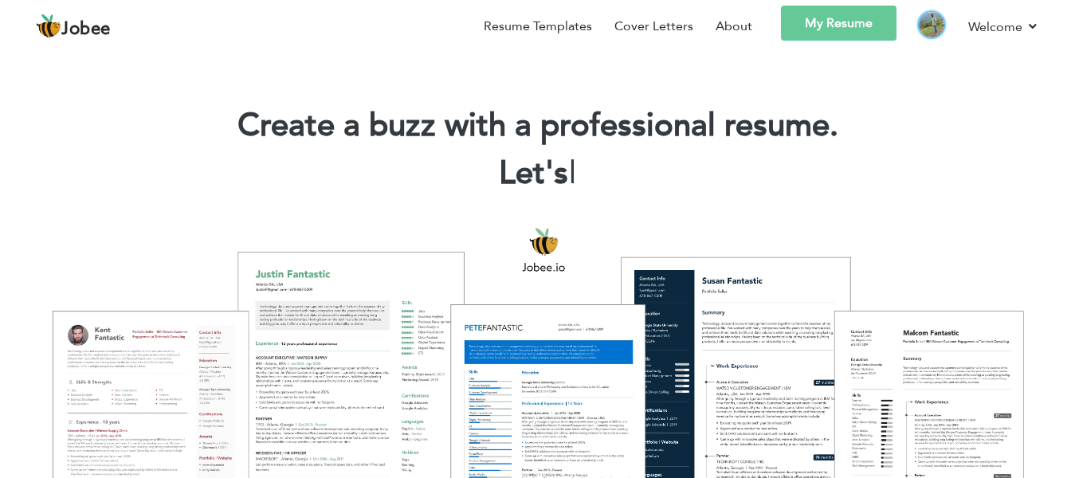
click at [934, 23] on img at bounding box center [930, 24] width 25 height 25
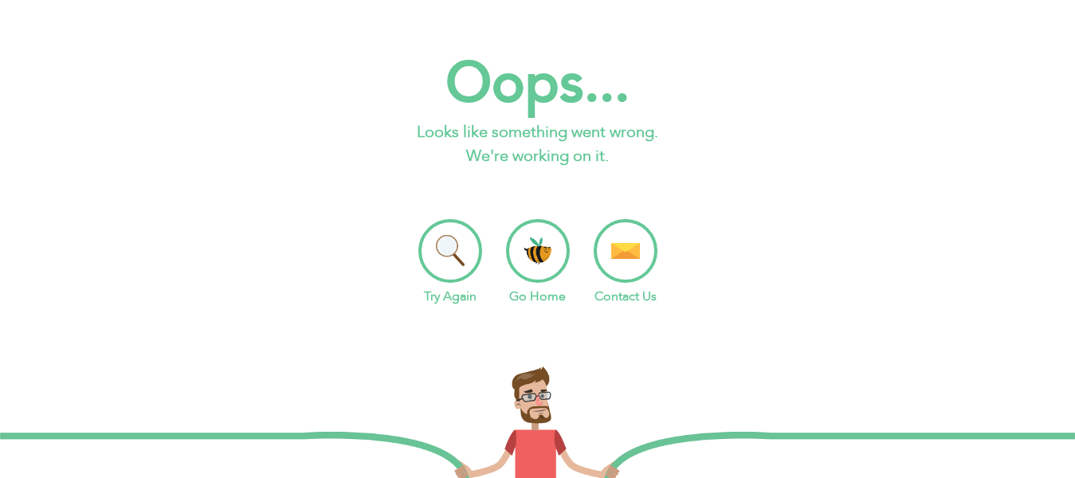
click at [452, 236] on li "Try Again" at bounding box center [450, 262] width 64 height 87
click at [461, 245] on li "Try Again" at bounding box center [450, 262] width 64 height 87
click at [536, 246] on li "Go Home" at bounding box center [538, 262] width 64 height 87
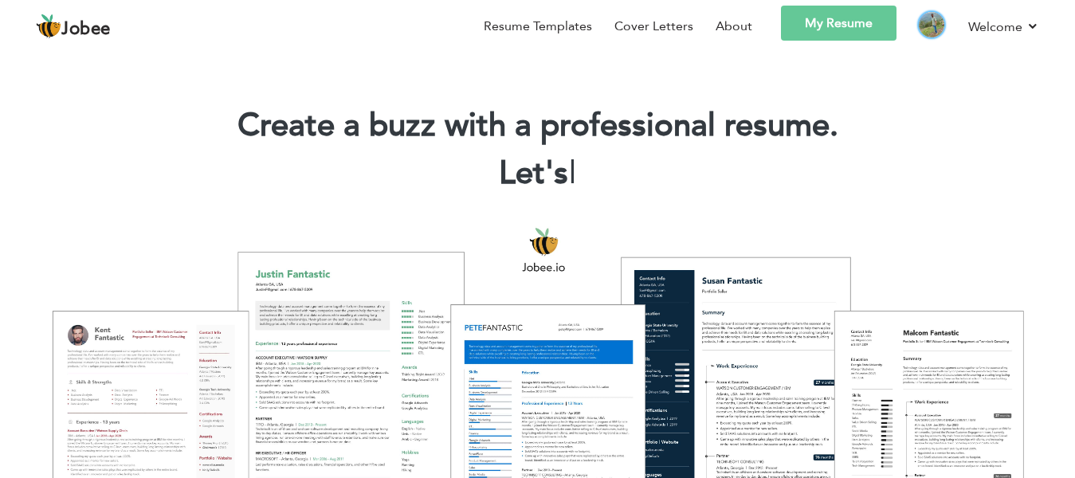
click at [937, 21] on img at bounding box center [930, 24] width 25 height 25
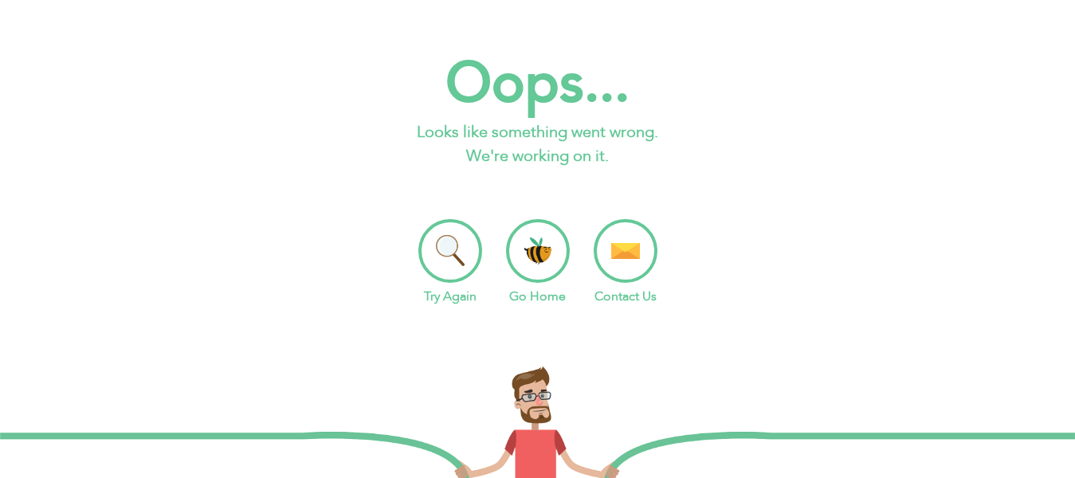
click at [522, 265] on li "Go Home" at bounding box center [538, 262] width 64 height 87
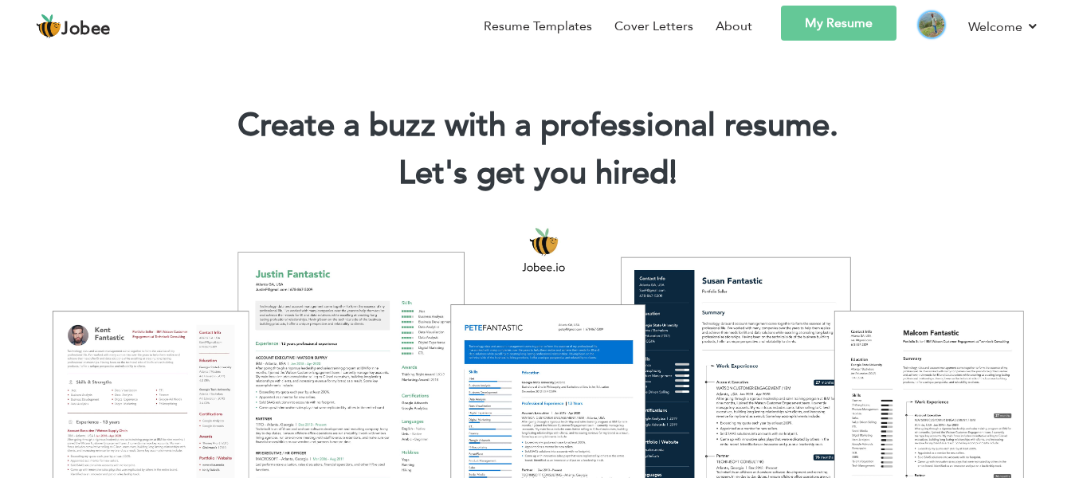
click at [932, 24] on img at bounding box center [930, 24] width 25 height 25
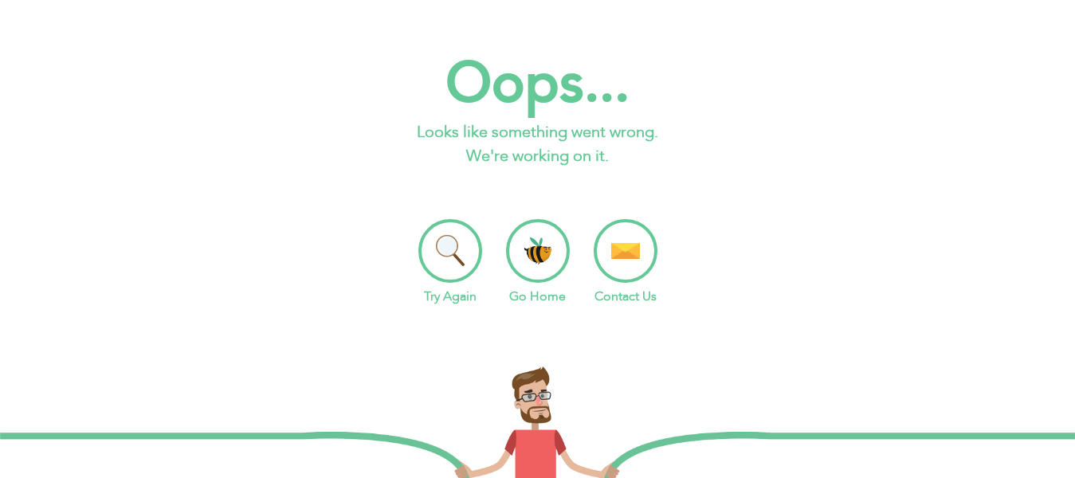
click at [539, 255] on li "Go Home" at bounding box center [538, 262] width 64 height 87
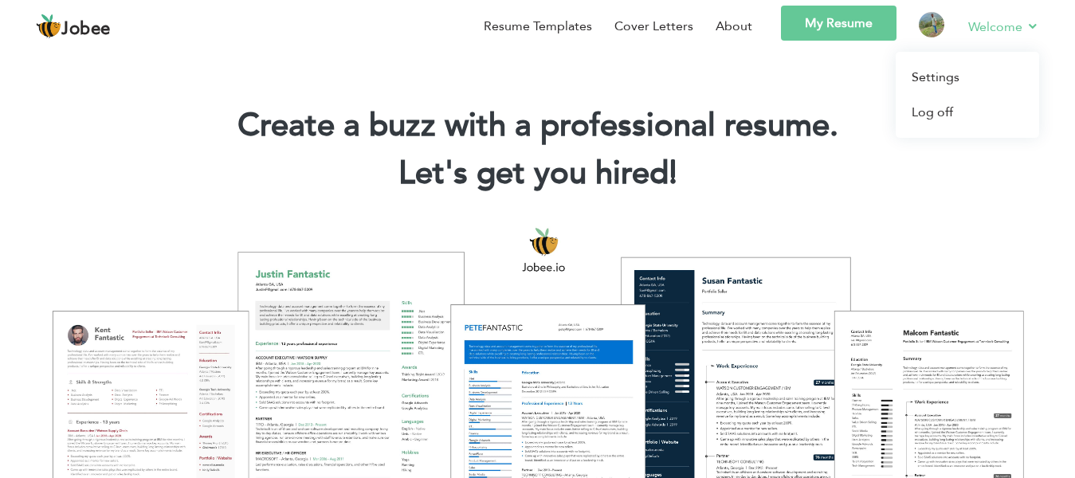
click at [992, 28] on link "Welcome" at bounding box center [1003, 27] width 71 height 20
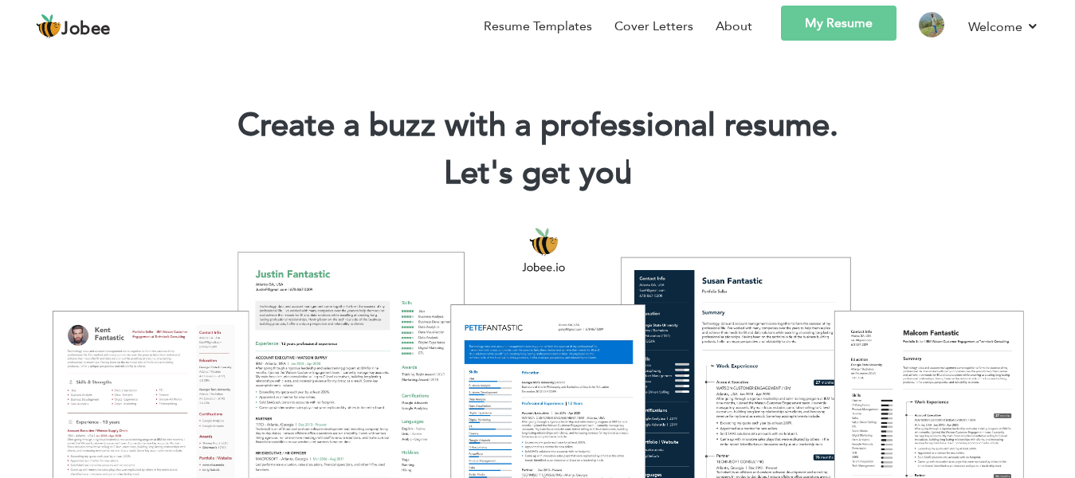
click at [813, 16] on link "My Resume" at bounding box center [839, 23] width 116 height 35
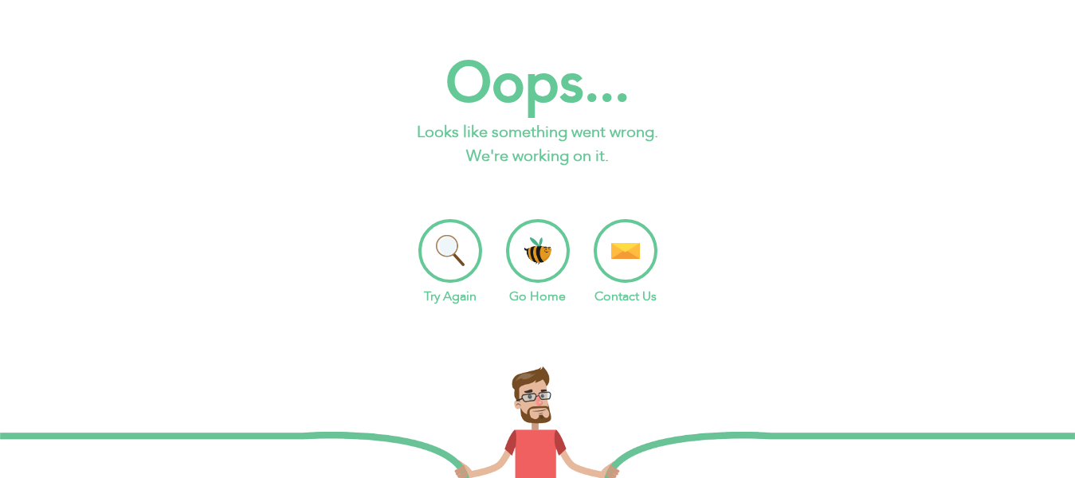
click at [511, 276] on li "Go Home" at bounding box center [538, 262] width 64 height 87
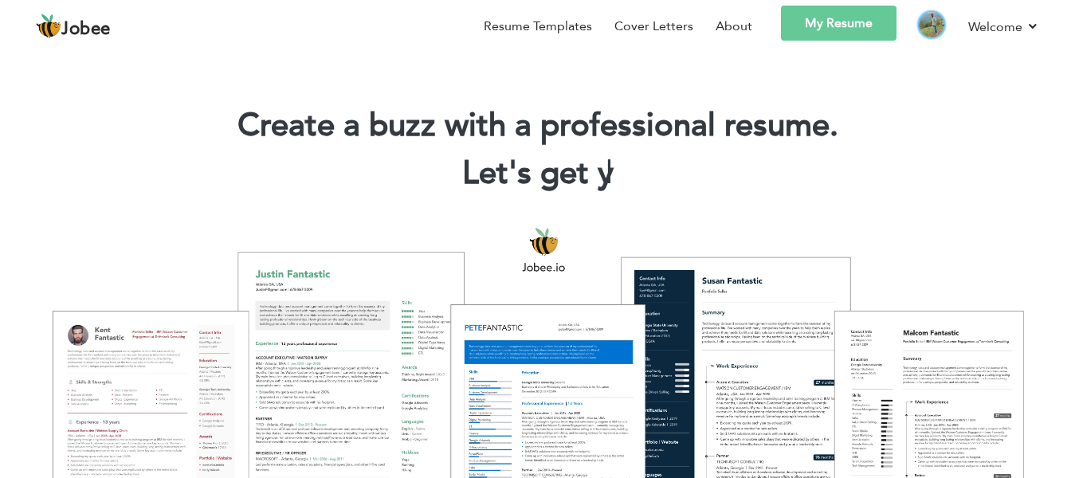
click at [938, 28] on img at bounding box center [930, 24] width 25 height 25
